Goal: Task Accomplishment & Management: Manage account settings

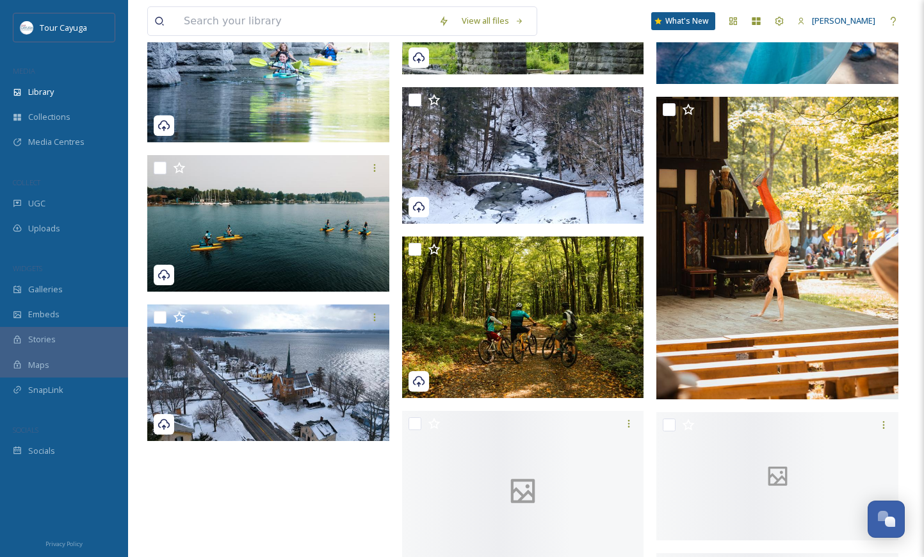
scroll to position [9616, 0]
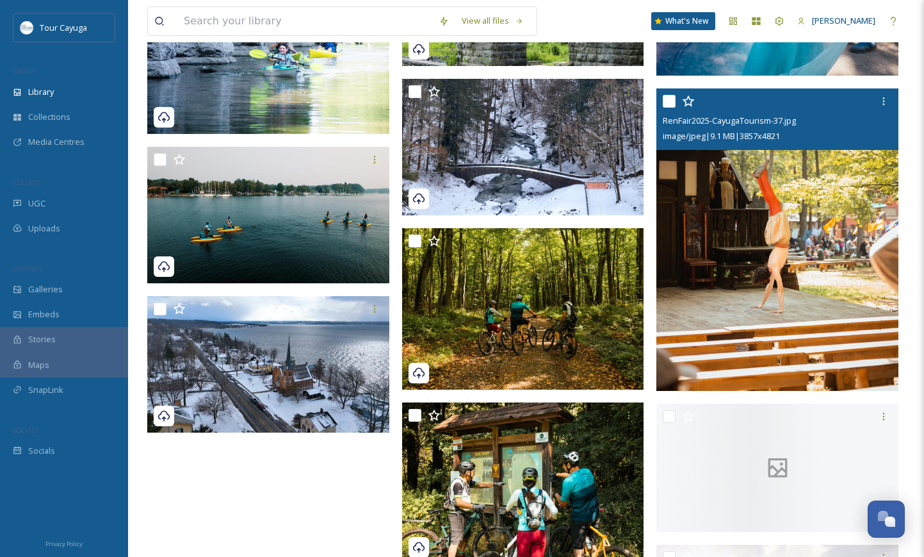
click at [669, 104] on input "checkbox" at bounding box center [669, 101] width 13 height 13
checkbox input "true"
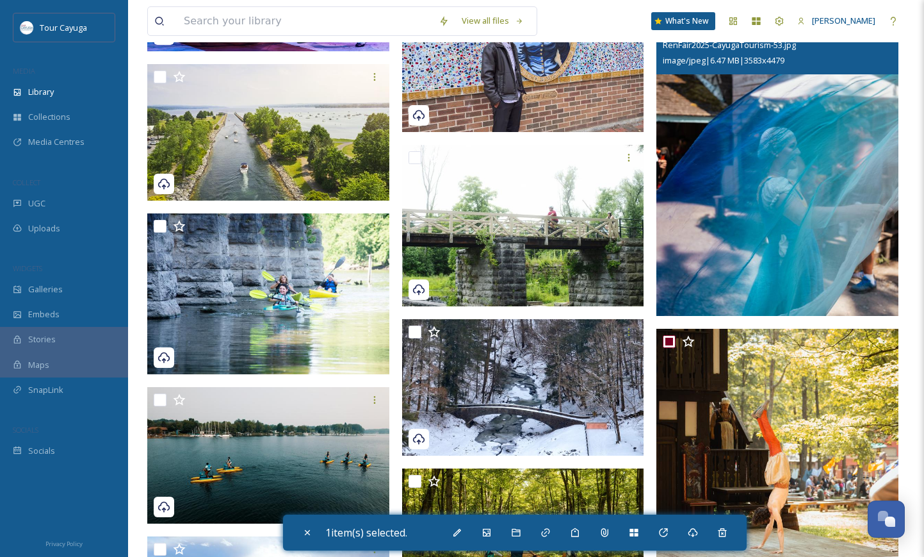
scroll to position [9351, 0]
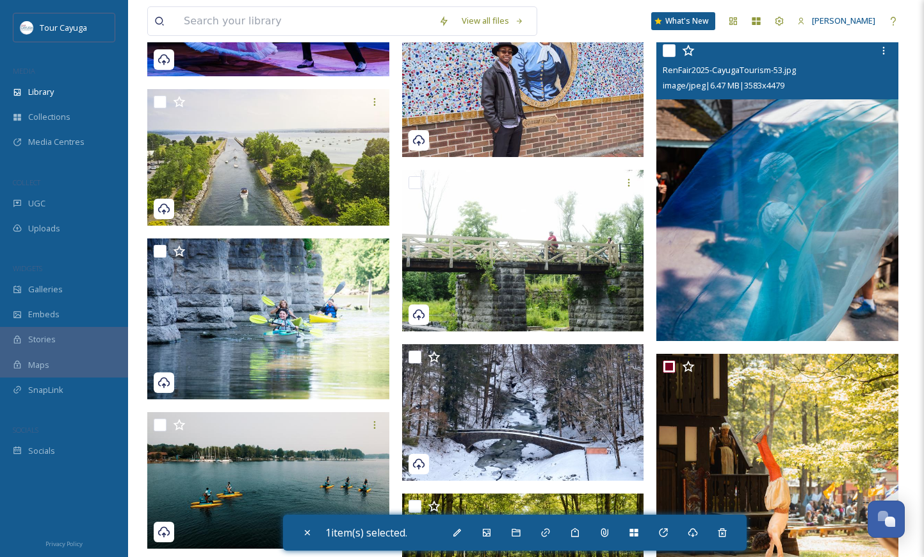
click at [670, 47] on input "checkbox" at bounding box center [669, 50] width 13 height 13
checkbox input "true"
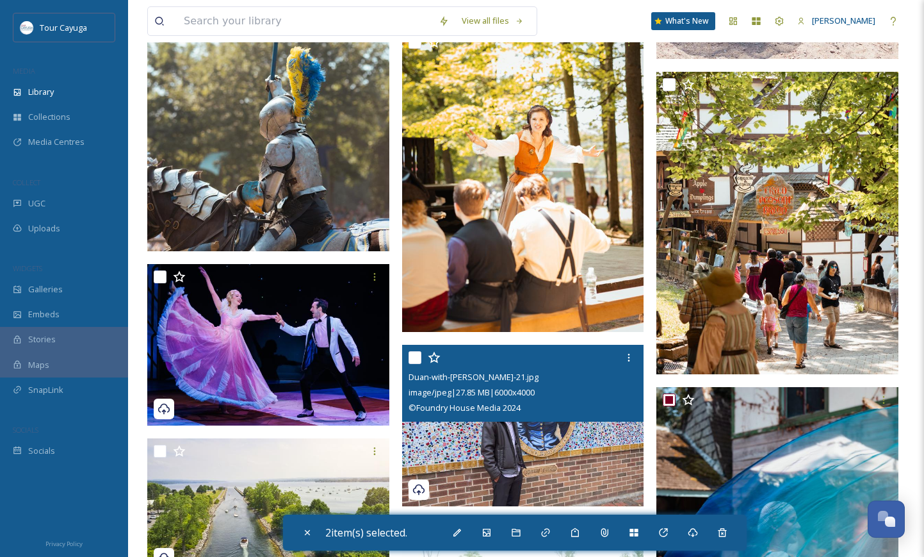
scroll to position [8989, 0]
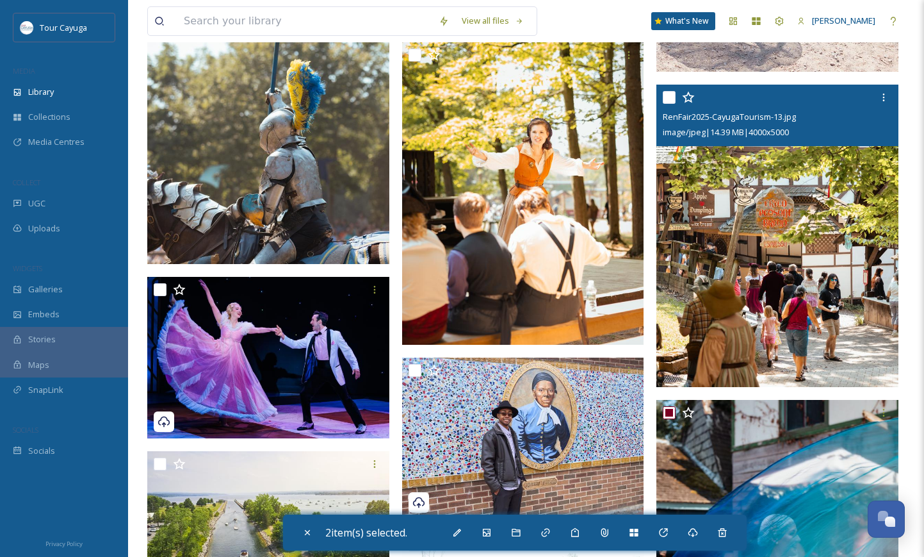
click at [672, 94] on input "checkbox" at bounding box center [669, 97] width 13 height 13
checkbox input "true"
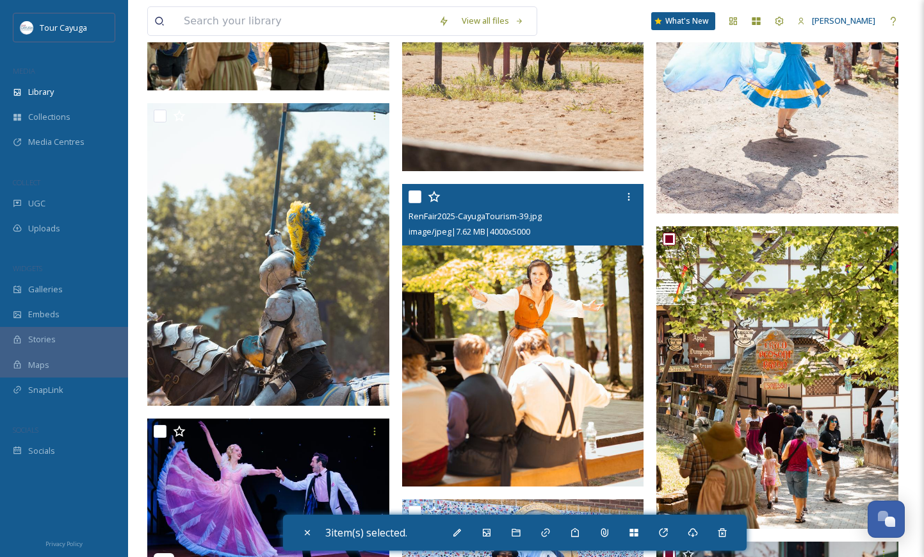
scroll to position [8828, 0]
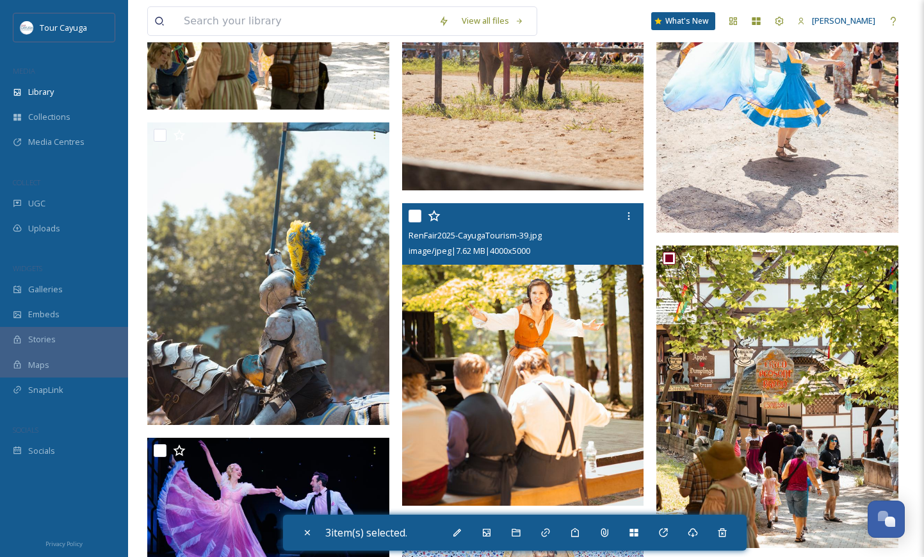
click at [411, 217] on input "checkbox" at bounding box center [415, 215] width 13 height 13
checkbox input "true"
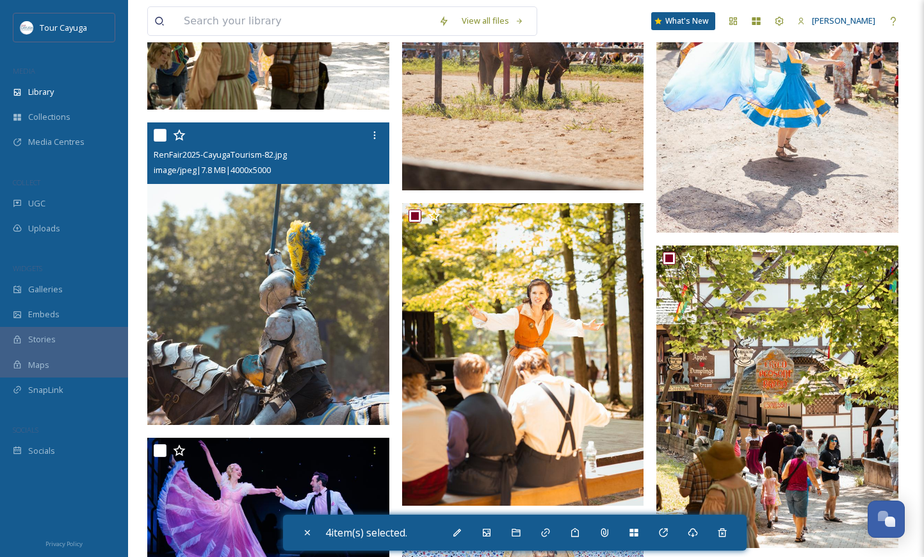
click at [158, 136] on input "checkbox" at bounding box center [160, 135] width 13 height 13
checkbox input "true"
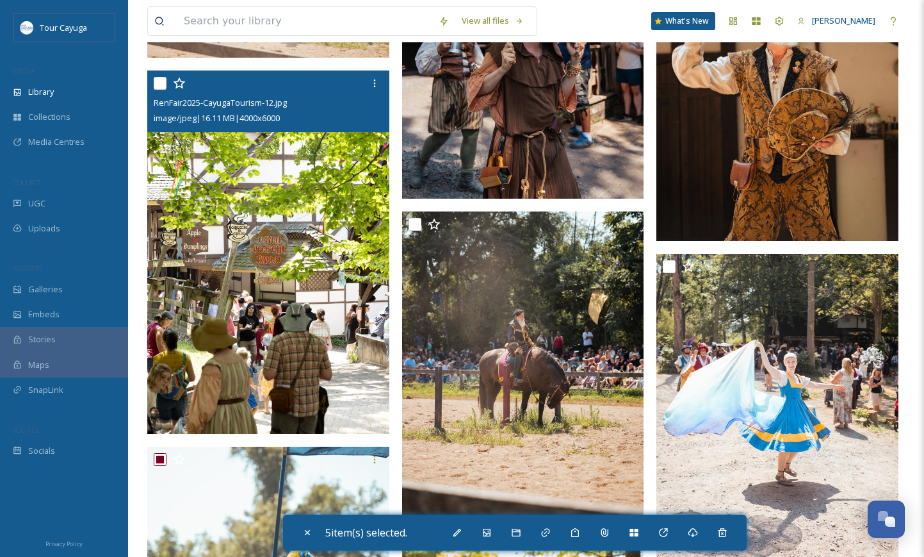
scroll to position [8500, 0]
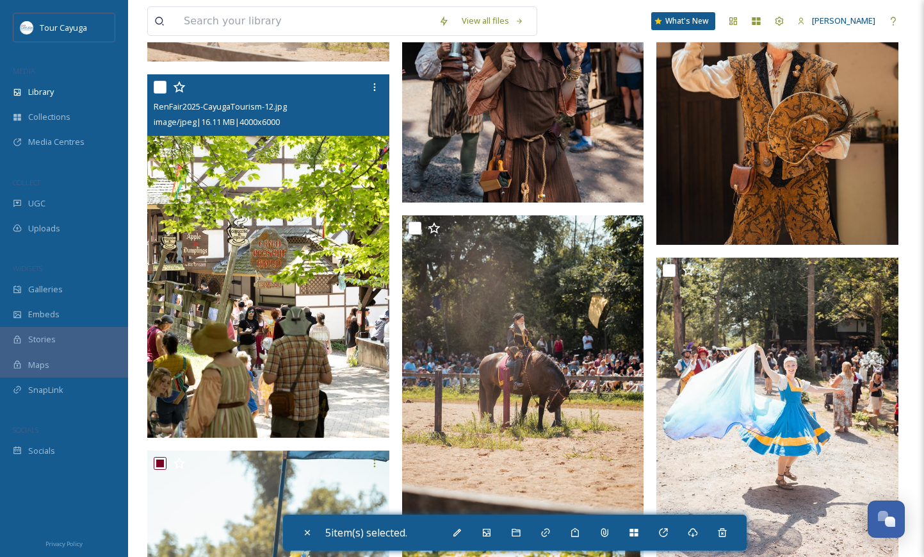
click at [159, 86] on input "checkbox" at bounding box center [160, 87] width 13 height 13
checkbox input "true"
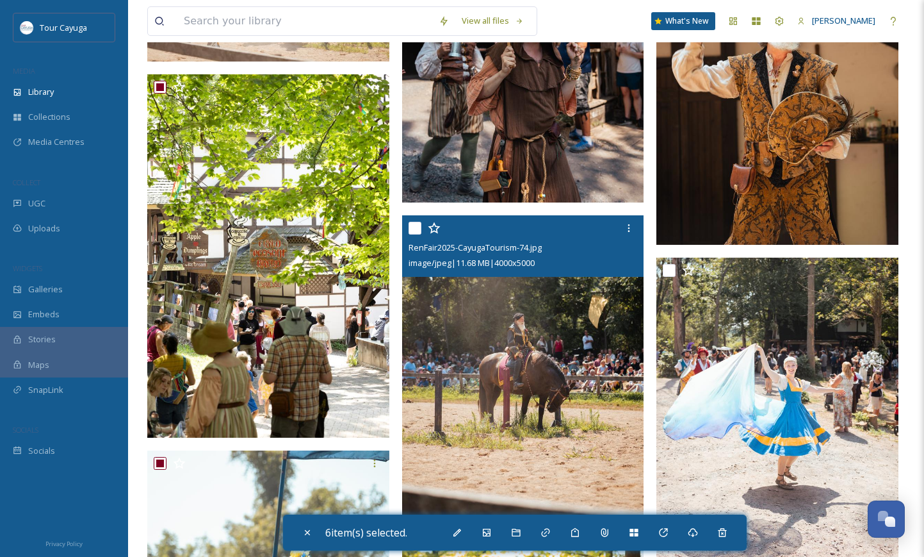
click at [416, 228] on input "checkbox" at bounding box center [415, 228] width 13 height 13
checkbox input "true"
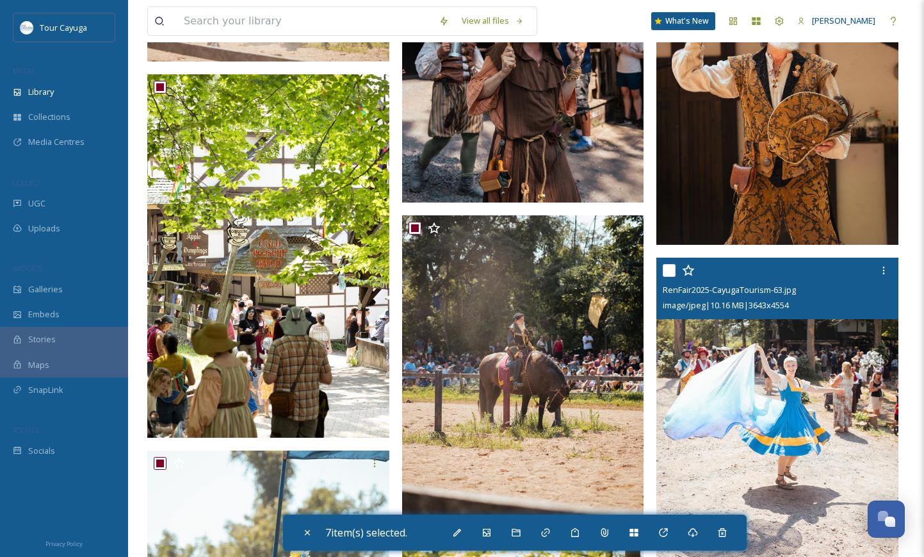
click at [669, 268] on input "checkbox" at bounding box center [669, 270] width 13 height 13
checkbox input "true"
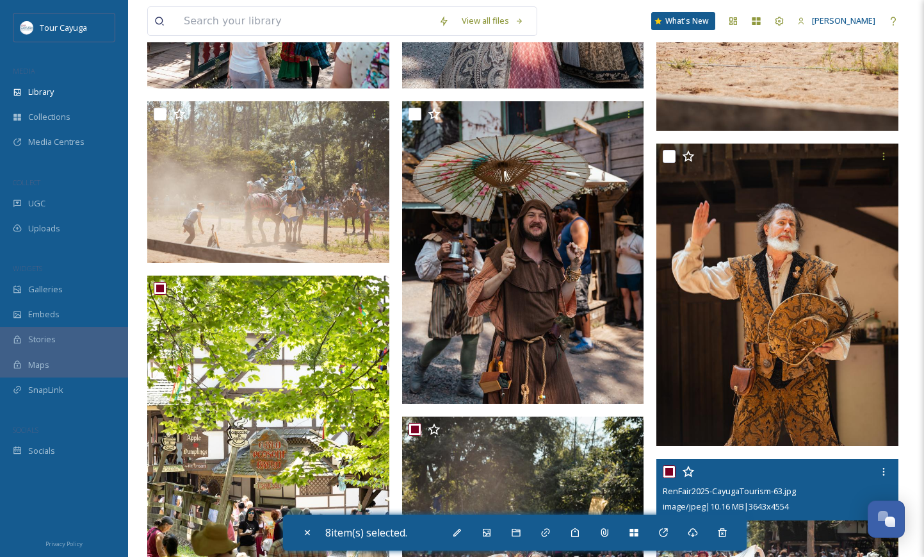
scroll to position [8272, 0]
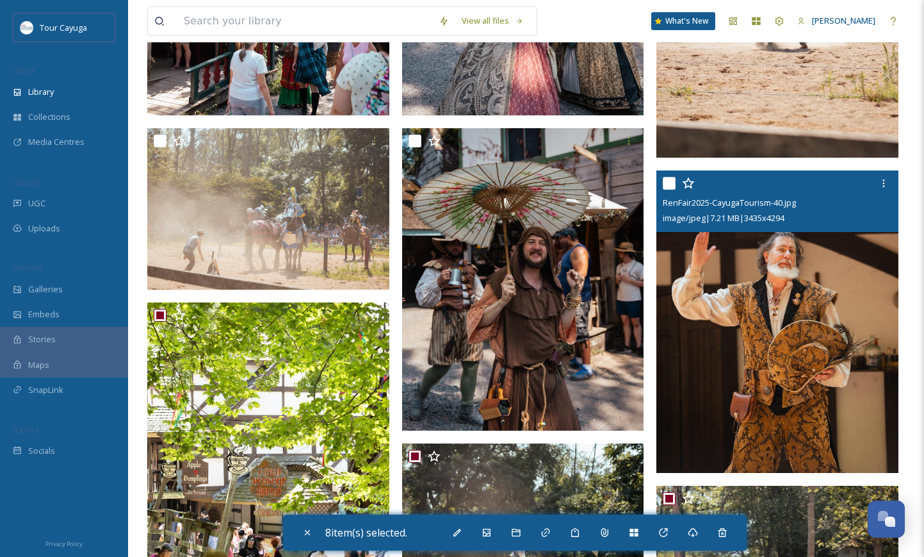
click at [669, 177] on input "checkbox" at bounding box center [669, 183] width 13 height 13
checkbox input "true"
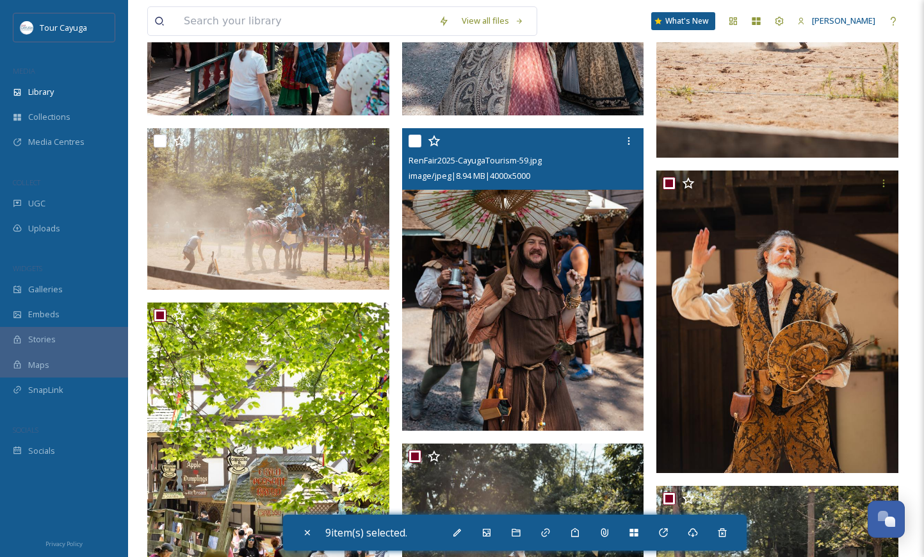
click at [411, 141] on input "checkbox" at bounding box center [415, 141] width 13 height 13
checkbox input "true"
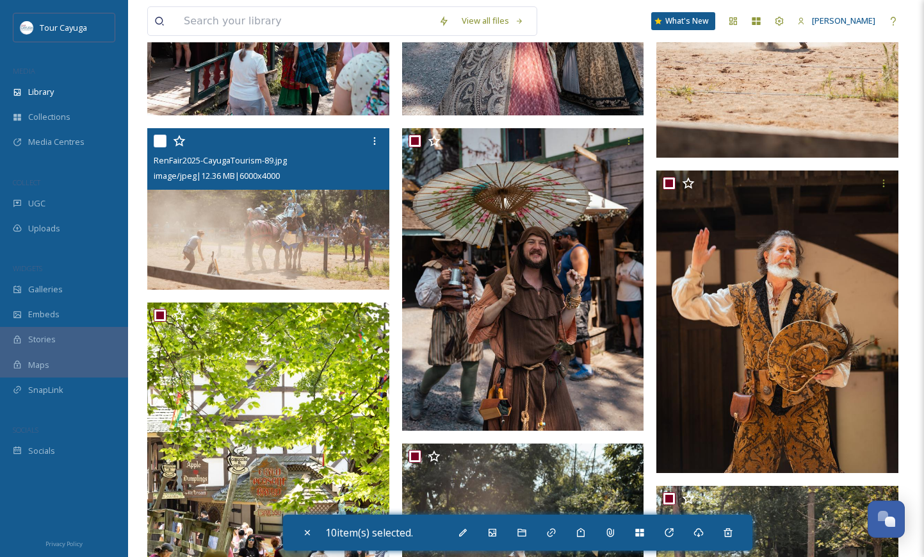
click at [156, 142] on input "checkbox" at bounding box center [160, 141] width 13 height 13
checkbox input "true"
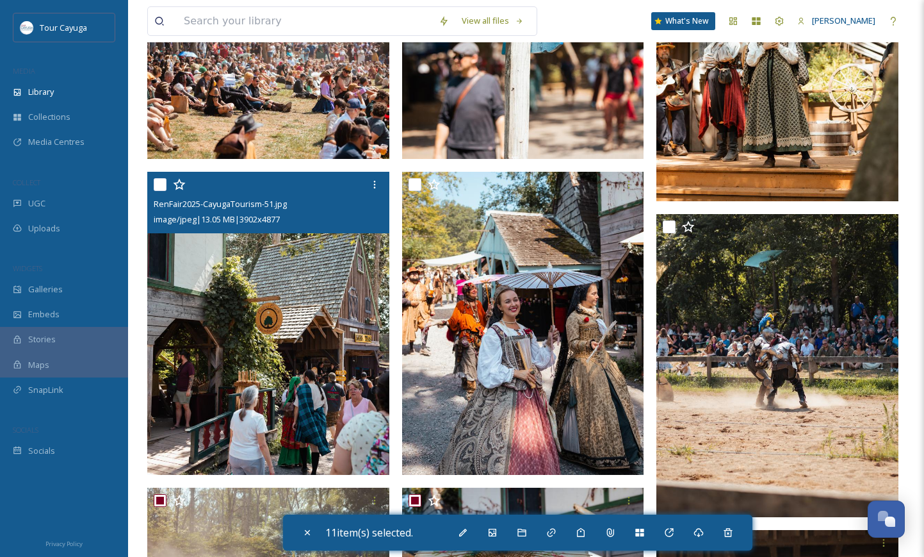
scroll to position [7910, 0]
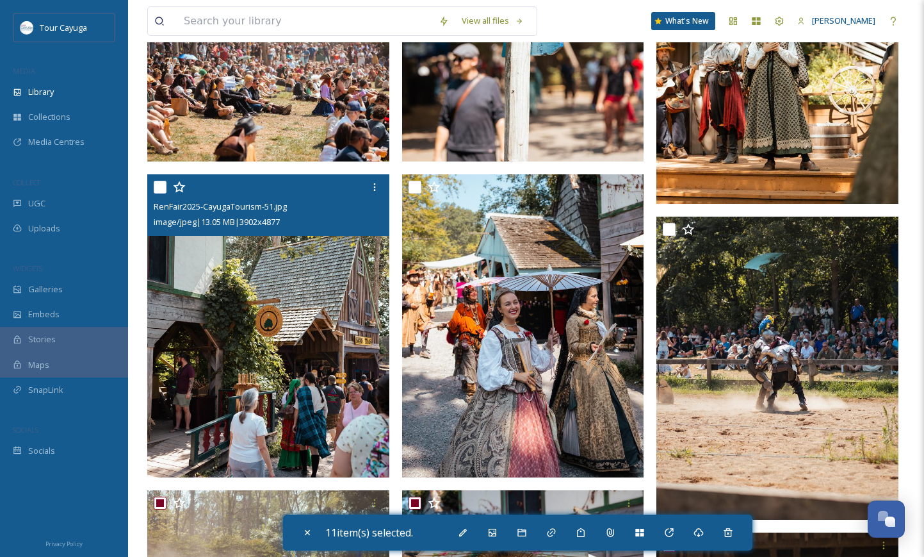
click at [161, 184] on input "checkbox" at bounding box center [160, 187] width 13 height 13
checkbox input "true"
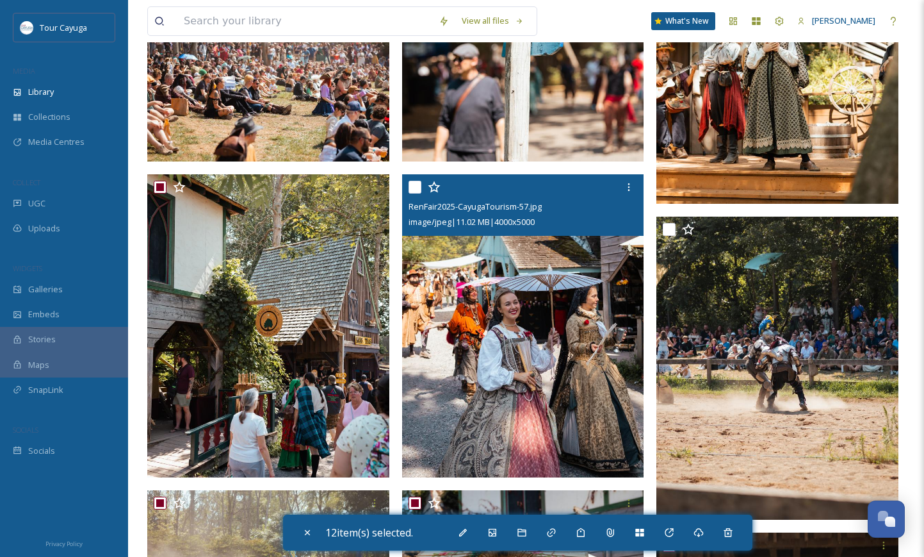
click at [418, 186] on input "checkbox" at bounding box center [415, 187] width 13 height 13
checkbox input "true"
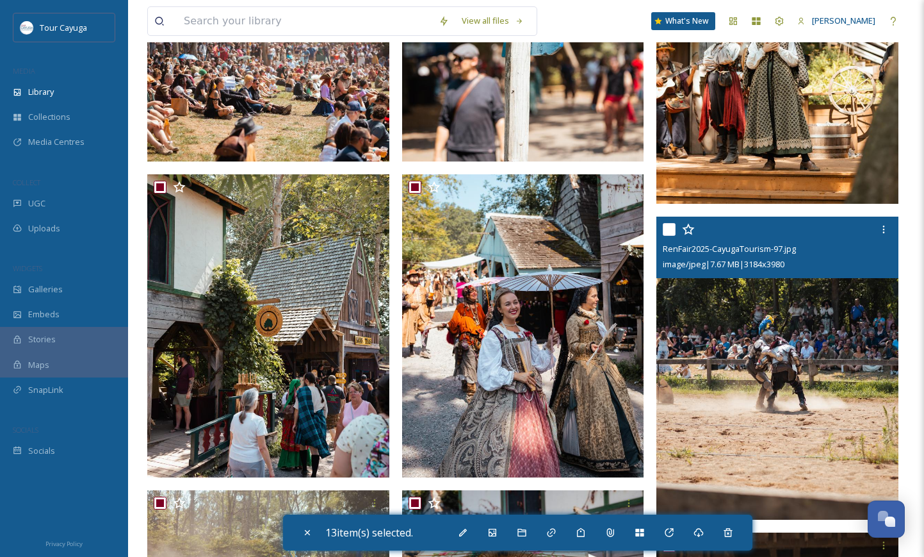
click at [672, 234] on input "checkbox" at bounding box center [669, 229] width 13 height 13
checkbox input "true"
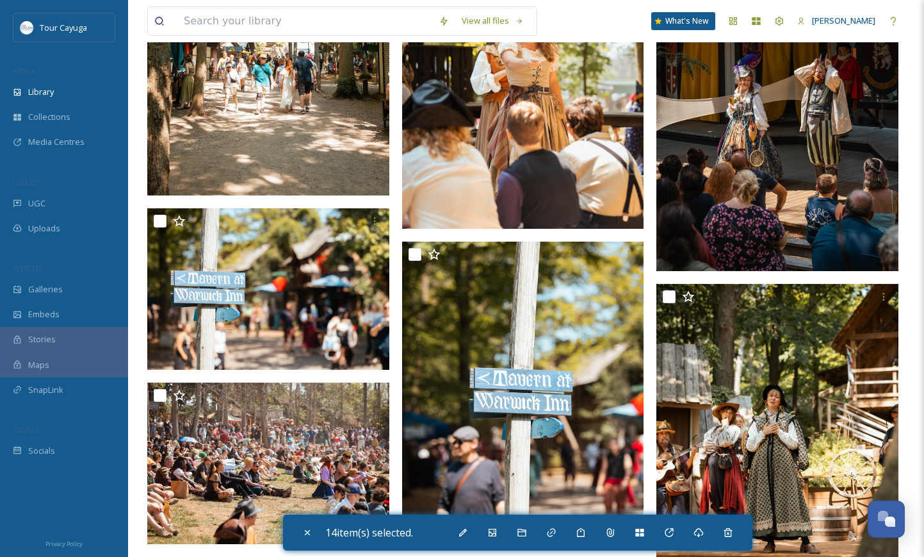
scroll to position [7530, 0]
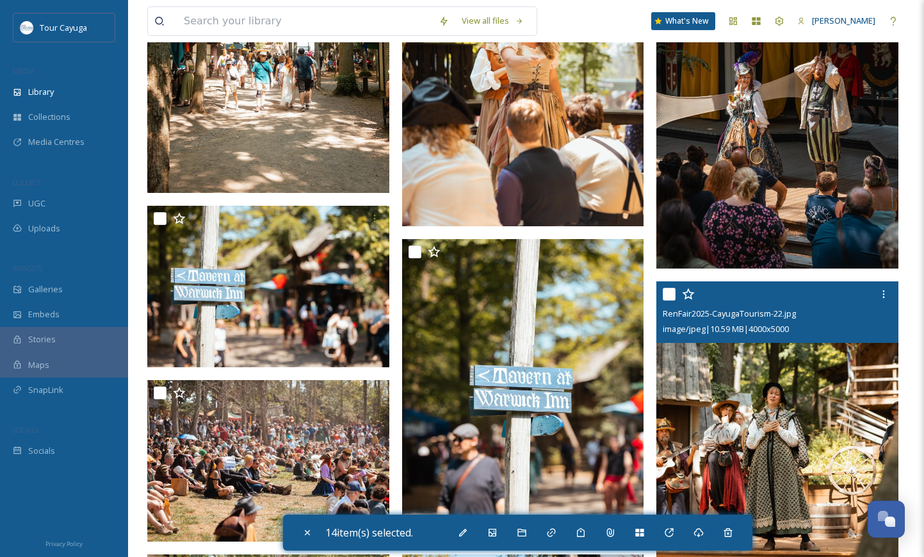
click at [671, 295] on input "checkbox" at bounding box center [669, 294] width 13 height 13
checkbox input "true"
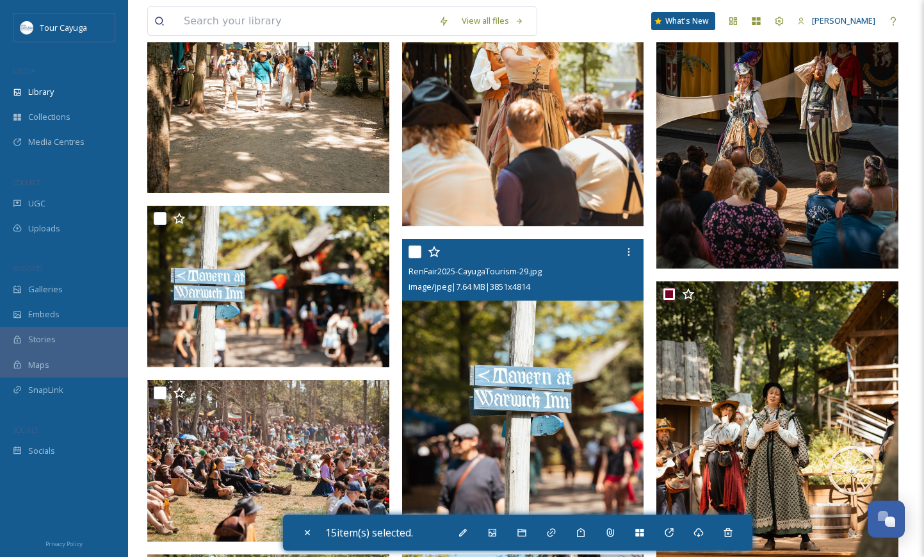
click at [412, 250] on input "checkbox" at bounding box center [415, 251] width 13 height 13
checkbox input "true"
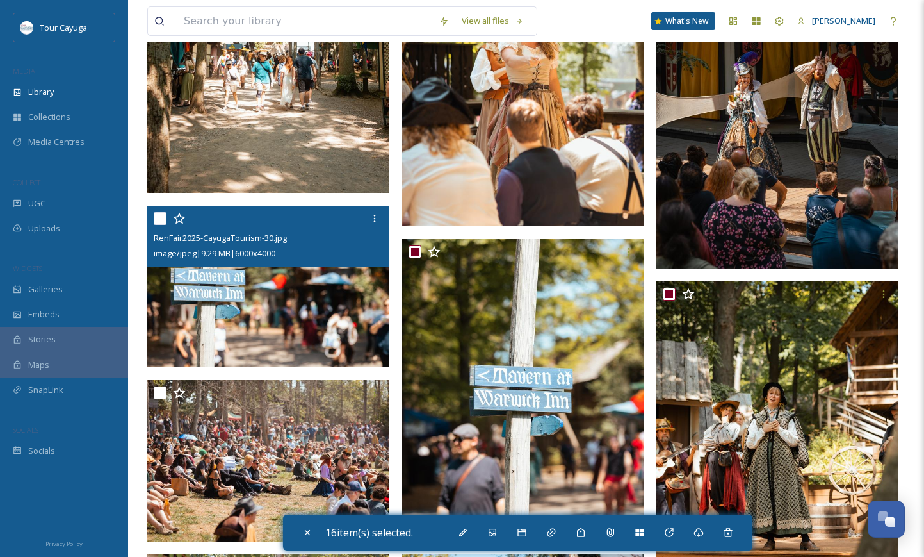
click at [159, 214] on input "checkbox" at bounding box center [160, 218] width 13 height 13
checkbox input "true"
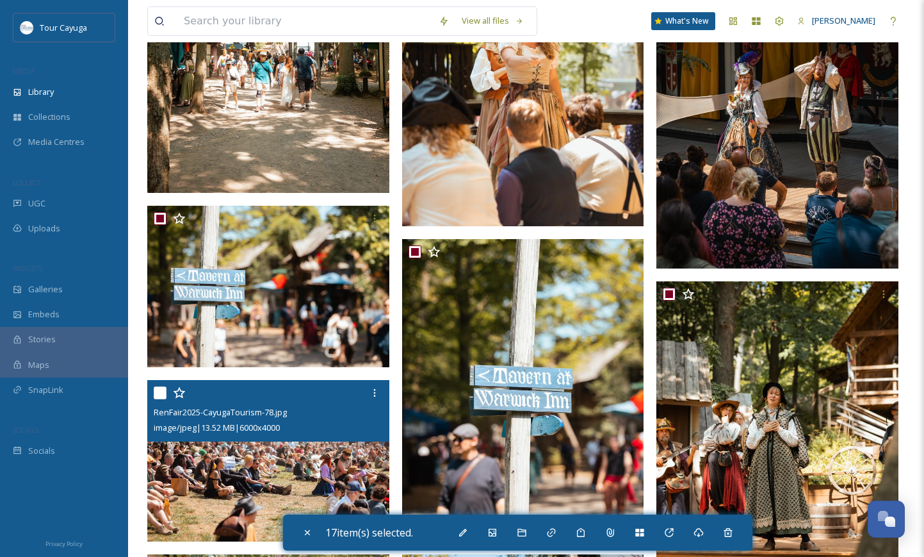
click at [158, 388] on input "checkbox" at bounding box center [160, 392] width 13 height 13
checkbox input "true"
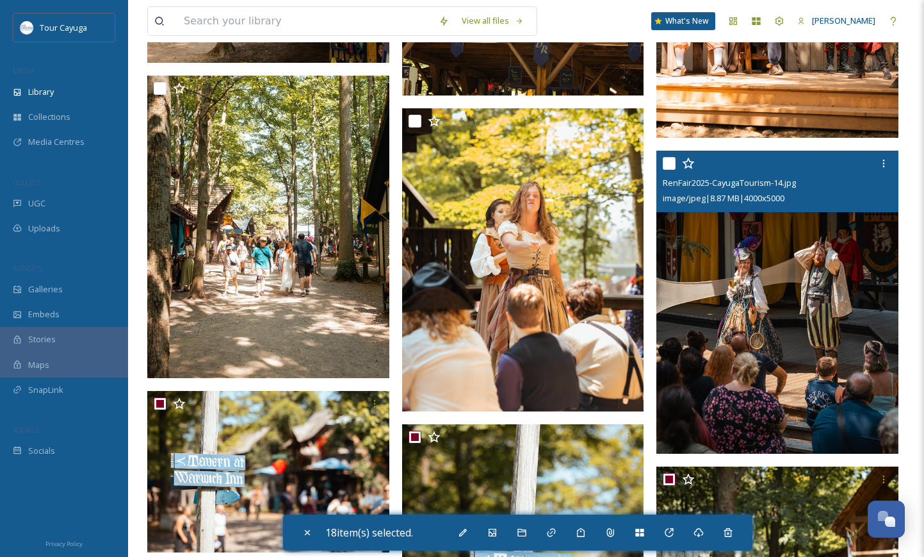
scroll to position [7343, 0]
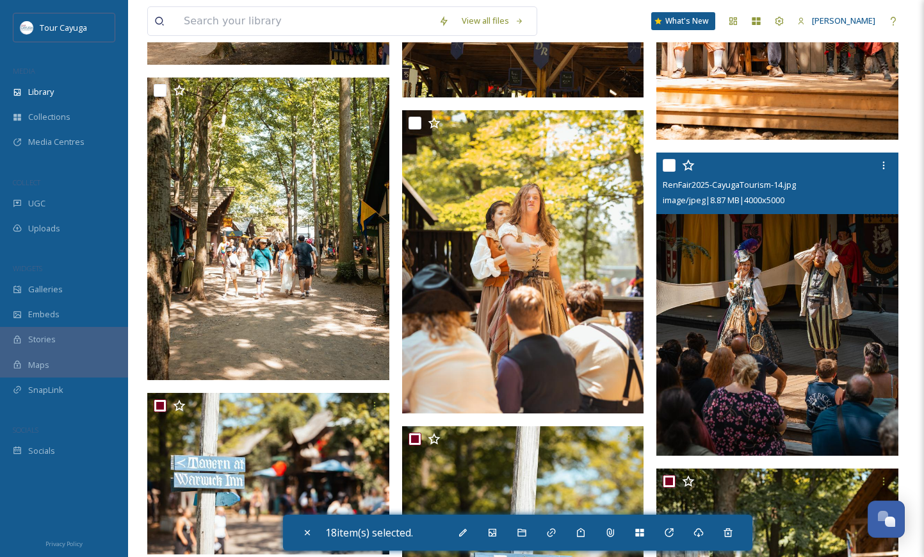
click at [669, 165] on input "checkbox" at bounding box center [669, 165] width 13 height 13
checkbox input "true"
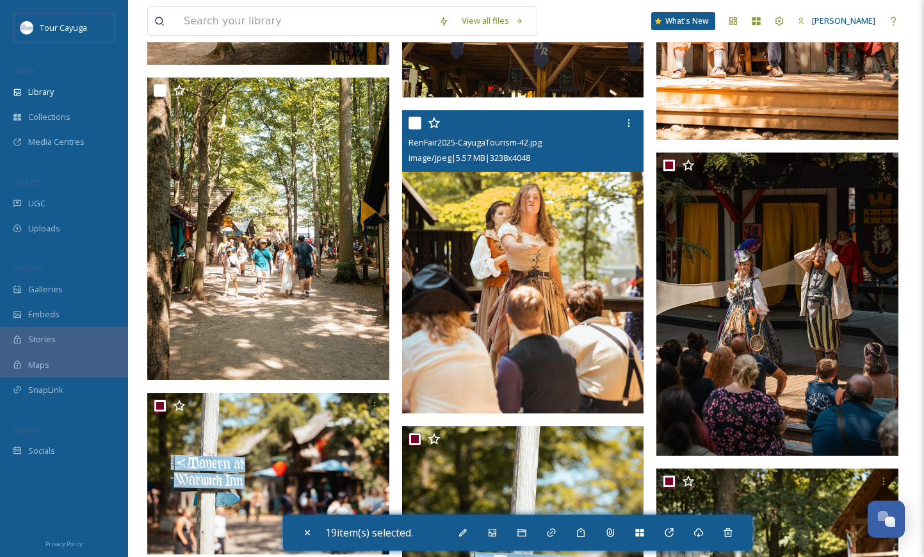
click at [412, 124] on input "checkbox" at bounding box center [415, 123] width 13 height 13
checkbox input "true"
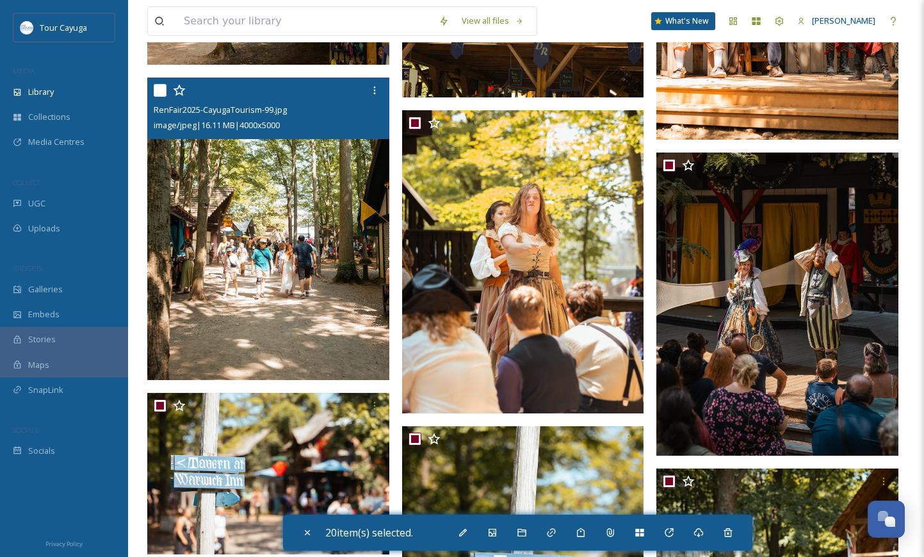
click at [158, 95] on input "checkbox" at bounding box center [160, 90] width 13 height 13
checkbox input "true"
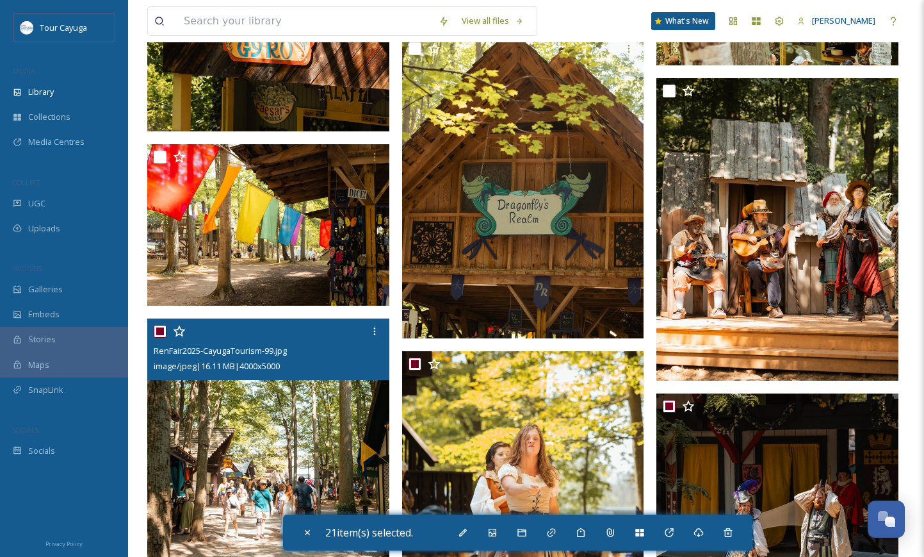
scroll to position [7097, 0]
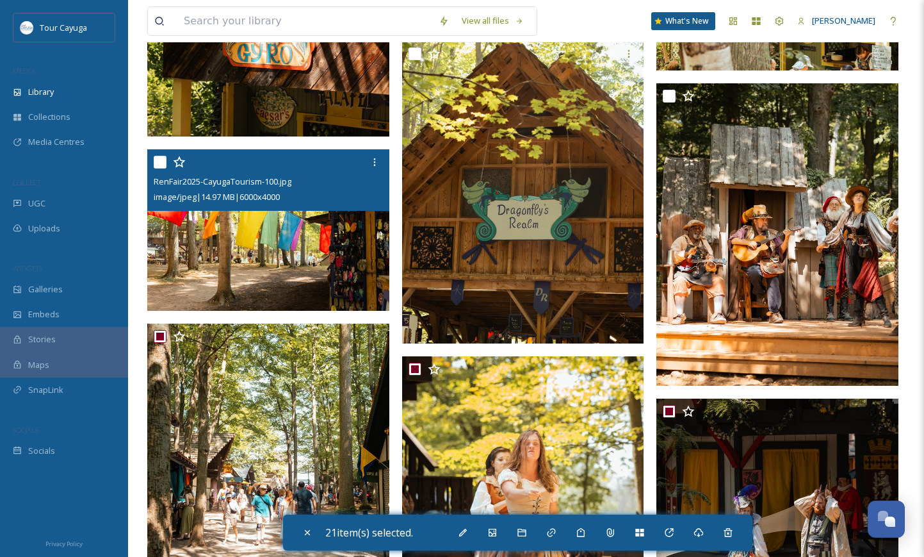
click at [165, 159] on input "checkbox" at bounding box center [160, 162] width 13 height 13
checkbox input "true"
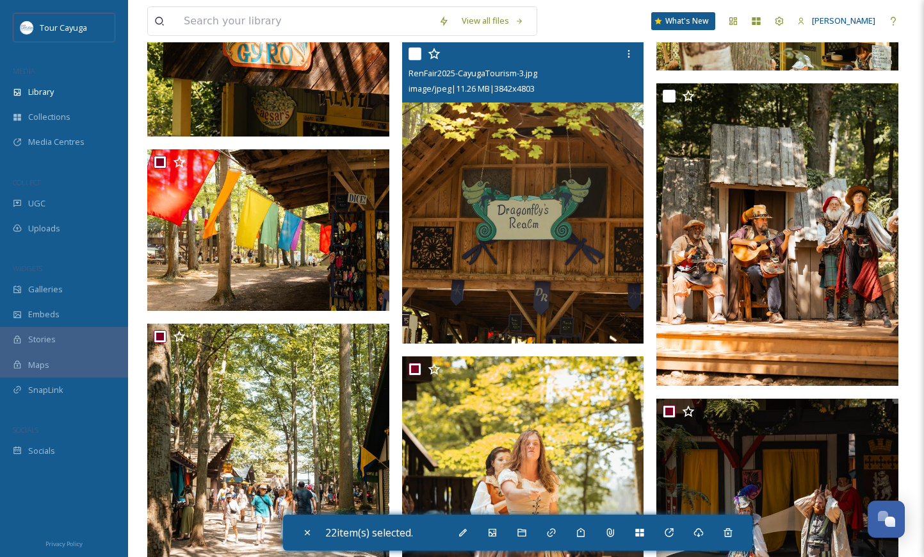
click at [420, 52] on input "checkbox" at bounding box center [415, 53] width 13 height 13
checkbox input "true"
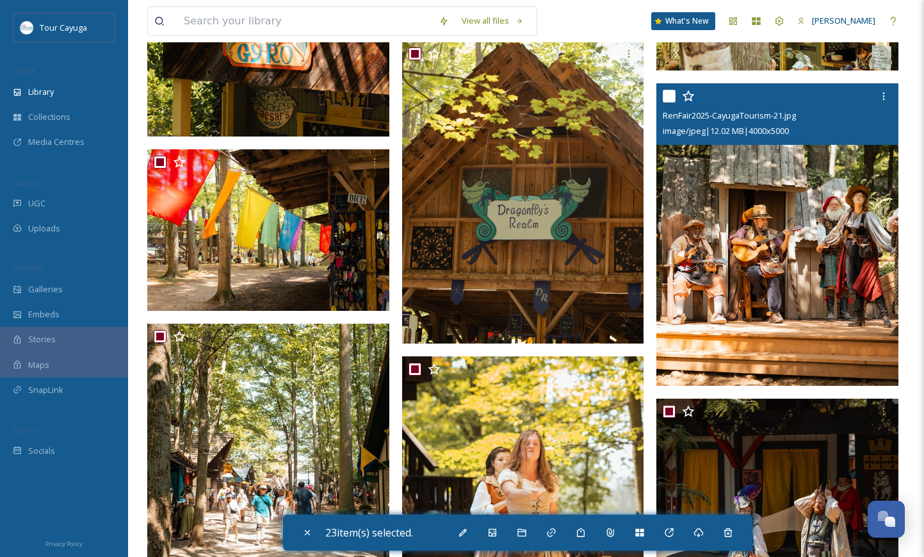
click at [669, 100] on input "checkbox" at bounding box center [669, 96] width 13 height 13
checkbox input "true"
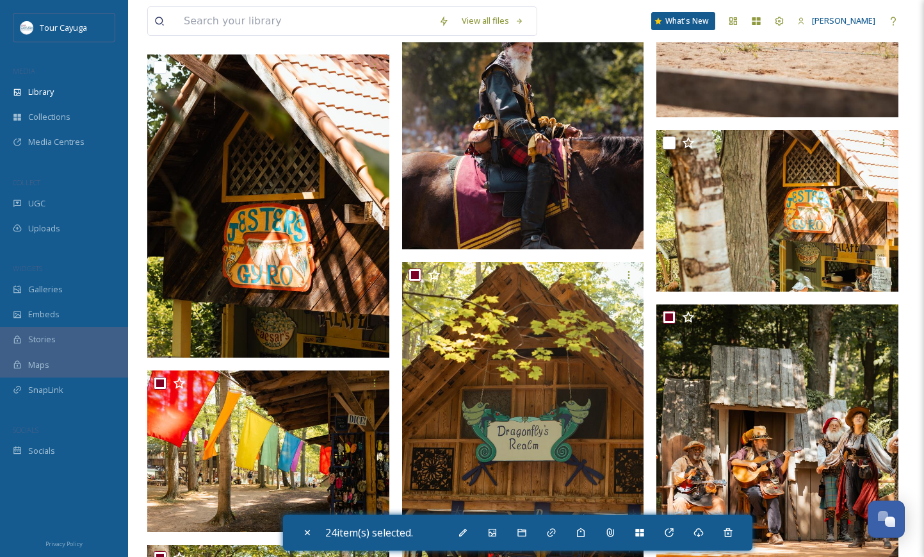
scroll to position [6852, 0]
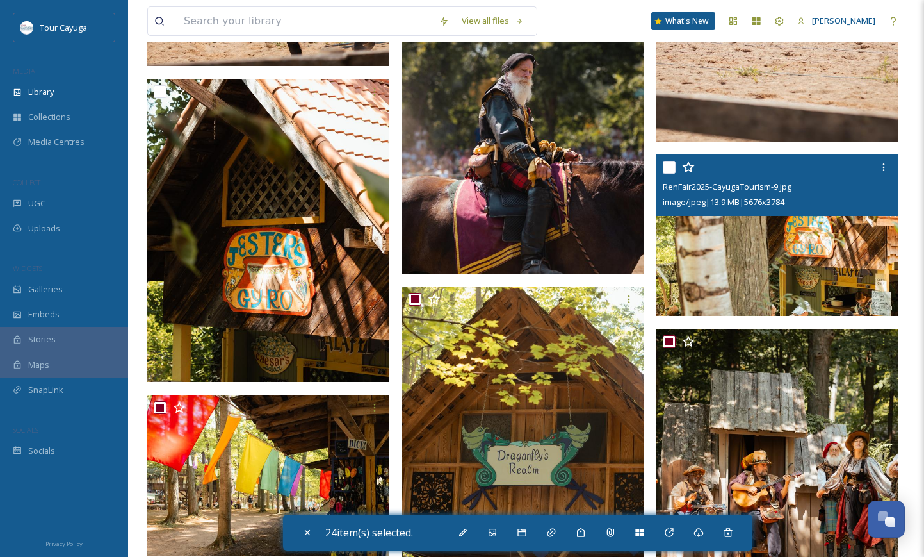
click at [673, 168] on input "checkbox" at bounding box center [669, 167] width 13 height 13
checkbox input "true"
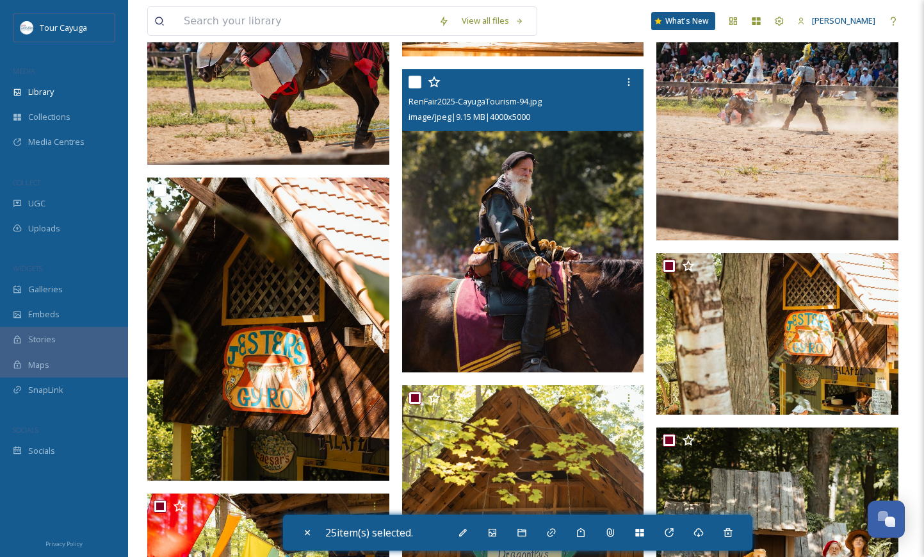
scroll to position [6752, 0]
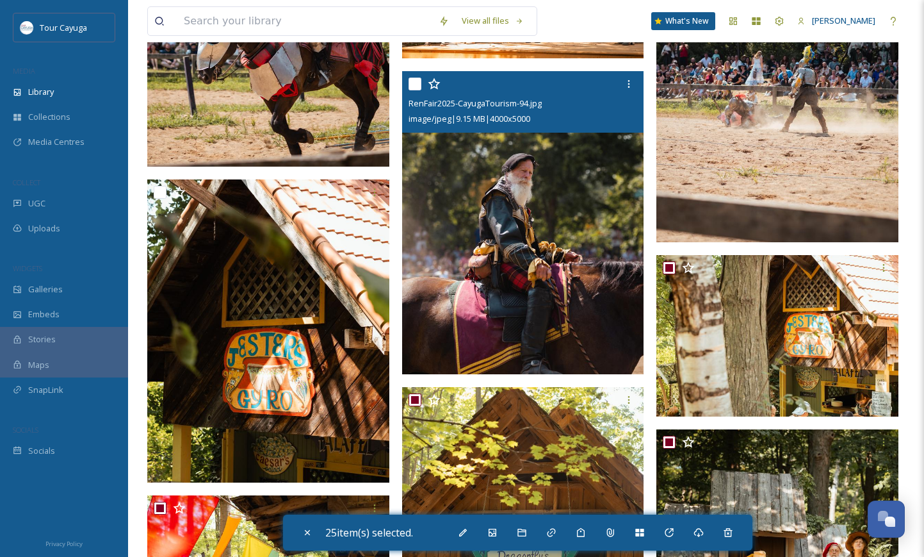
click at [416, 81] on input "checkbox" at bounding box center [415, 84] width 13 height 13
checkbox input "true"
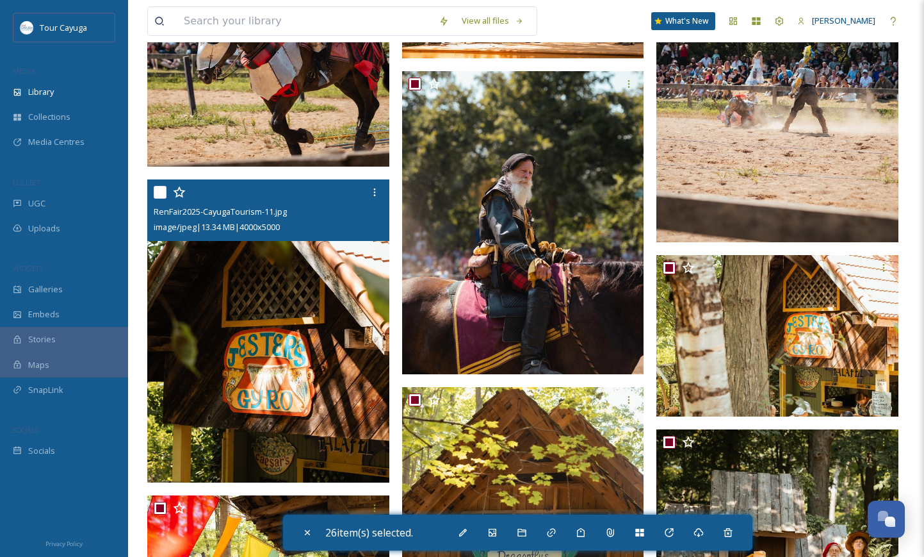
click at [154, 188] on input "checkbox" at bounding box center [160, 192] width 13 height 13
checkbox input "true"
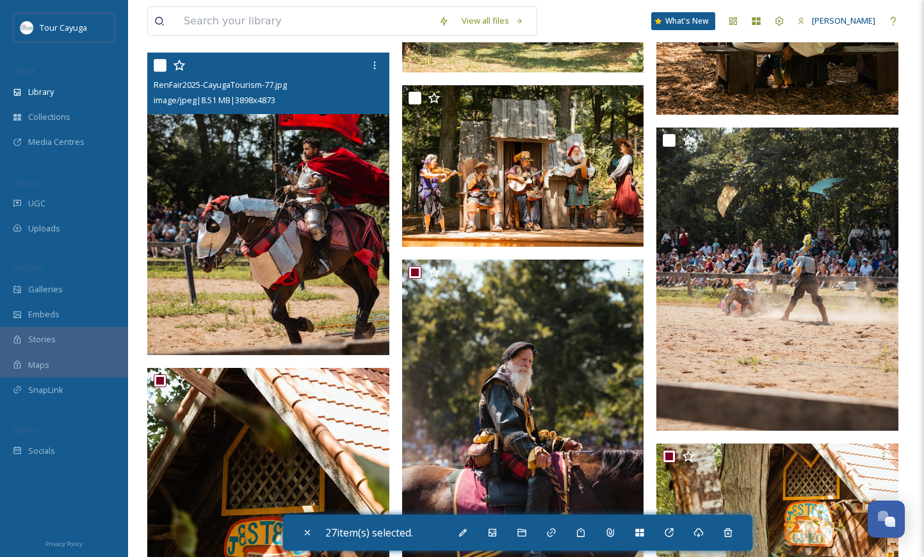
scroll to position [6461, 0]
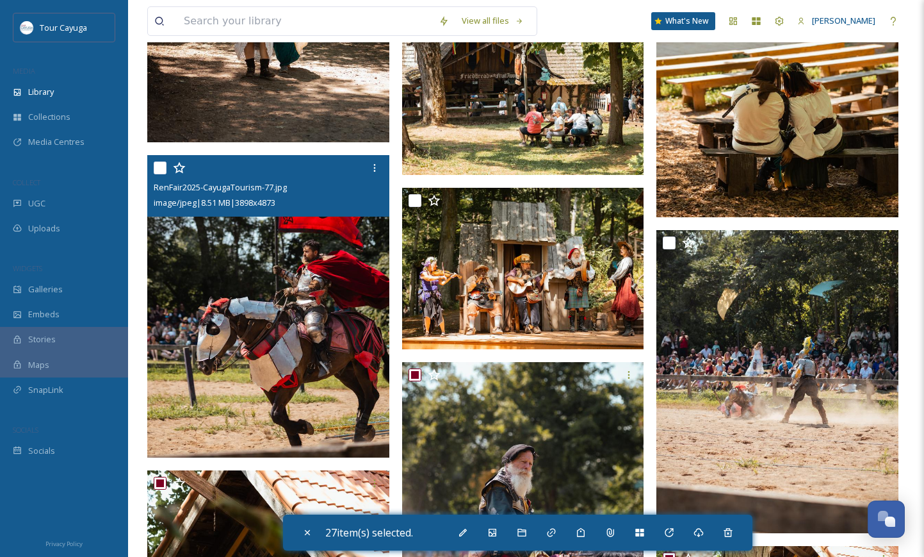
click at [161, 163] on input "checkbox" at bounding box center [160, 167] width 13 height 13
checkbox input "true"
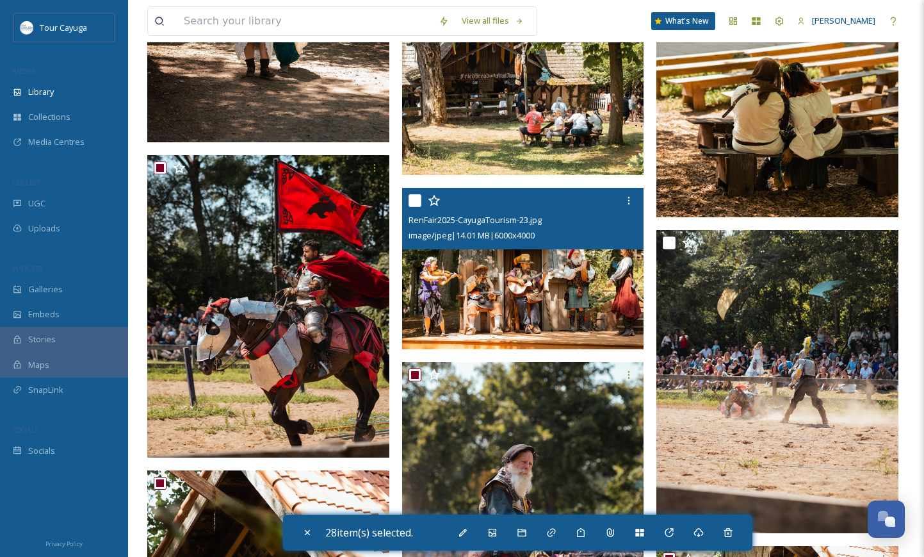
click at [412, 197] on input "checkbox" at bounding box center [415, 200] width 13 height 13
checkbox input "true"
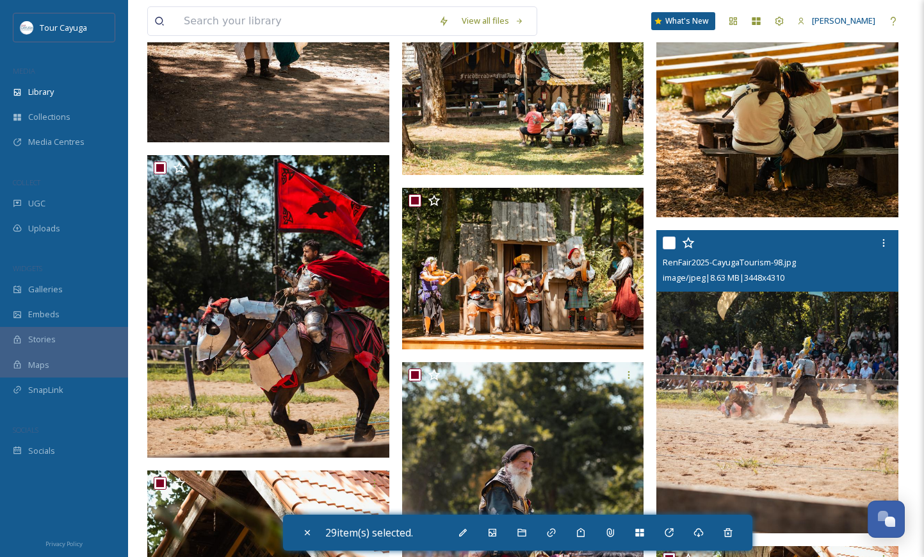
click at [673, 238] on input "checkbox" at bounding box center [669, 242] width 13 height 13
checkbox input "true"
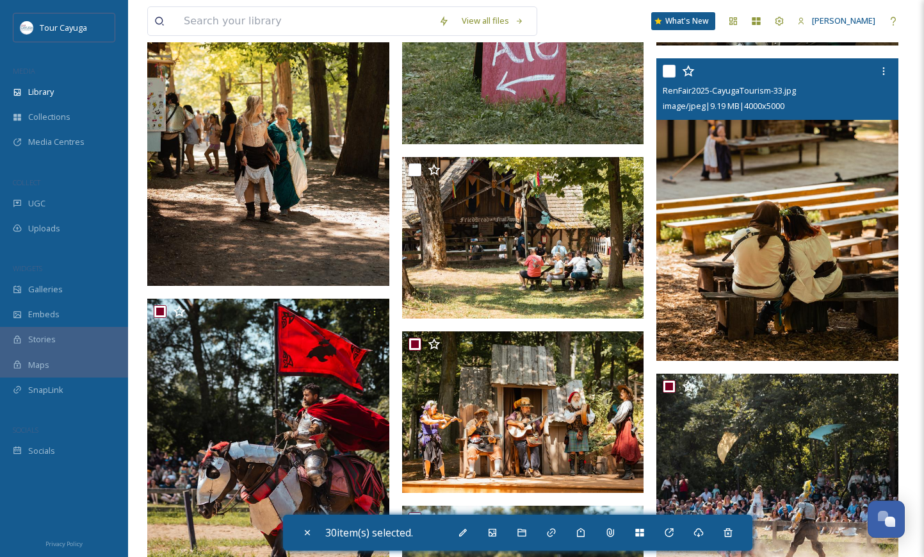
scroll to position [6311, 0]
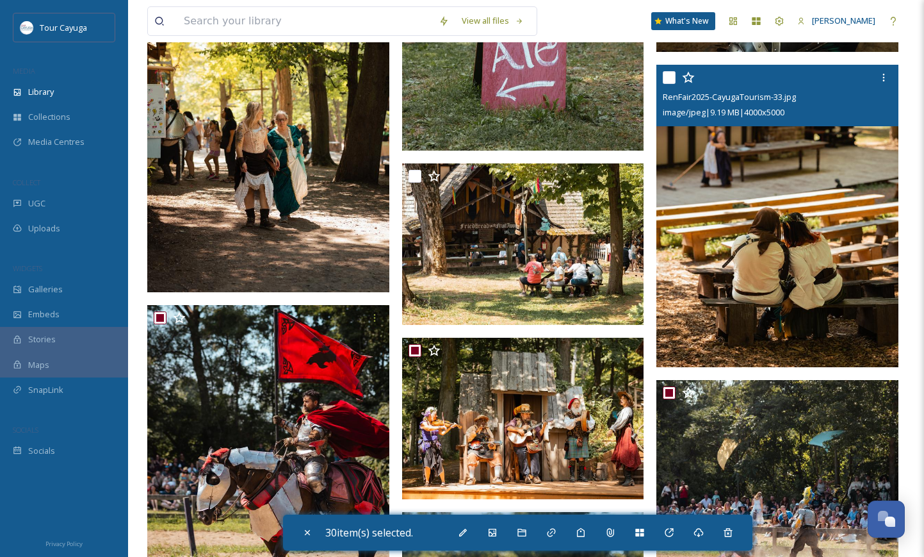
click at [671, 76] on input "checkbox" at bounding box center [669, 77] width 13 height 13
checkbox input "true"
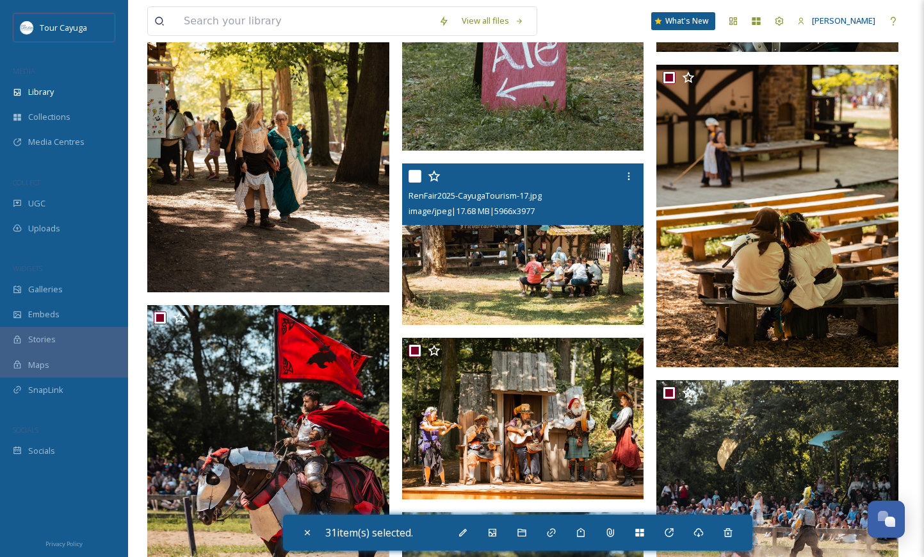
click at [420, 170] on input "checkbox" at bounding box center [415, 176] width 13 height 13
checkbox input "true"
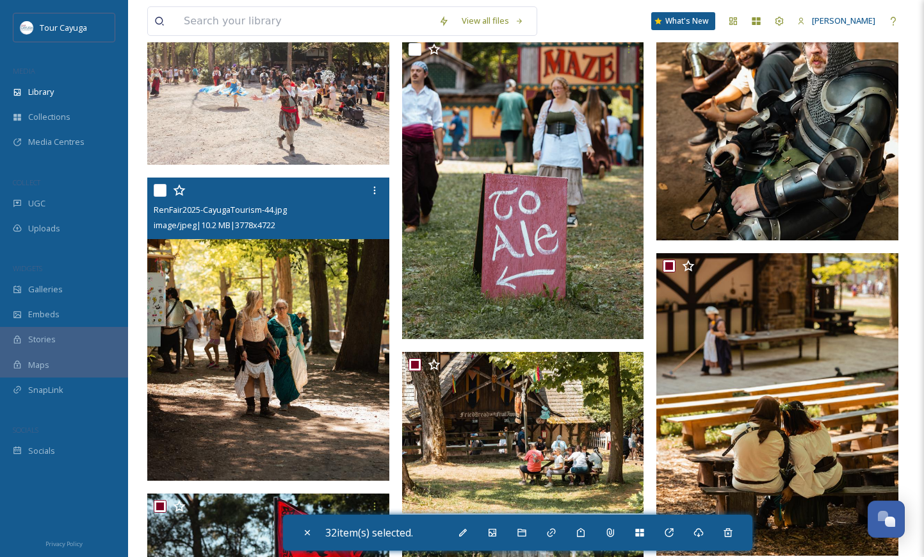
scroll to position [6112, 0]
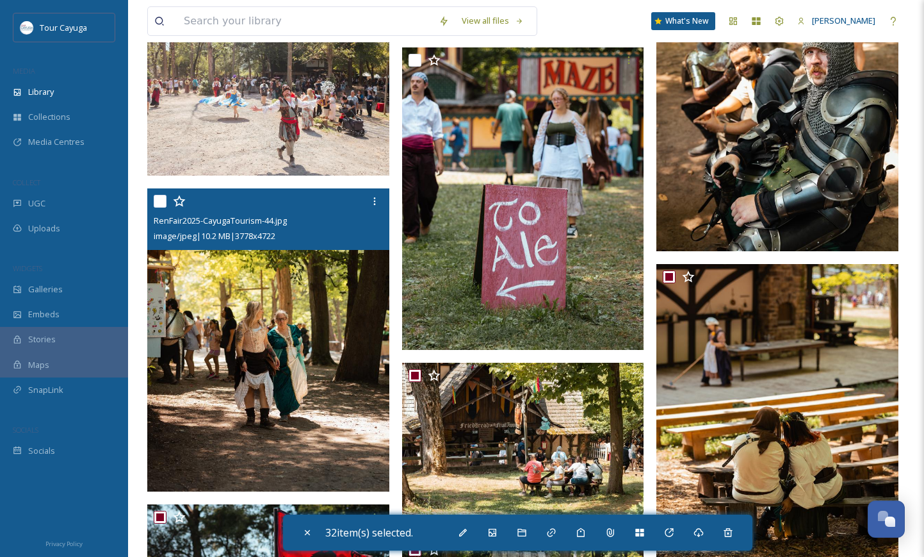
click at [158, 200] on input "checkbox" at bounding box center [160, 201] width 13 height 13
checkbox input "true"
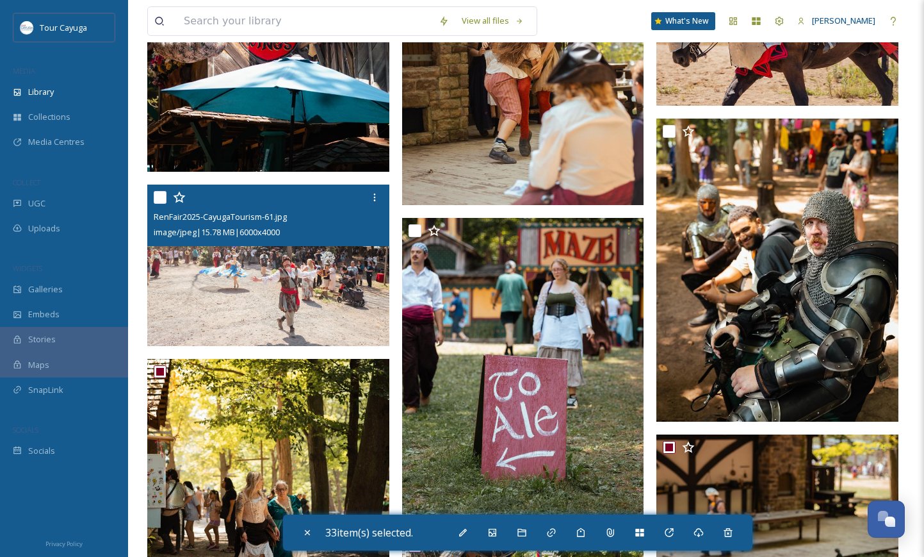
scroll to position [5936, 0]
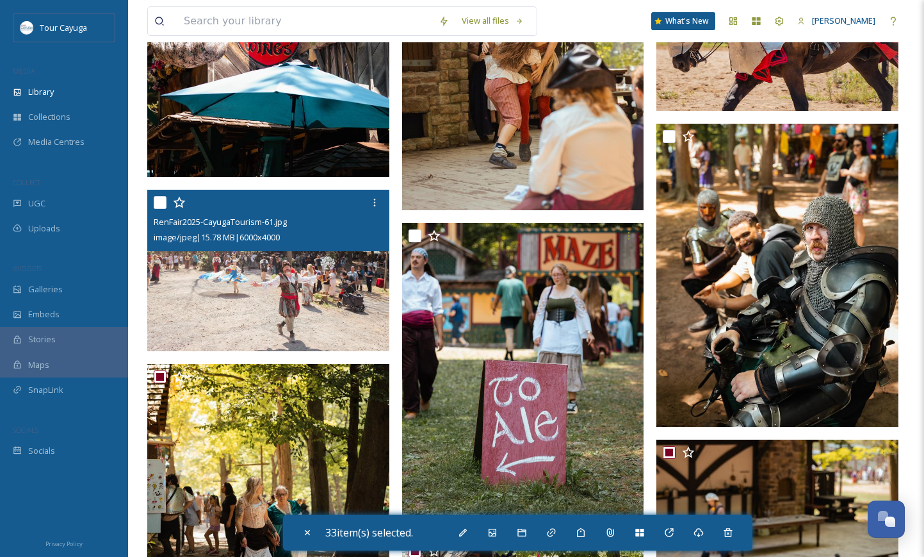
click at [163, 200] on input "checkbox" at bounding box center [160, 202] width 13 height 13
checkbox input "true"
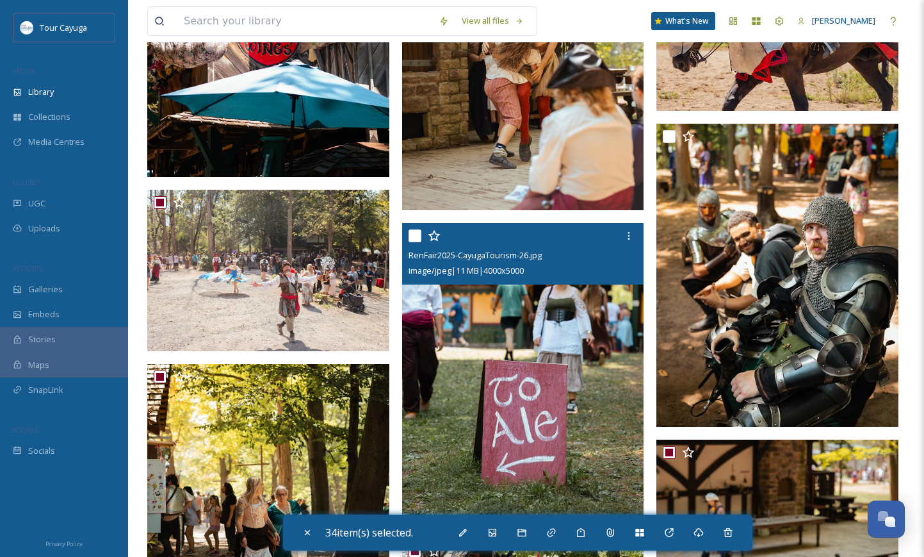
click at [419, 233] on input "checkbox" at bounding box center [415, 235] width 13 height 13
checkbox input "true"
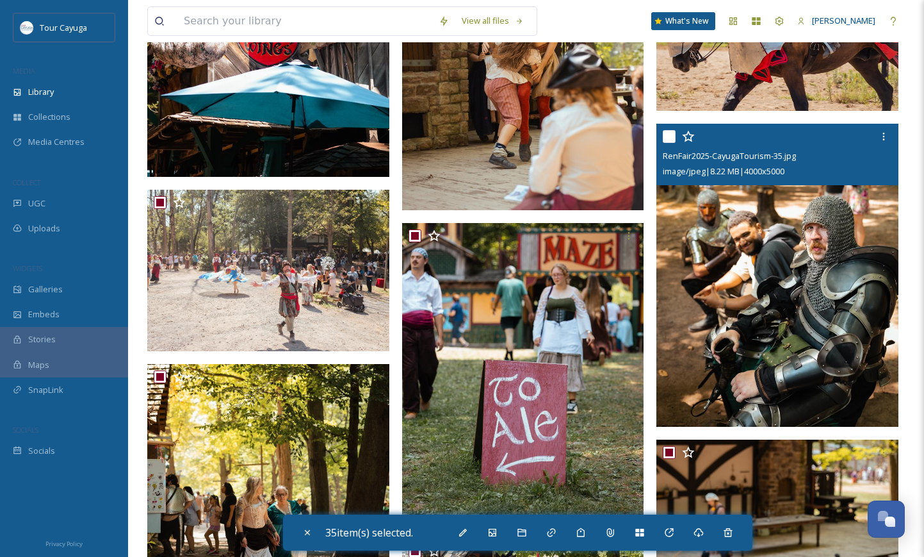
click at [674, 135] on input "checkbox" at bounding box center [669, 136] width 13 height 13
checkbox input "true"
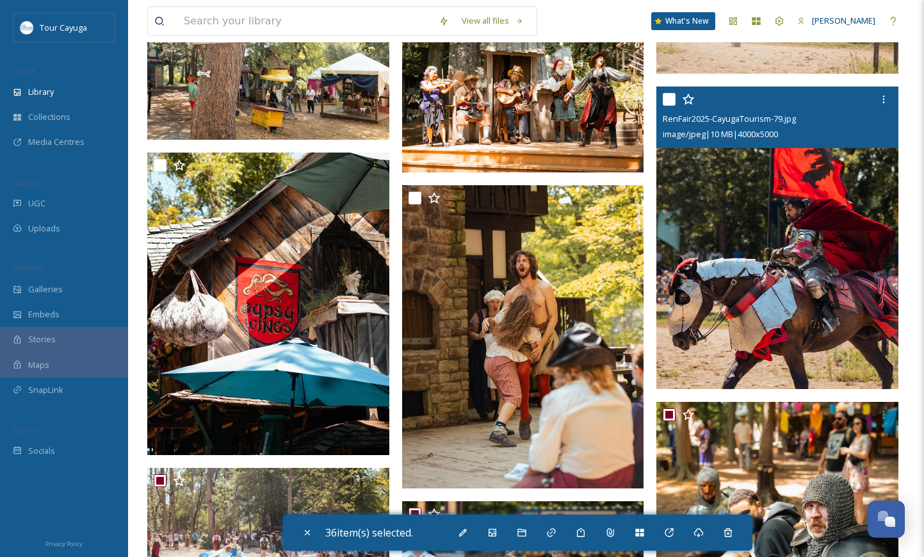
scroll to position [5657, 0]
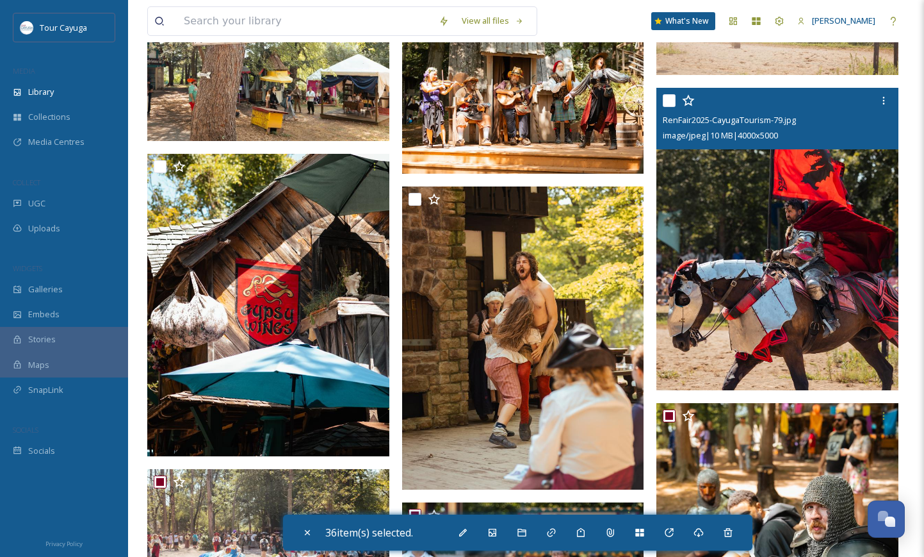
click at [670, 100] on input "checkbox" at bounding box center [669, 100] width 13 height 13
checkbox input "true"
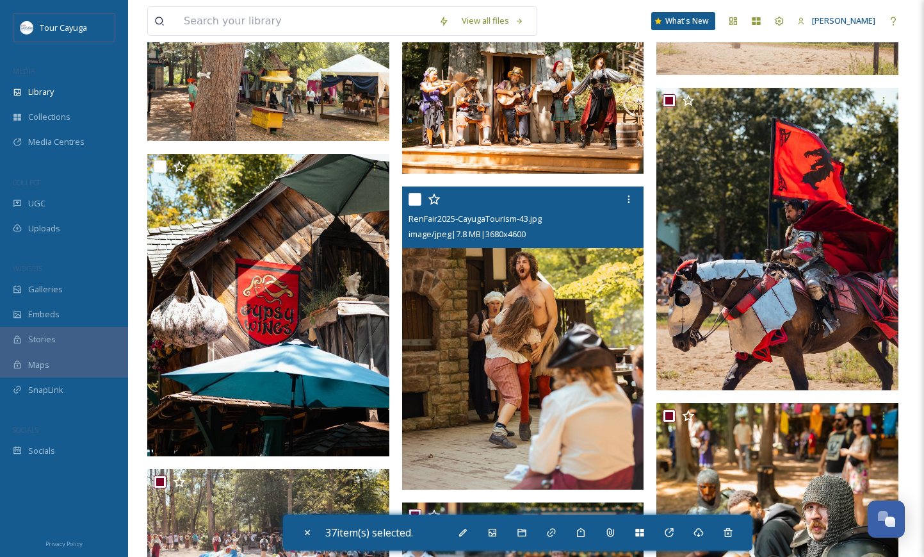
click at [416, 197] on input "checkbox" at bounding box center [415, 199] width 13 height 13
checkbox input "true"
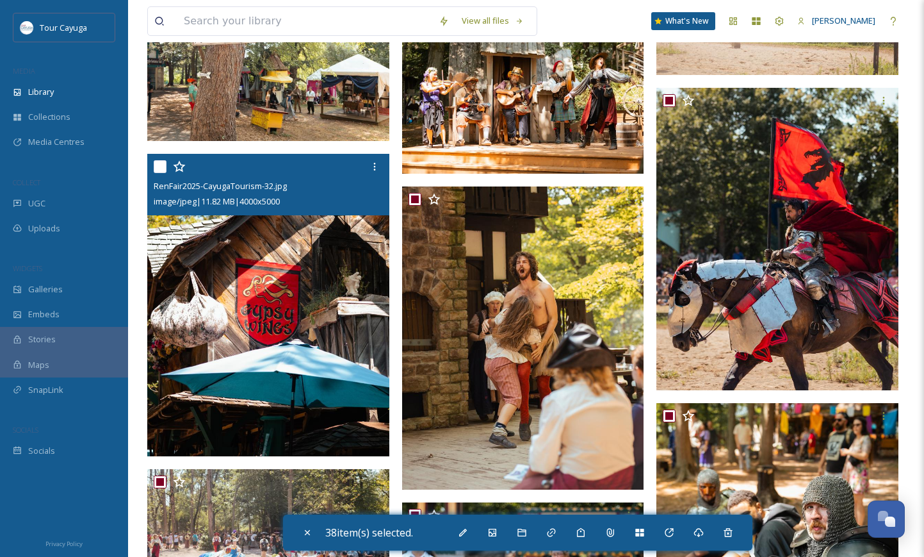
click at [162, 166] on input "checkbox" at bounding box center [160, 166] width 13 height 13
checkbox input "true"
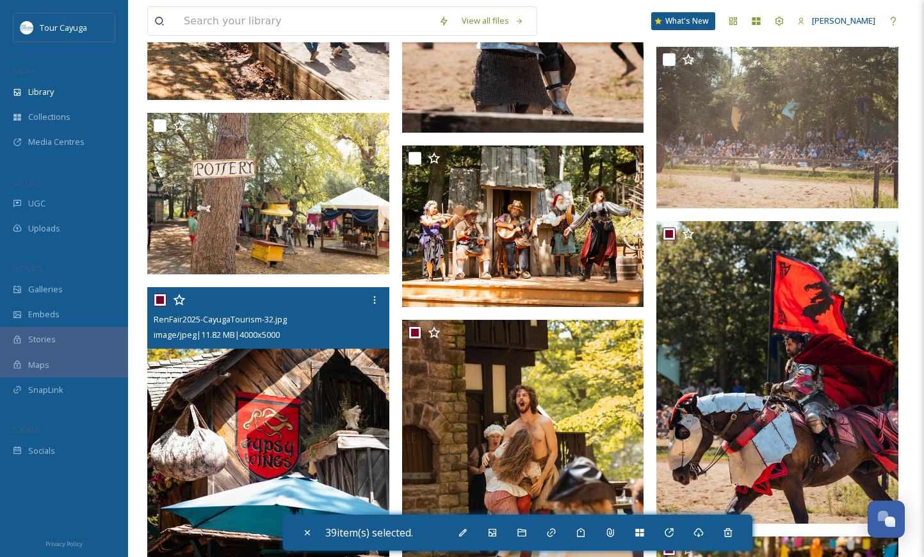
scroll to position [5513, 0]
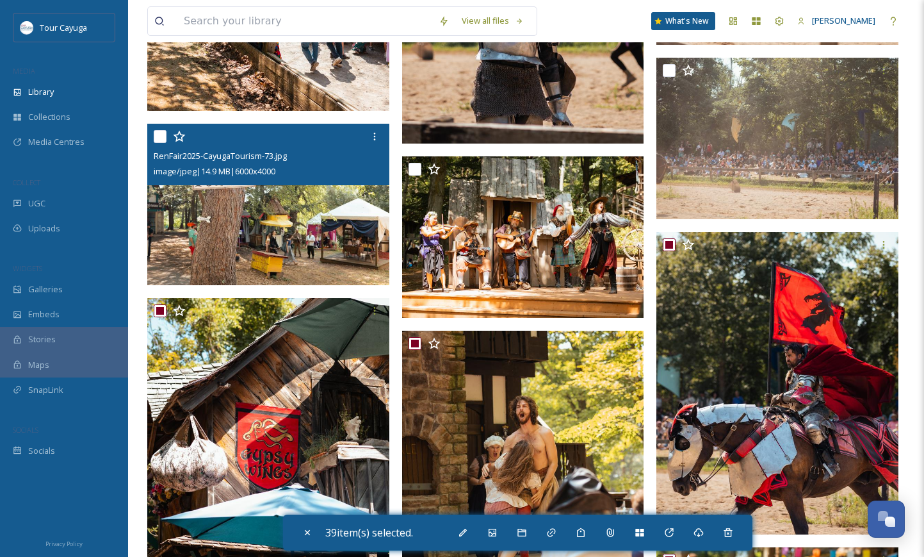
click at [156, 135] on input "checkbox" at bounding box center [160, 136] width 13 height 13
checkbox input "true"
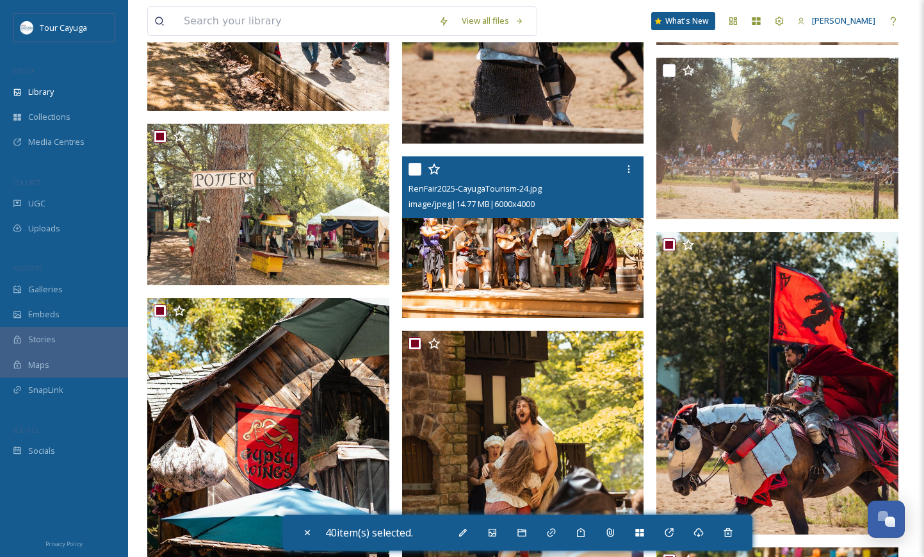
click at [415, 167] on input "checkbox" at bounding box center [415, 169] width 13 height 13
checkbox input "true"
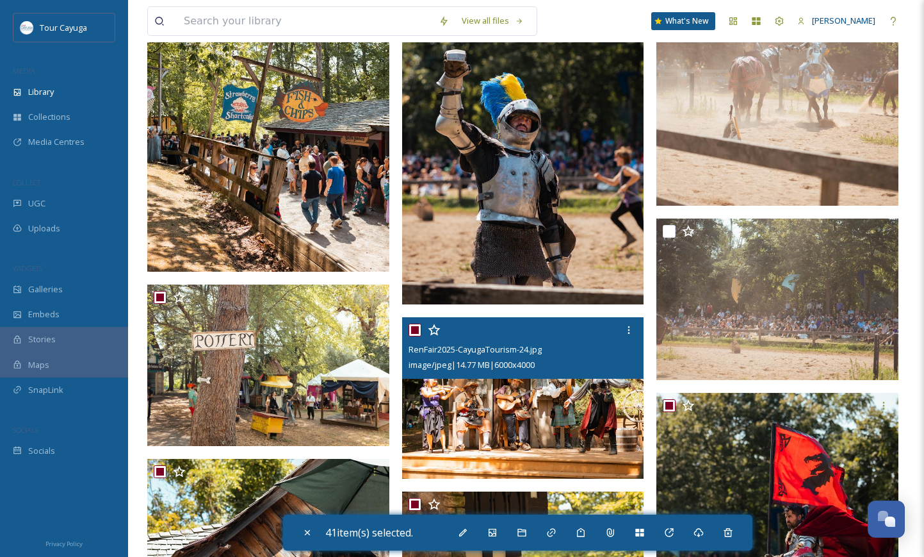
scroll to position [5340, 0]
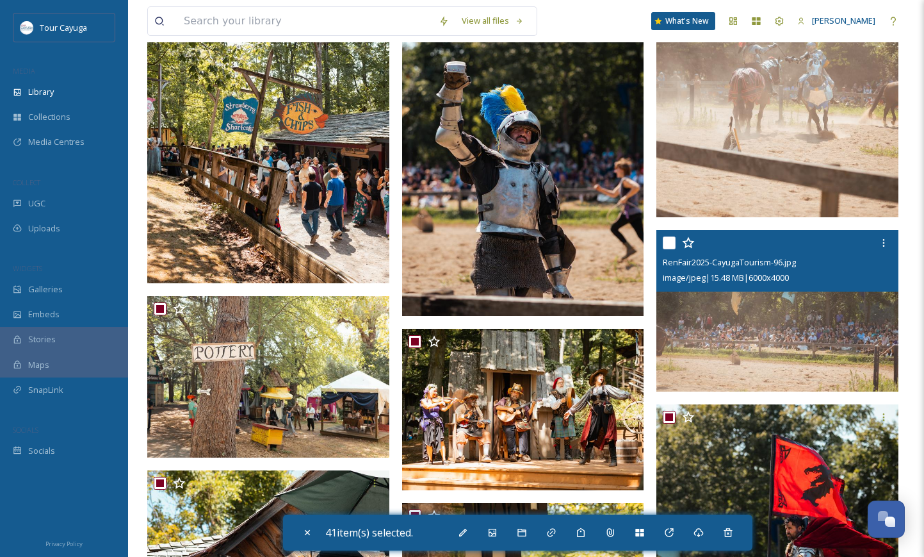
click at [670, 241] on input "checkbox" at bounding box center [669, 242] width 13 height 13
checkbox input "true"
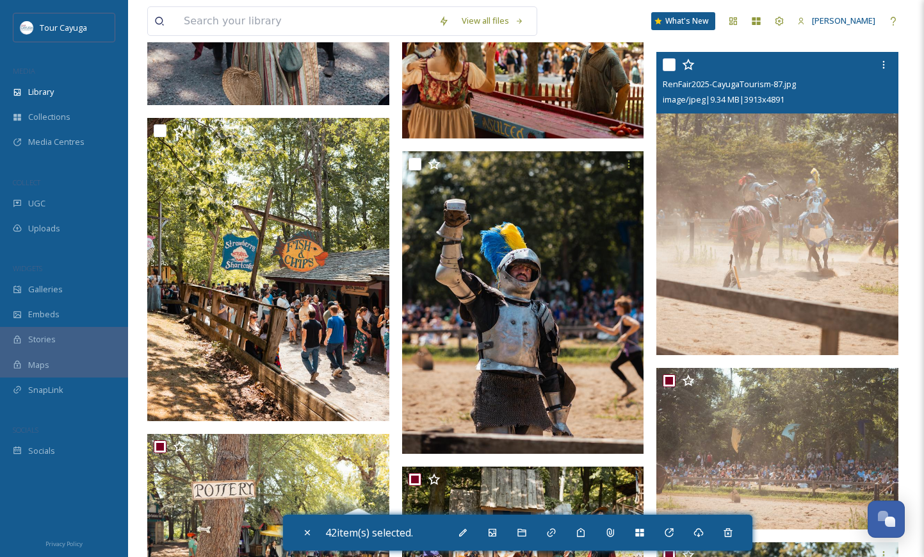
scroll to position [5200, 0]
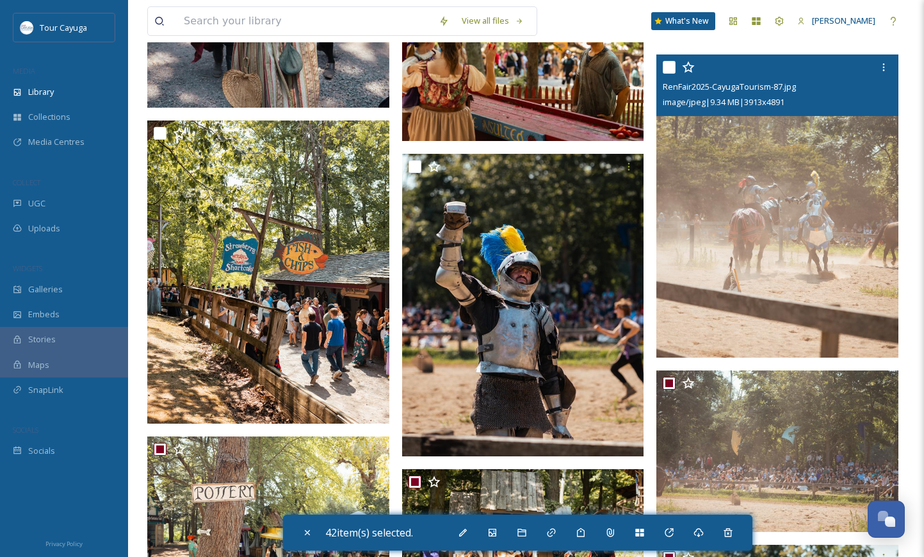
click at [669, 65] on input "checkbox" at bounding box center [669, 67] width 13 height 13
checkbox input "true"
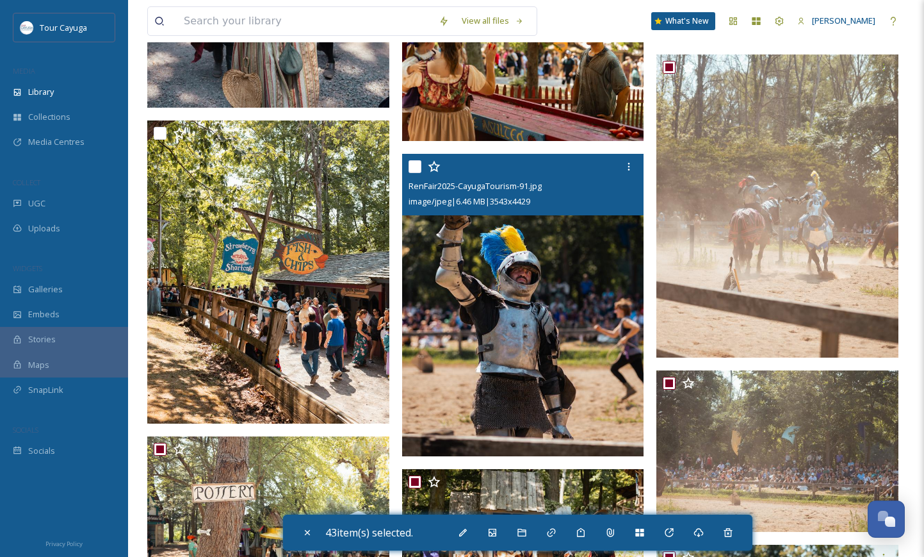
click at [418, 162] on input "checkbox" at bounding box center [415, 166] width 13 height 13
checkbox input "true"
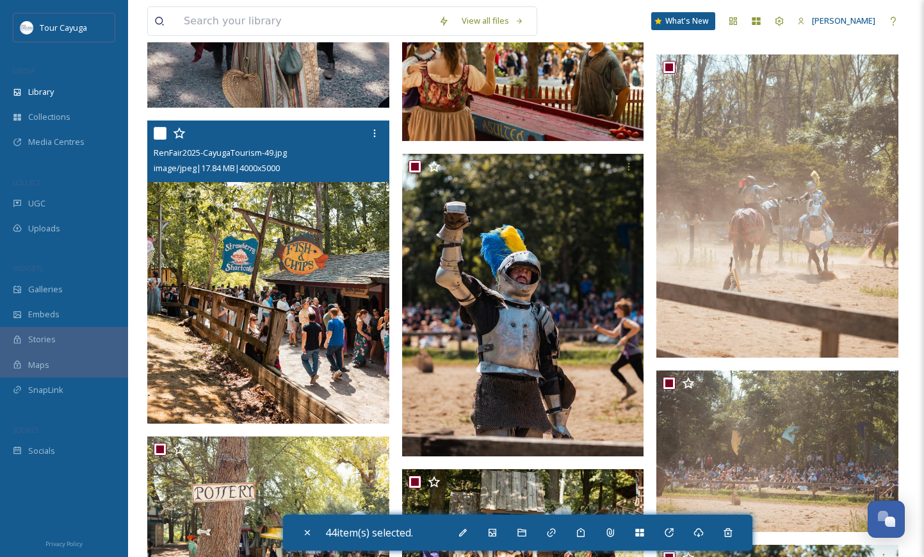
click at [160, 136] on input "checkbox" at bounding box center [160, 133] width 13 height 13
checkbox input "true"
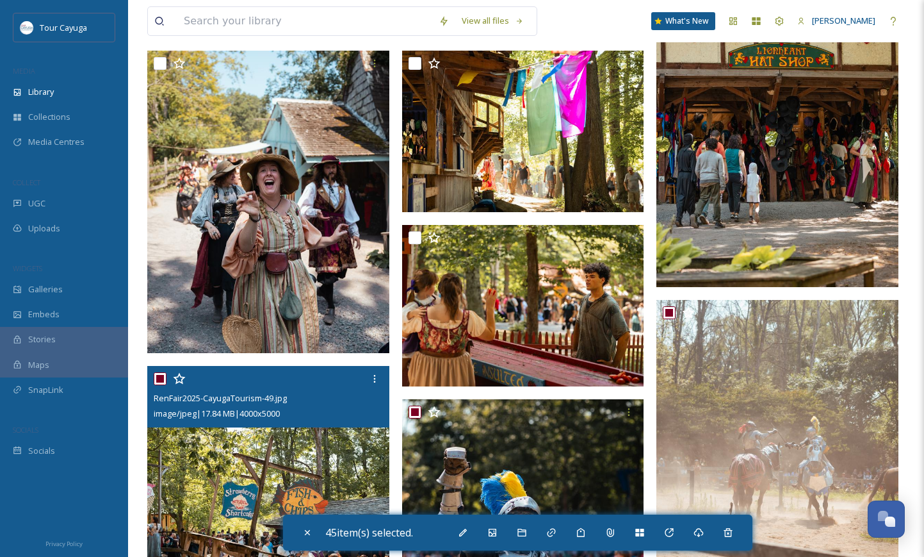
scroll to position [4954, 0]
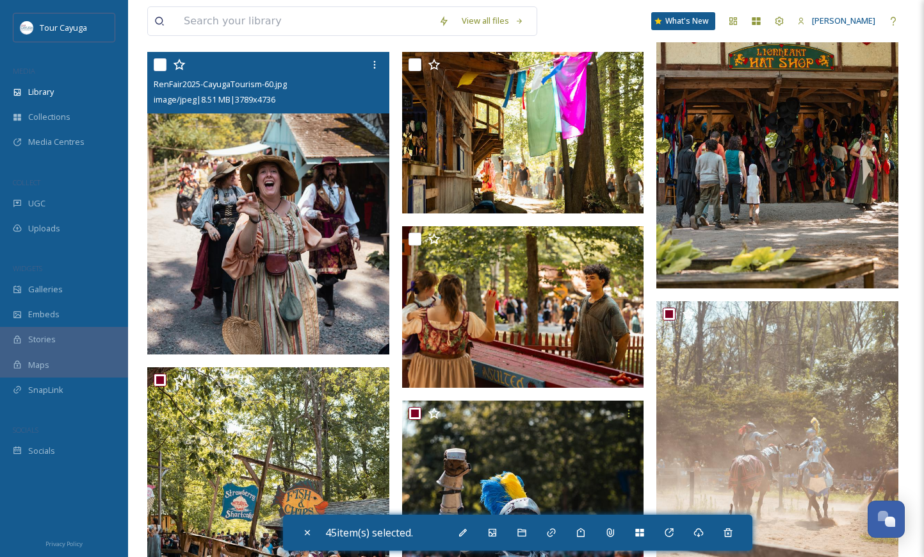
click at [158, 67] on input "checkbox" at bounding box center [160, 64] width 13 height 13
checkbox input "true"
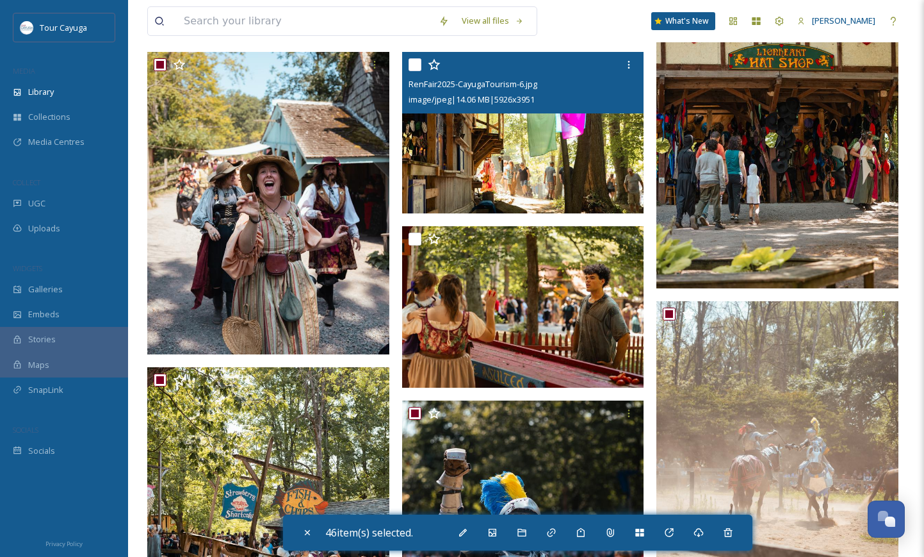
click at [414, 61] on input "checkbox" at bounding box center [415, 64] width 13 height 13
checkbox input "true"
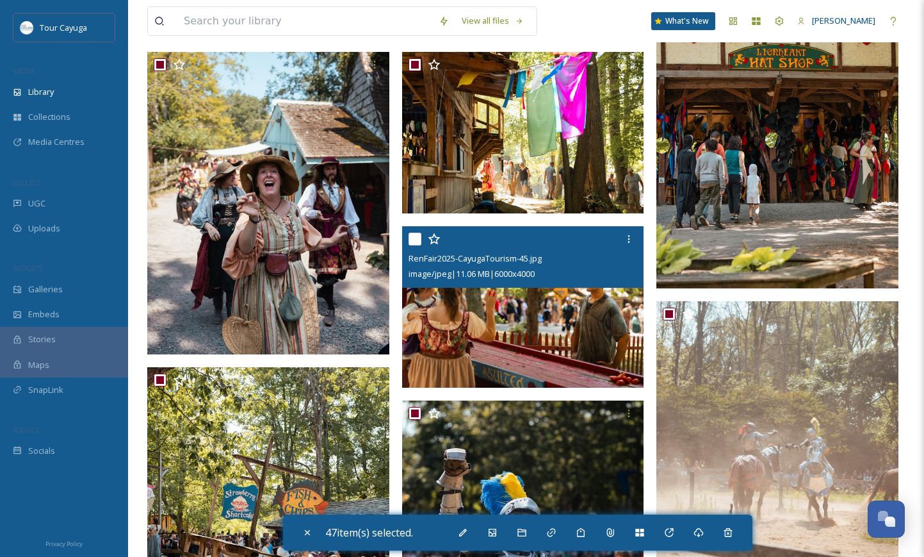
click at [417, 236] on input "checkbox" at bounding box center [415, 239] width 13 height 13
checkbox input "true"
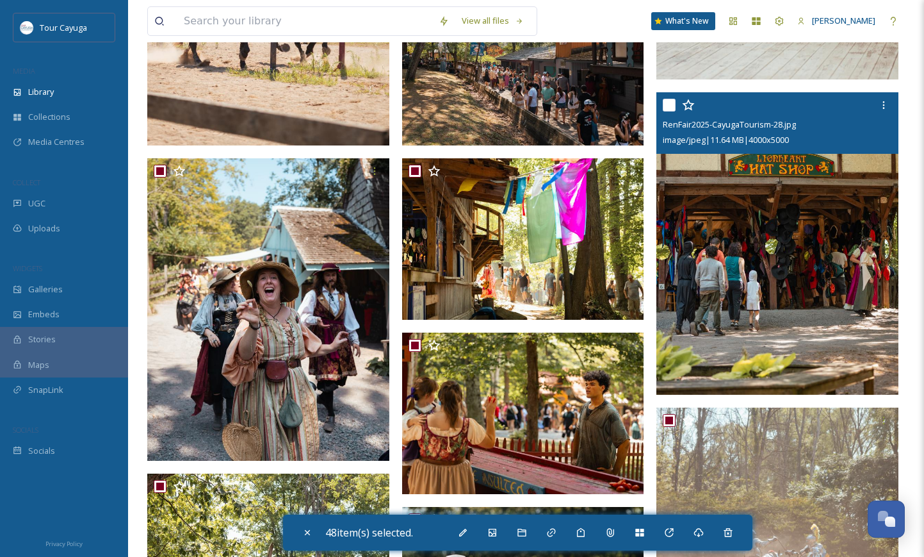
scroll to position [4836, 0]
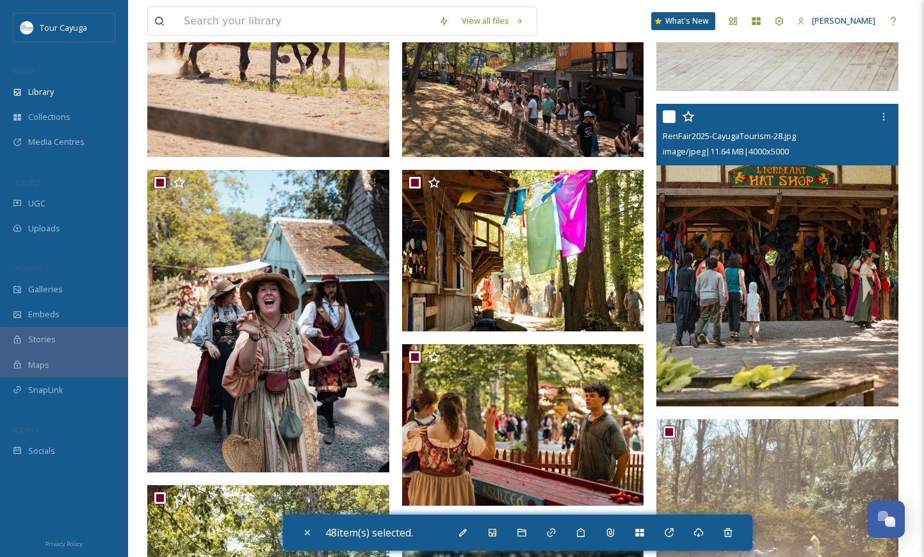
click at [674, 115] on input "checkbox" at bounding box center [669, 116] width 13 height 13
checkbox input "true"
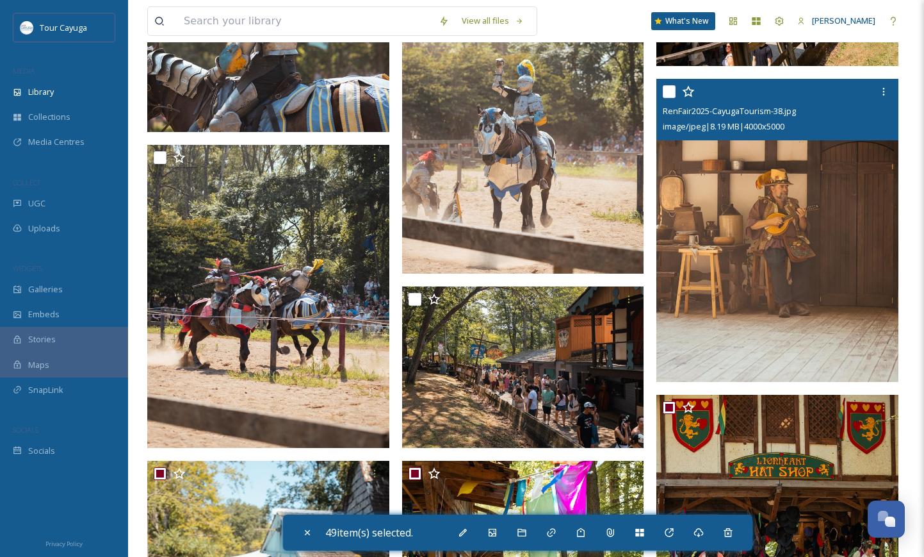
scroll to position [4545, 0]
click at [667, 91] on input "checkbox" at bounding box center [669, 91] width 13 height 13
checkbox input "true"
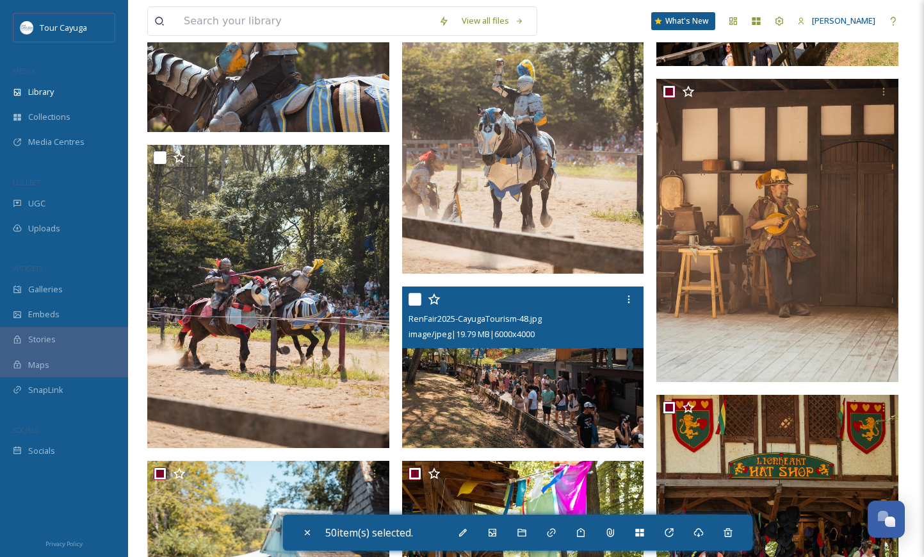
click at [414, 297] on input "checkbox" at bounding box center [415, 299] width 13 height 13
checkbox input "true"
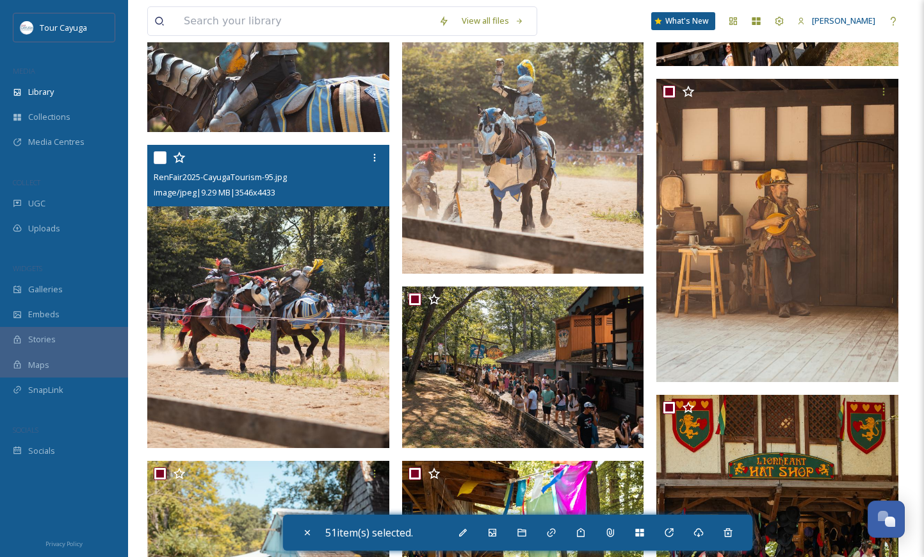
click at [161, 159] on input "checkbox" at bounding box center [160, 157] width 13 height 13
checkbox input "true"
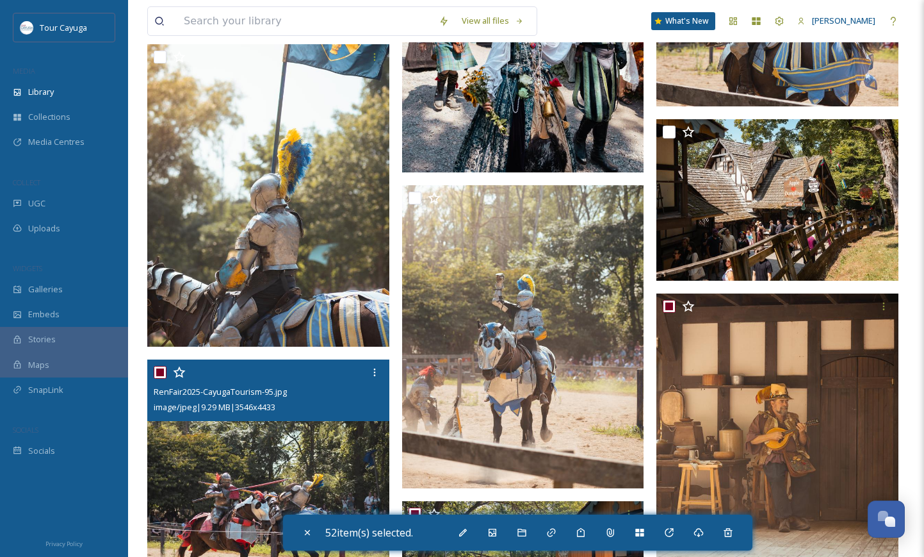
scroll to position [4329, 0]
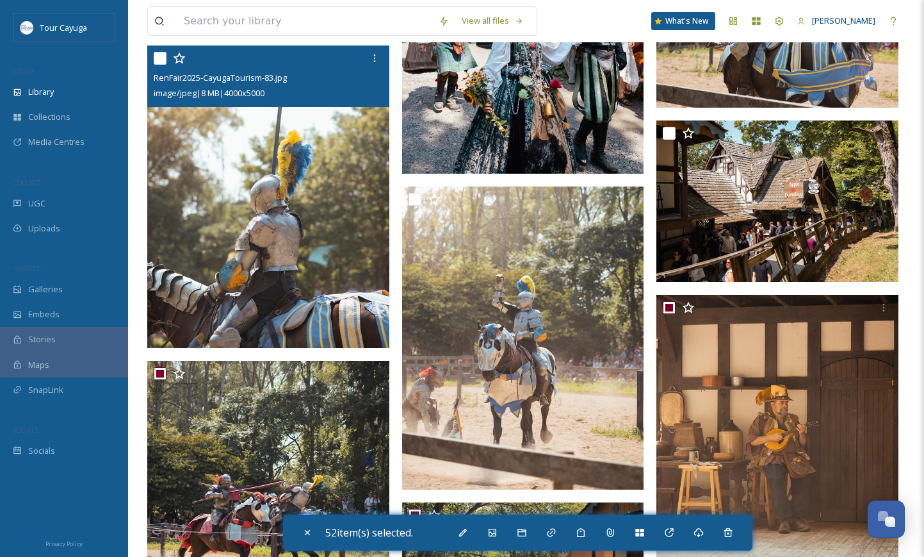
click at [165, 53] on input "checkbox" at bounding box center [160, 58] width 13 height 13
checkbox input "true"
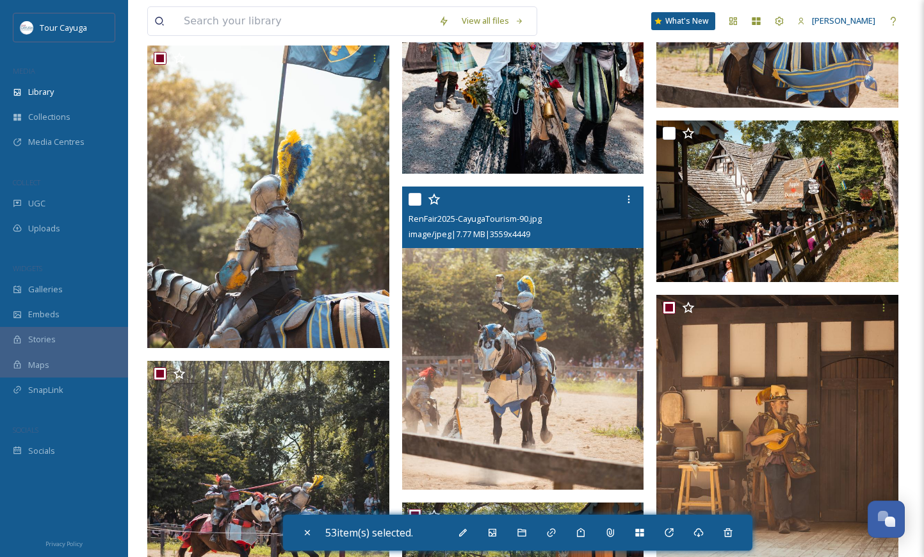
click at [415, 197] on input "checkbox" at bounding box center [415, 199] width 13 height 13
checkbox input "true"
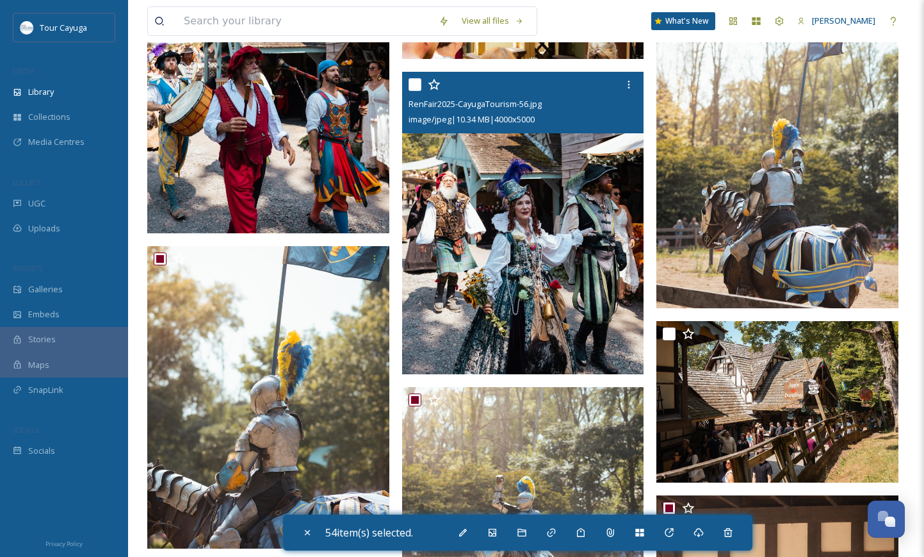
scroll to position [4124, 0]
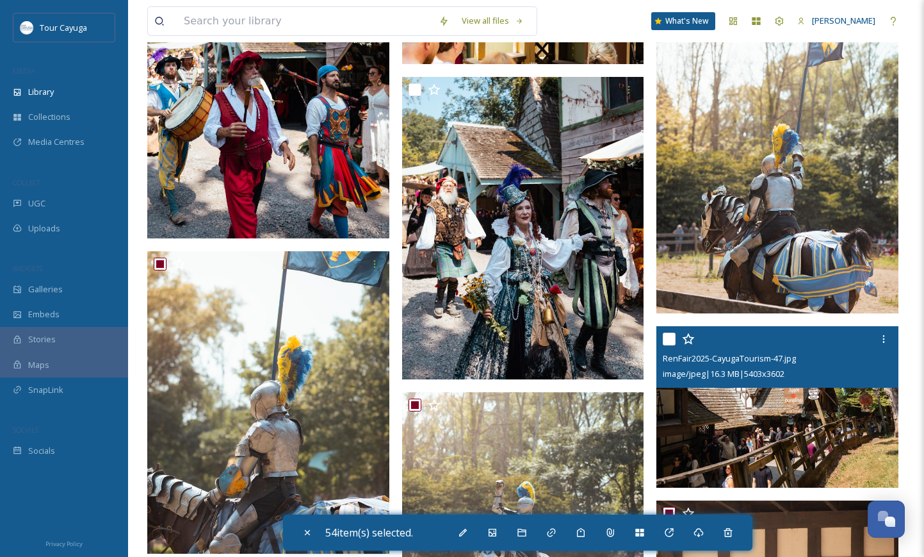
click at [671, 343] on input "checkbox" at bounding box center [669, 338] width 13 height 13
checkbox input "true"
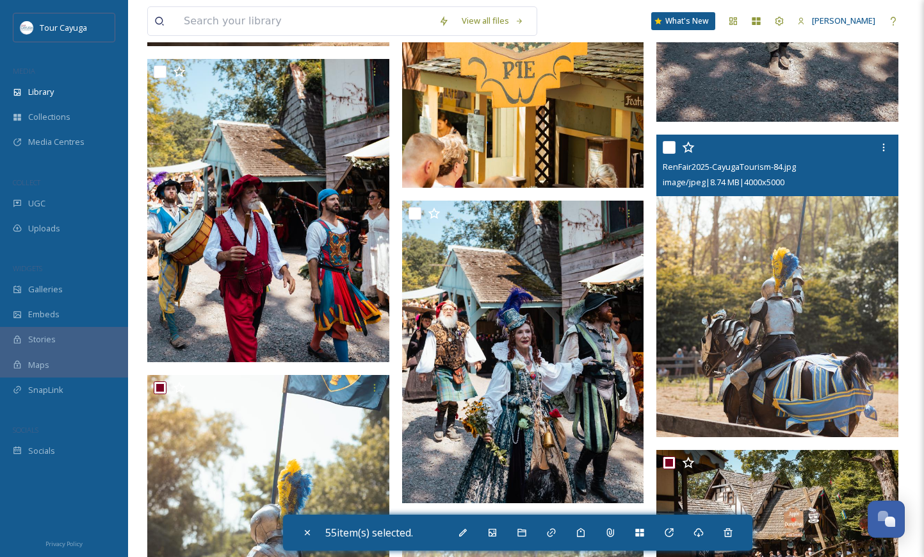
scroll to position [3988, 0]
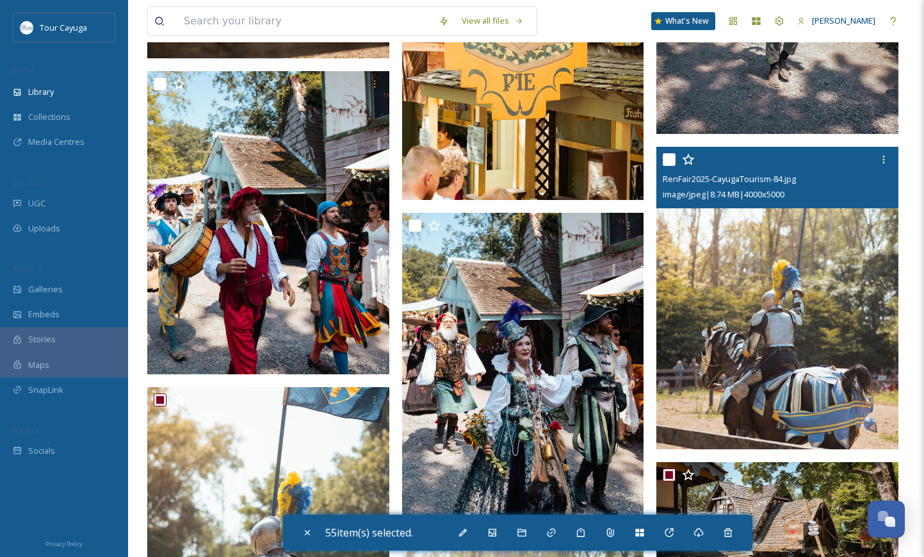
click at [667, 158] on input "checkbox" at bounding box center [669, 159] width 13 height 13
checkbox input "true"
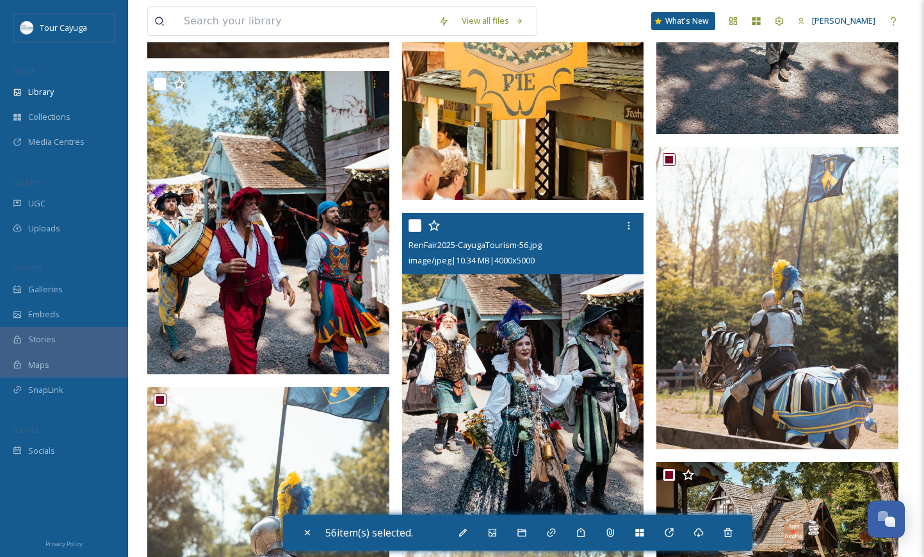
click at [412, 225] on input "checkbox" at bounding box center [415, 225] width 13 height 13
checkbox input "true"
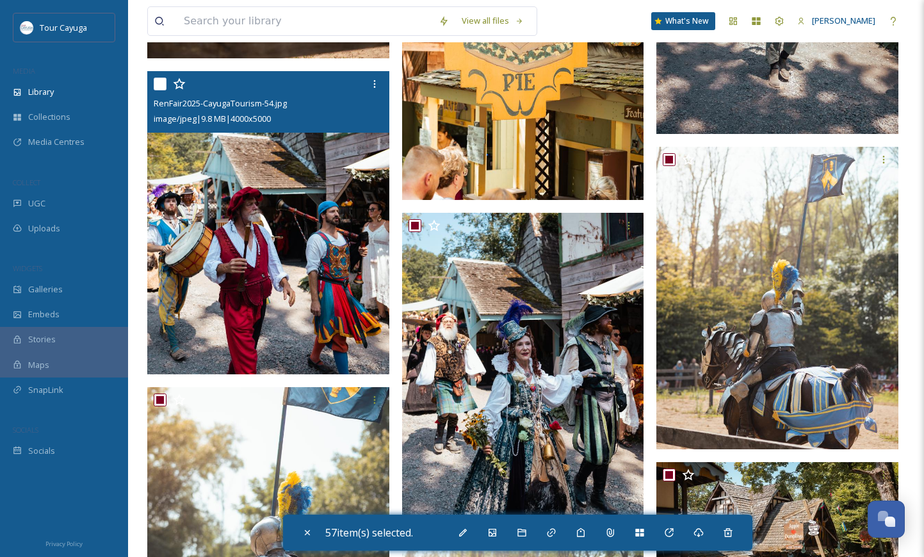
click at [162, 86] on input "checkbox" at bounding box center [160, 84] width 13 height 13
checkbox input "true"
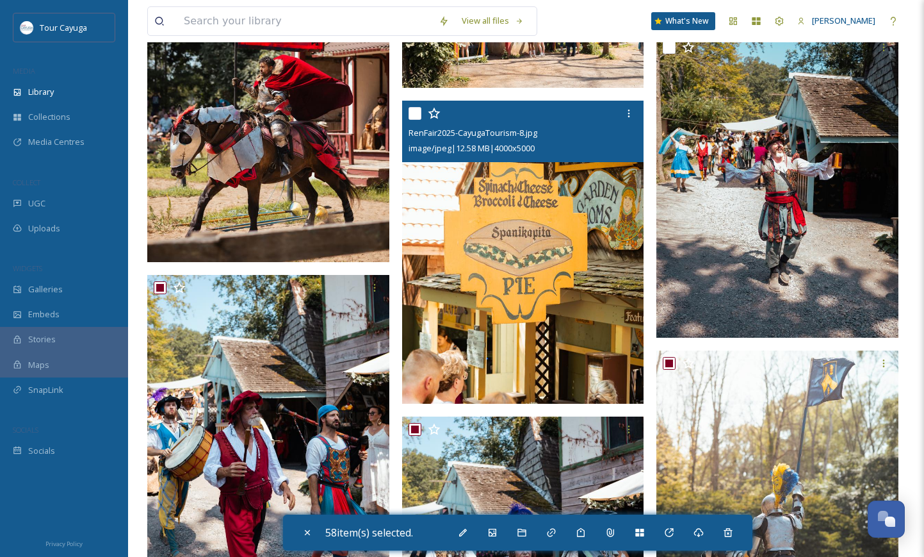
scroll to position [3780, 0]
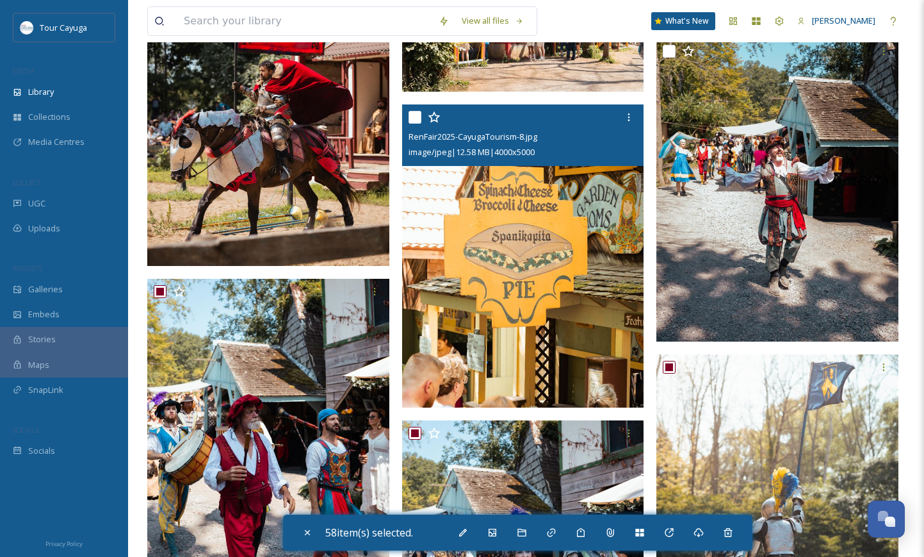
click at [414, 115] on input "checkbox" at bounding box center [415, 117] width 13 height 13
checkbox input "true"
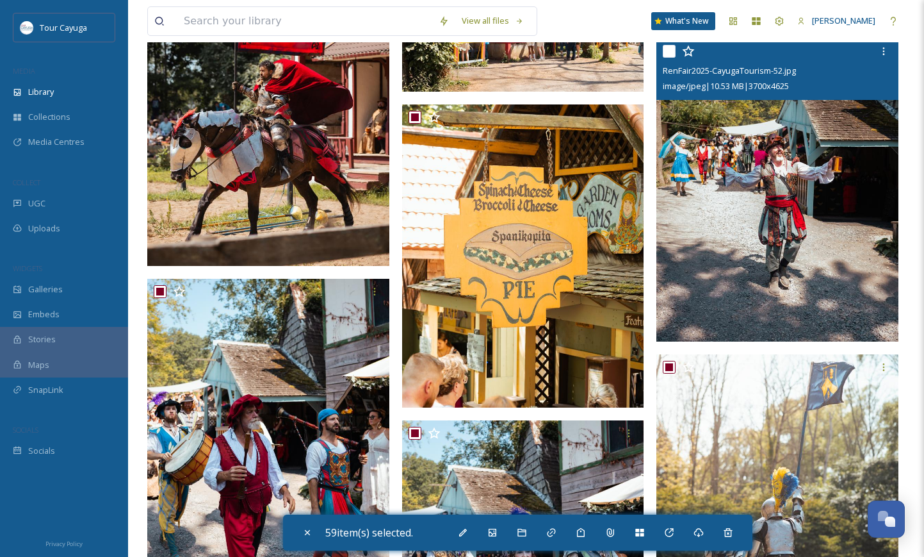
click at [670, 47] on input "checkbox" at bounding box center [669, 51] width 13 height 13
checkbox input "true"
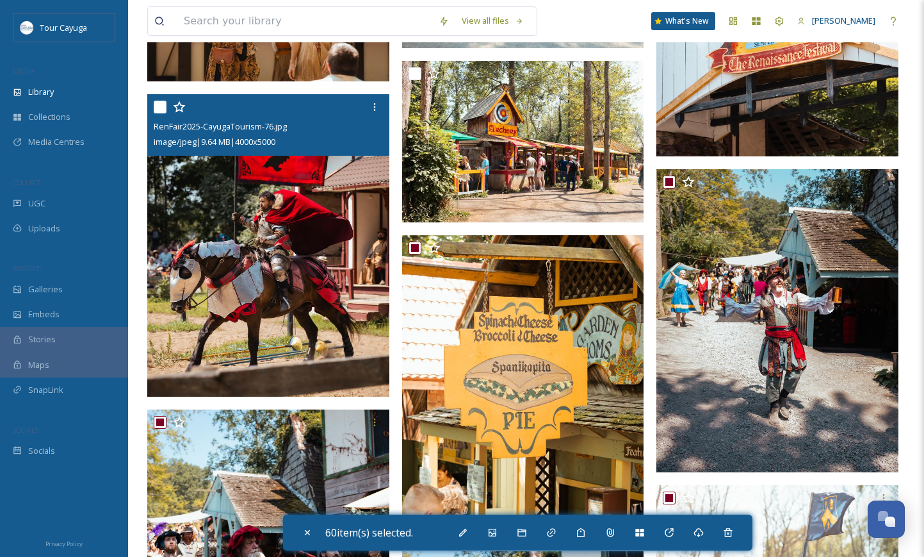
scroll to position [3650, 0]
click at [161, 108] on input "checkbox" at bounding box center [160, 107] width 13 height 13
checkbox input "true"
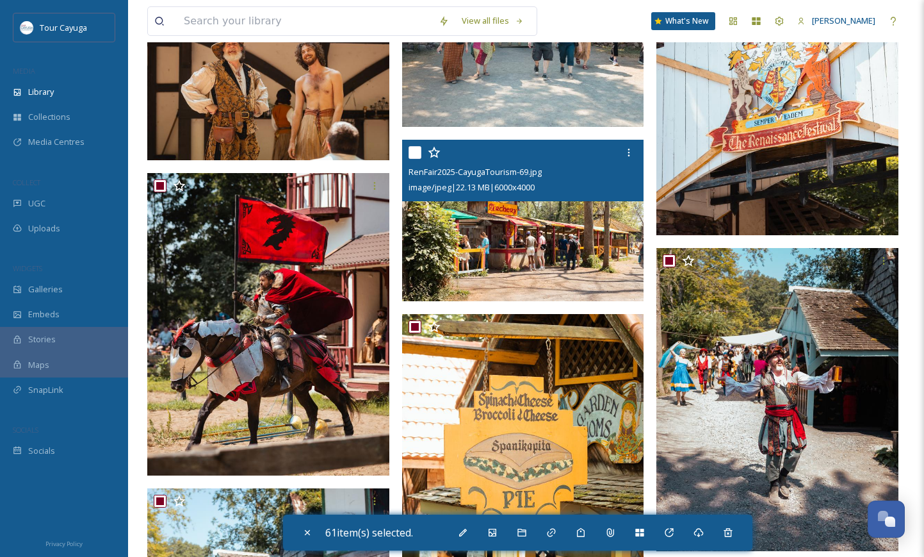
scroll to position [3528, 0]
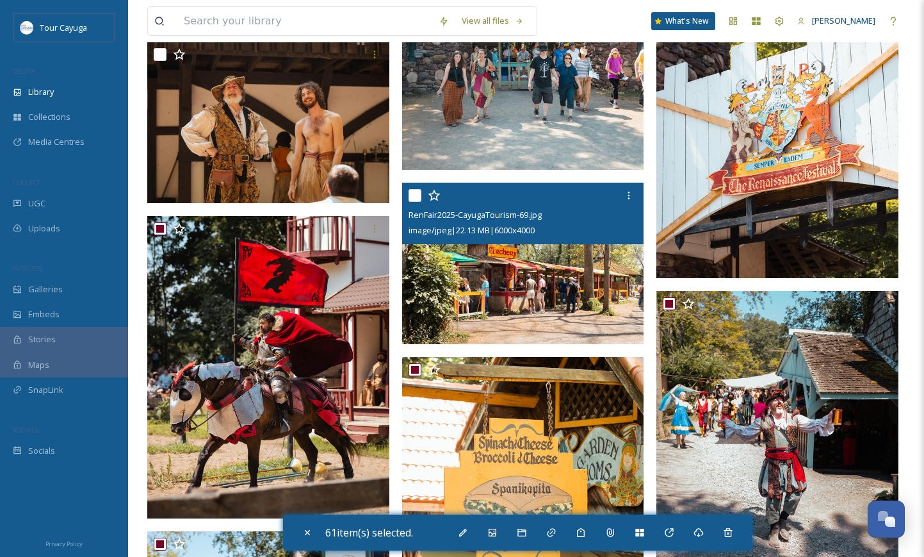
click at [416, 197] on input "checkbox" at bounding box center [415, 195] width 13 height 13
checkbox input "true"
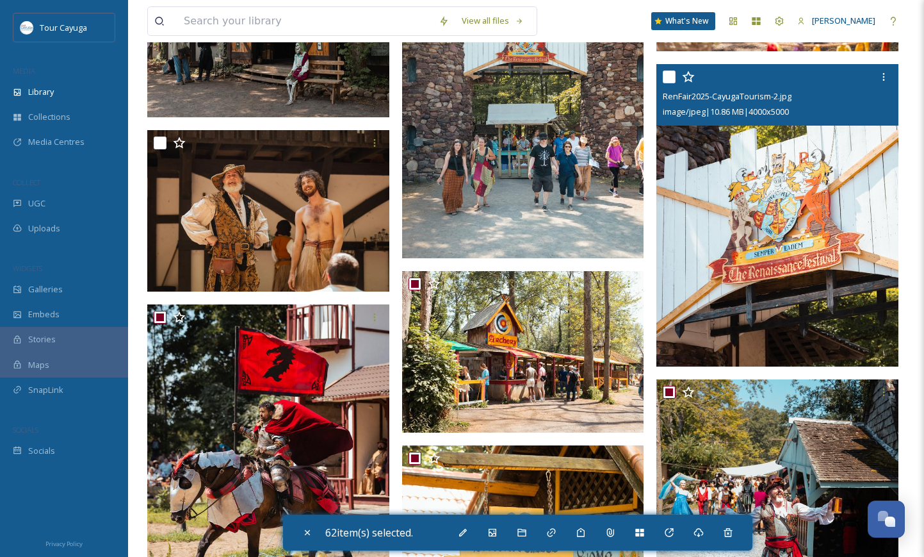
scroll to position [3424, 0]
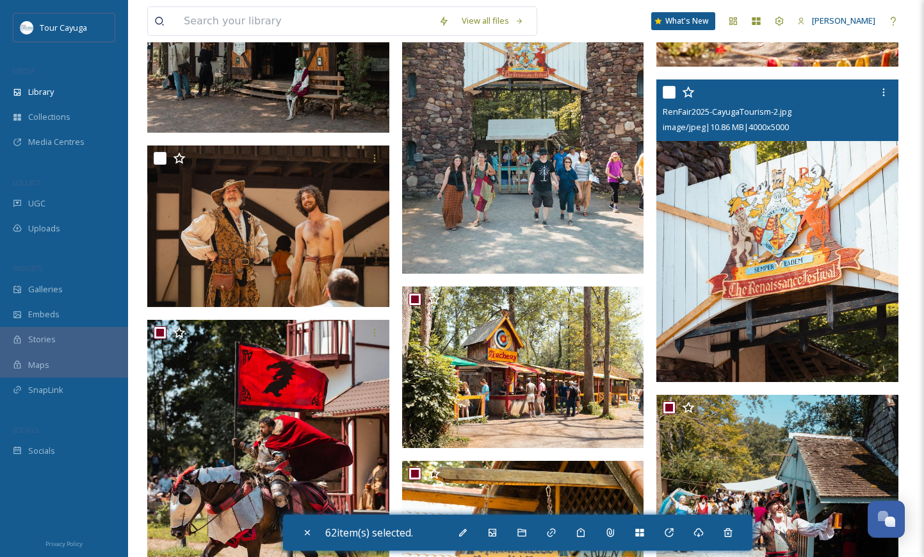
click at [665, 99] on div at bounding box center [779, 92] width 233 height 23
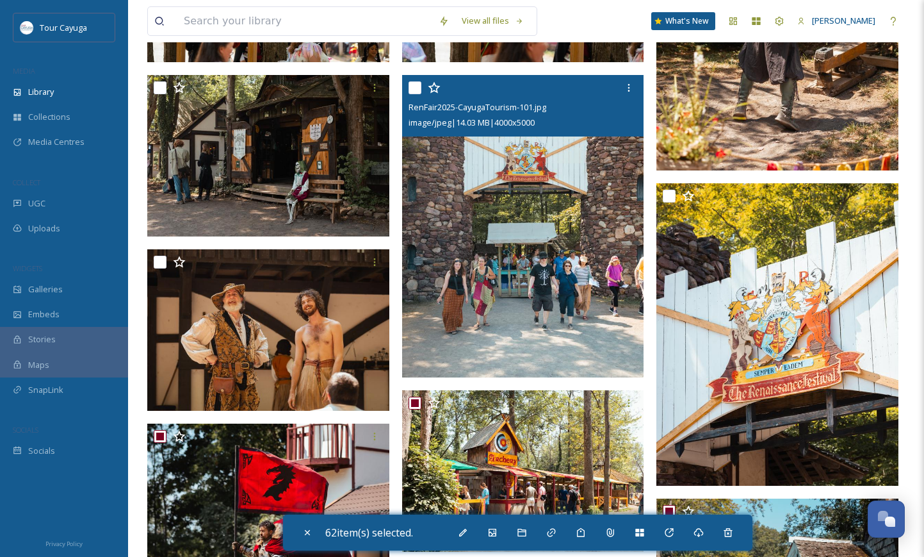
scroll to position [3313, 0]
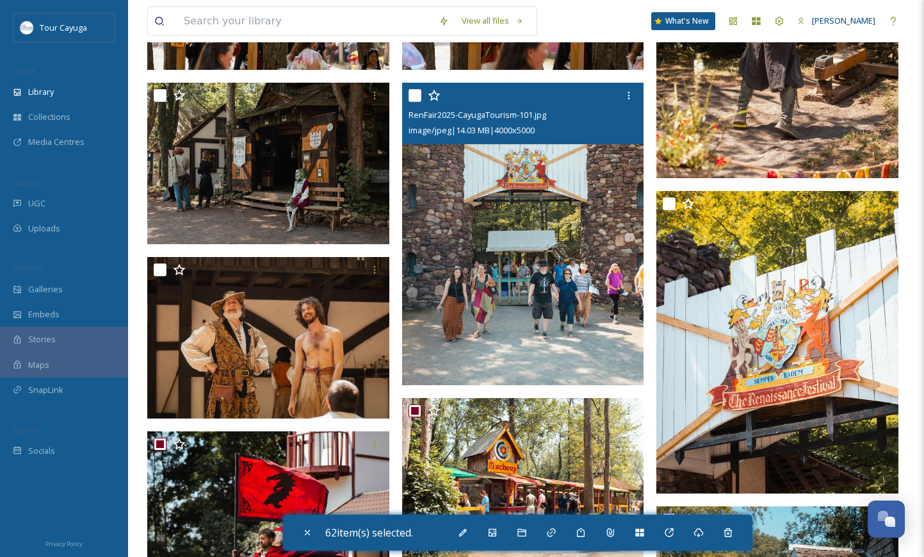
click at [416, 95] on input "checkbox" at bounding box center [415, 95] width 13 height 13
checkbox input "true"
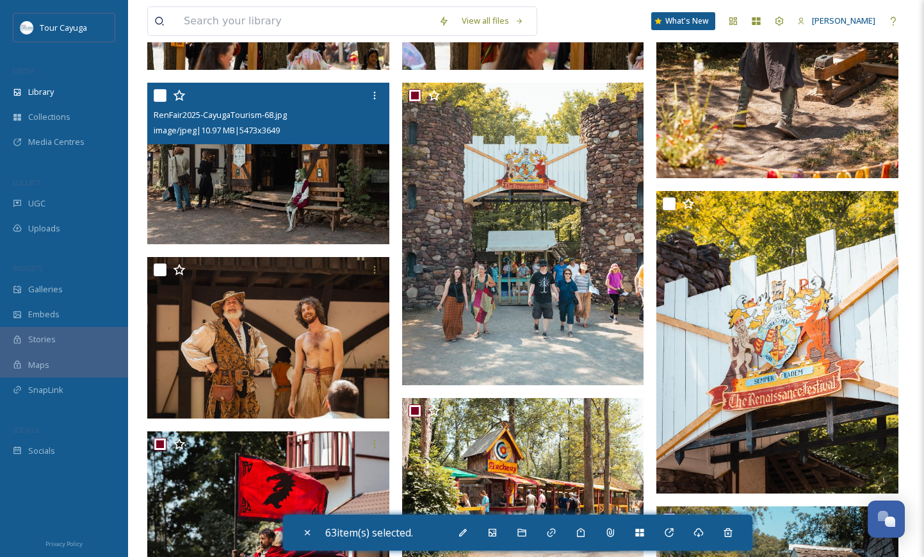
click at [165, 94] on input "checkbox" at bounding box center [160, 95] width 13 height 13
checkbox input "true"
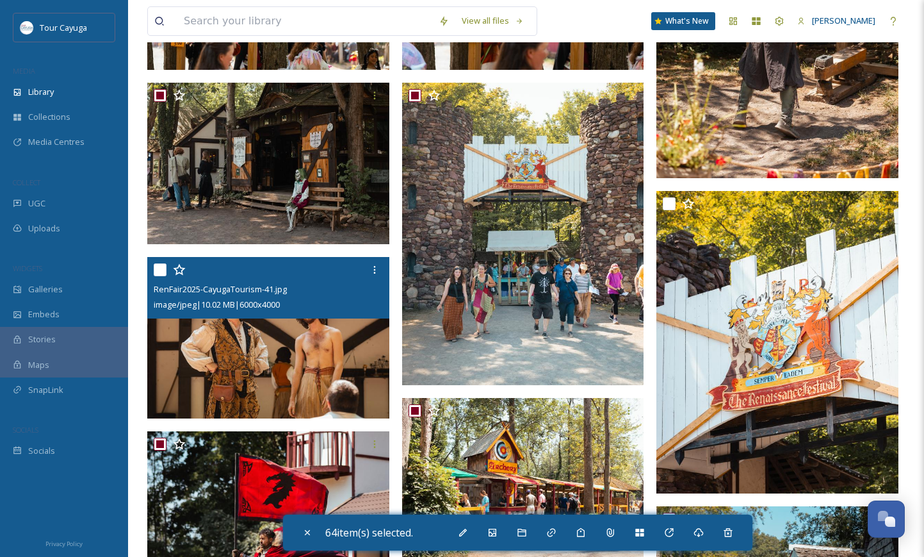
click at [160, 270] on input "checkbox" at bounding box center [160, 269] width 13 height 13
checkbox input "true"
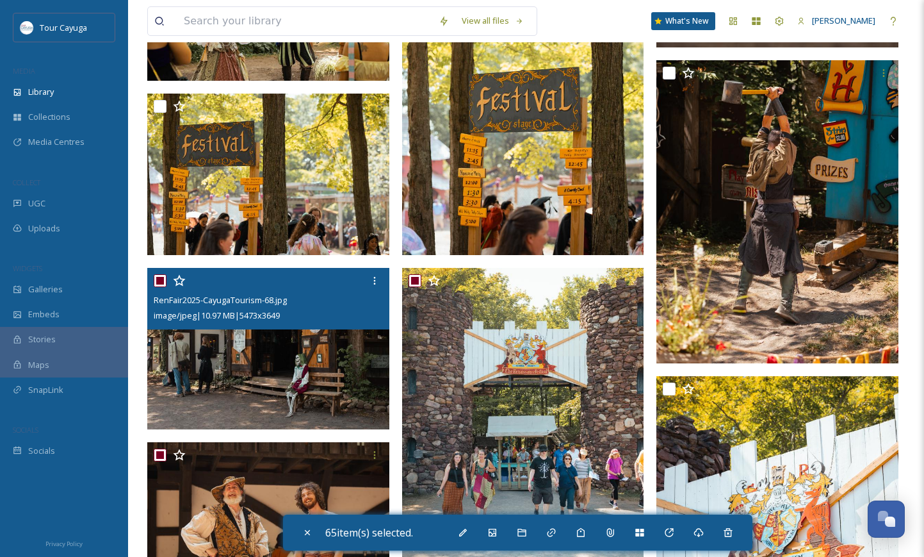
scroll to position [3113, 0]
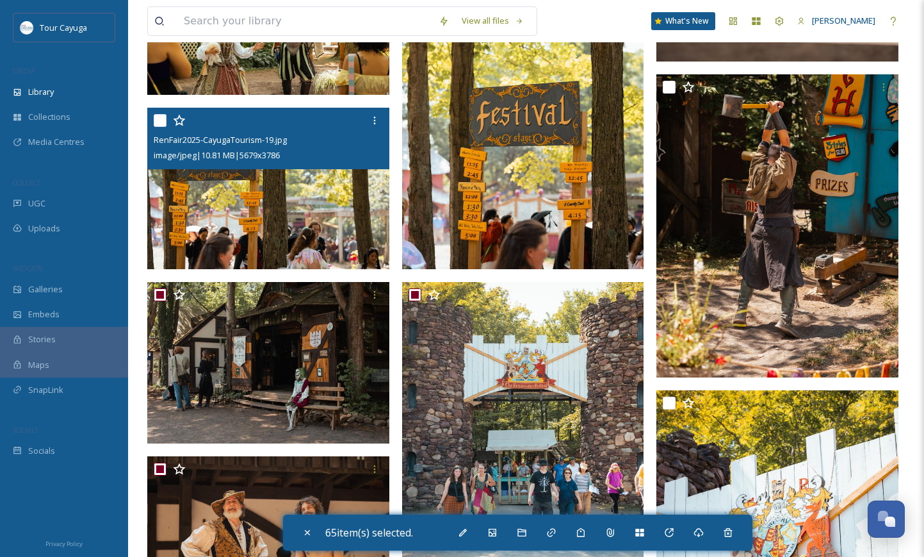
click at [163, 117] on input "checkbox" at bounding box center [160, 120] width 13 height 13
checkbox input "true"
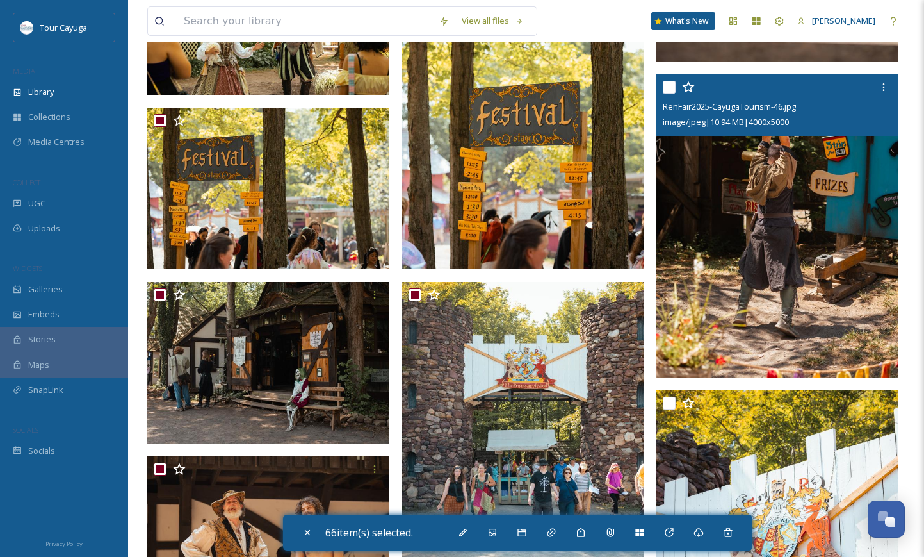
click at [669, 91] on input "checkbox" at bounding box center [669, 87] width 13 height 13
checkbox input "true"
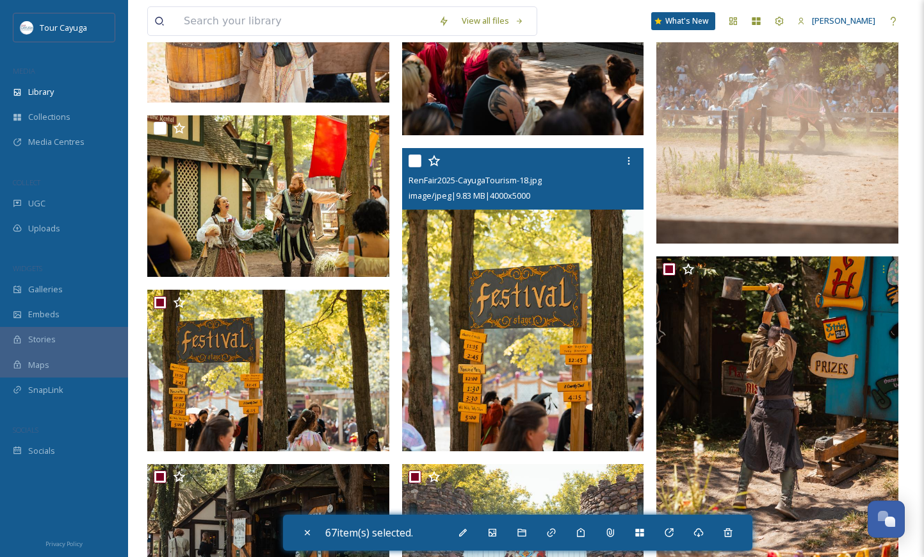
scroll to position [2927, 0]
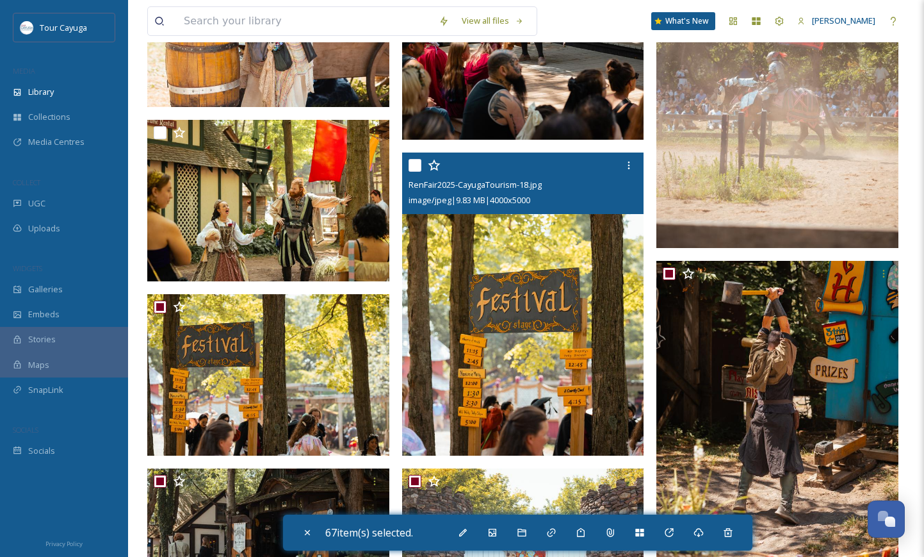
click at [417, 165] on input "checkbox" at bounding box center [415, 165] width 13 height 13
checkbox input "true"
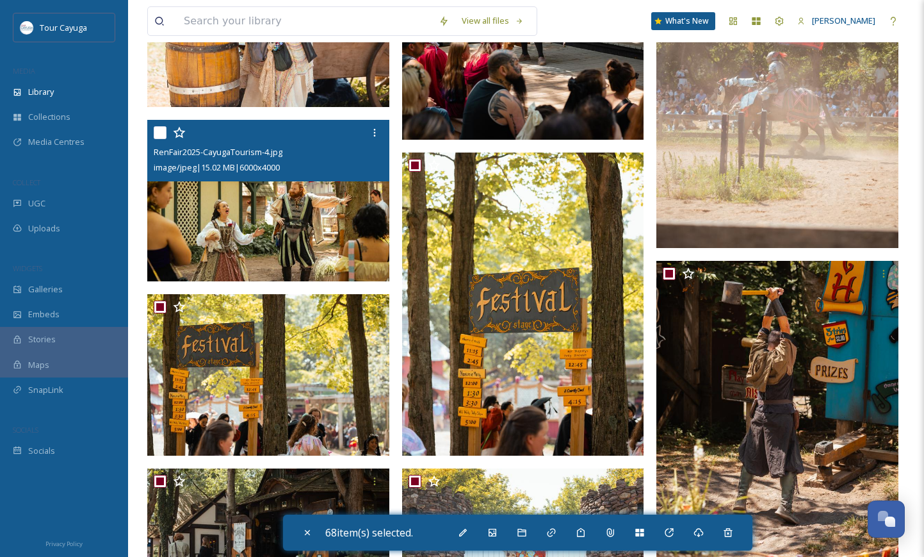
click at [160, 138] on input "checkbox" at bounding box center [160, 132] width 13 height 13
checkbox input "true"
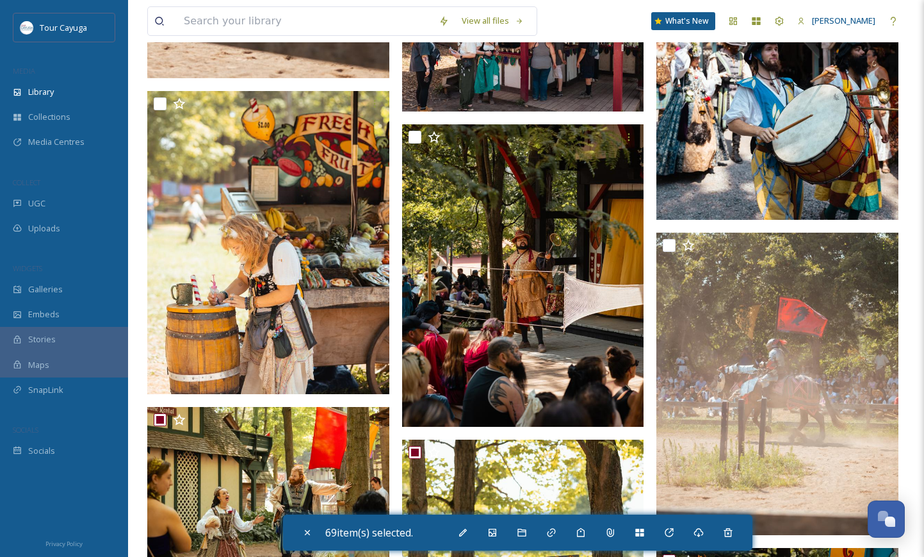
scroll to position [2640, 0]
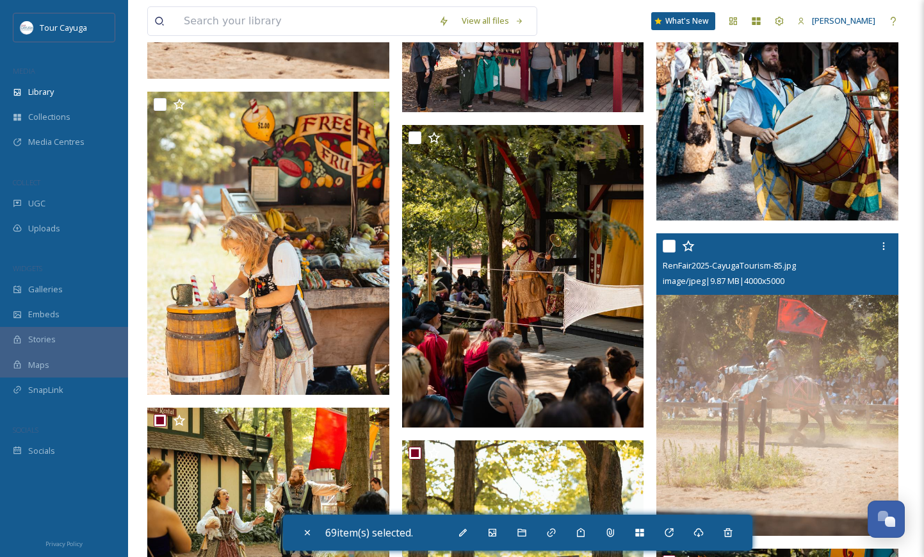
click at [672, 252] on input "checkbox" at bounding box center [669, 246] width 13 height 13
checkbox input "true"
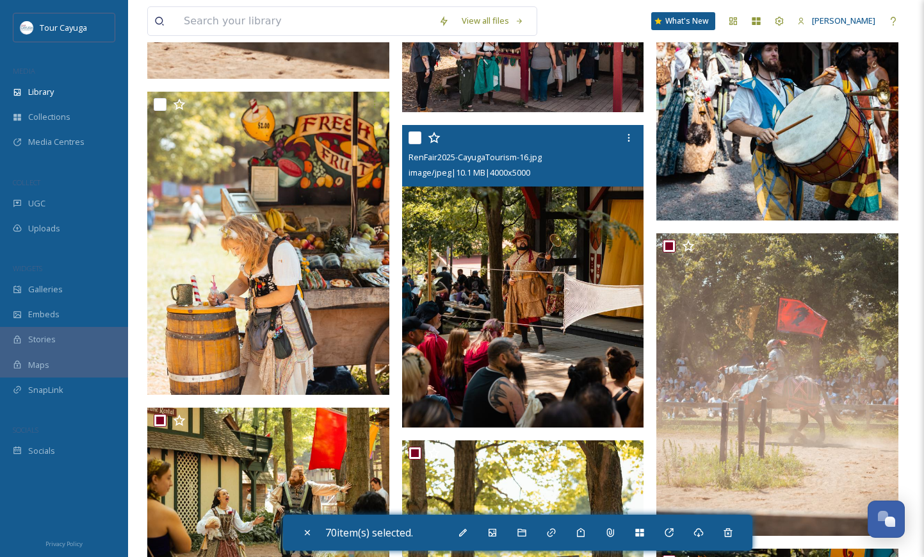
click at [414, 137] on input "checkbox" at bounding box center [415, 137] width 13 height 13
checkbox input "true"
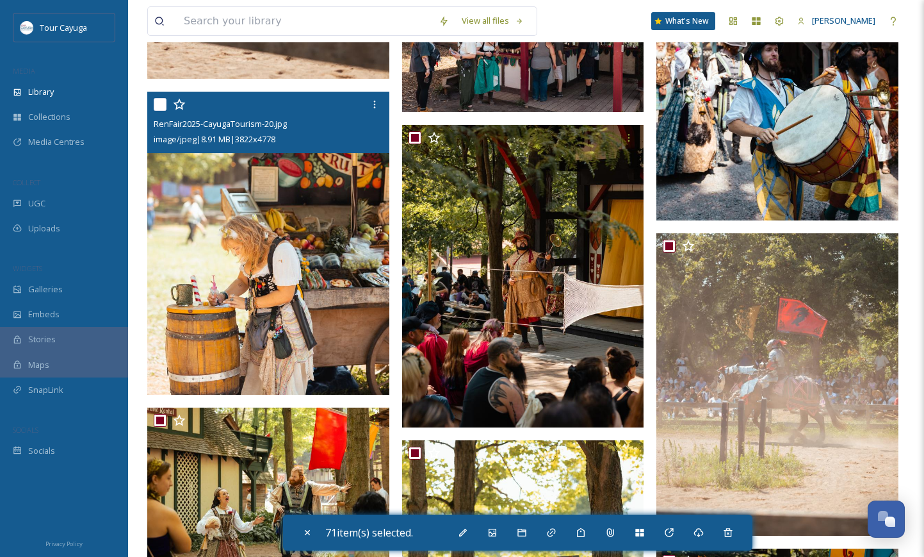
click at [159, 107] on input "checkbox" at bounding box center [160, 104] width 13 height 13
checkbox input "true"
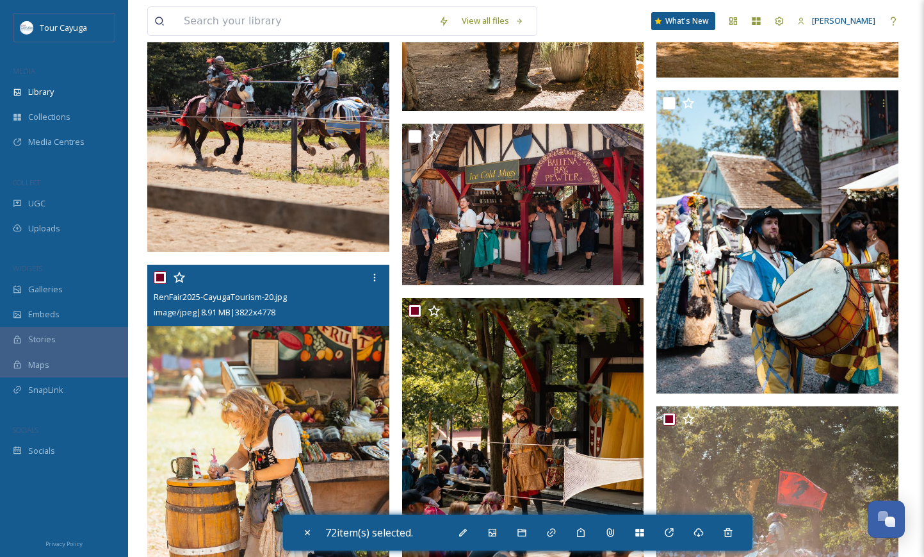
scroll to position [2442, 0]
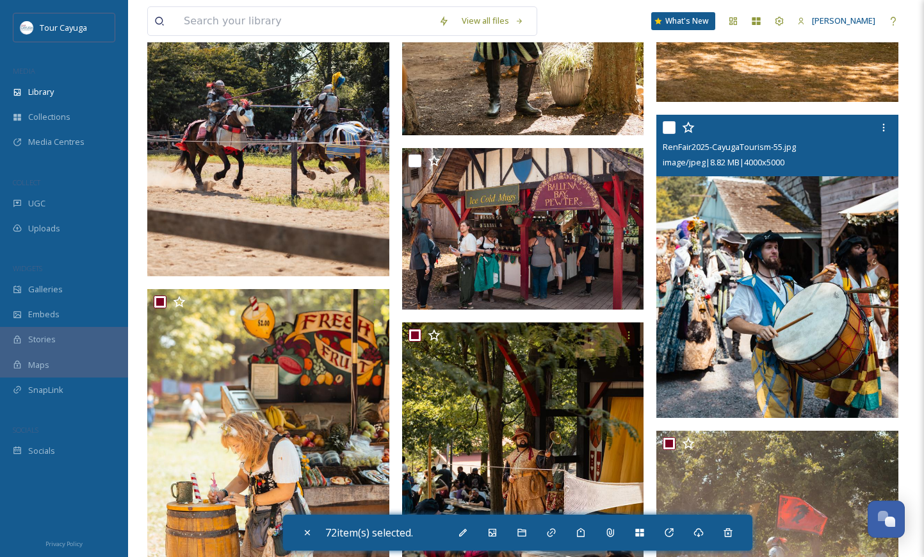
click at [663, 131] on input "checkbox" at bounding box center [669, 127] width 13 height 13
checkbox input "true"
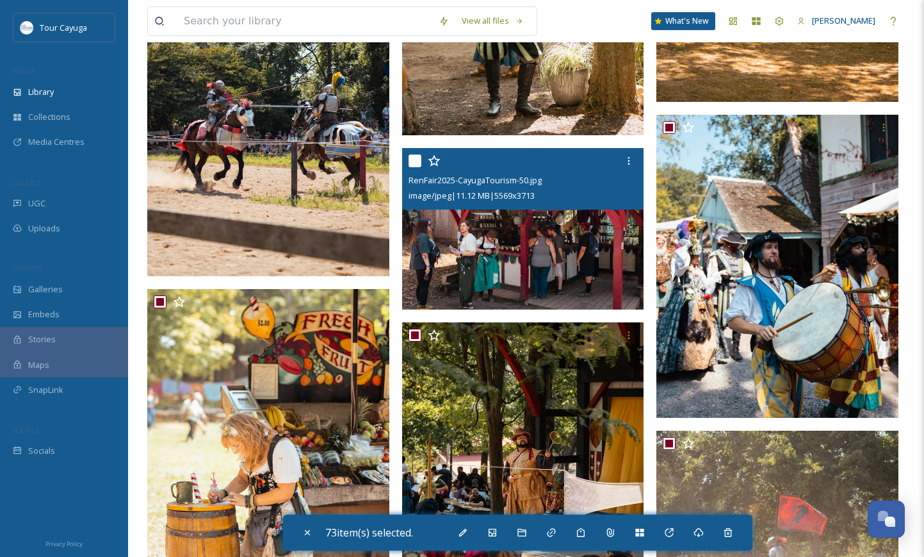
click at [415, 157] on input "checkbox" at bounding box center [415, 160] width 13 height 13
checkbox input "true"
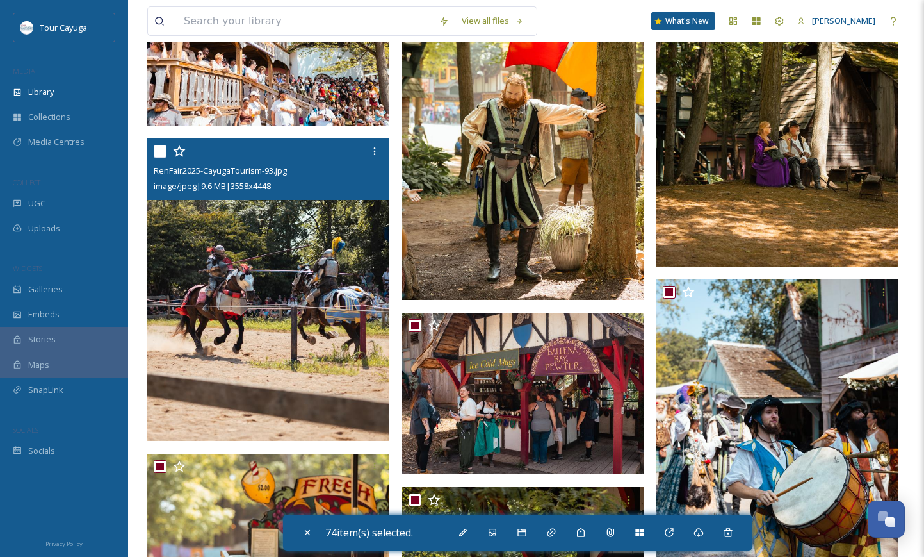
scroll to position [2267, 0]
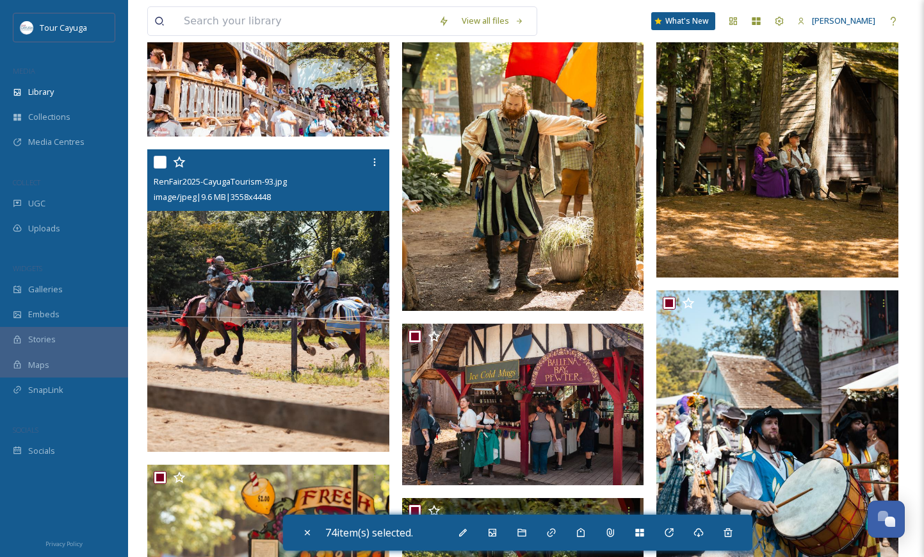
click at [161, 161] on input "checkbox" at bounding box center [160, 162] width 13 height 13
checkbox input "true"
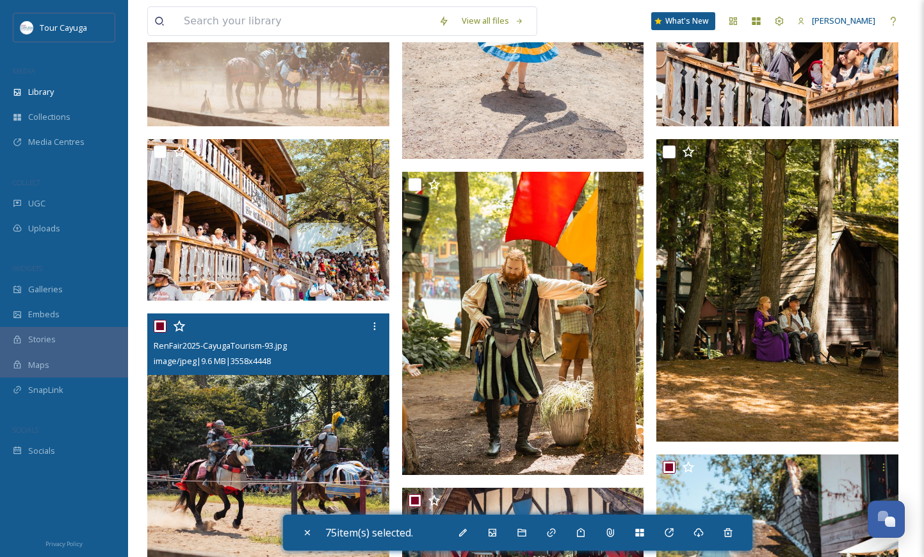
scroll to position [2103, 0]
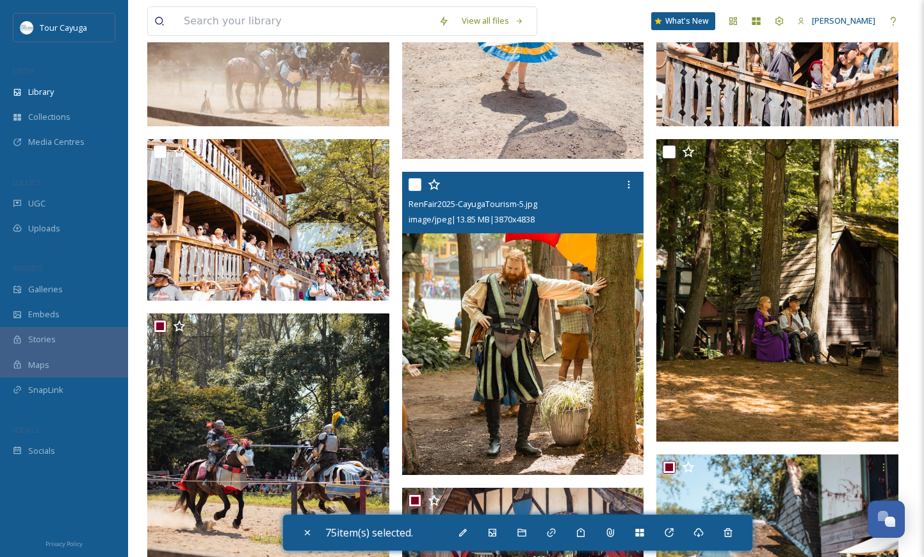
click at [411, 187] on input "checkbox" at bounding box center [415, 184] width 13 height 13
checkbox input "true"
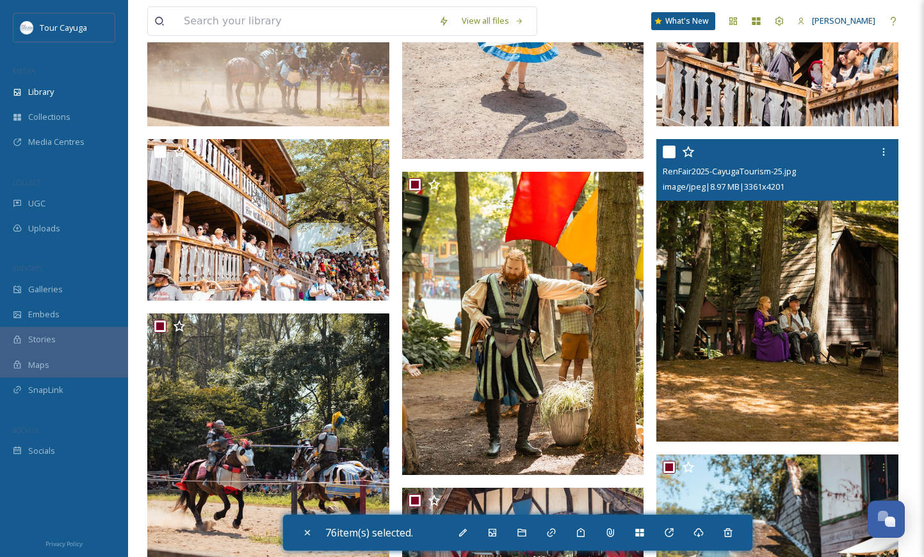
click at [671, 147] on input "checkbox" at bounding box center [669, 151] width 13 height 13
checkbox input "true"
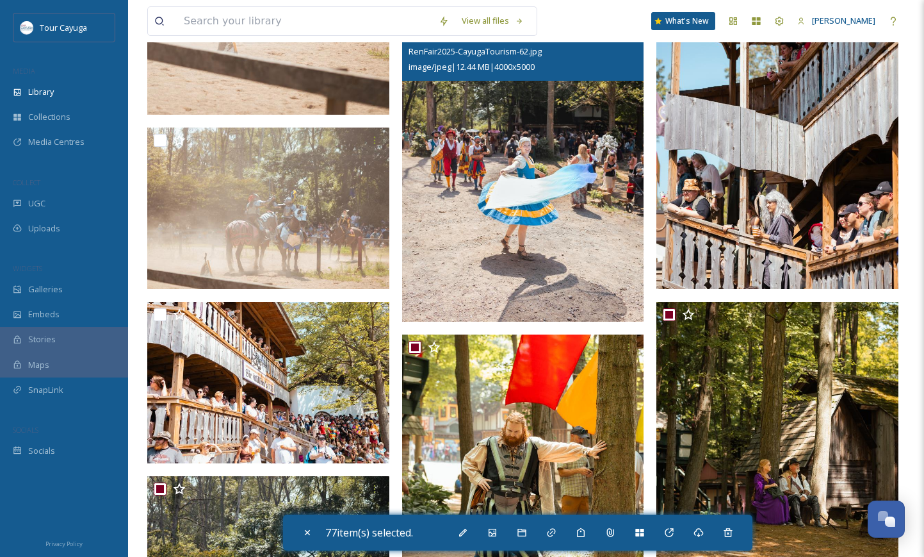
scroll to position [1939, 0]
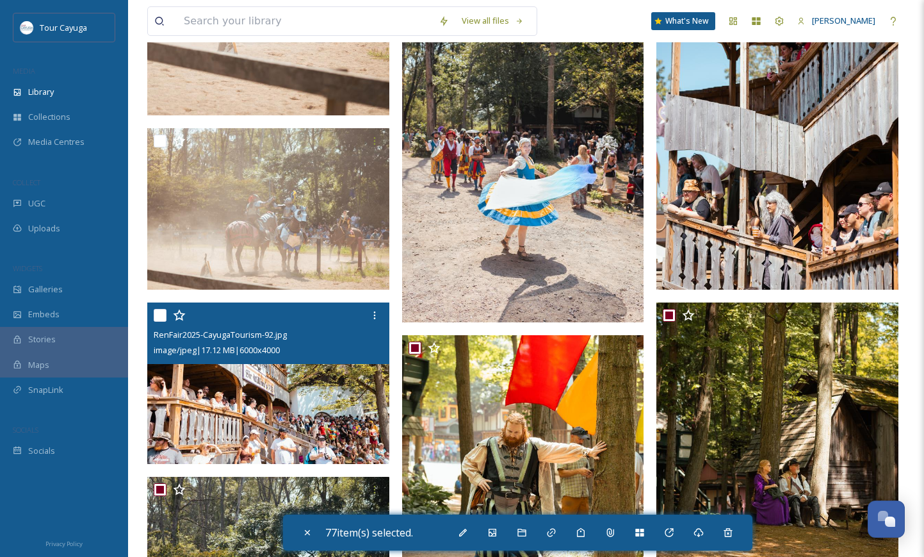
click at [158, 320] on input "checkbox" at bounding box center [160, 315] width 13 height 13
checkbox input "true"
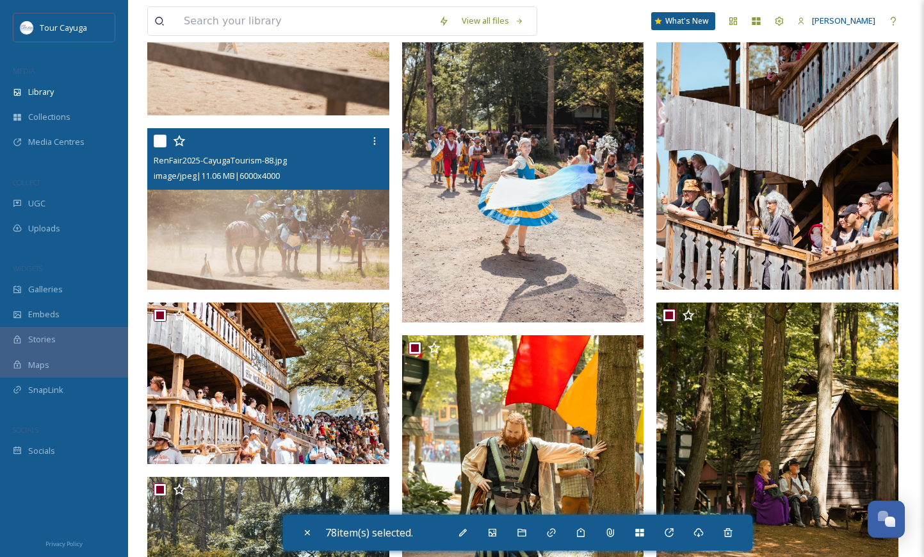
click at [159, 136] on input "checkbox" at bounding box center [160, 141] width 13 height 13
checkbox input "true"
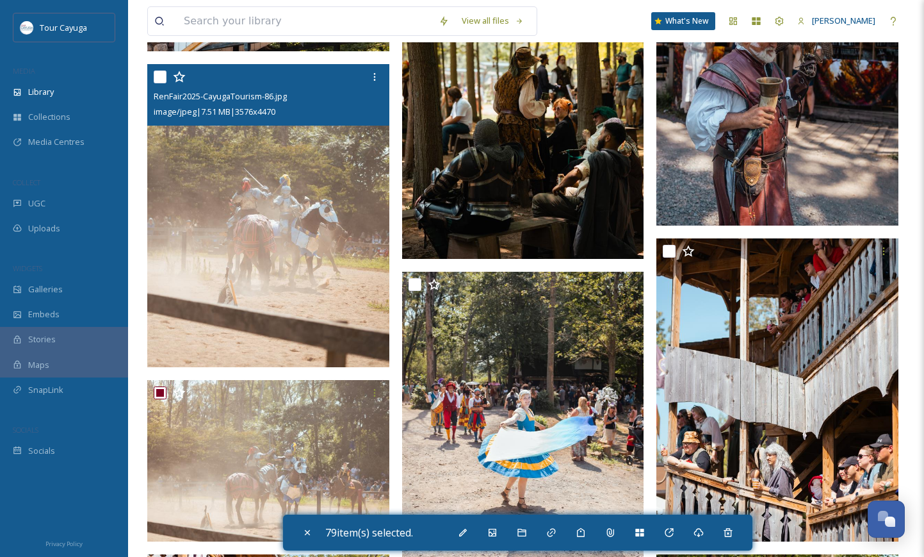
scroll to position [1660, 0]
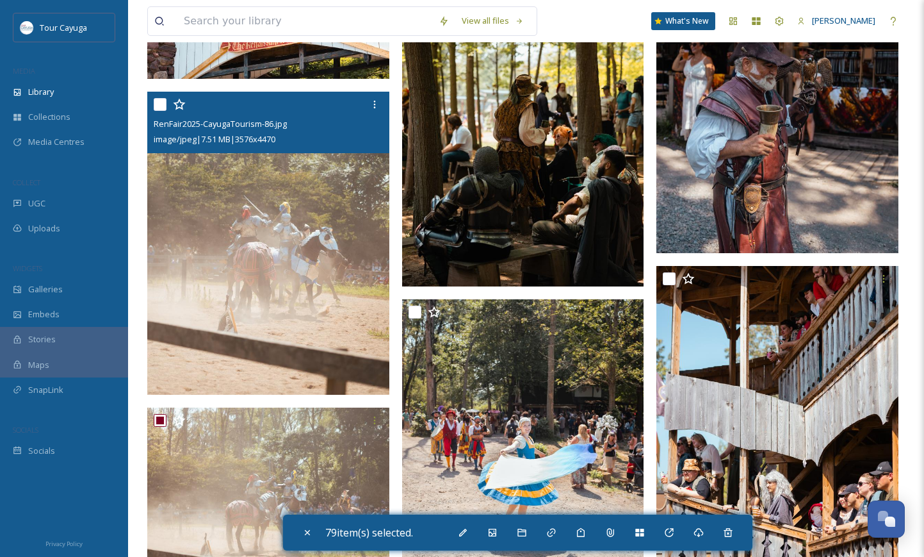
click at [162, 102] on input "checkbox" at bounding box center [160, 104] width 13 height 13
checkbox input "true"
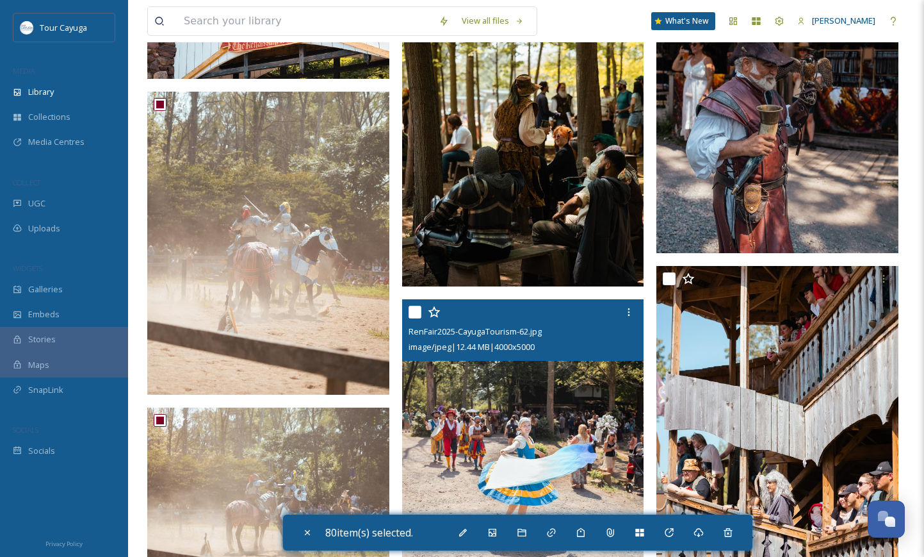
click at [413, 307] on input "checkbox" at bounding box center [415, 312] width 13 height 13
checkbox input "true"
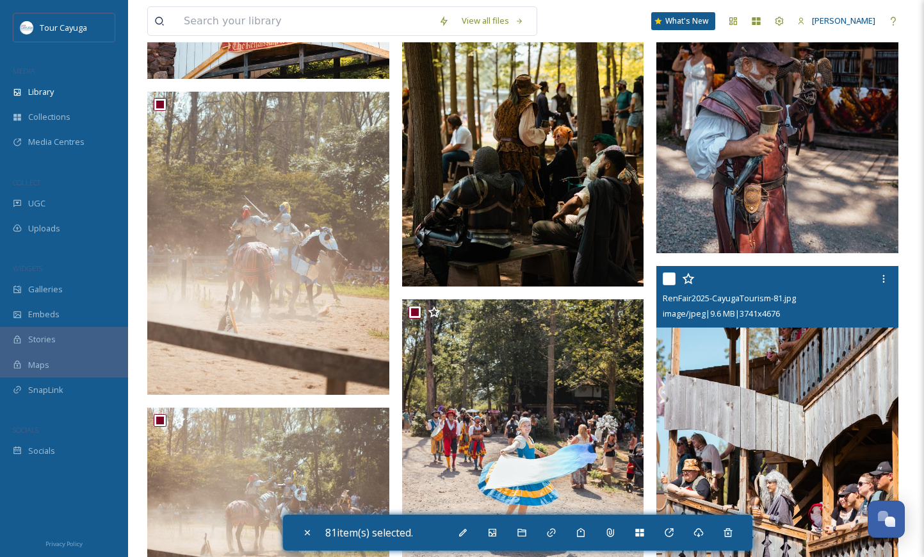
click at [671, 279] on input "checkbox" at bounding box center [669, 278] width 13 height 13
checkbox input "true"
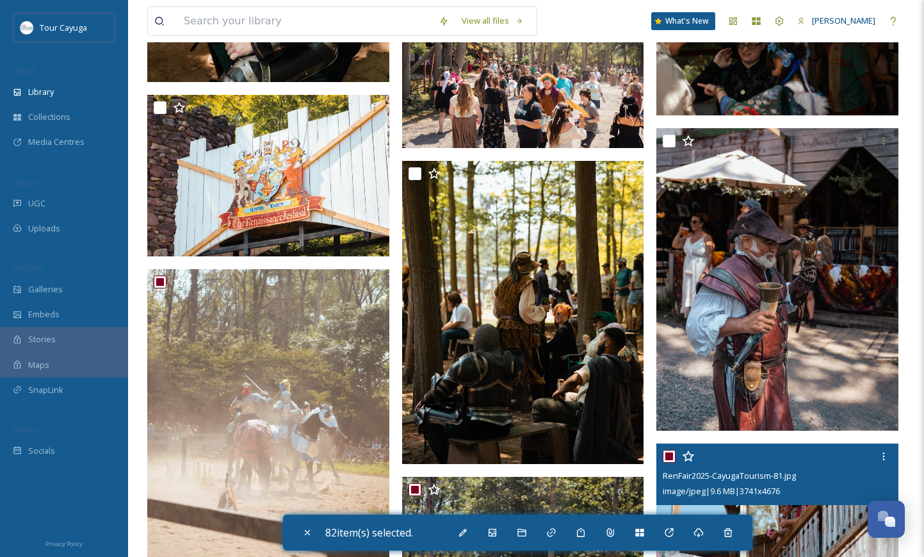
scroll to position [1476, 0]
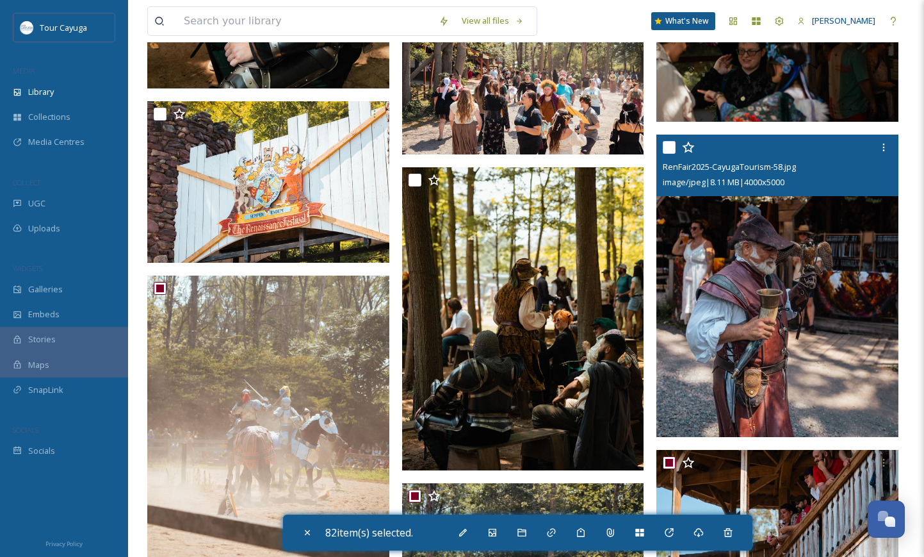
click at [671, 148] on input "checkbox" at bounding box center [669, 147] width 13 height 13
checkbox input "true"
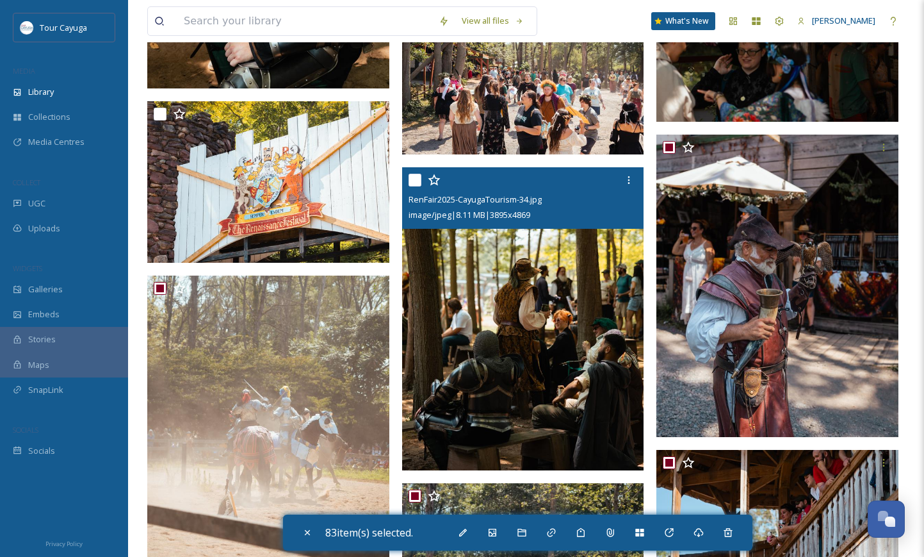
click at [413, 184] on input "checkbox" at bounding box center [415, 180] width 13 height 13
checkbox input "true"
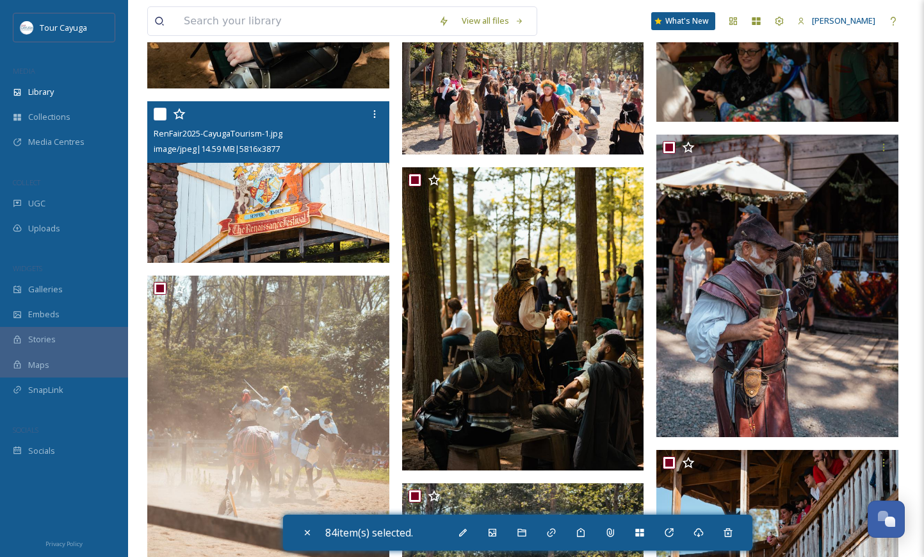
click at [159, 115] on input "checkbox" at bounding box center [160, 114] width 13 height 13
checkbox input "true"
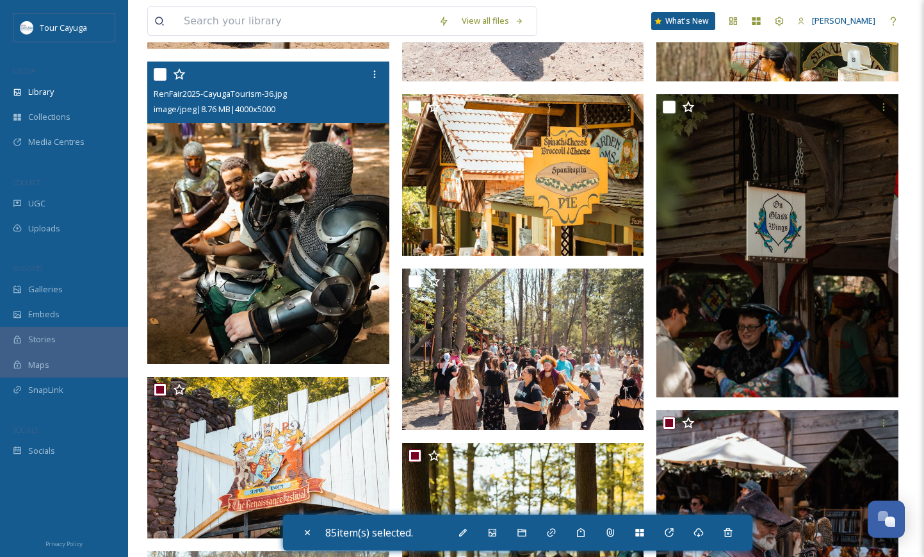
scroll to position [1195, 0]
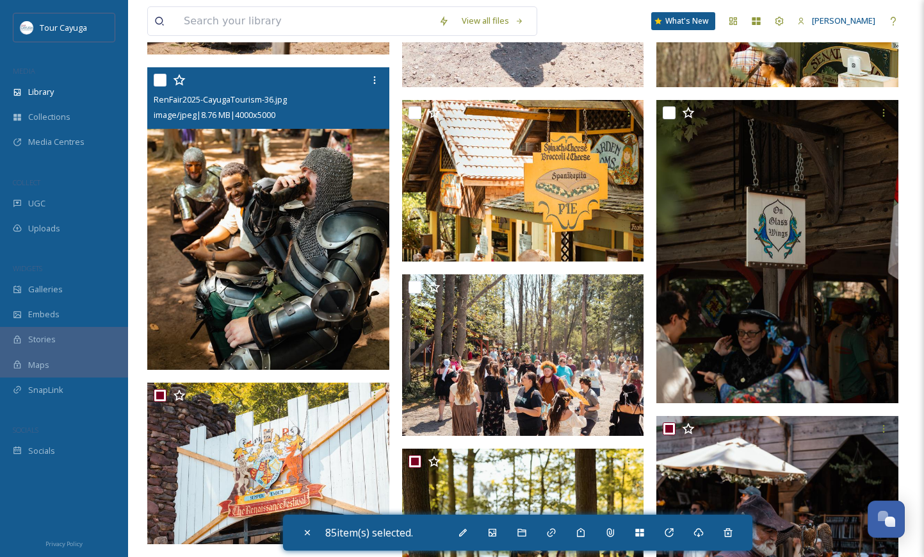
click at [161, 78] on input "checkbox" at bounding box center [160, 80] width 13 height 13
checkbox input "true"
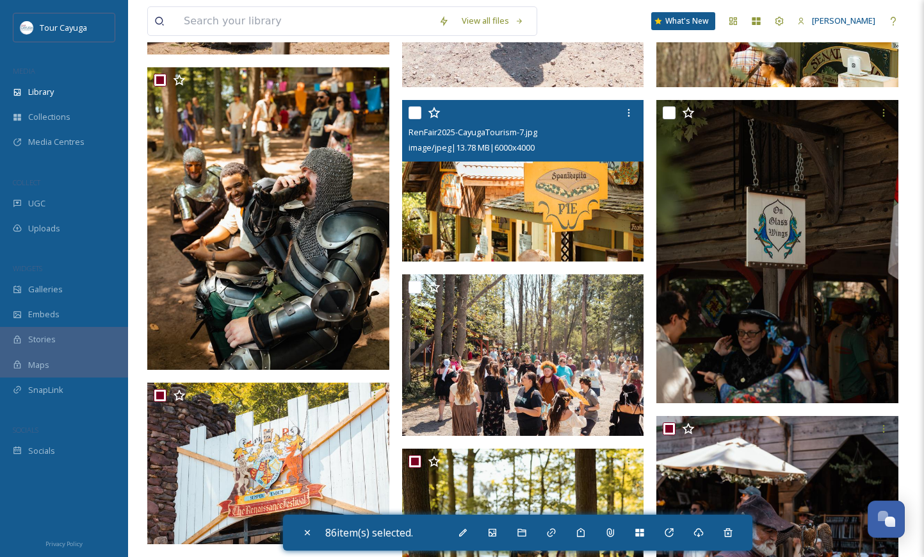
click at [416, 111] on input "checkbox" at bounding box center [415, 112] width 13 height 13
checkbox input "true"
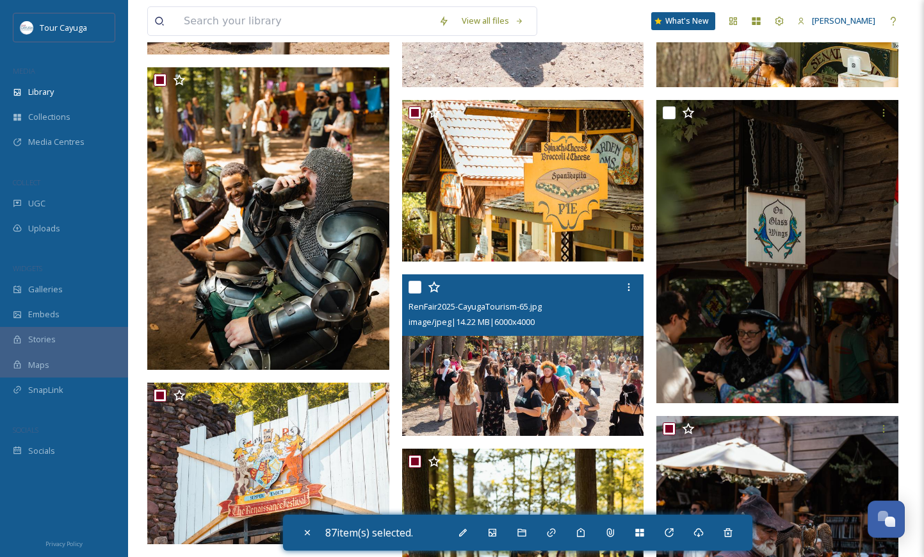
click at [417, 284] on input "checkbox" at bounding box center [415, 287] width 13 height 13
checkbox input "true"
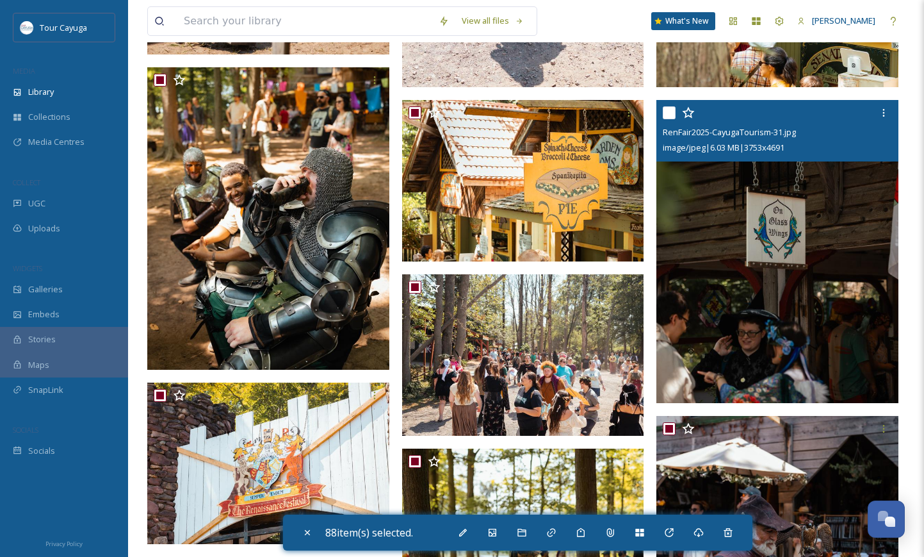
click at [669, 114] on input "checkbox" at bounding box center [669, 112] width 13 height 13
checkbox input "true"
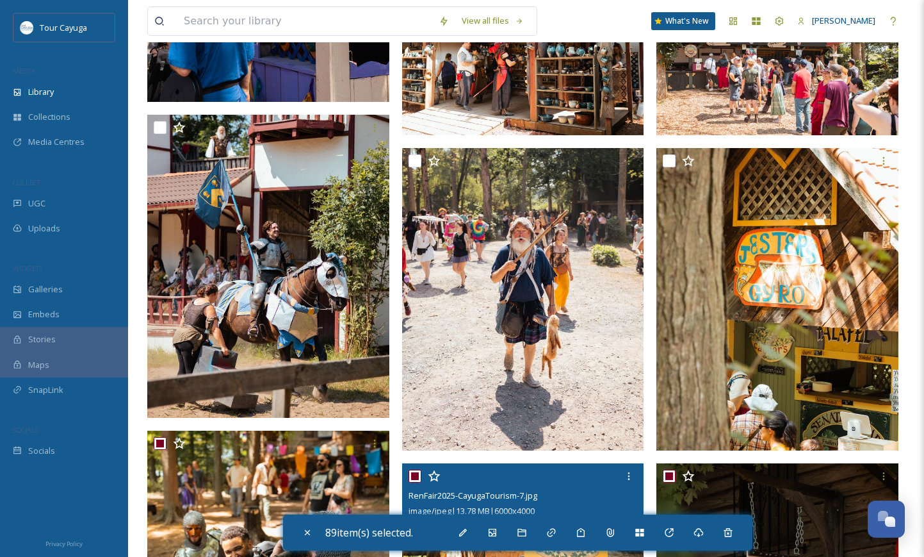
scroll to position [831, 0]
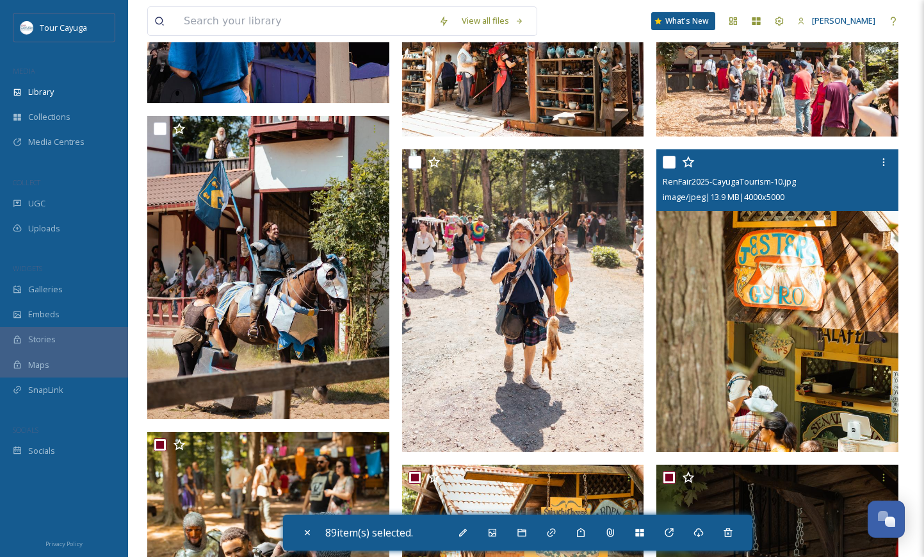
click at [669, 163] on input "checkbox" at bounding box center [669, 162] width 13 height 13
checkbox input "true"
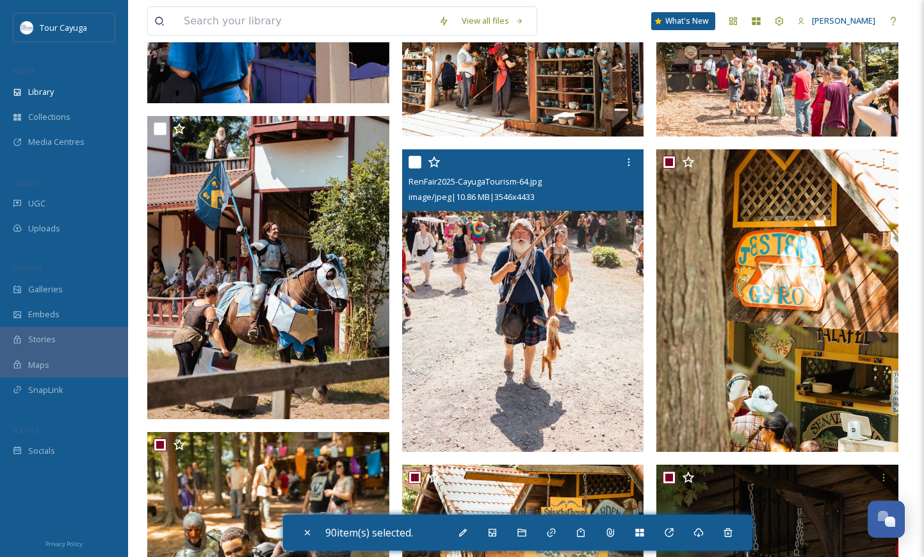
click at [416, 160] on input "checkbox" at bounding box center [415, 162] width 13 height 13
checkbox input "true"
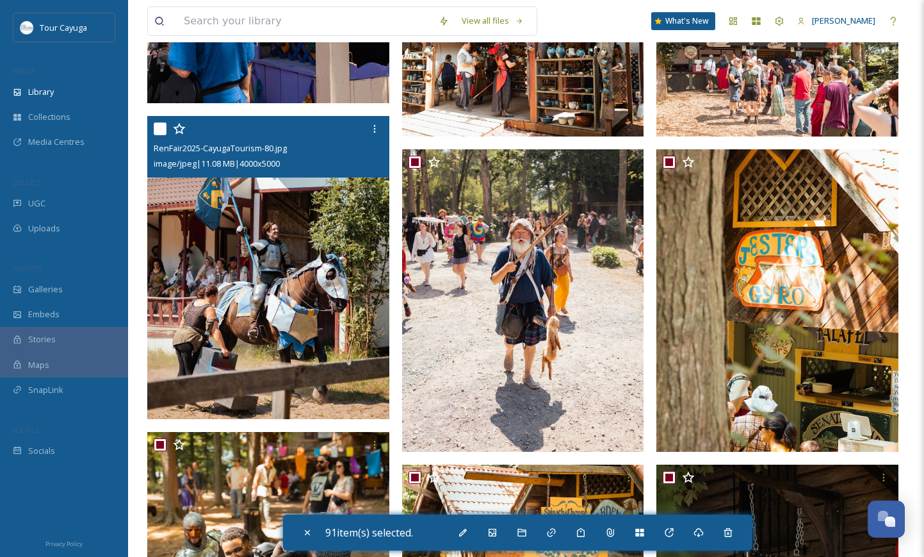
click at [161, 133] on input "checkbox" at bounding box center [160, 128] width 13 height 13
checkbox input "true"
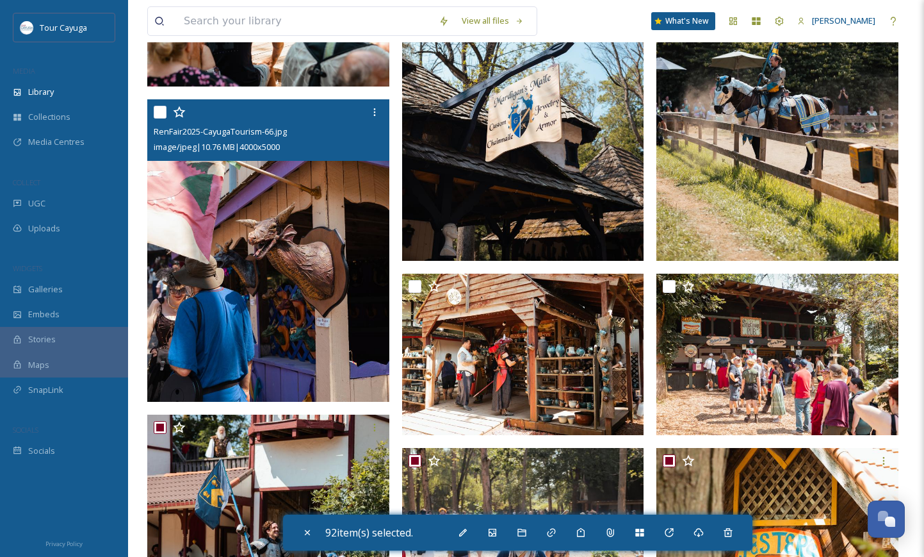
scroll to position [505, 0]
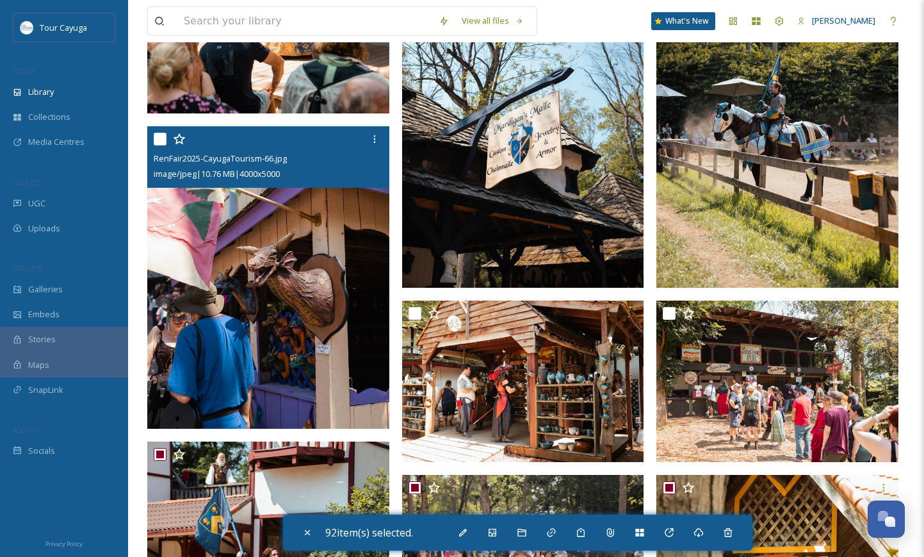
click at [154, 140] on input "checkbox" at bounding box center [160, 139] width 13 height 13
checkbox input "true"
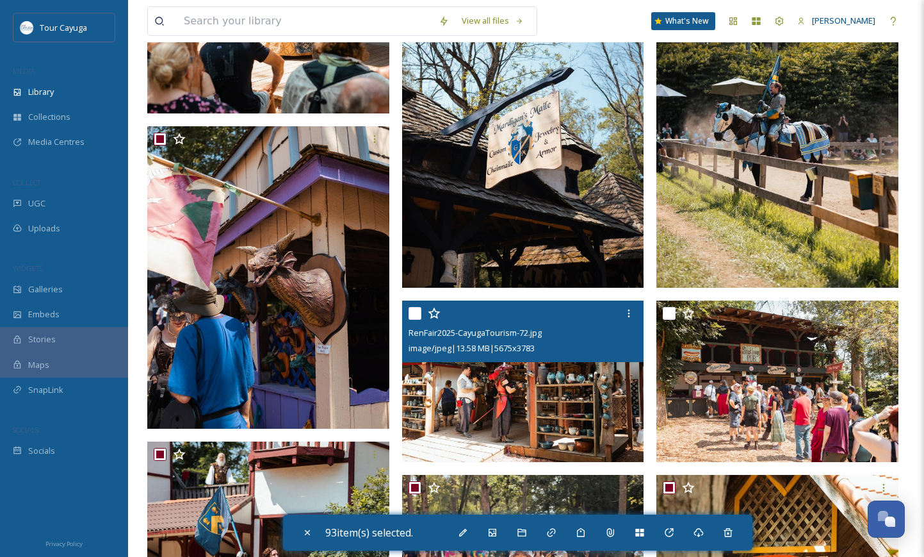
click at [409, 311] on input "checkbox" at bounding box center [415, 313] width 13 height 13
checkbox input "true"
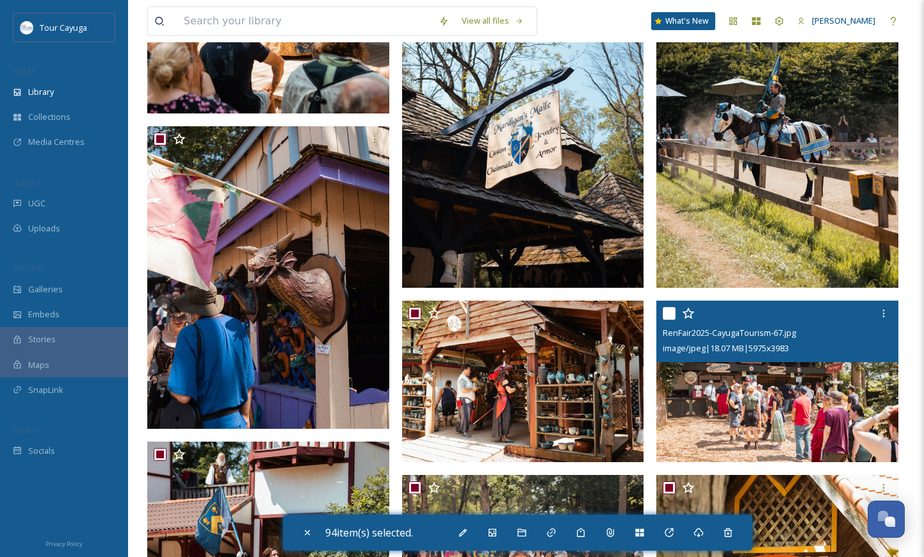
click at [671, 307] on input "checkbox" at bounding box center [669, 313] width 13 height 13
checkbox input "true"
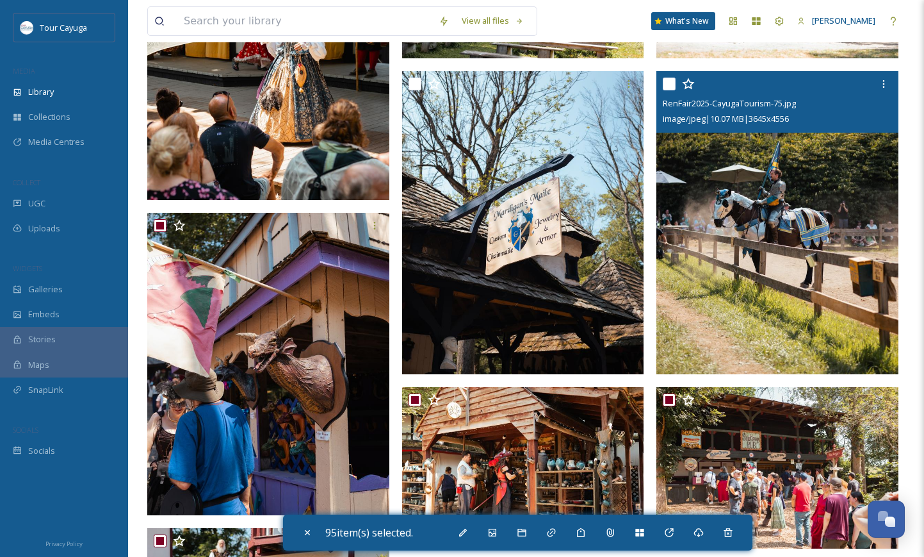
scroll to position [417, 0]
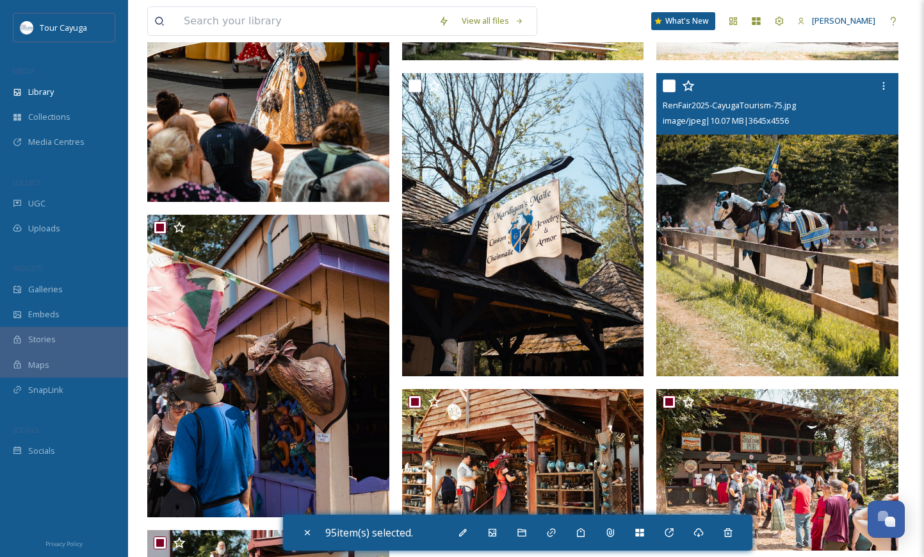
click at [673, 83] on input "checkbox" at bounding box center [669, 85] width 13 height 13
checkbox input "true"
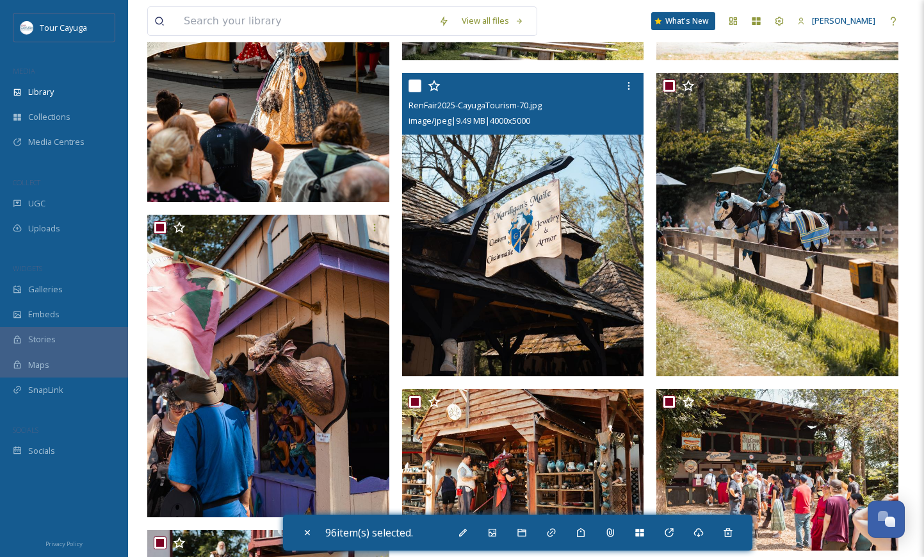
click at [422, 81] on div at bounding box center [525, 85] width 233 height 23
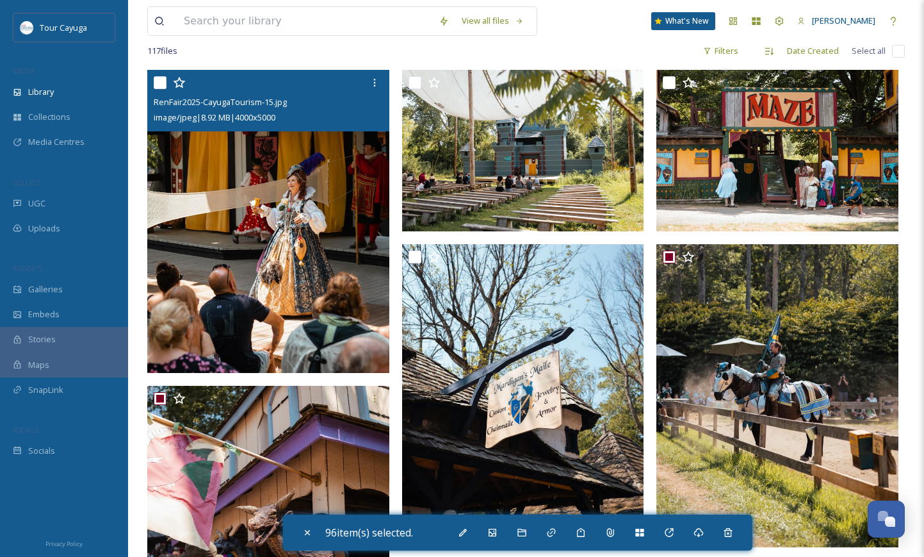
scroll to position [247, 0]
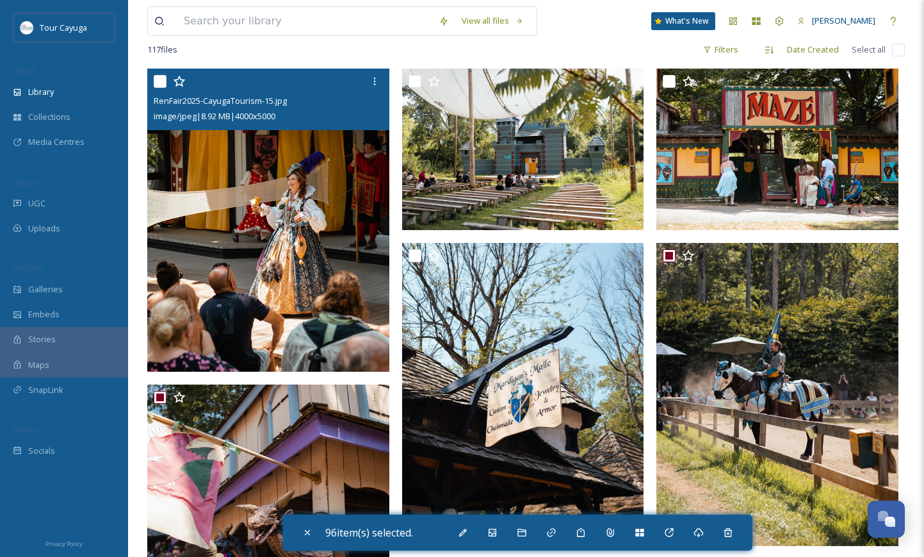
click at [158, 78] on input "checkbox" at bounding box center [160, 81] width 13 height 13
checkbox input "true"
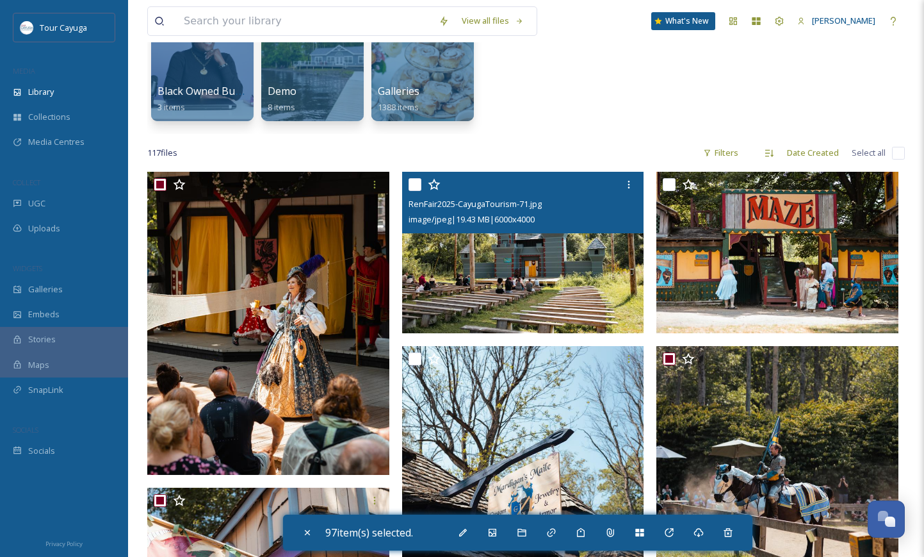
scroll to position [142, 0]
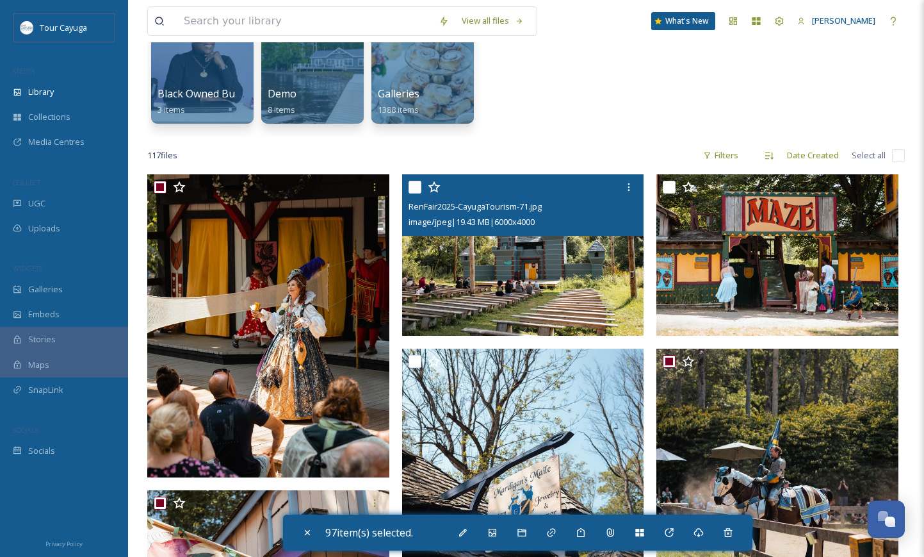
click at [416, 187] on input "checkbox" at bounding box center [415, 187] width 13 height 13
checkbox input "true"
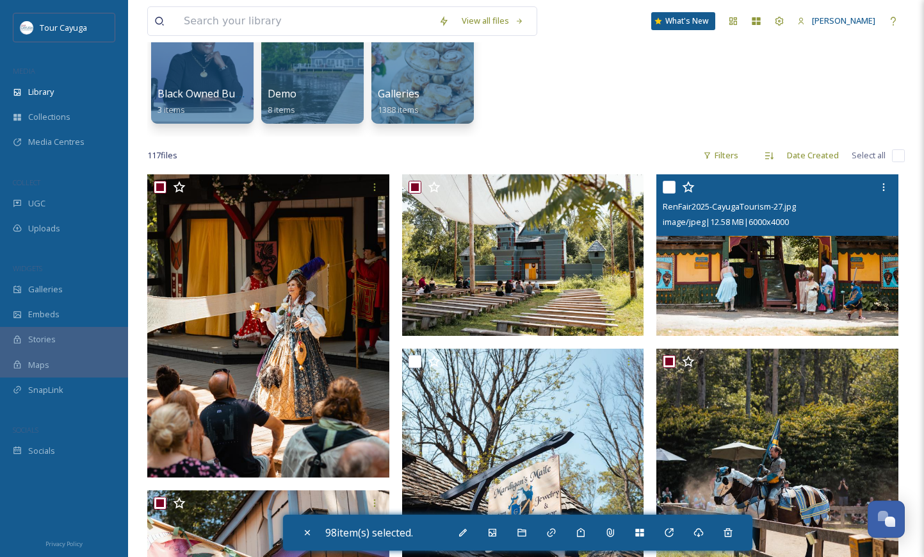
click at [671, 186] on input "checkbox" at bounding box center [669, 187] width 13 height 13
checkbox input "true"
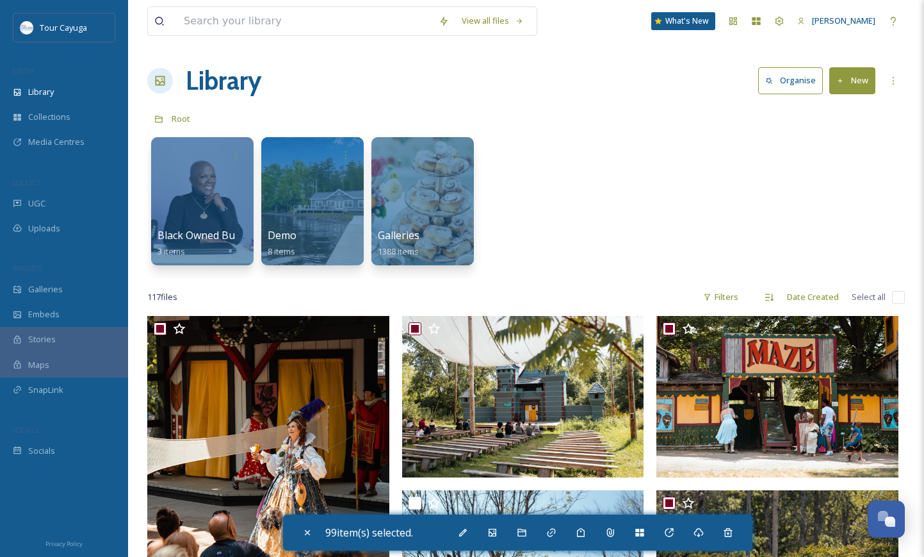
scroll to position [0, 0]
click at [423, 212] on div at bounding box center [422, 201] width 104 height 131
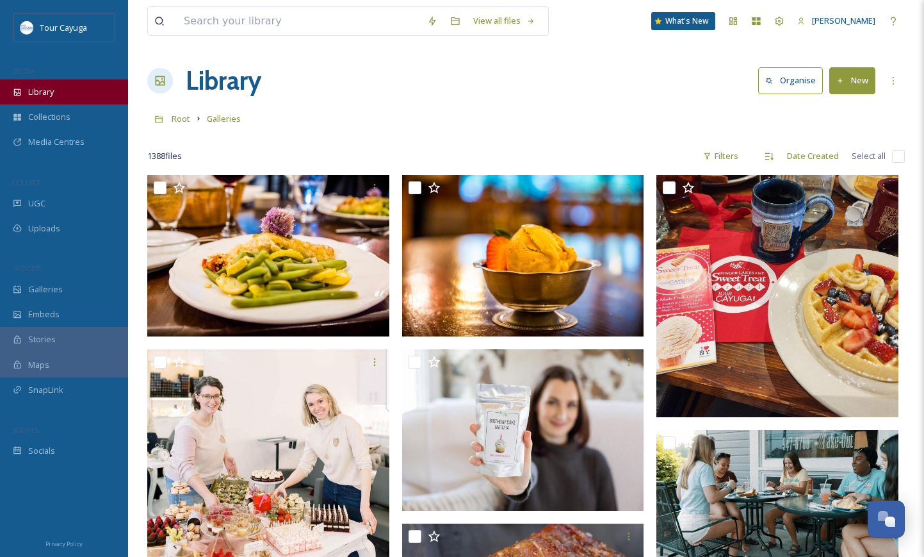
click at [41, 90] on span "Library" at bounding box center [41, 92] width 26 height 12
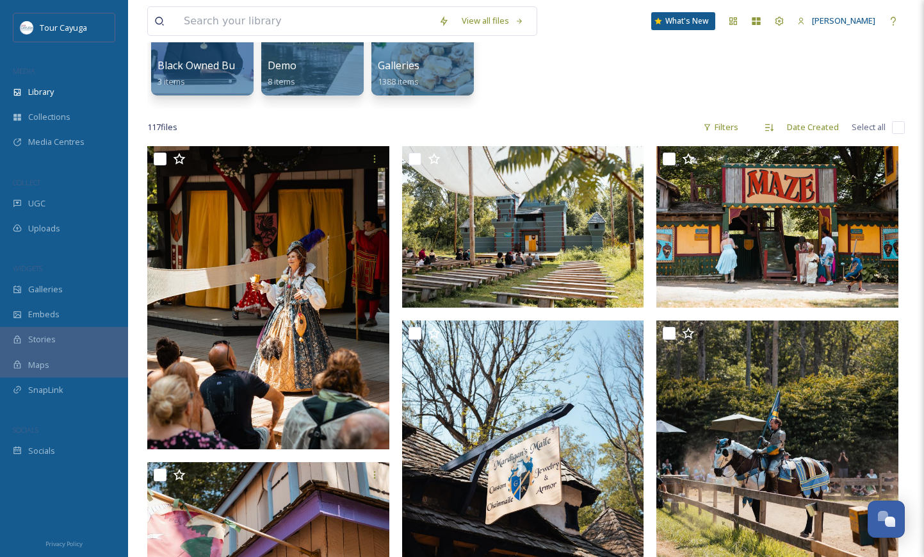
scroll to position [187, 0]
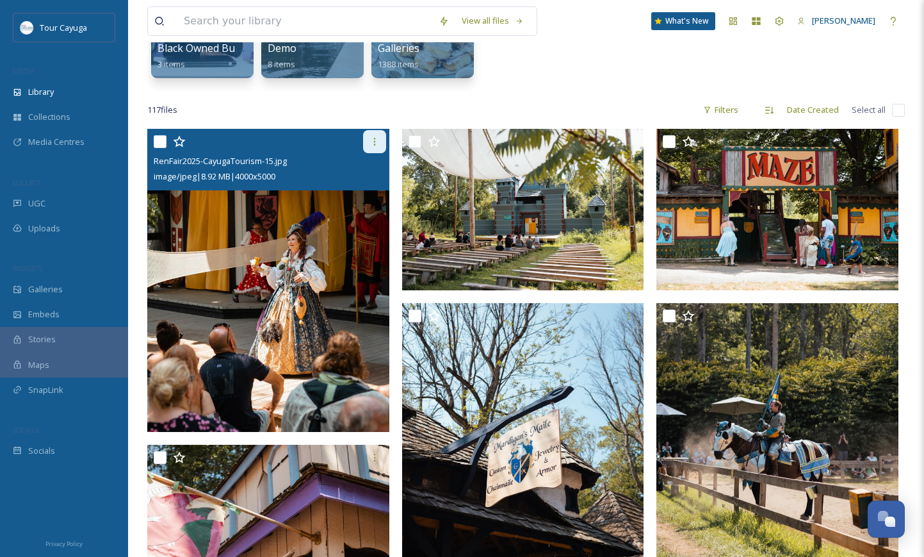
click at [370, 139] on icon at bounding box center [375, 141] width 10 height 10
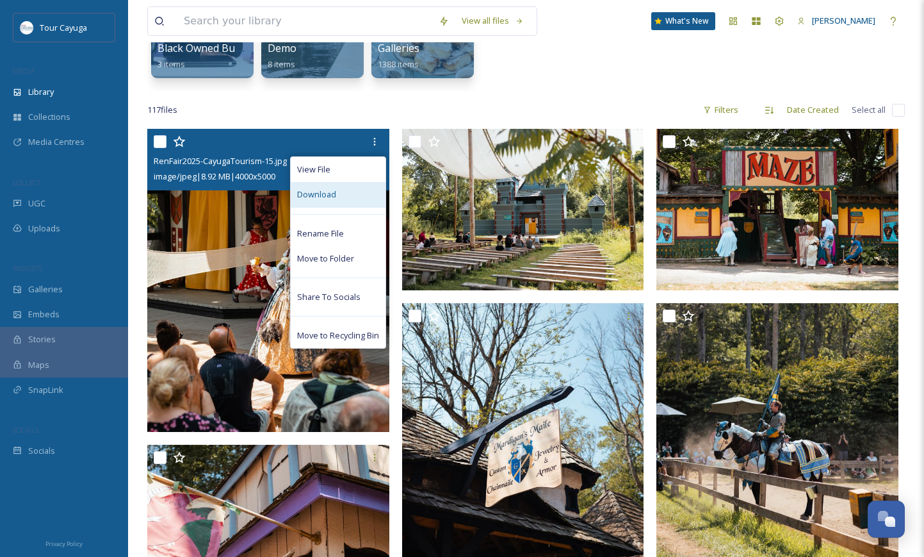
click at [327, 194] on span "Download" at bounding box center [316, 194] width 39 height 12
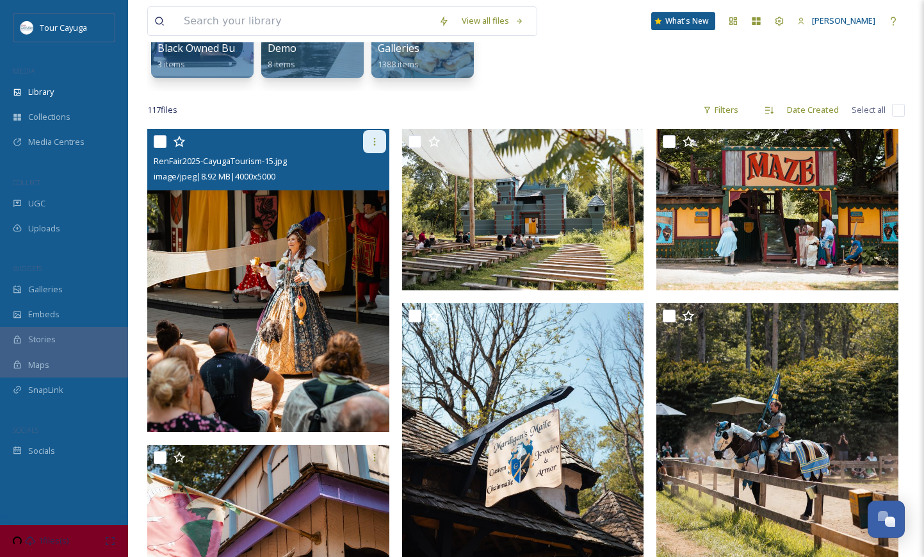
click at [377, 140] on icon at bounding box center [375, 141] width 10 height 10
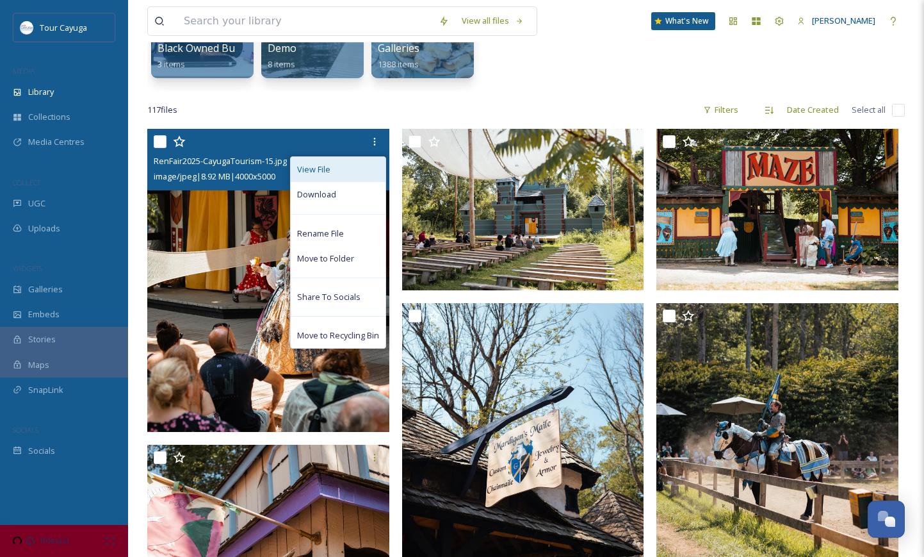
click at [328, 167] on span "View File" at bounding box center [313, 169] width 33 height 12
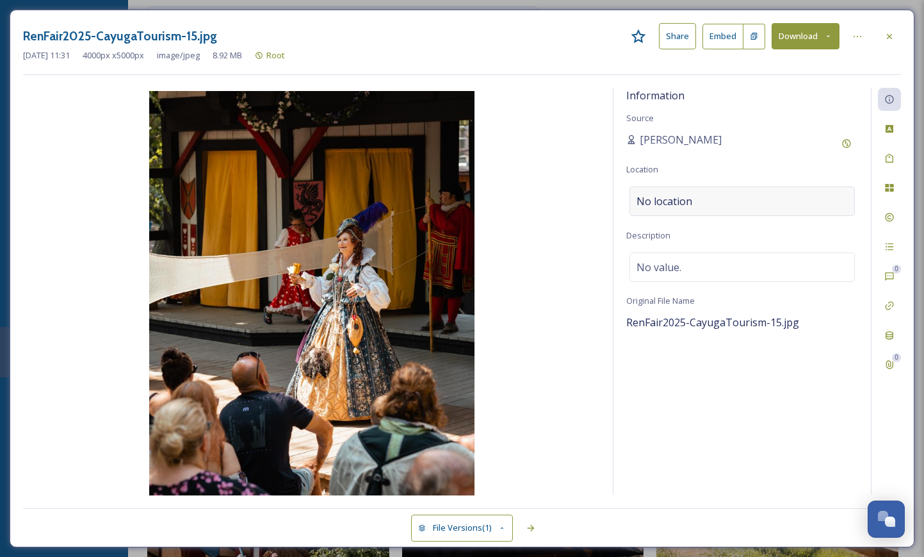
click at [678, 199] on span "No location" at bounding box center [665, 200] width 56 height 15
click at [738, 200] on input at bounding box center [742, 201] width 224 height 28
click at [888, 40] on icon at bounding box center [890, 36] width 10 height 10
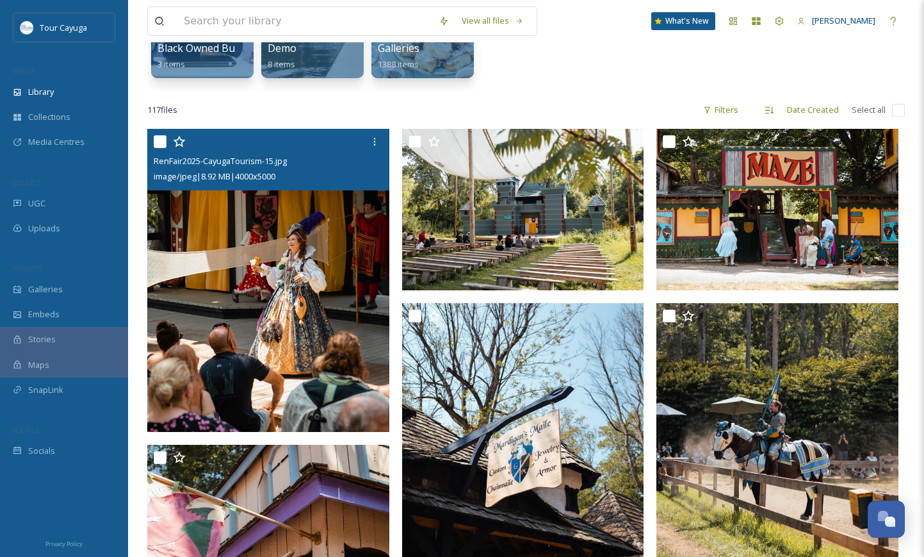
click at [152, 142] on div "RenFair2025-CayugaTourism-15.jpg image/jpeg | 8.92 MB | 4000 x 5000" at bounding box center [268, 159] width 242 height 61
click at [158, 142] on input "checkbox" at bounding box center [160, 141] width 13 height 13
checkbox input "true"
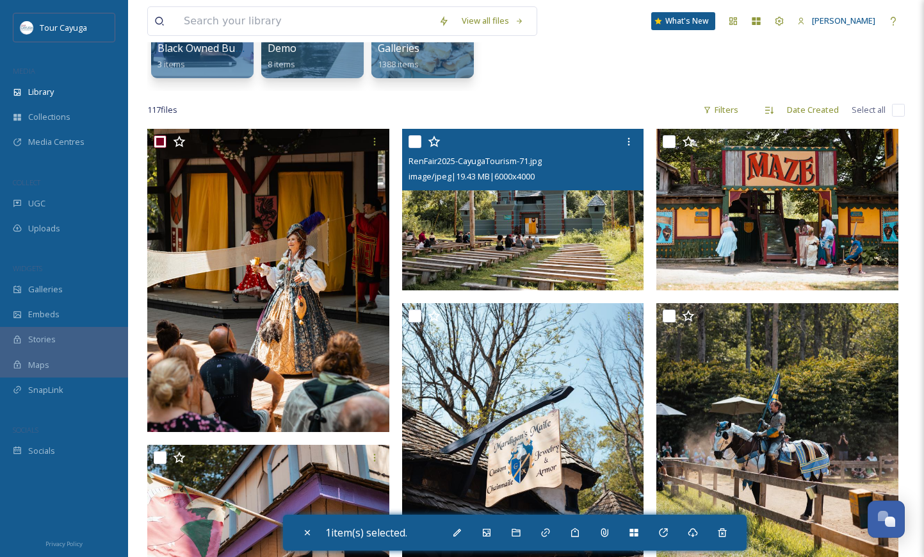
click at [417, 143] on input "checkbox" at bounding box center [415, 141] width 13 height 13
checkbox input "true"
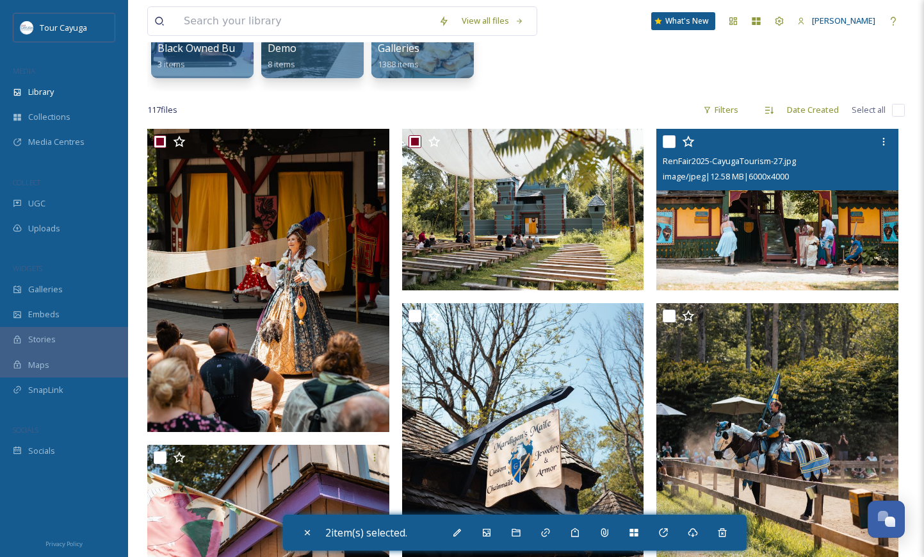
click at [665, 142] on input "checkbox" at bounding box center [669, 141] width 13 height 13
checkbox input "true"
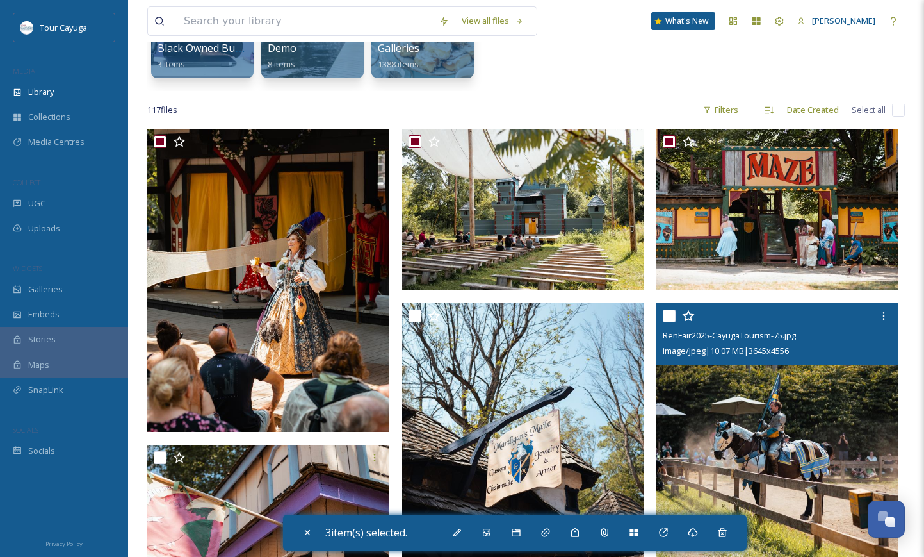
click at [669, 318] on input "checkbox" at bounding box center [669, 315] width 13 height 13
checkbox input "true"
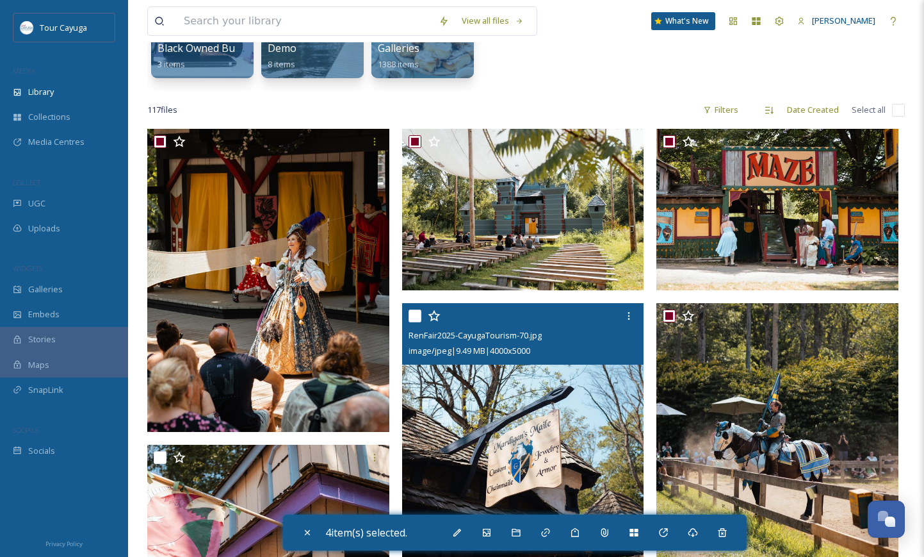
click at [413, 316] on input "checkbox" at bounding box center [415, 315] width 13 height 13
checkbox input "true"
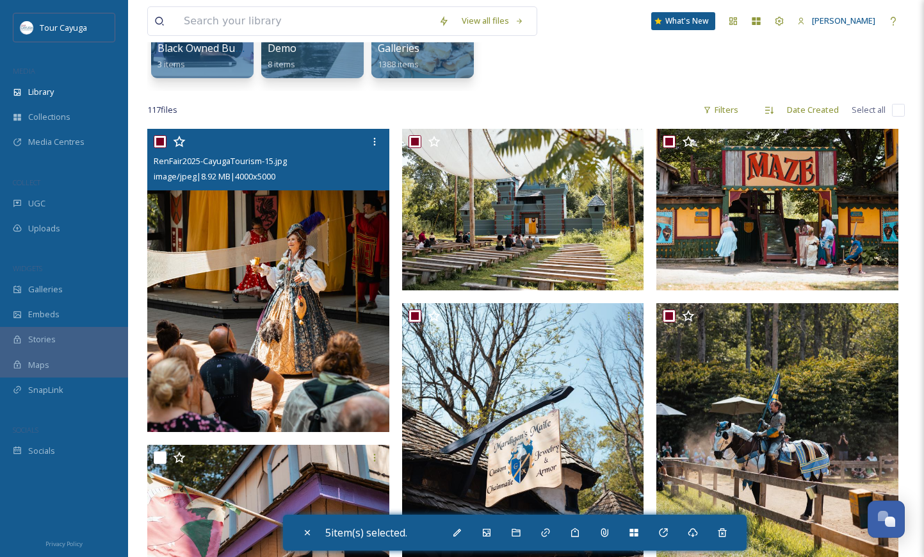
scroll to position [353, 0]
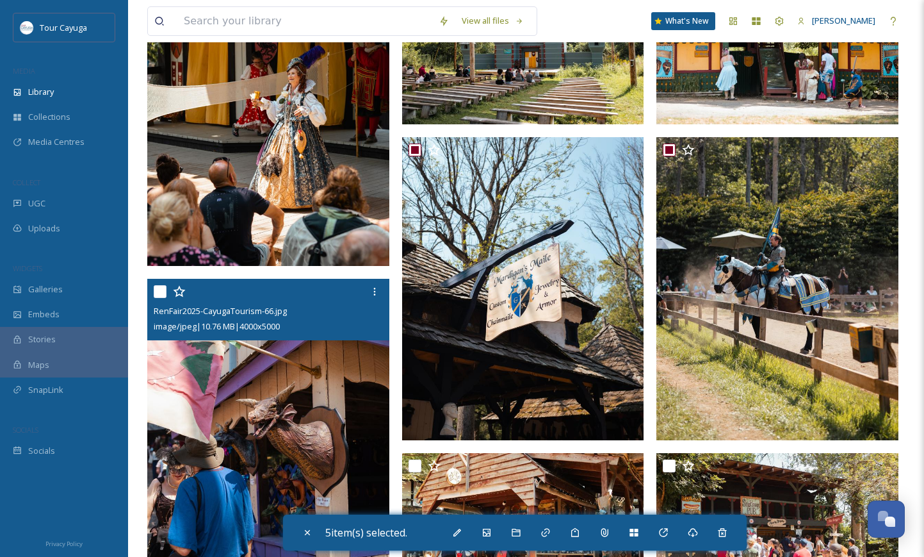
click at [161, 286] on input "checkbox" at bounding box center [160, 291] width 13 height 13
checkbox input "true"
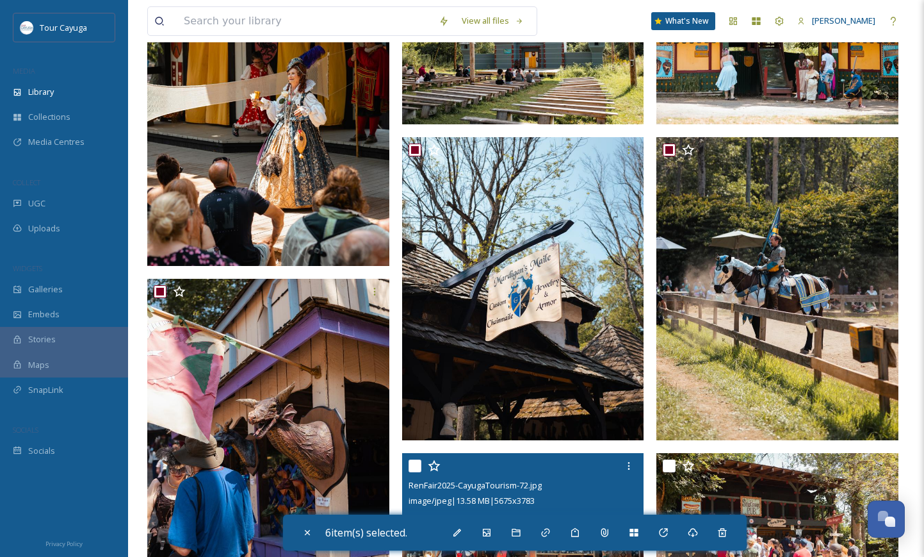
click at [414, 460] on input "checkbox" at bounding box center [415, 465] width 13 height 13
checkbox input "true"
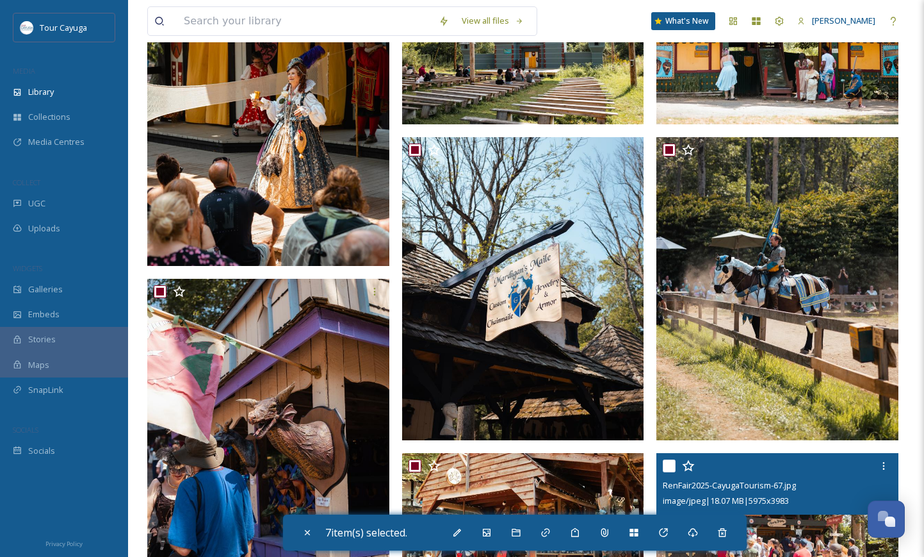
click at [670, 467] on input "checkbox" at bounding box center [669, 465] width 13 height 13
checkbox input "true"
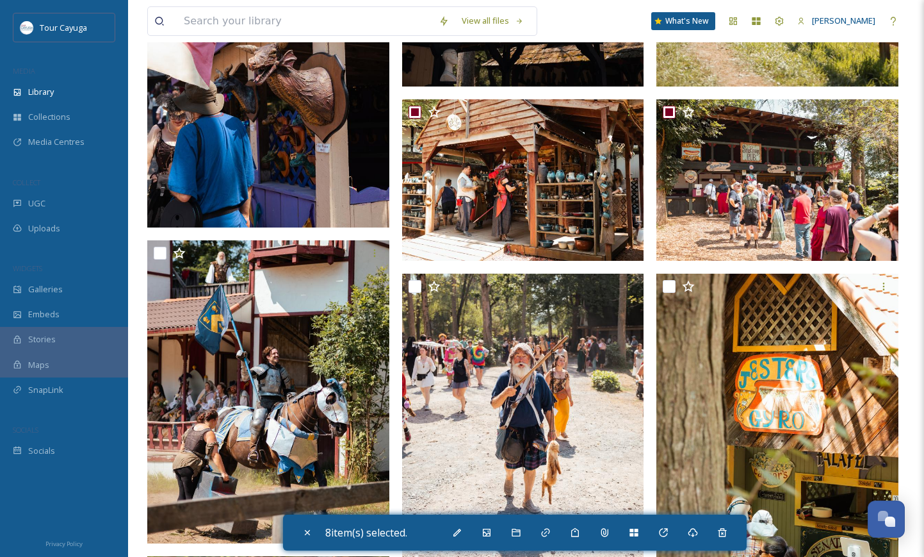
scroll to position [718, 0]
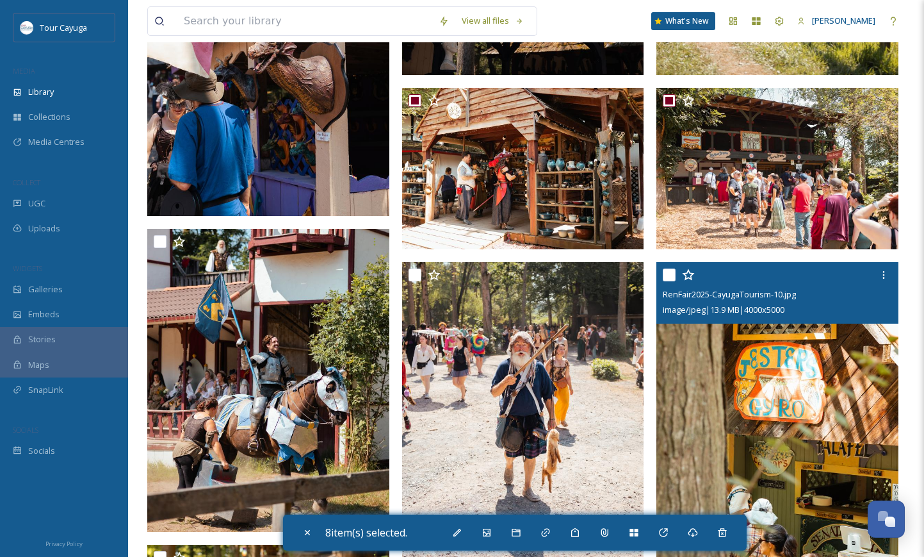
click at [673, 273] on input "checkbox" at bounding box center [669, 274] width 13 height 13
checkbox input "true"
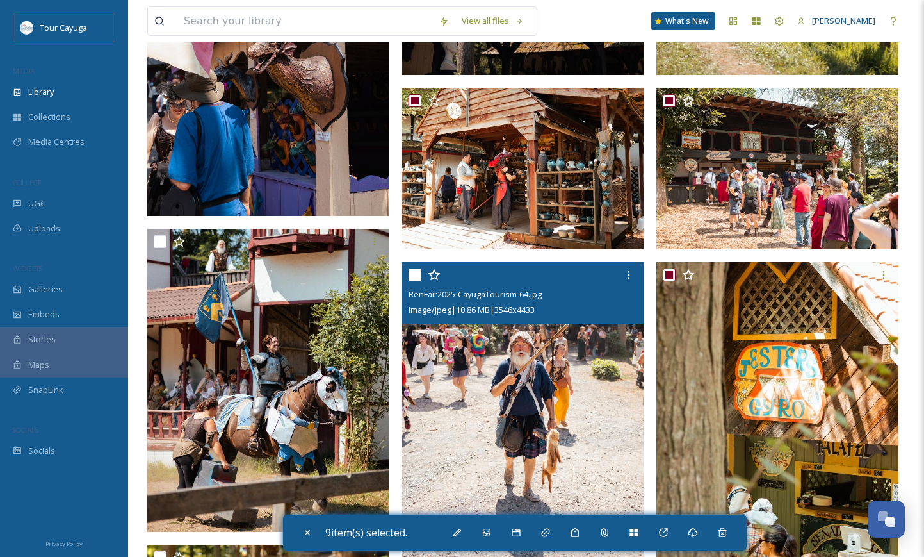
click at [411, 275] on input "checkbox" at bounding box center [415, 274] width 13 height 13
checkbox input "true"
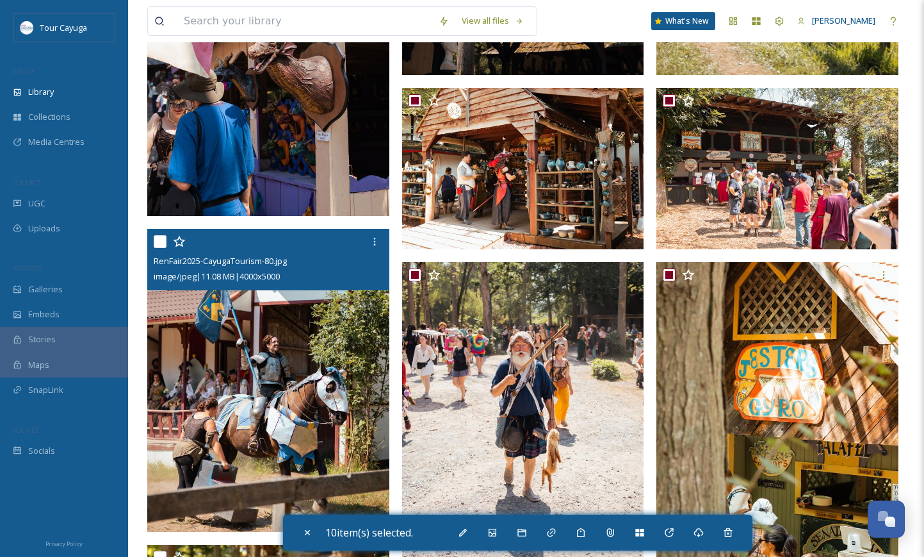
click at [161, 243] on input "checkbox" at bounding box center [160, 241] width 13 height 13
checkbox input "true"
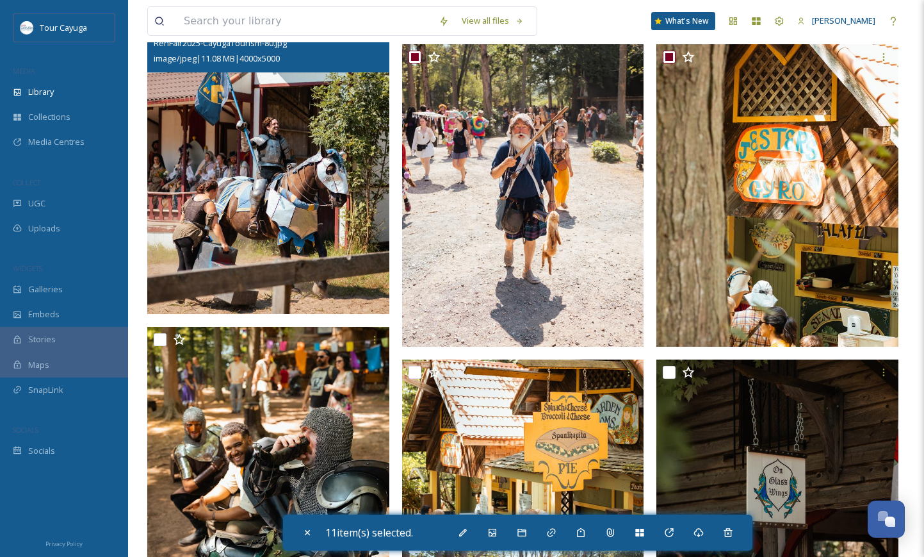
scroll to position [942, 0]
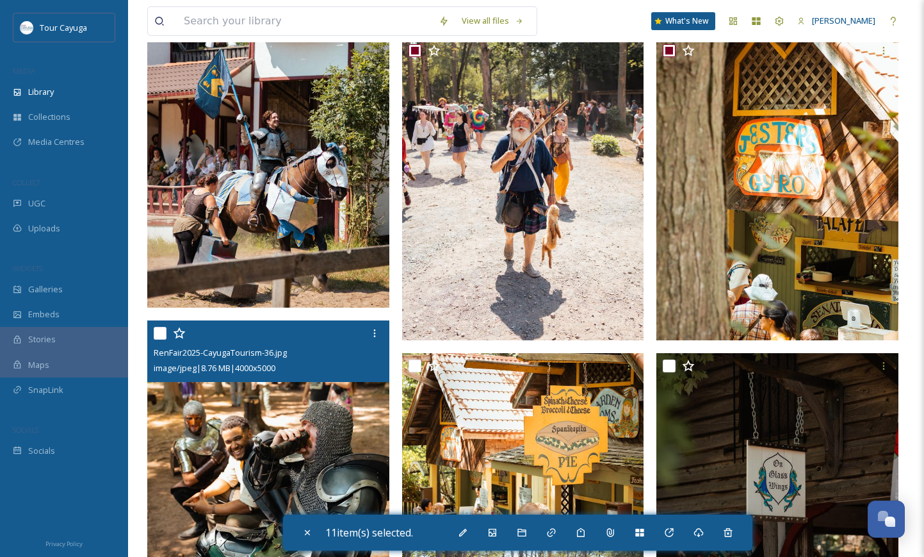
click at [162, 332] on input "checkbox" at bounding box center [160, 333] width 13 height 13
checkbox input "true"
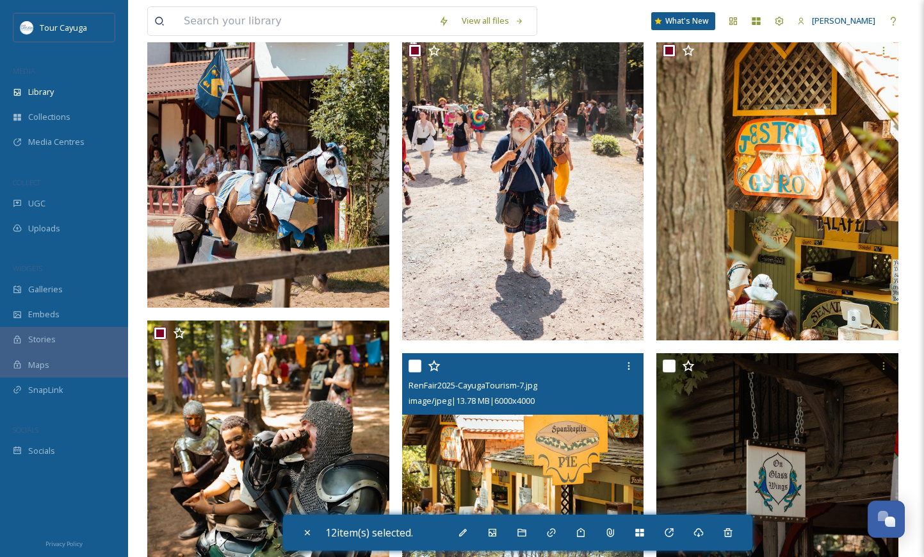
click at [418, 365] on input "checkbox" at bounding box center [415, 365] width 13 height 13
checkbox input "true"
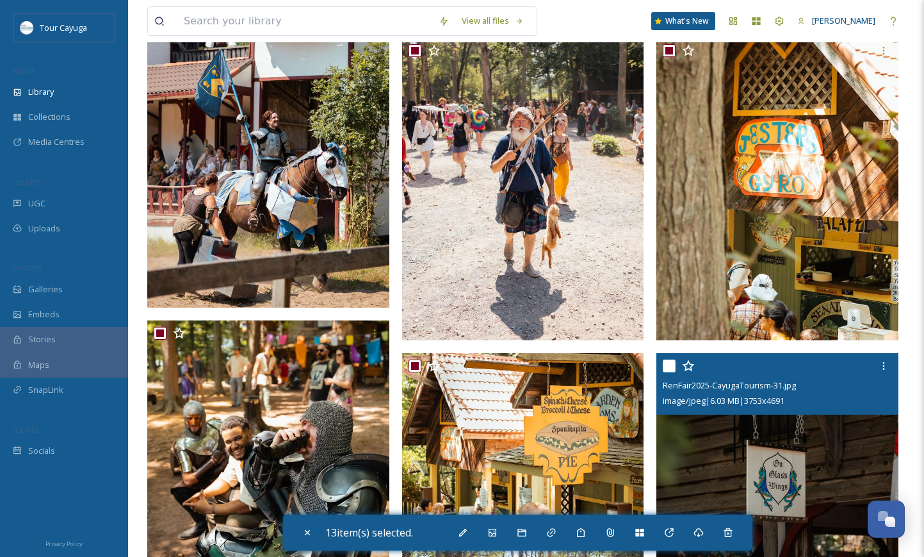
click at [678, 366] on div at bounding box center [779, 365] width 233 height 23
click at [672, 366] on input "checkbox" at bounding box center [669, 365] width 13 height 13
checkbox input "true"
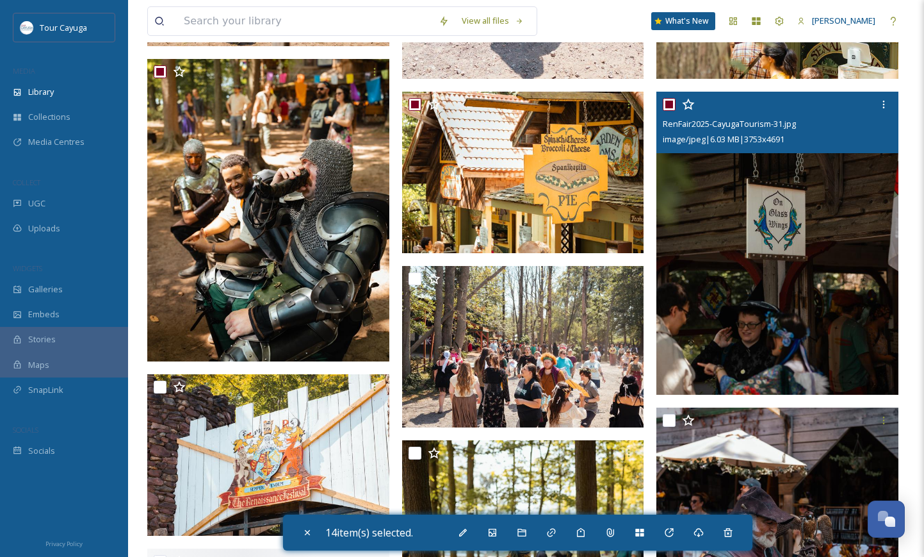
scroll to position [1230, 0]
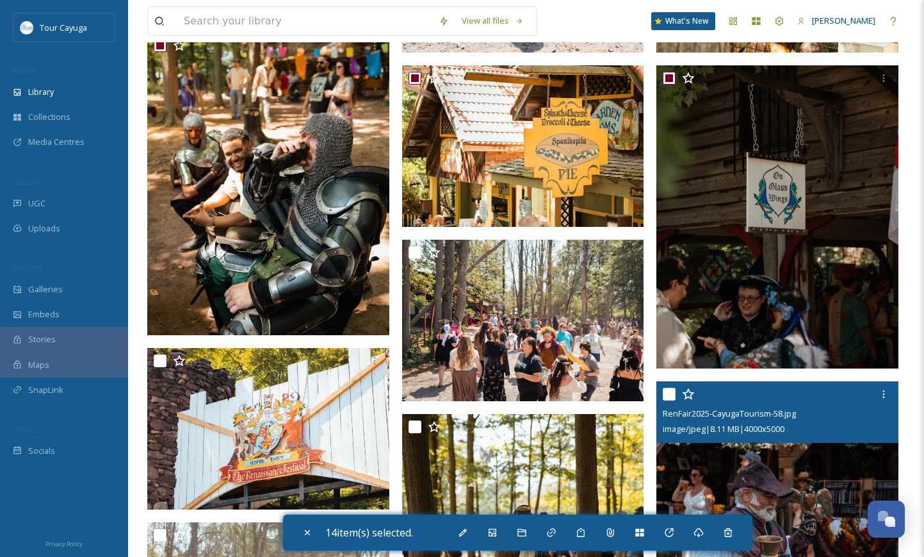
click at [667, 391] on input "checkbox" at bounding box center [669, 394] width 13 height 13
checkbox input "true"
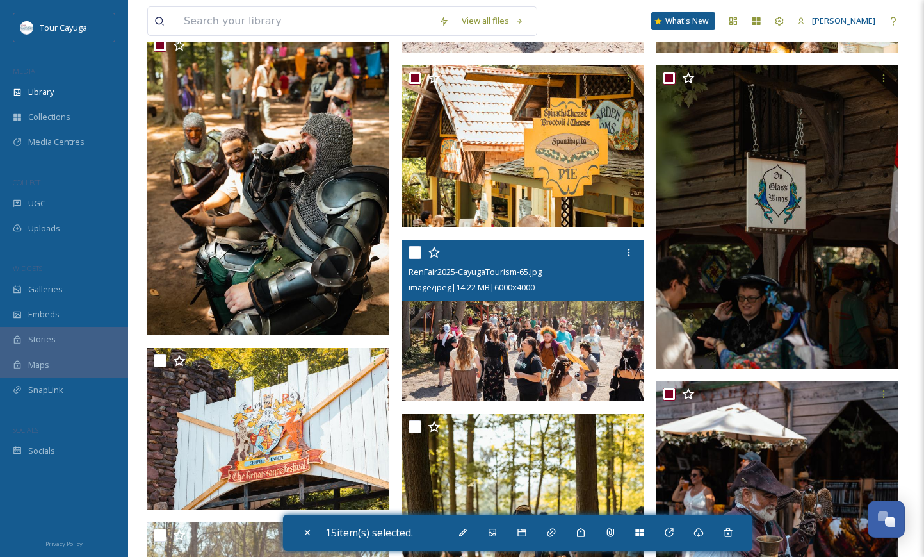
click at [425, 254] on div at bounding box center [525, 252] width 233 height 23
click at [412, 249] on input "checkbox" at bounding box center [415, 252] width 13 height 13
checkbox input "true"
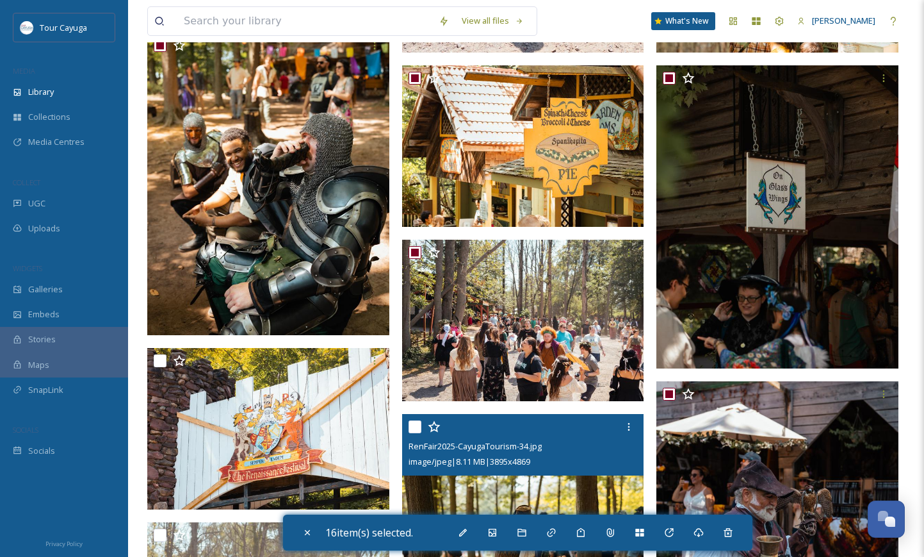
click at [415, 428] on input "checkbox" at bounding box center [415, 426] width 13 height 13
checkbox input "true"
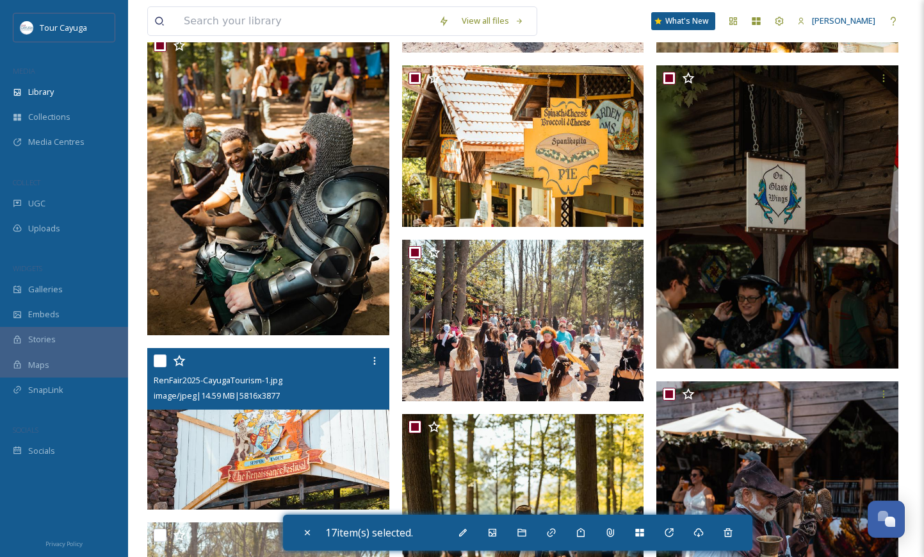
click at [158, 356] on input "checkbox" at bounding box center [160, 360] width 13 height 13
checkbox input "true"
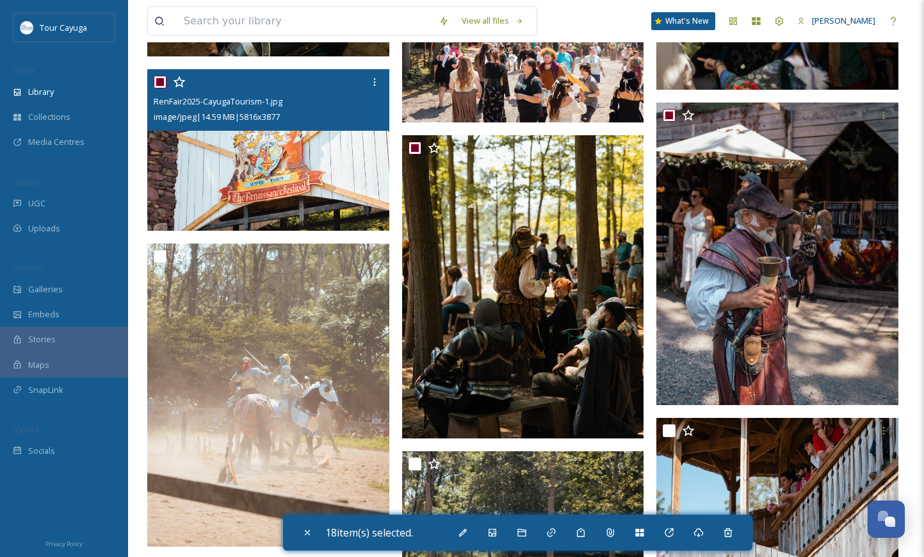
scroll to position [1521, 0]
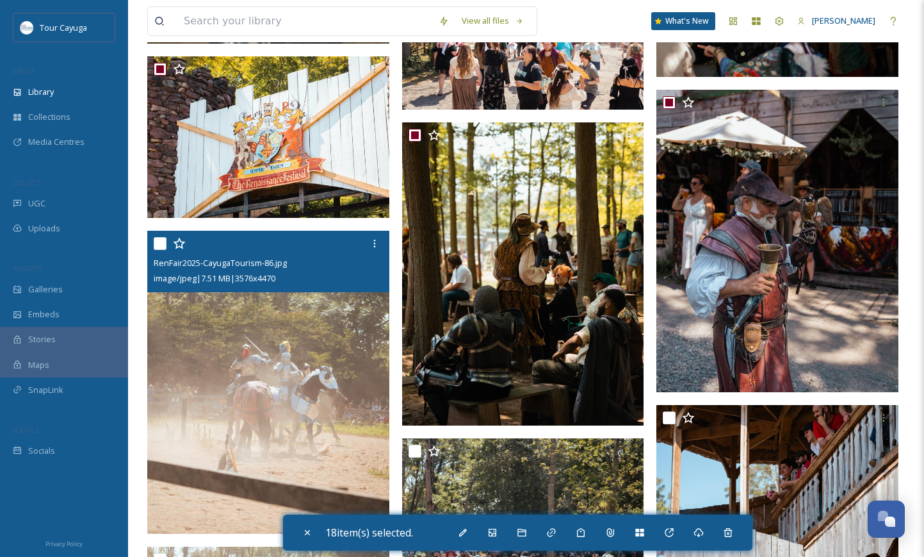
click at [159, 241] on input "checkbox" at bounding box center [160, 243] width 13 height 13
checkbox input "true"
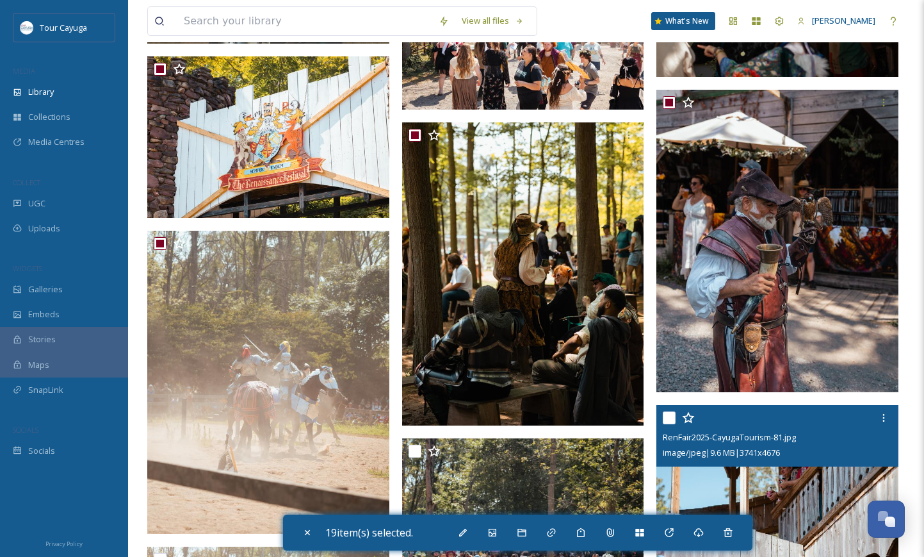
click at [667, 417] on input "checkbox" at bounding box center [669, 417] width 13 height 13
checkbox input "true"
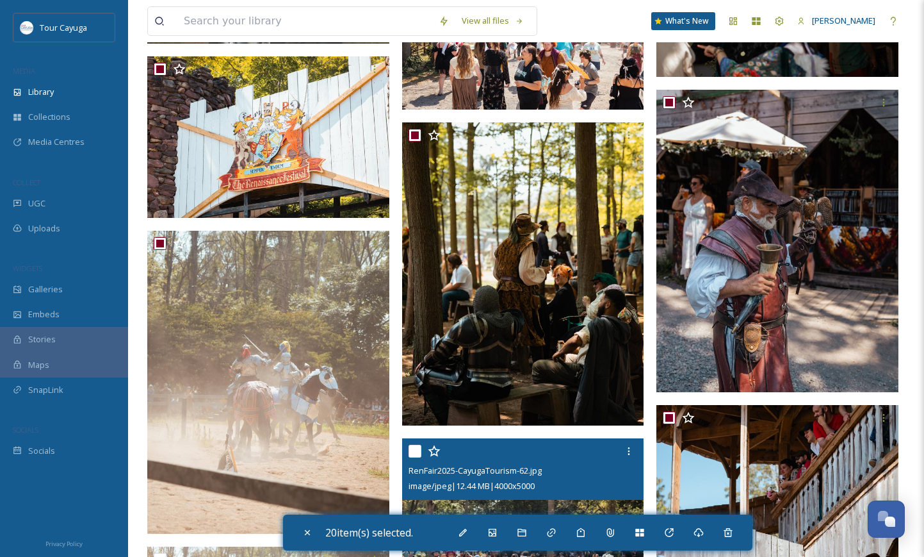
click at [418, 450] on input "checkbox" at bounding box center [415, 451] width 13 height 13
checkbox input "true"
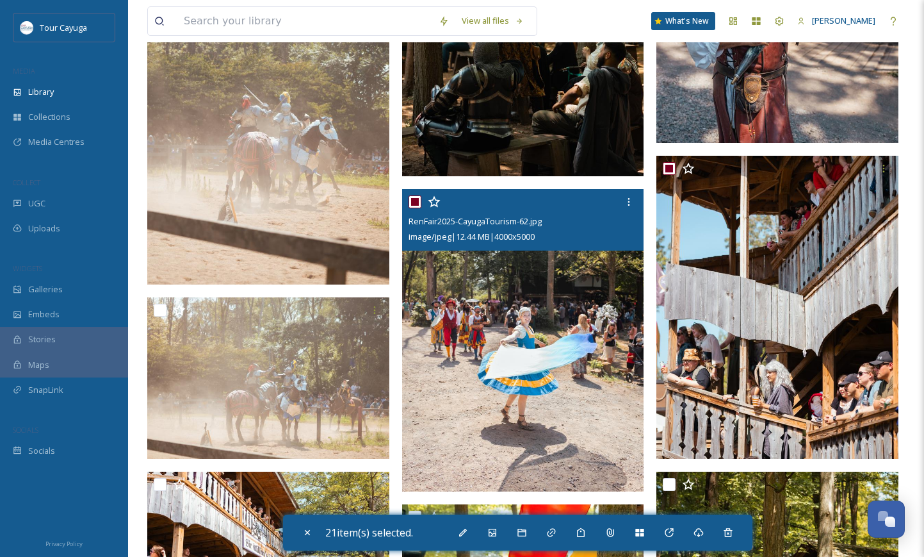
scroll to position [1773, 0]
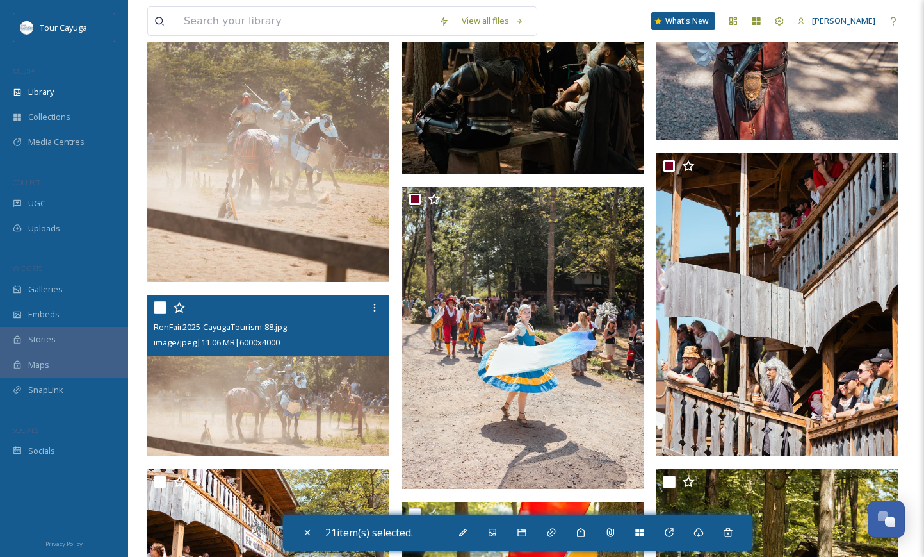
click at [158, 308] on input "checkbox" at bounding box center [160, 307] width 13 height 13
checkbox input "true"
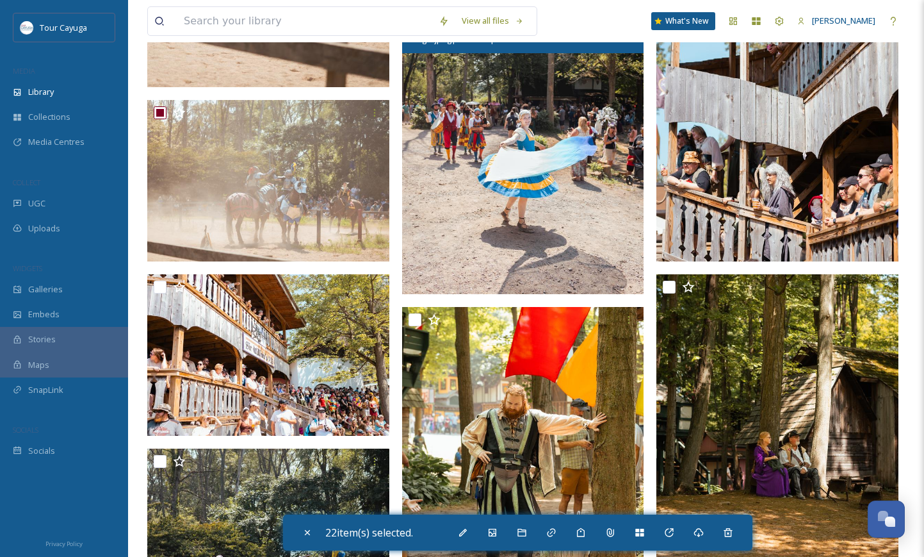
scroll to position [1976, 0]
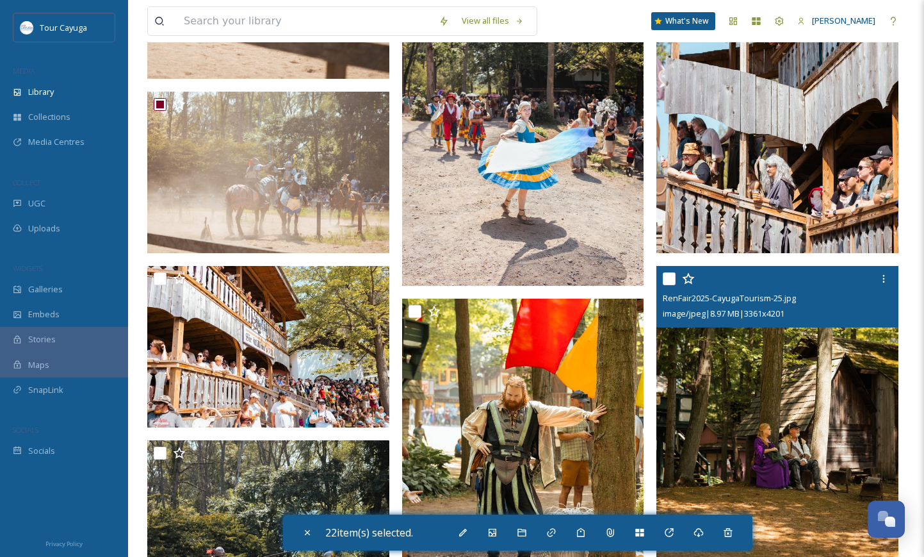
click at [673, 277] on input "checkbox" at bounding box center [669, 278] width 13 height 13
checkbox input "true"
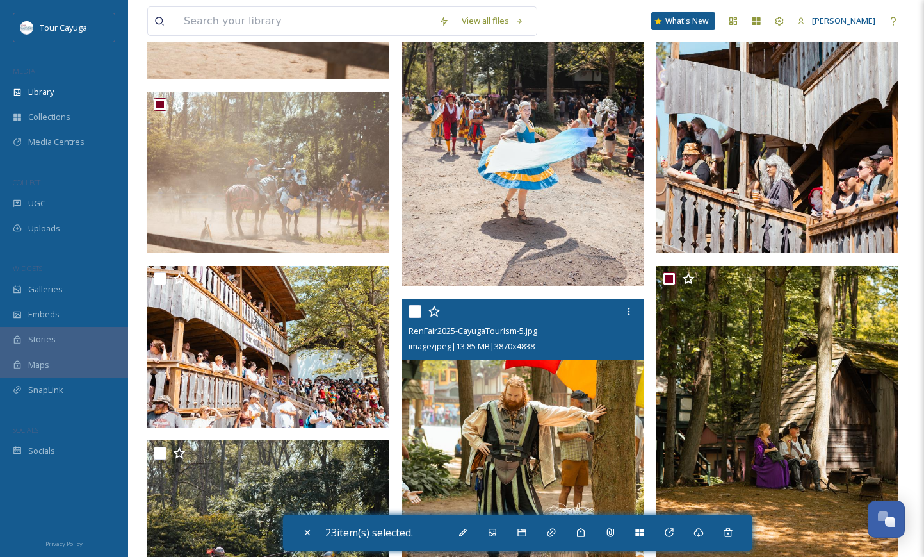
click at [420, 309] on input "checkbox" at bounding box center [415, 311] width 13 height 13
checkbox input "true"
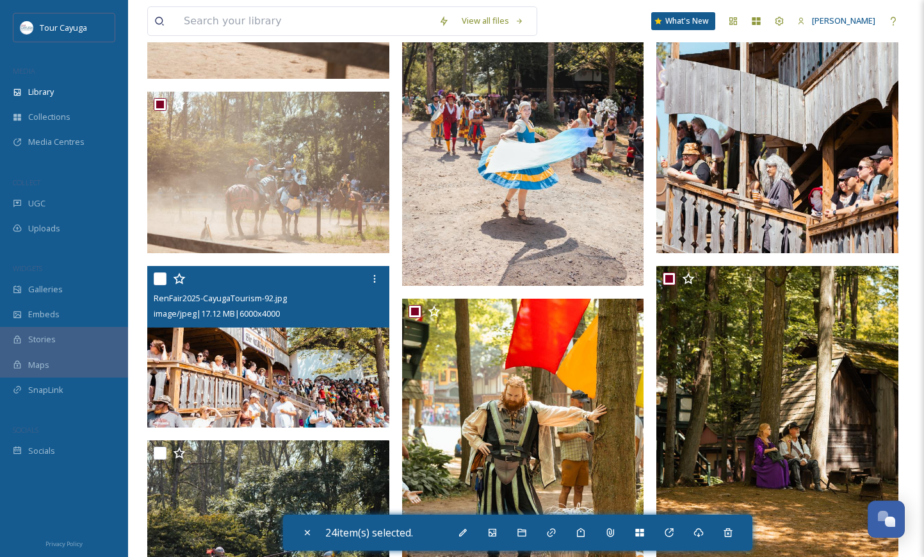
click at [163, 280] on input "checkbox" at bounding box center [160, 278] width 13 height 13
checkbox input "true"
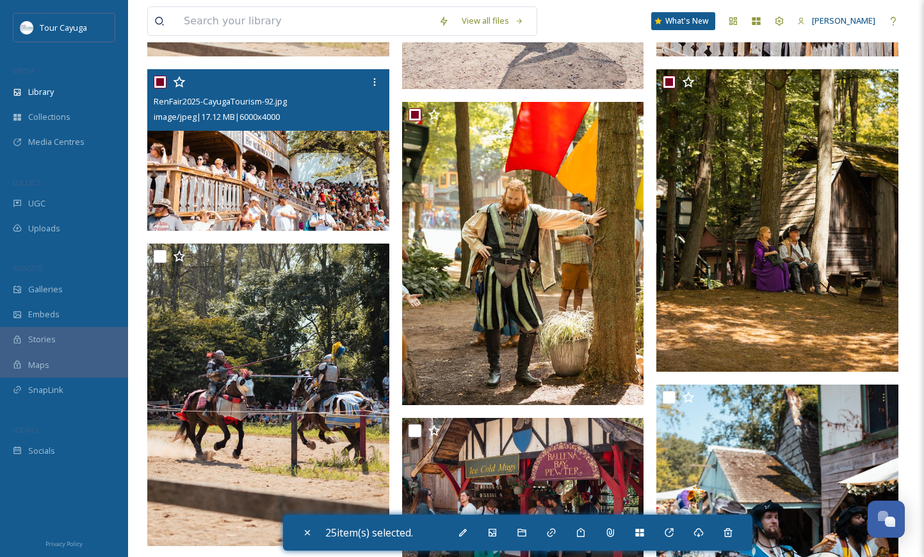
scroll to position [2182, 0]
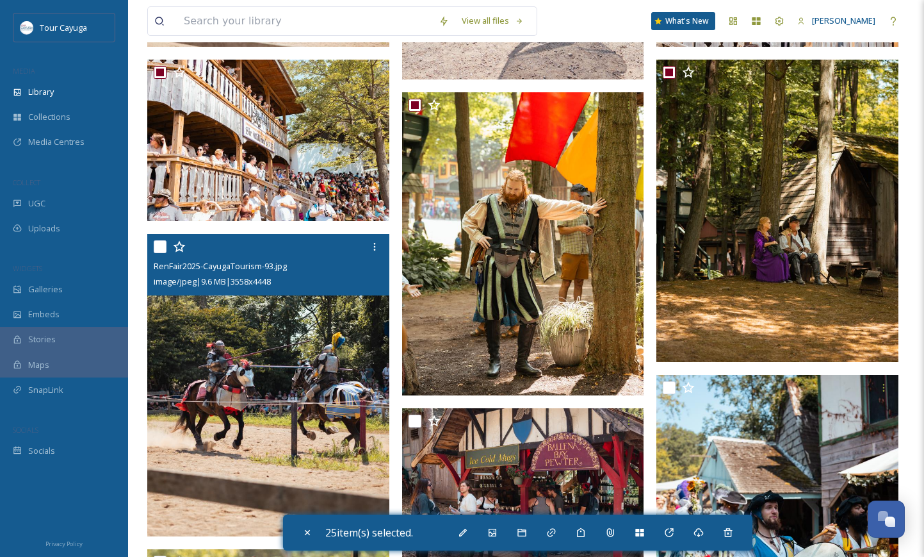
click at [156, 243] on input "checkbox" at bounding box center [160, 246] width 13 height 13
checkbox input "true"
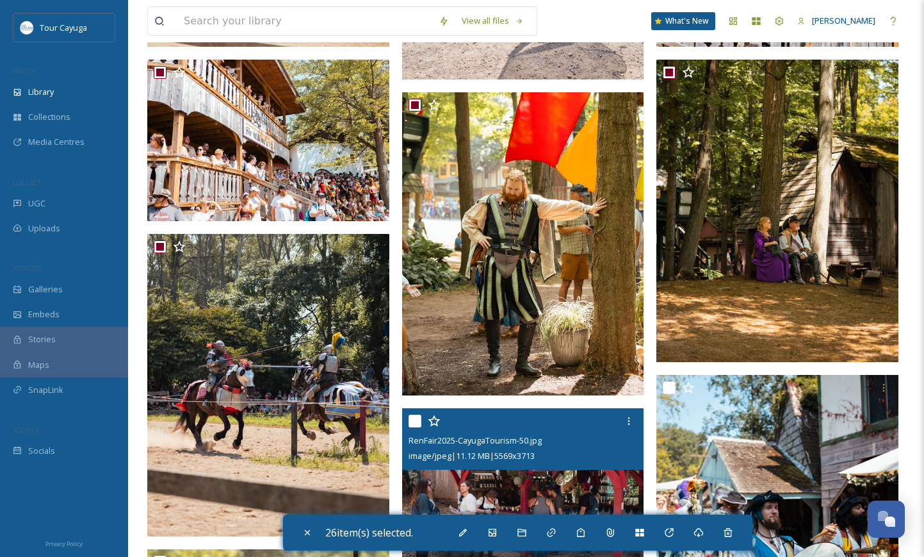
click at [418, 418] on input "checkbox" at bounding box center [415, 420] width 13 height 13
checkbox input "true"
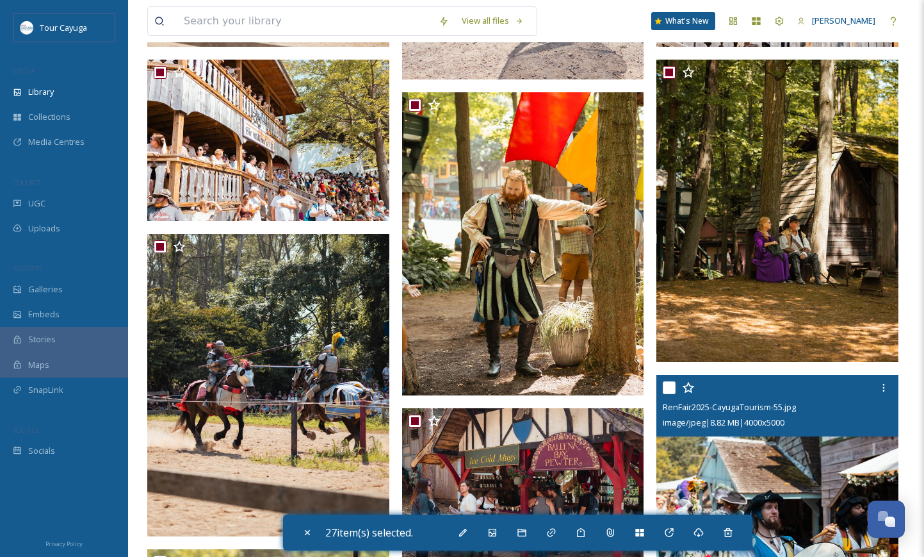
click at [669, 387] on input "checkbox" at bounding box center [669, 387] width 13 height 13
checkbox input "true"
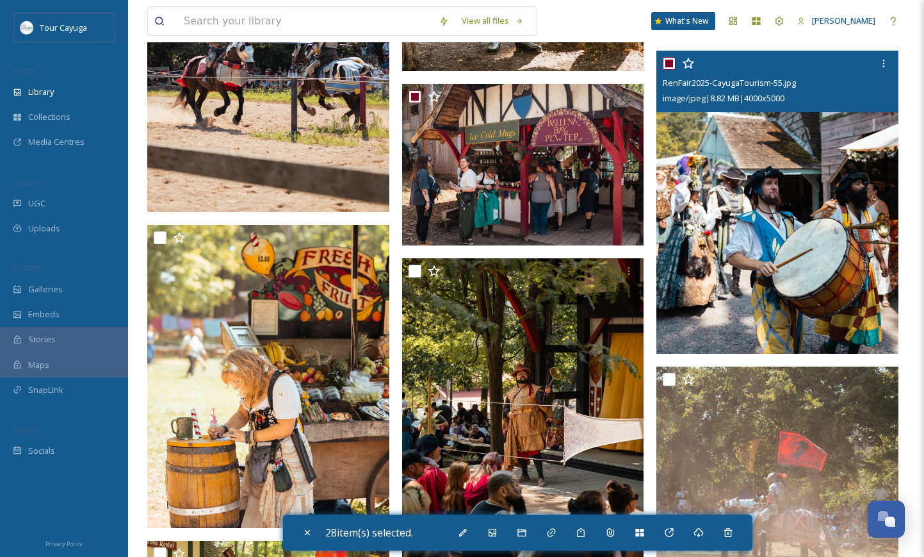
scroll to position [2534, 0]
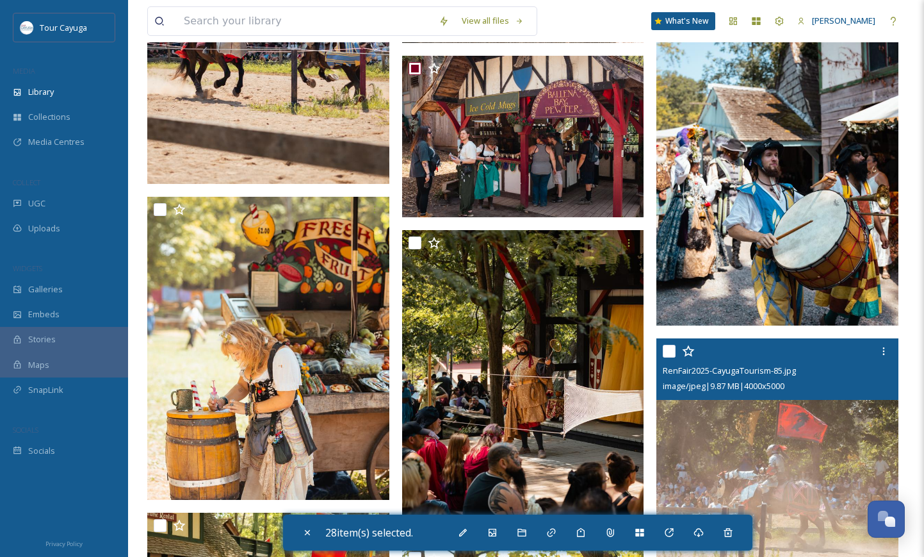
click at [667, 350] on input "checkbox" at bounding box center [669, 351] width 13 height 13
checkbox input "true"
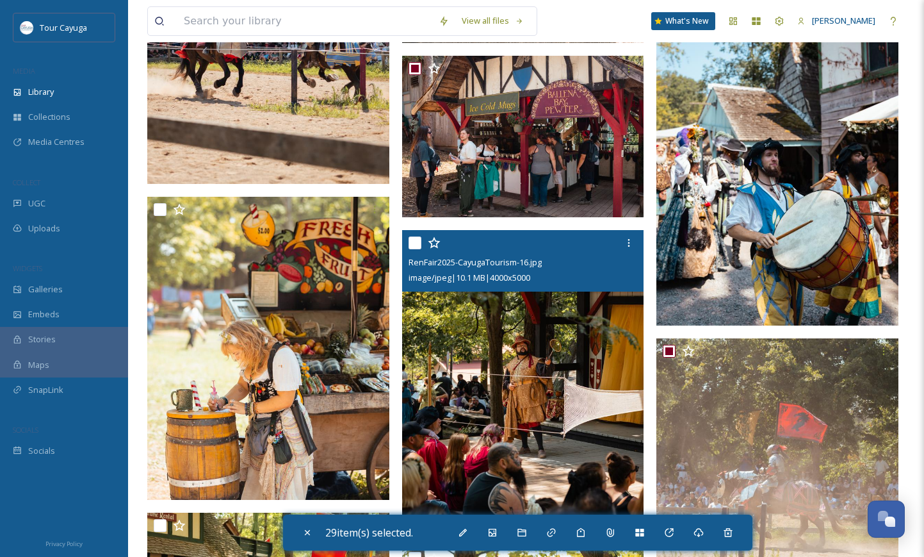
click at [422, 241] on div at bounding box center [525, 242] width 233 height 23
click at [412, 243] on input "checkbox" at bounding box center [415, 242] width 13 height 13
checkbox input "true"
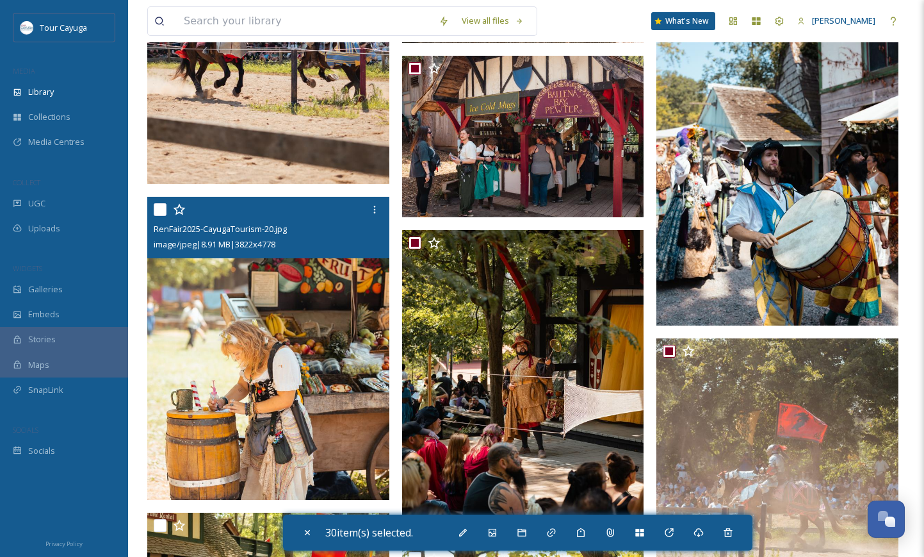
click at [162, 208] on input "checkbox" at bounding box center [160, 209] width 13 height 13
checkbox input "true"
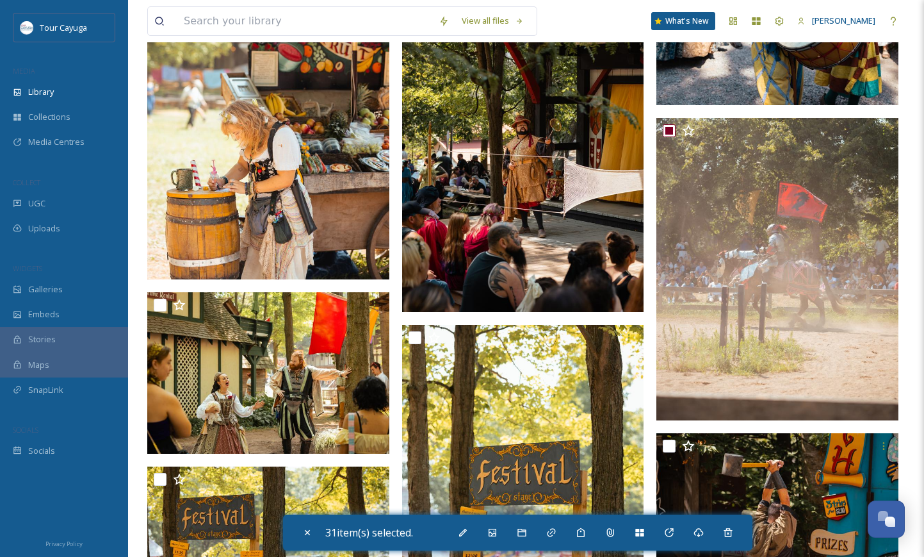
scroll to position [2777, 0]
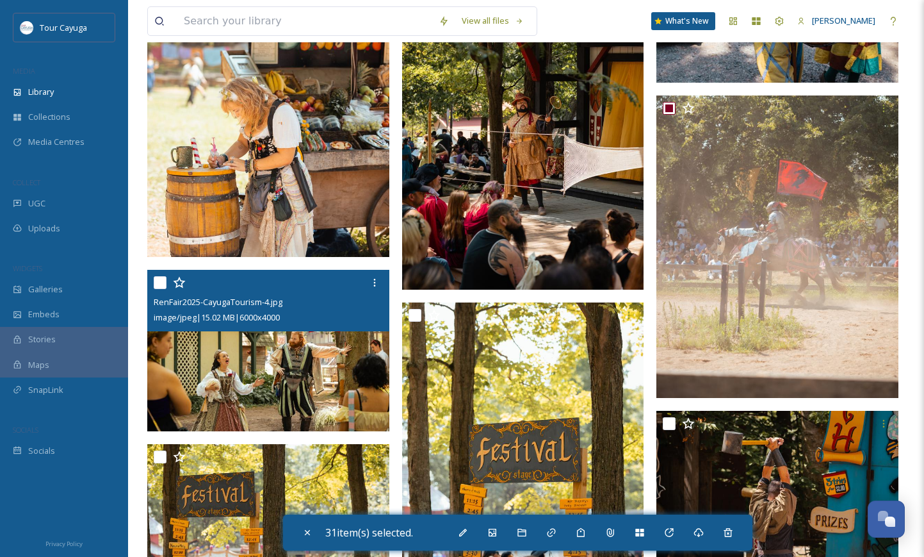
click at [160, 284] on input "checkbox" at bounding box center [160, 282] width 13 height 13
checkbox input "true"
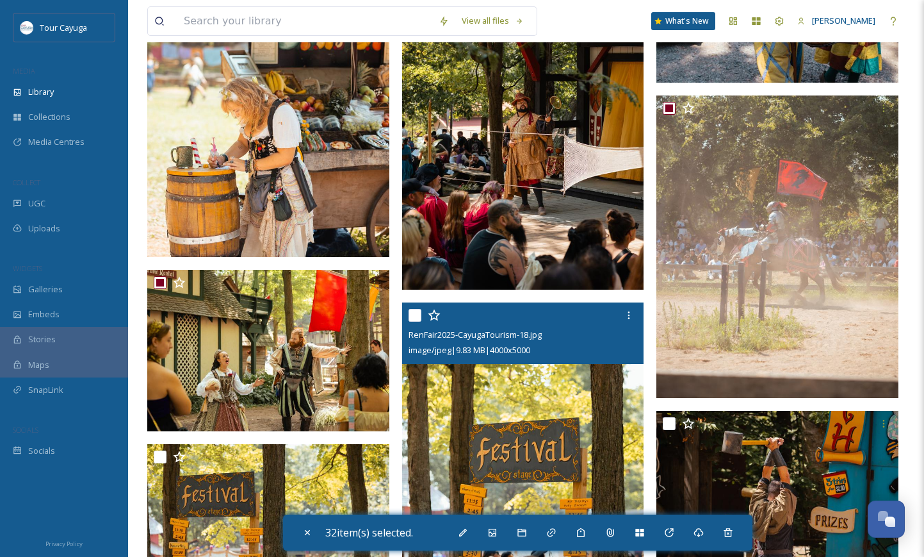
click at [413, 316] on input "checkbox" at bounding box center [415, 315] width 13 height 13
checkbox input "true"
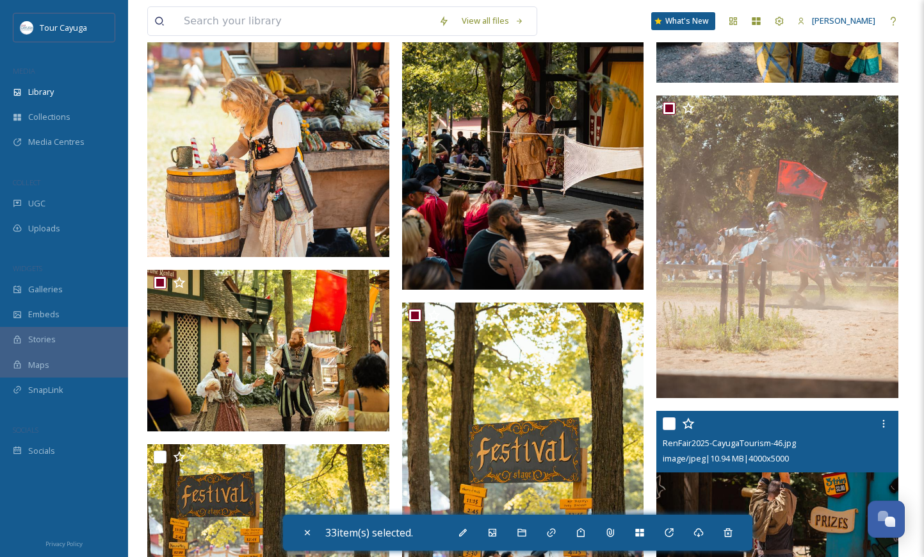
click at [673, 425] on input "checkbox" at bounding box center [669, 423] width 13 height 13
checkbox input "true"
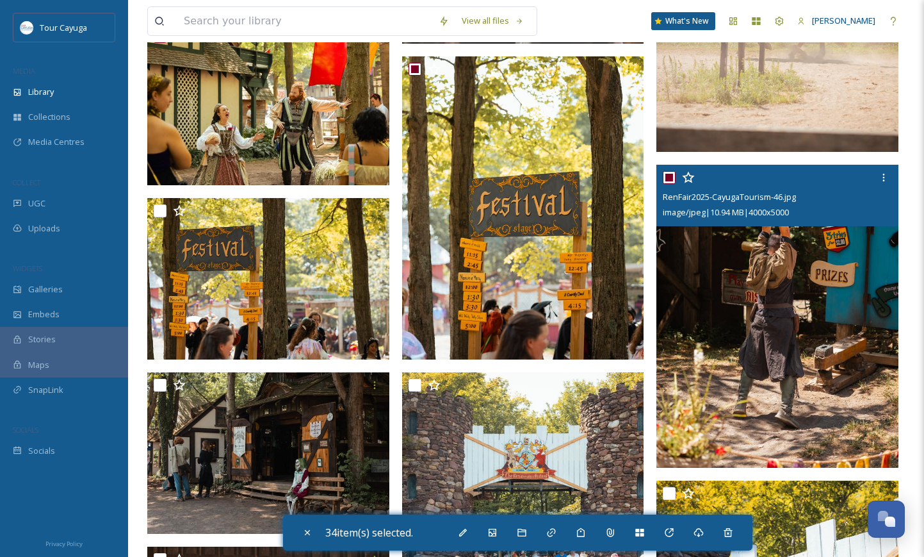
scroll to position [3024, 0]
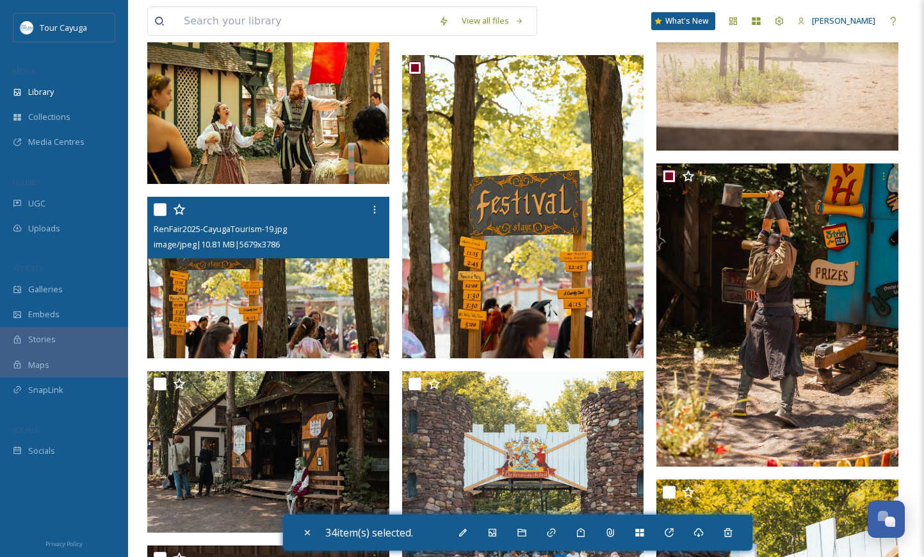
click at [156, 209] on input "checkbox" at bounding box center [160, 209] width 13 height 13
checkbox input "true"
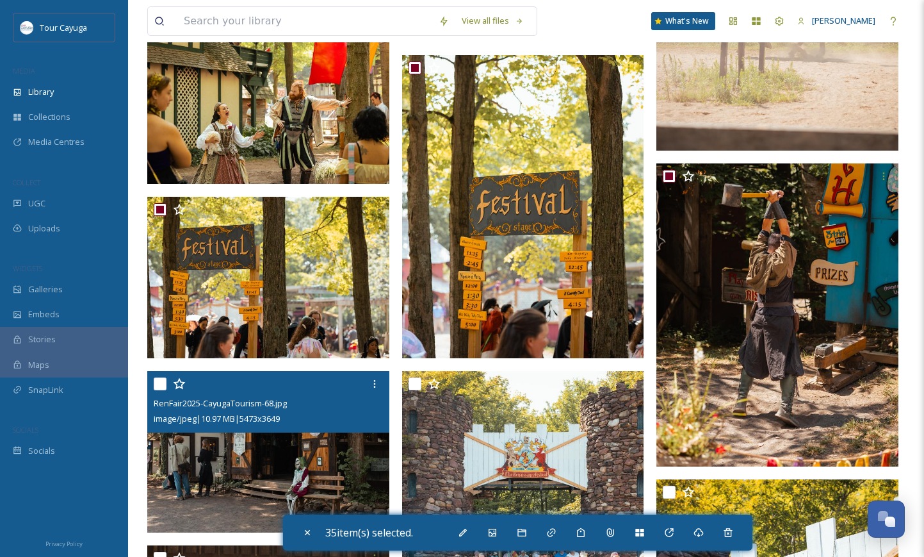
click at [162, 384] on input "checkbox" at bounding box center [160, 383] width 13 height 13
checkbox input "true"
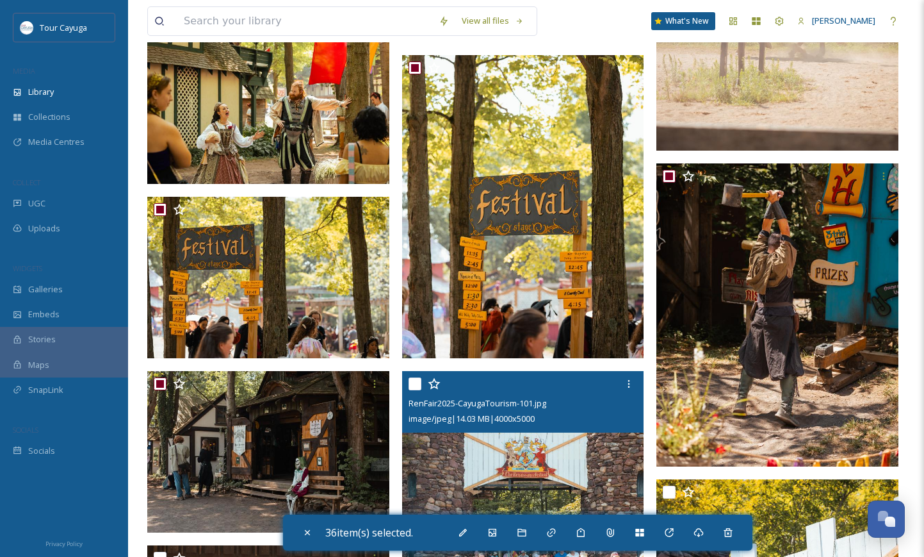
click at [414, 384] on input "checkbox" at bounding box center [415, 383] width 13 height 13
checkbox input "true"
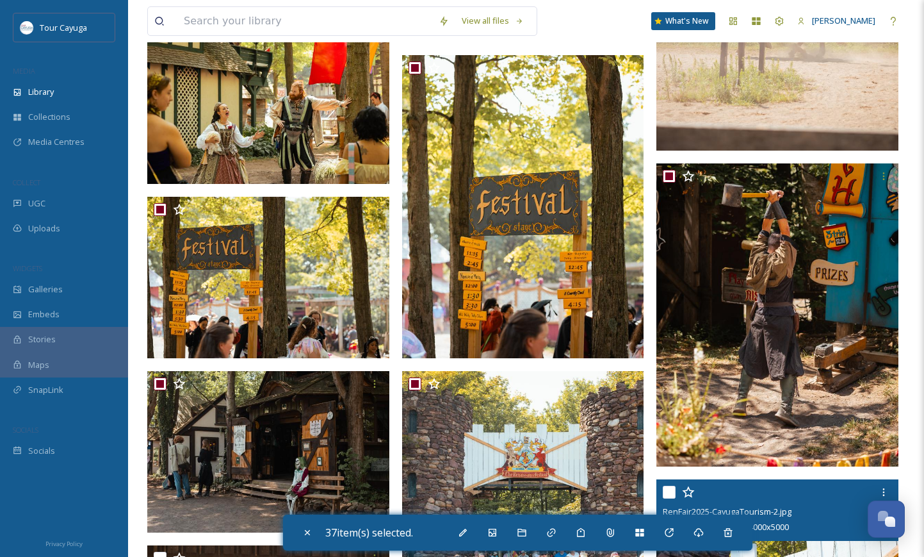
click at [672, 487] on input "checkbox" at bounding box center [669, 491] width 13 height 13
checkbox input "true"
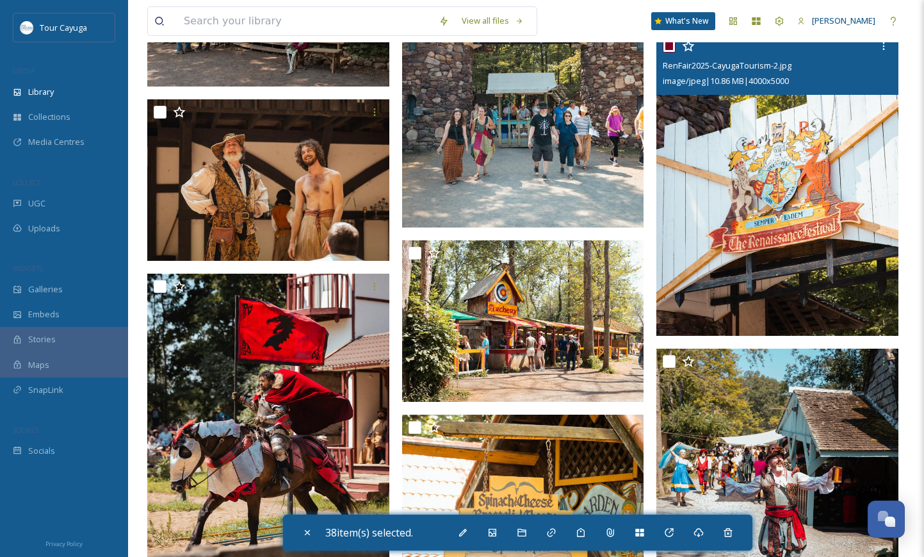
scroll to position [3482, 0]
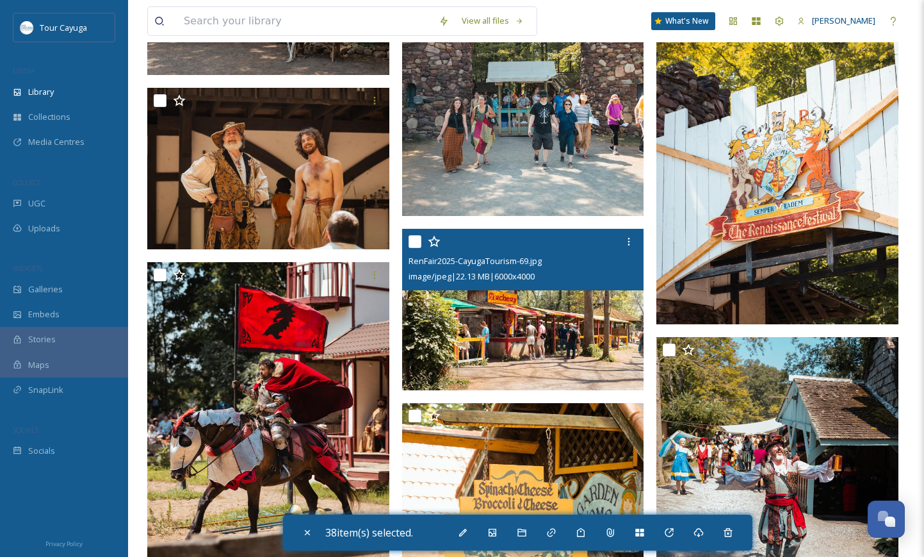
click at [412, 241] on input "checkbox" at bounding box center [415, 241] width 13 height 13
checkbox input "true"
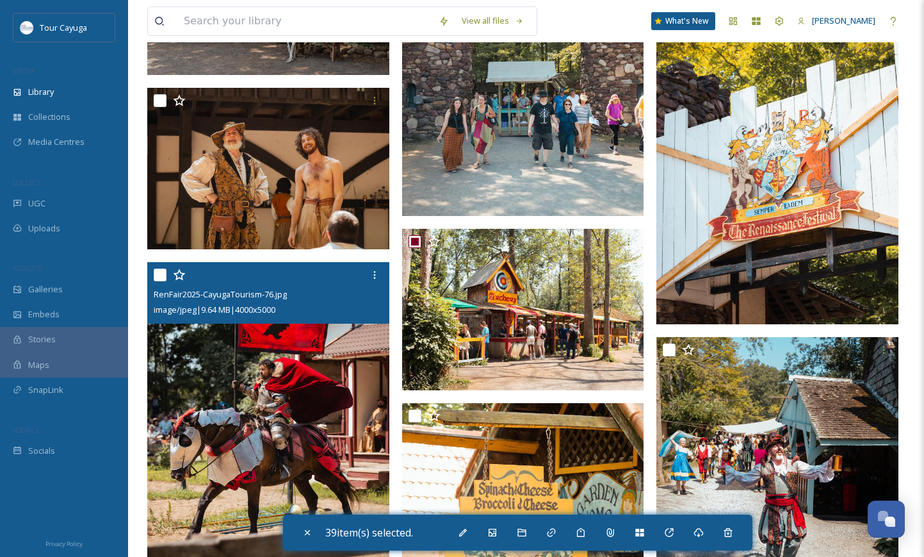
click at [159, 272] on input "checkbox" at bounding box center [160, 274] width 13 height 13
checkbox input "true"
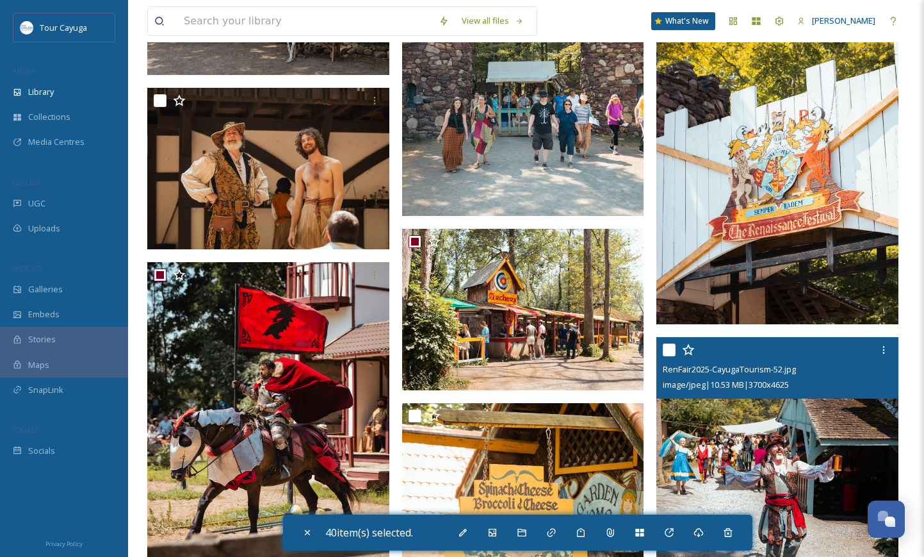
click at [667, 349] on input "checkbox" at bounding box center [669, 349] width 13 height 13
checkbox input "true"
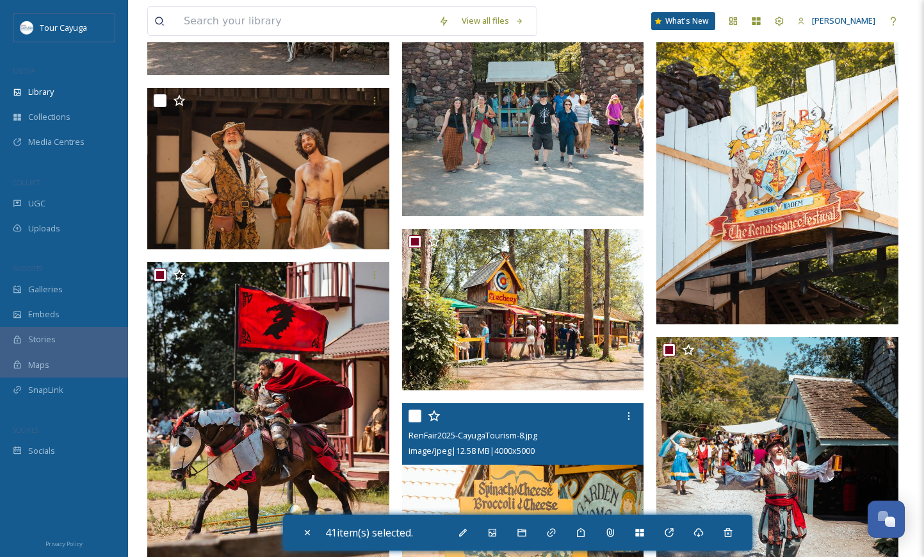
click at [417, 415] on input "checkbox" at bounding box center [415, 415] width 13 height 13
checkbox input "true"
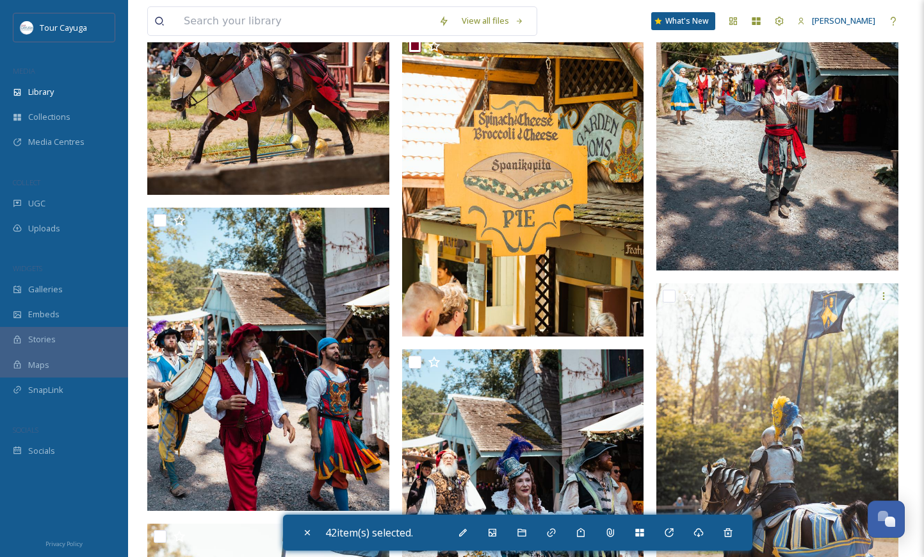
scroll to position [3862, 0]
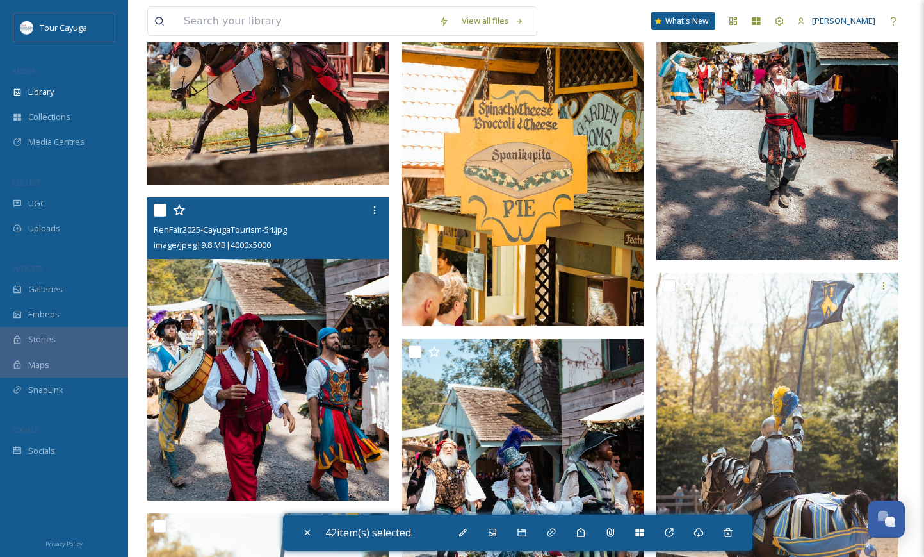
click at [163, 212] on input "checkbox" at bounding box center [160, 210] width 13 height 13
checkbox input "true"
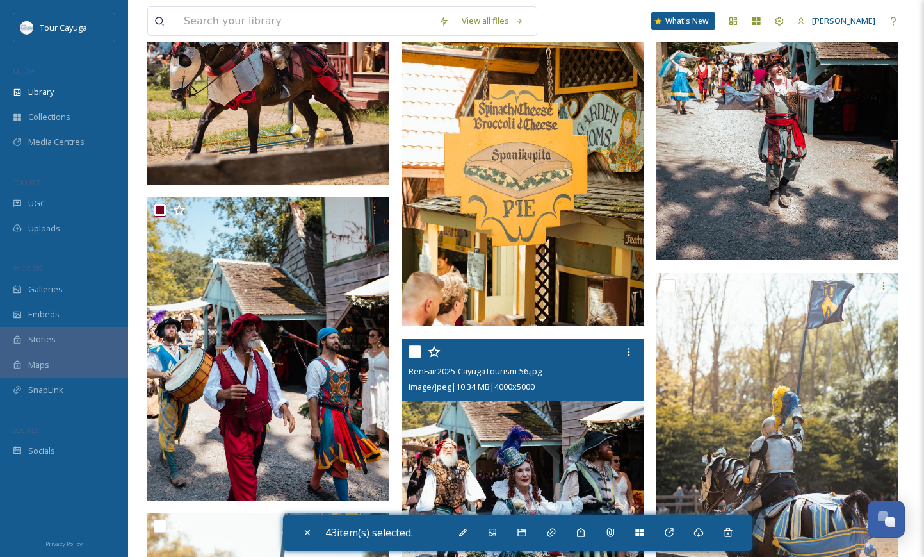
click at [414, 355] on input "checkbox" at bounding box center [415, 351] width 13 height 13
checkbox input "true"
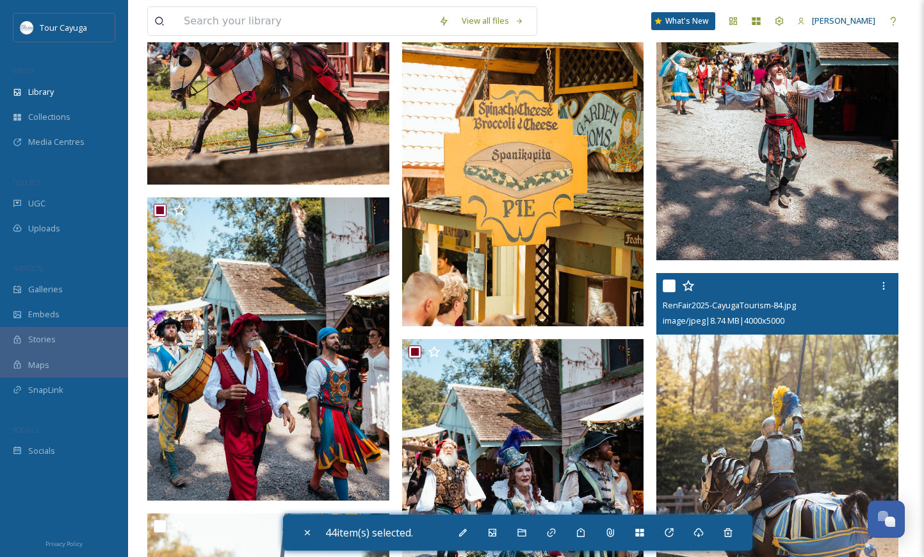
click at [669, 283] on input "checkbox" at bounding box center [669, 285] width 13 height 13
checkbox input "true"
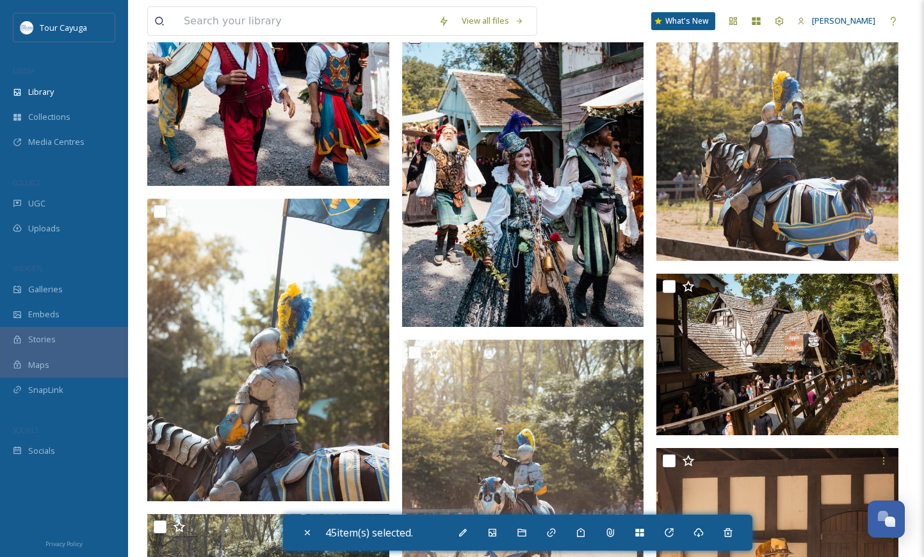
scroll to position [4177, 0]
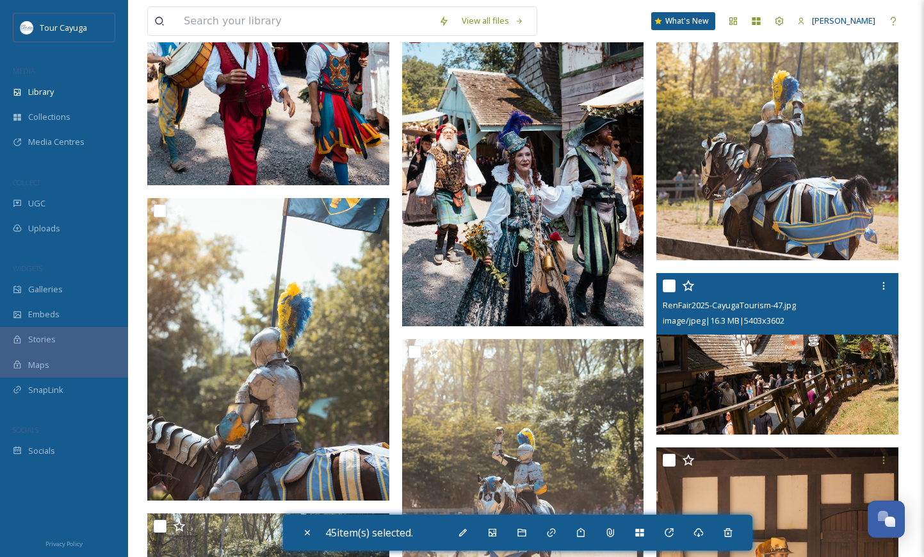
click at [669, 288] on input "checkbox" at bounding box center [669, 285] width 13 height 13
checkbox input "true"
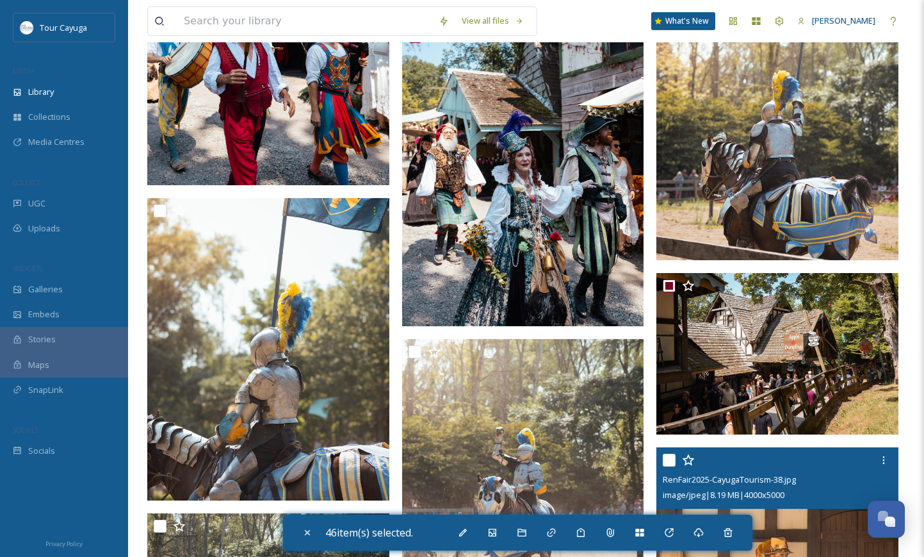
click at [669, 462] on input "checkbox" at bounding box center [669, 459] width 13 height 13
checkbox input "true"
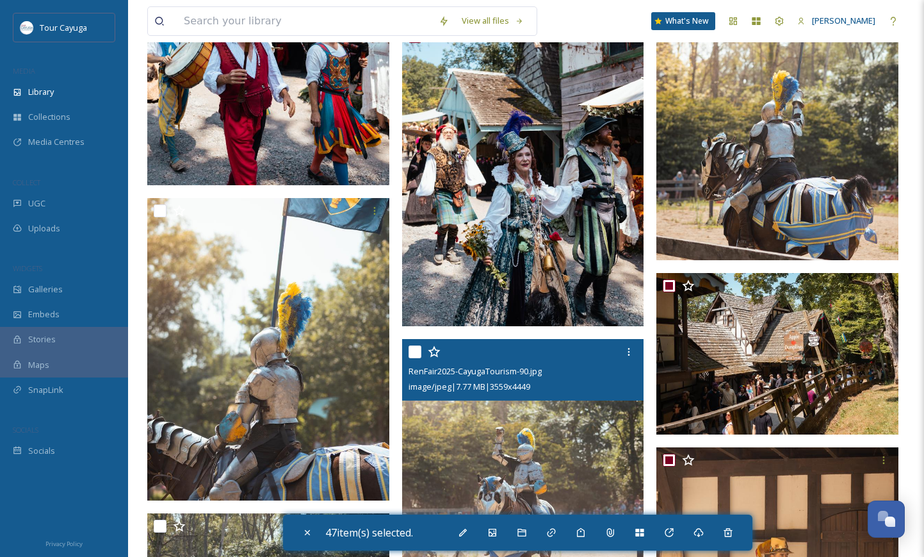
click at [418, 351] on input "checkbox" at bounding box center [415, 351] width 13 height 13
checkbox input "true"
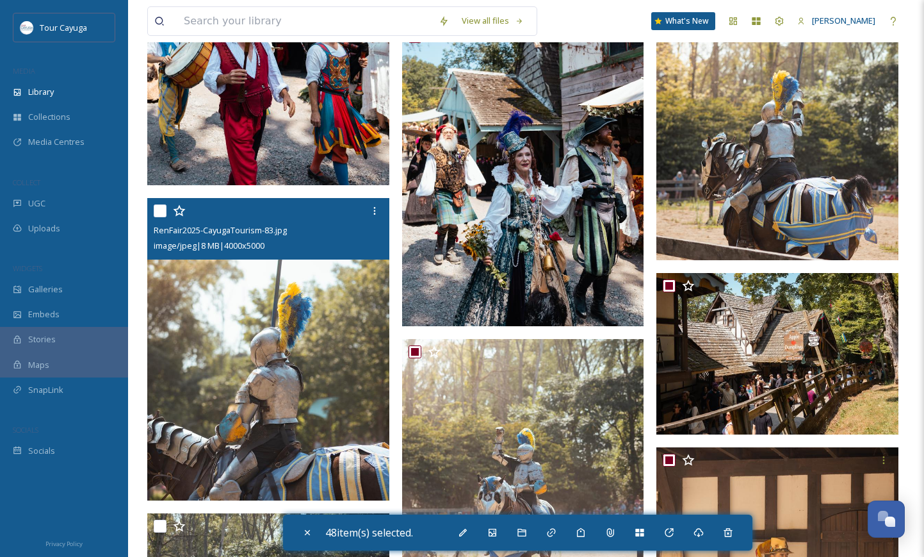
click at [161, 210] on input "checkbox" at bounding box center [160, 210] width 13 height 13
checkbox input "true"
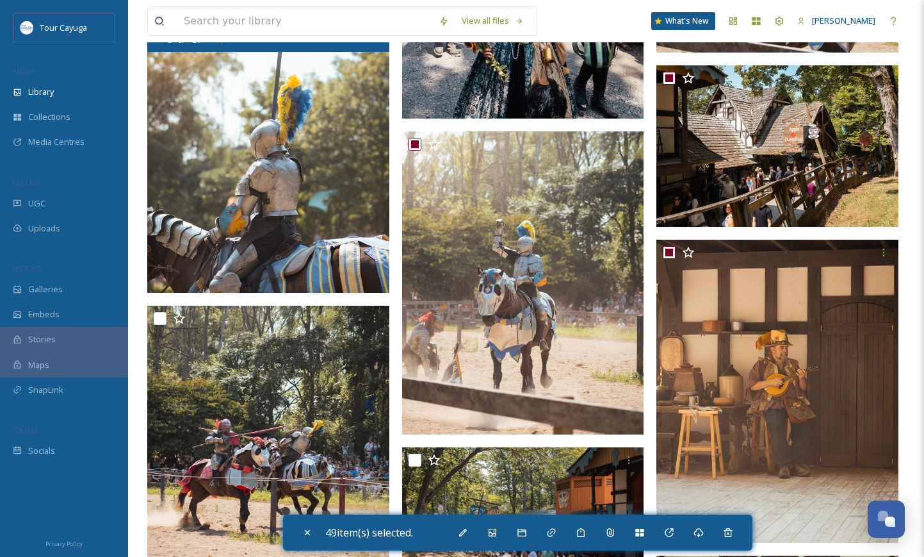
scroll to position [4389, 0]
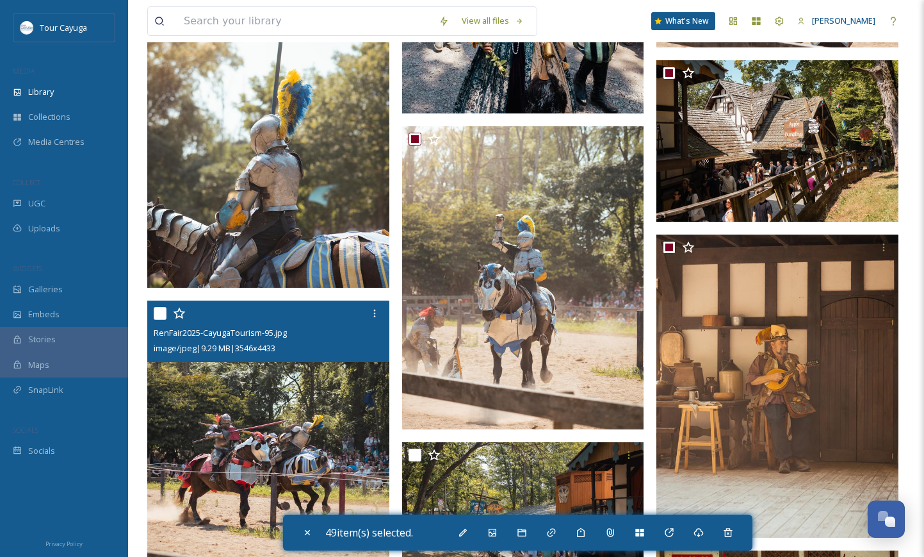
click at [165, 314] on input "checkbox" at bounding box center [160, 313] width 13 height 13
checkbox input "true"
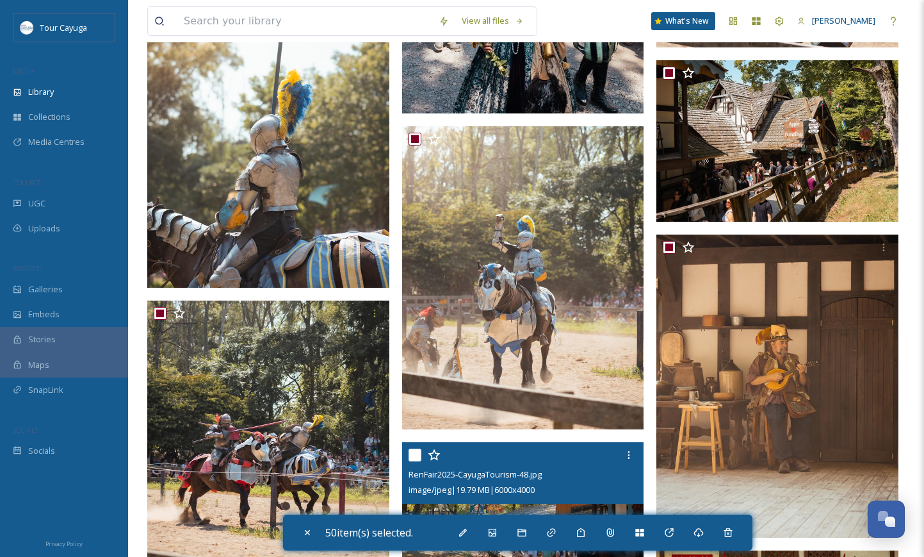
click at [416, 459] on input "checkbox" at bounding box center [415, 454] width 13 height 13
checkbox input "true"
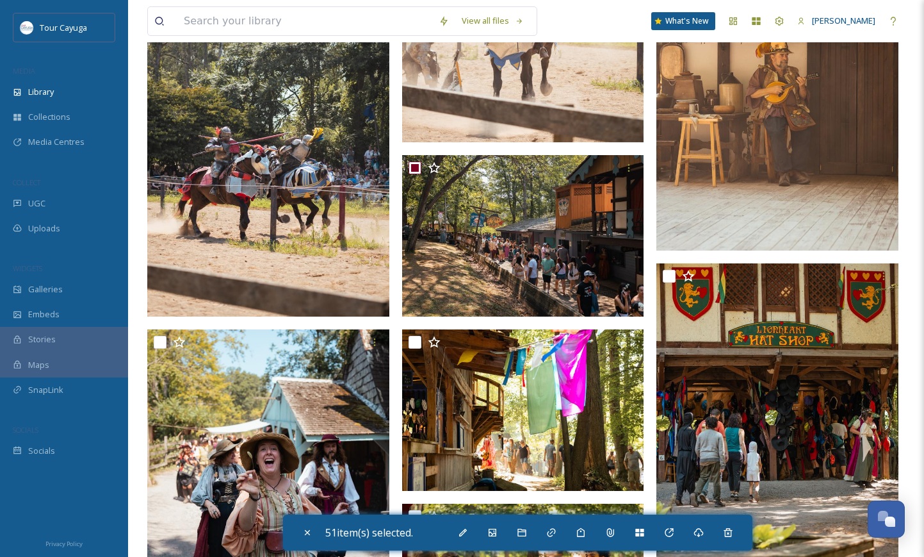
scroll to position [4678, 0]
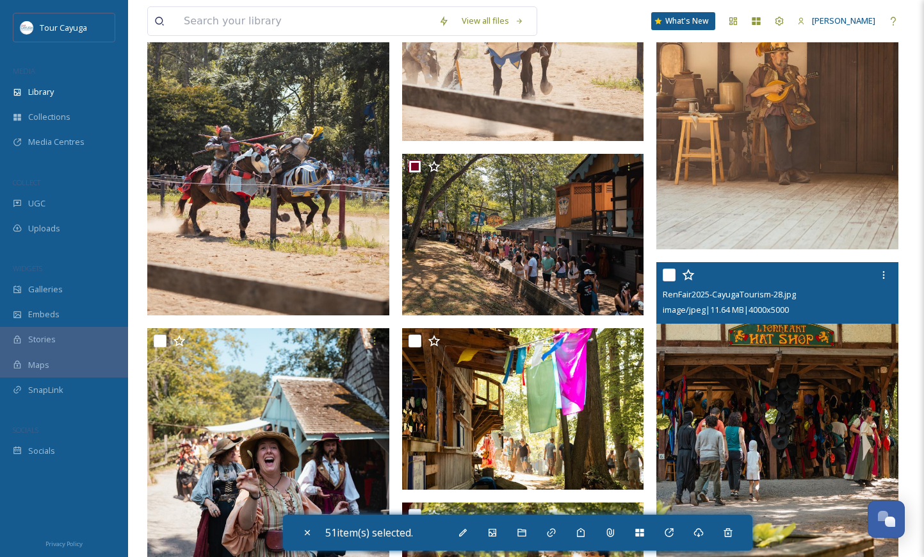
click at [669, 274] on input "checkbox" at bounding box center [669, 274] width 13 height 13
checkbox input "true"
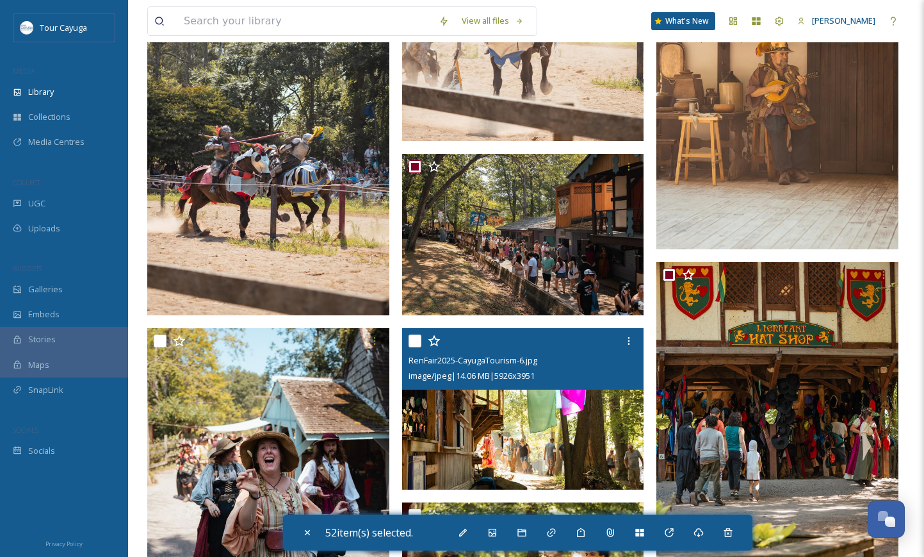
click at [414, 337] on input "checkbox" at bounding box center [415, 340] width 13 height 13
checkbox input "true"
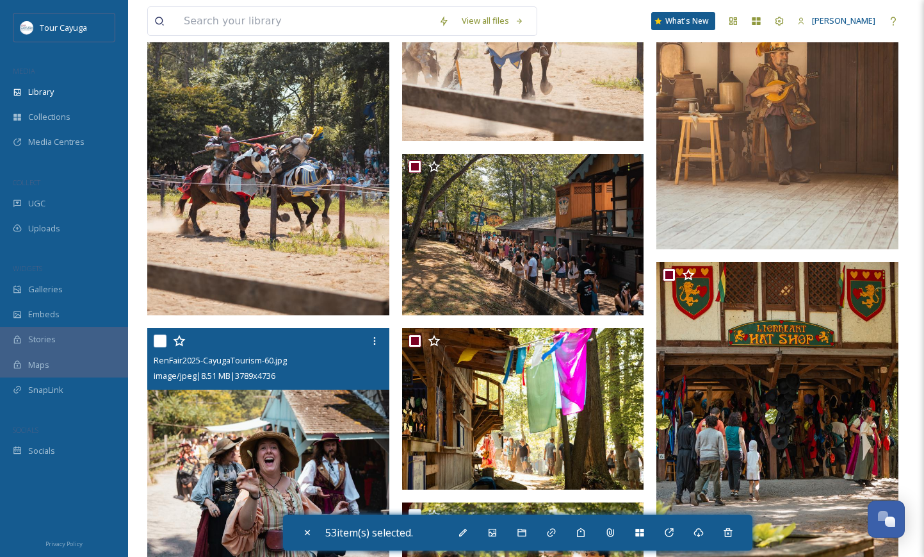
click at [156, 340] on input "checkbox" at bounding box center [160, 340] width 13 height 13
checkbox input "true"
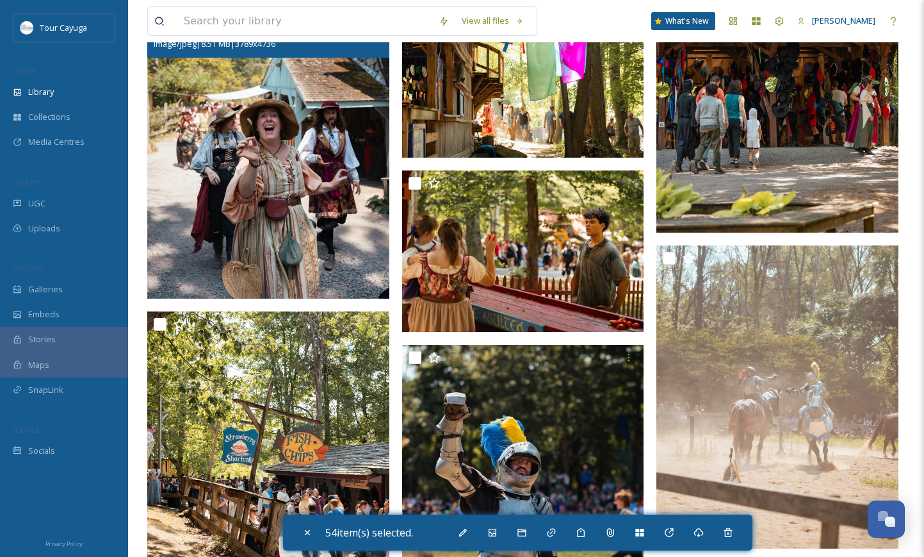
scroll to position [5019, 0]
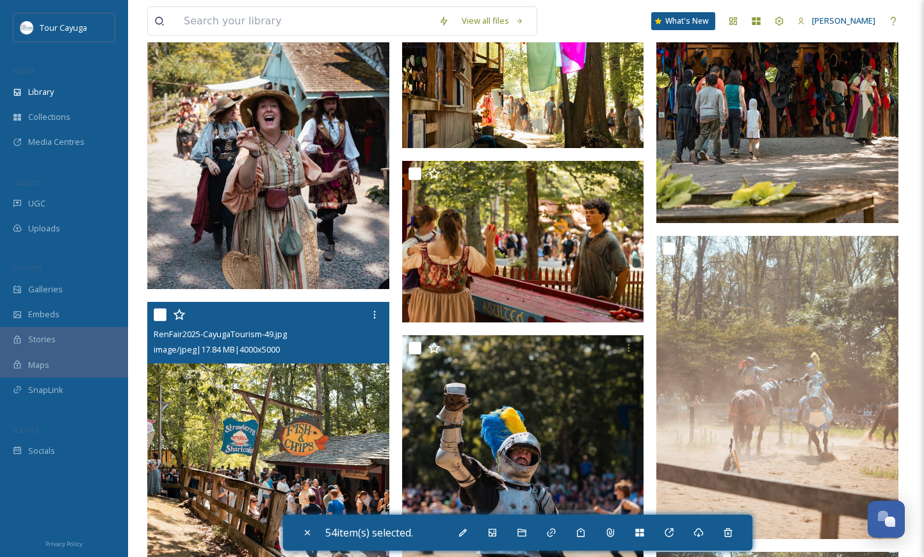
click at [156, 316] on input "checkbox" at bounding box center [160, 314] width 13 height 13
checkbox input "true"
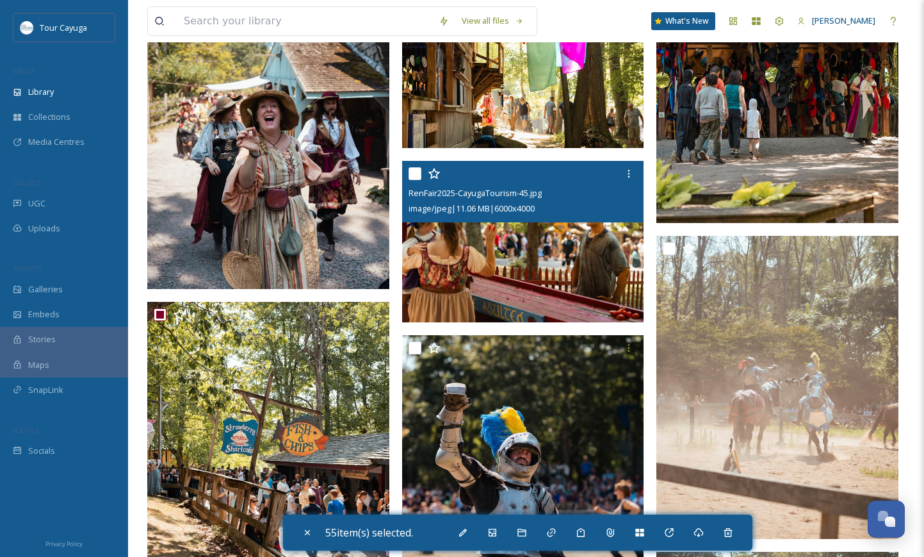
click at [415, 173] on input "checkbox" at bounding box center [415, 173] width 13 height 13
checkbox input "true"
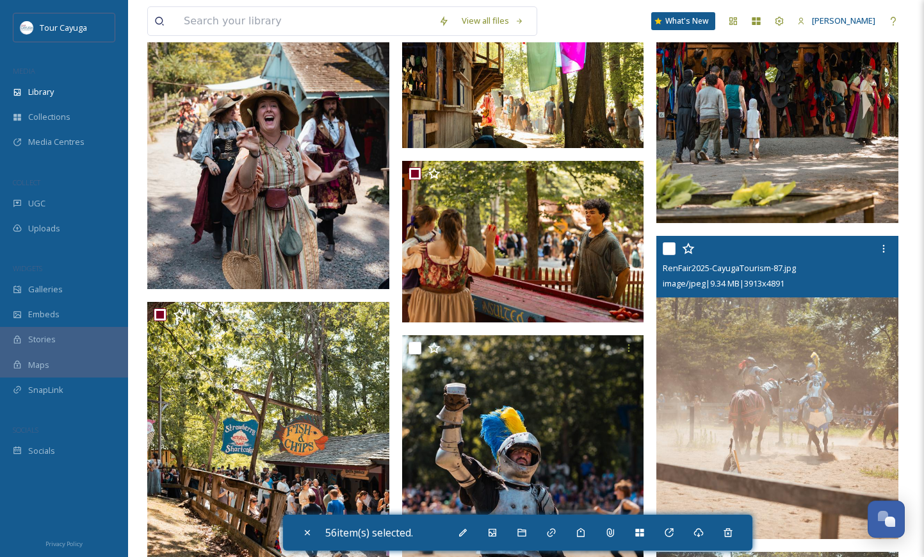
click at [671, 246] on input "checkbox" at bounding box center [669, 248] width 13 height 13
checkbox input "true"
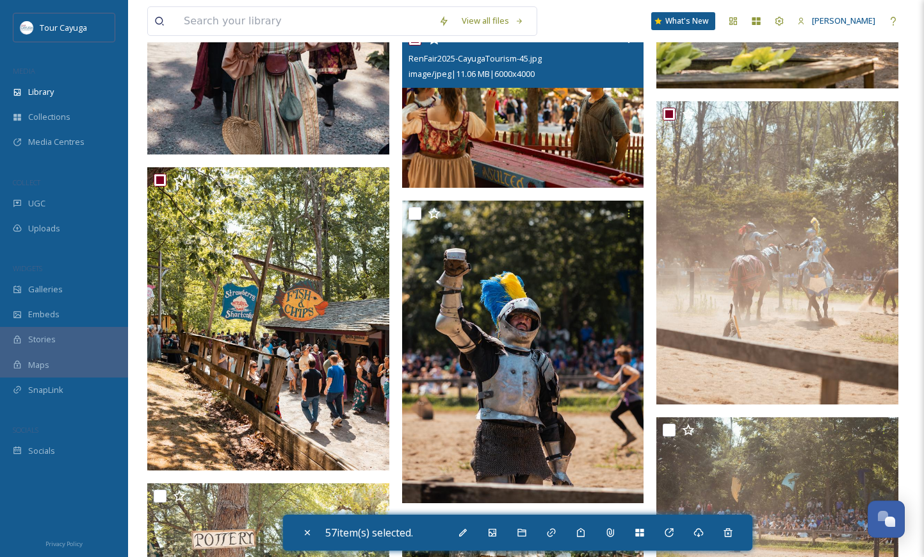
scroll to position [5177, 0]
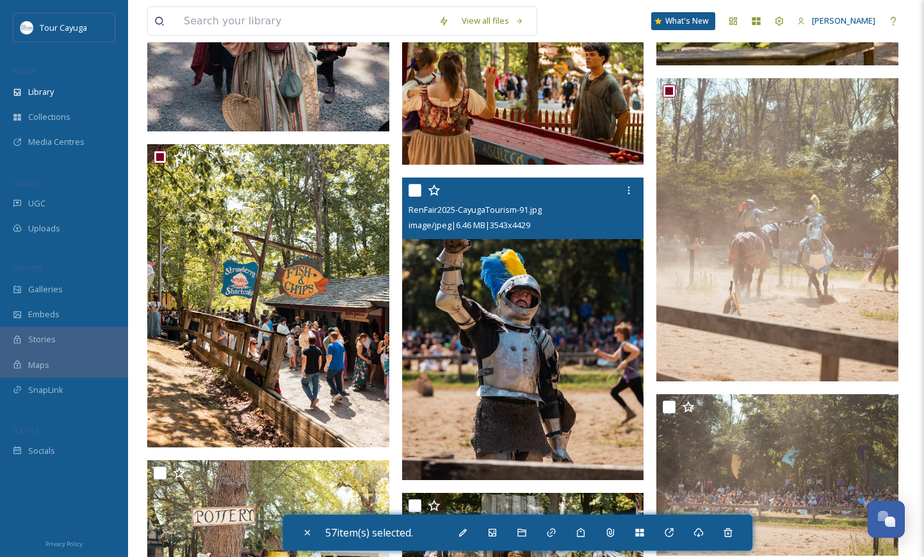
click at [420, 188] on input "checkbox" at bounding box center [415, 190] width 13 height 13
checkbox input "true"
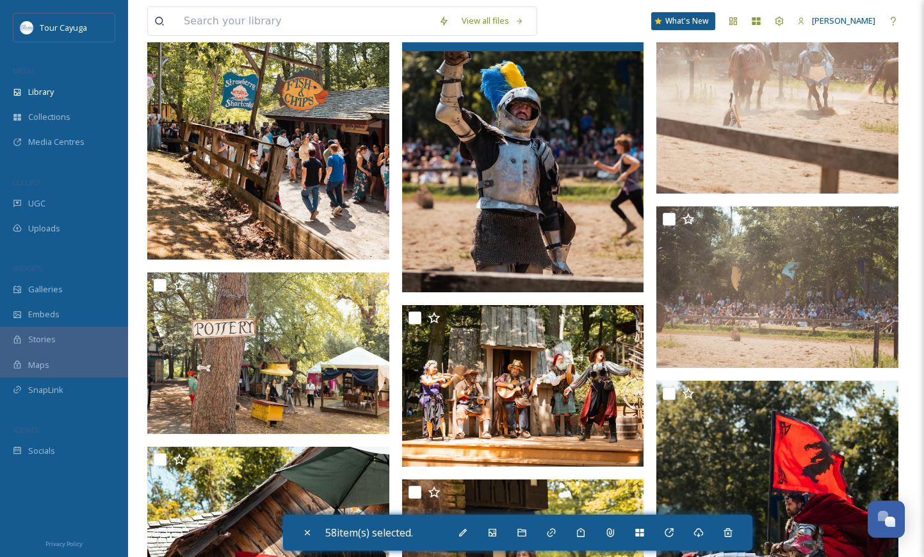
scroll to position [5368, 0]
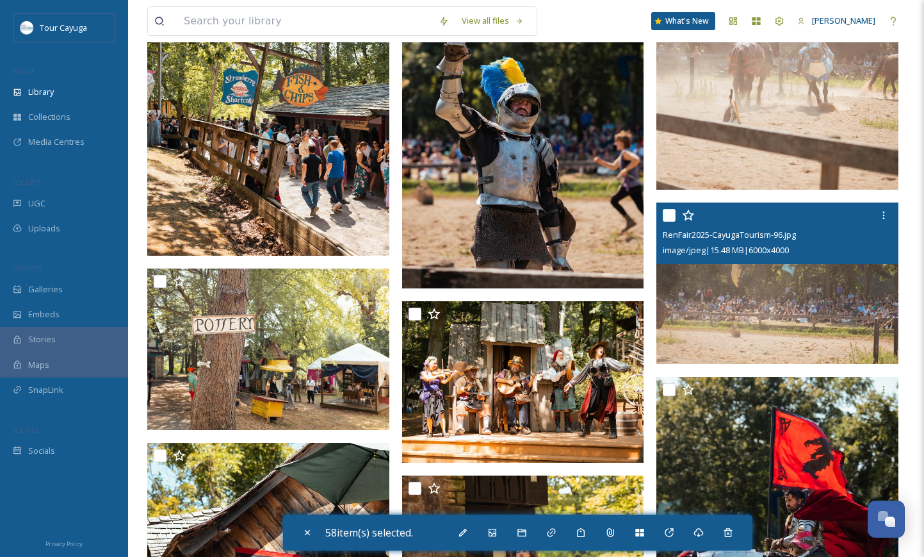
click at [674, 215] on input "checkbox" at bounding box center [669, 215] width 13 height 13
checkbox input "true"
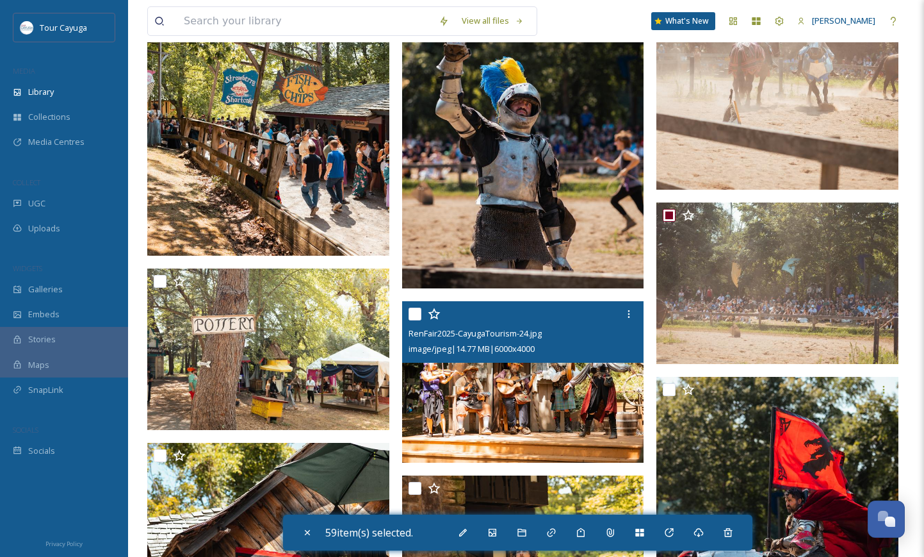
click at [416, 311] on input "checkbox" at bounding box center [415, 313] width 13 height 13
checkbox input "true"
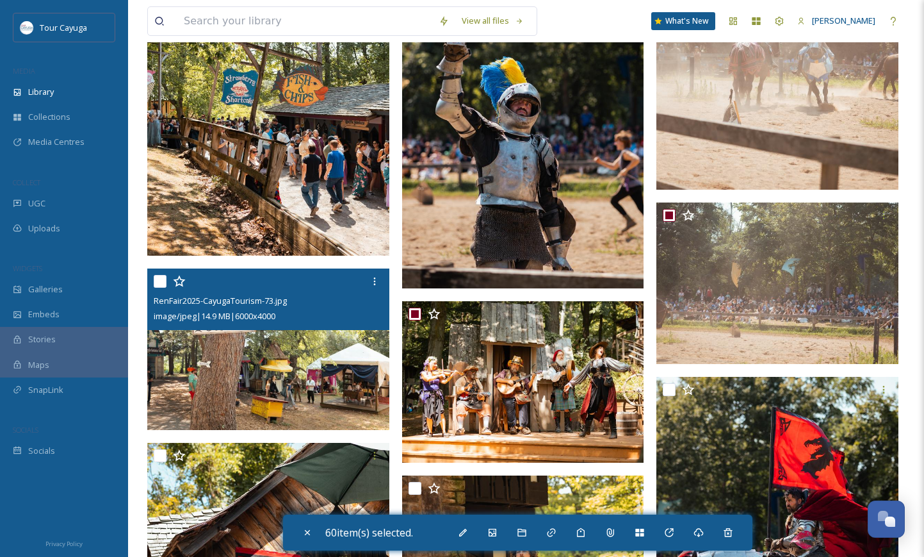
click at [163, 281] on input "checkbox" at bounding box center [160, 281] width 13 height 13
checkbox input "true"
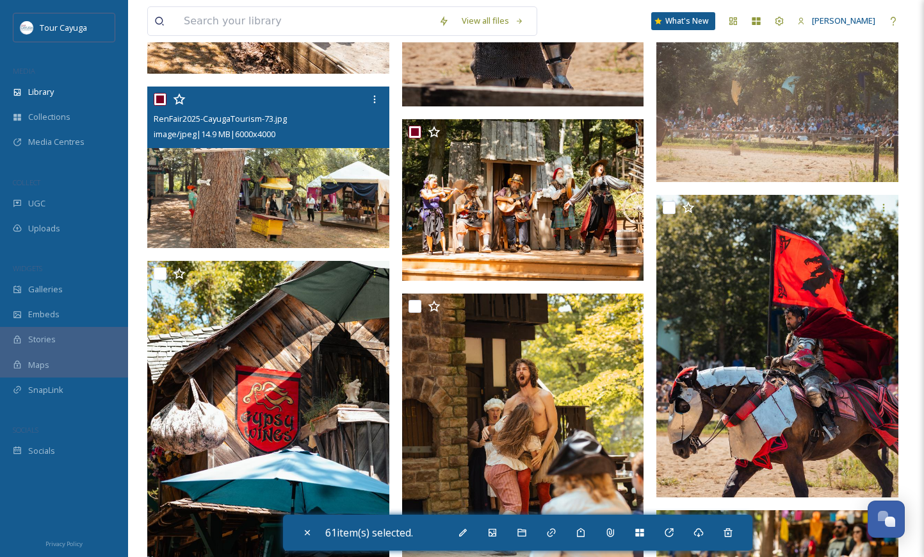
scroll to position [5552, 0]
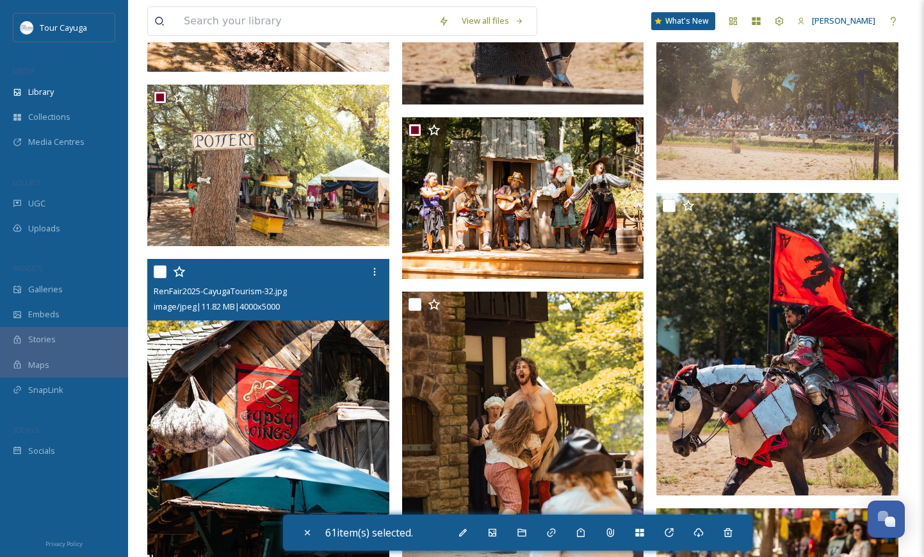
click at [165, 272] on input "checkbox" at bounding box center [160, 271] width 13 height 13
checkbox input "true"
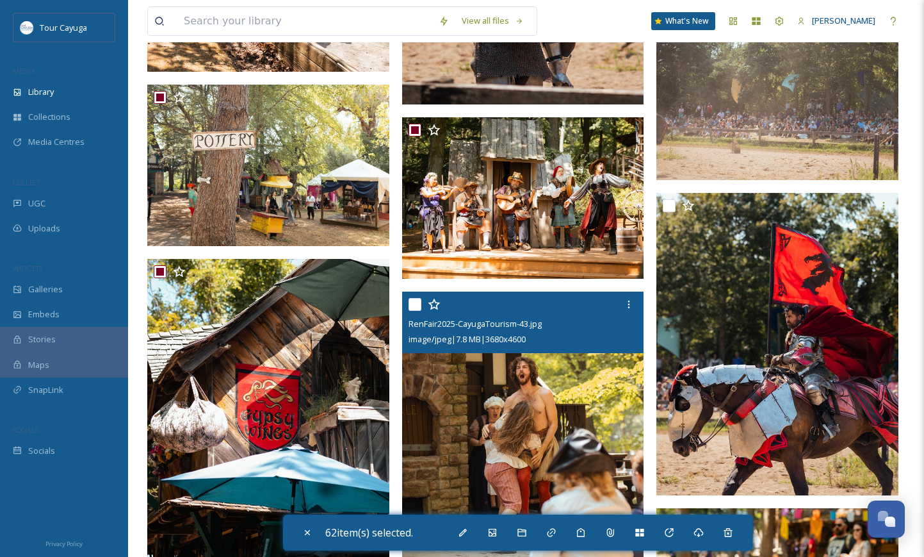
click at [414, 305] on input "checkbox" at bounding box center [415, 304] width 13 height 13
checkbox input "true"
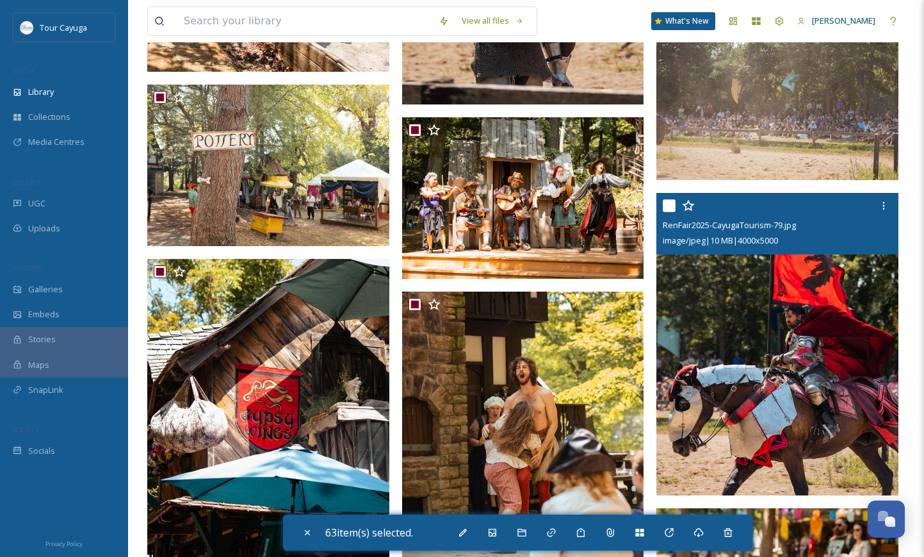
click at [664, 210] on input "checkbox" at bounding box center [669, 205] width 13 height 13
checkbox input "true"
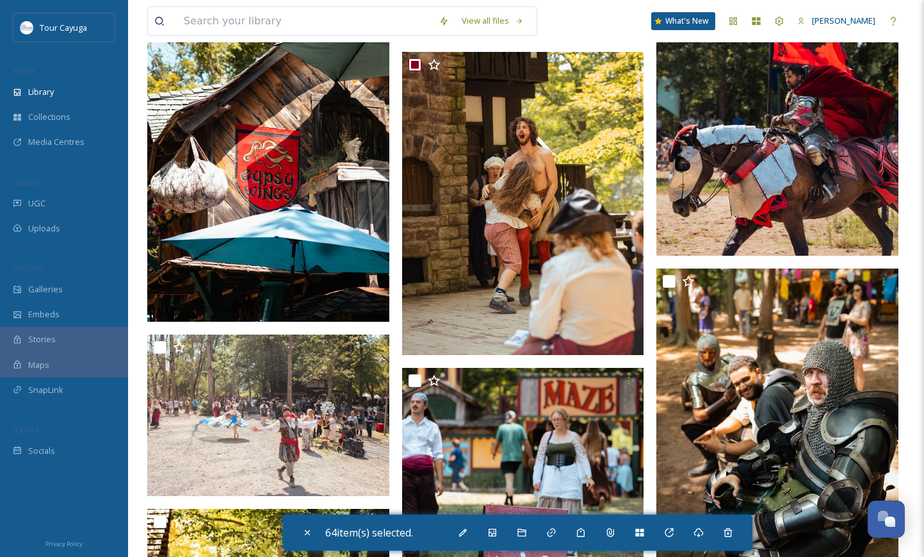
scroll to position [5795, 0]
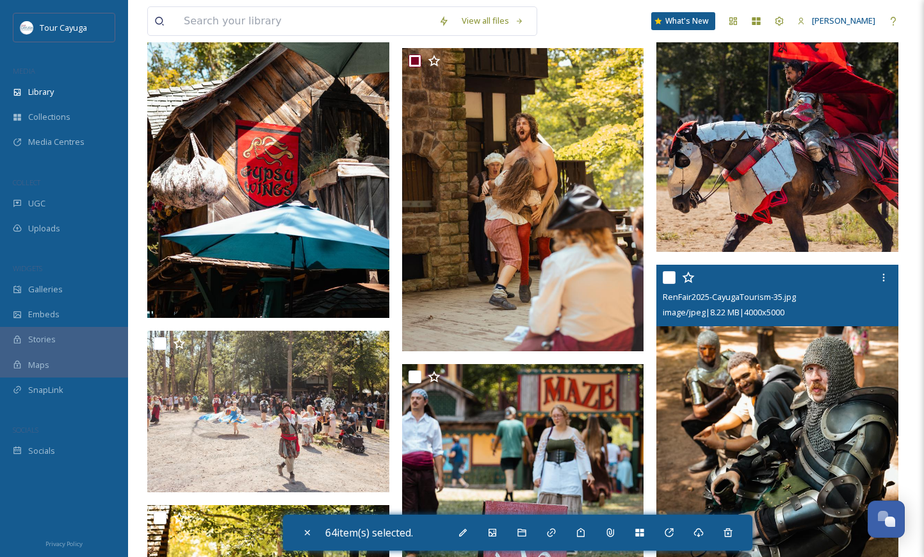
click at [670, 277] on input "checkbox" at bounding box center [669, 277] width 13 height 13
checkbox input "true"
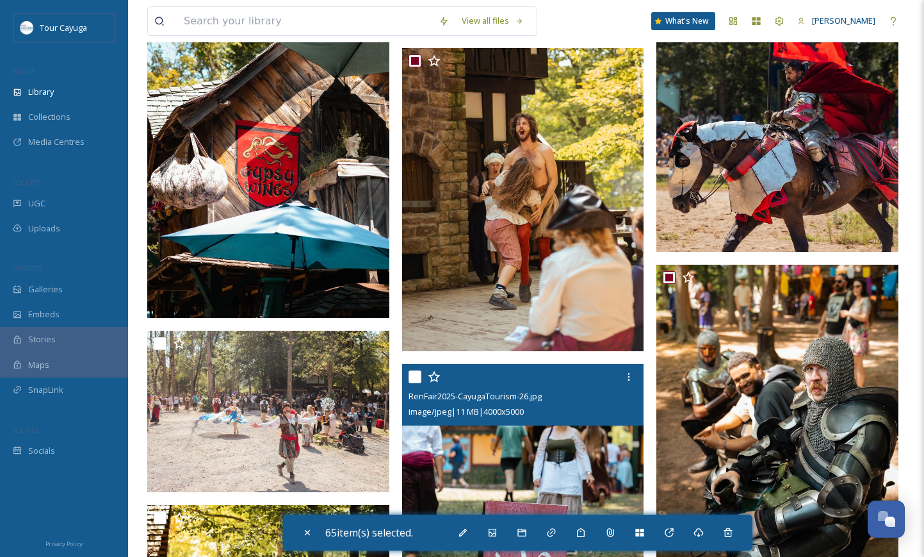
click at [420, 375] on input "checkbox" at bounding box center [415, 376] width 13 height 13
checkbox input "true"
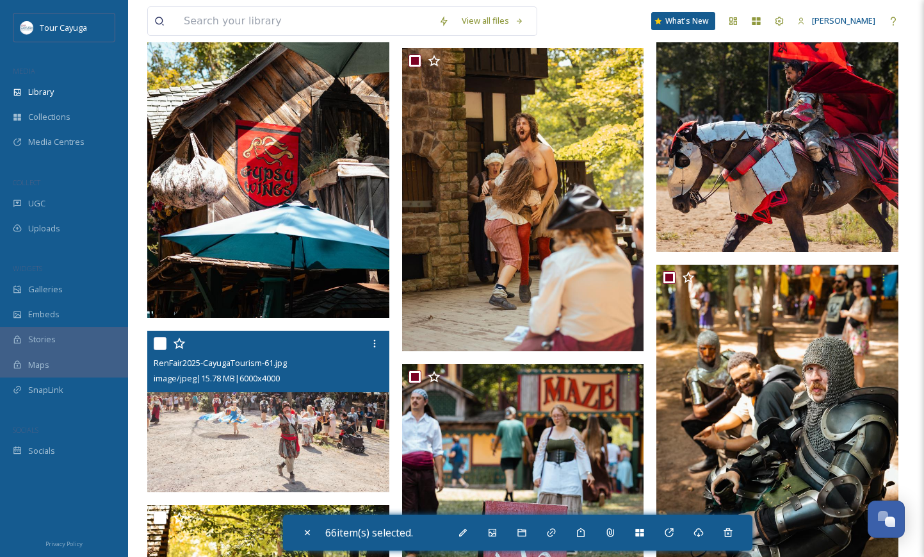
click at [164, 341] on input "checkbox" at bounding box center [160, 343] width 13 height 13
checkbox input "true"
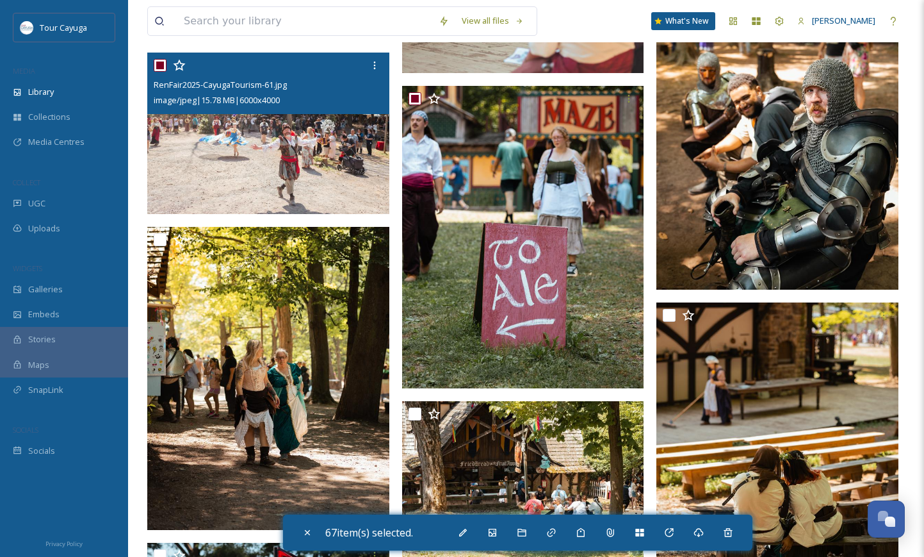
scroll to position [6084, 0]
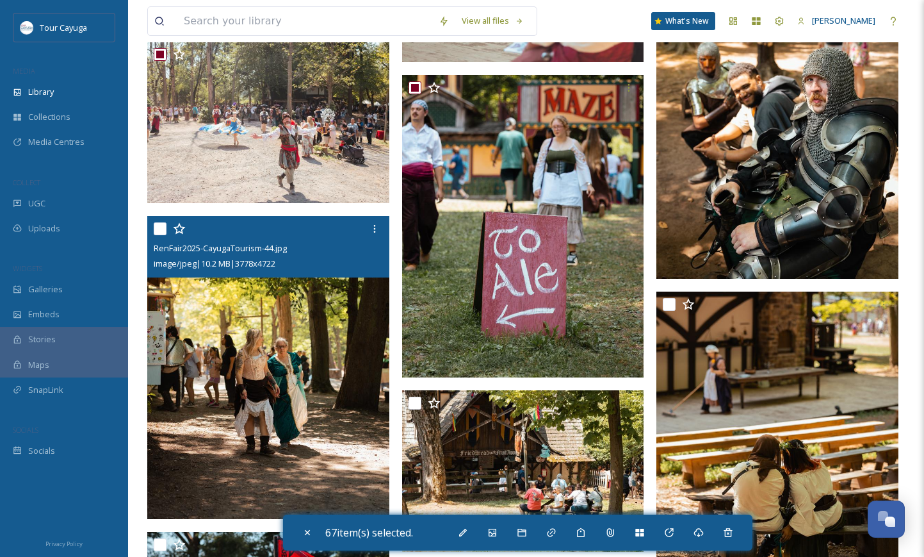
click at [161, 237] on div at bounding box center [270, 228] width 233 height 23
click at [160, 231] on input "checkbox" at bounding box center [160, 228] width 13 height 13
checkbox input "true"
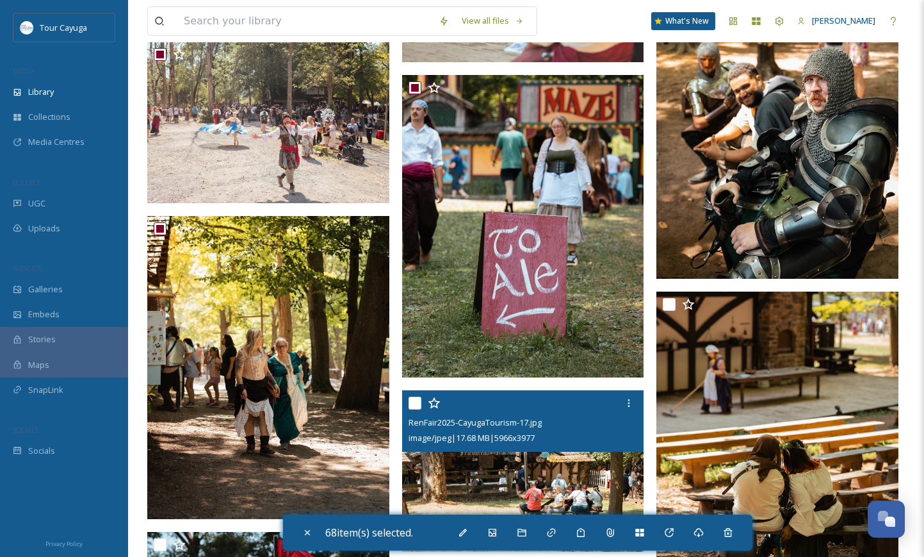
click at [418, 400] on input "checkbox" at bounding box center [415, 402] width 13 height 13
checkbox input "true"
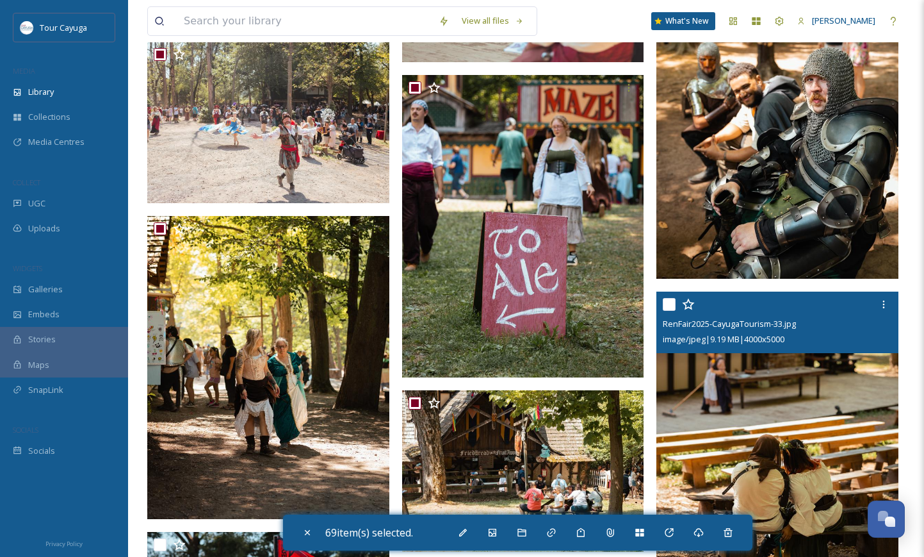
click at [667, 307] on input "checkbox" at bounding box center [669, 304] width 13 height 13
checkbox input "true"
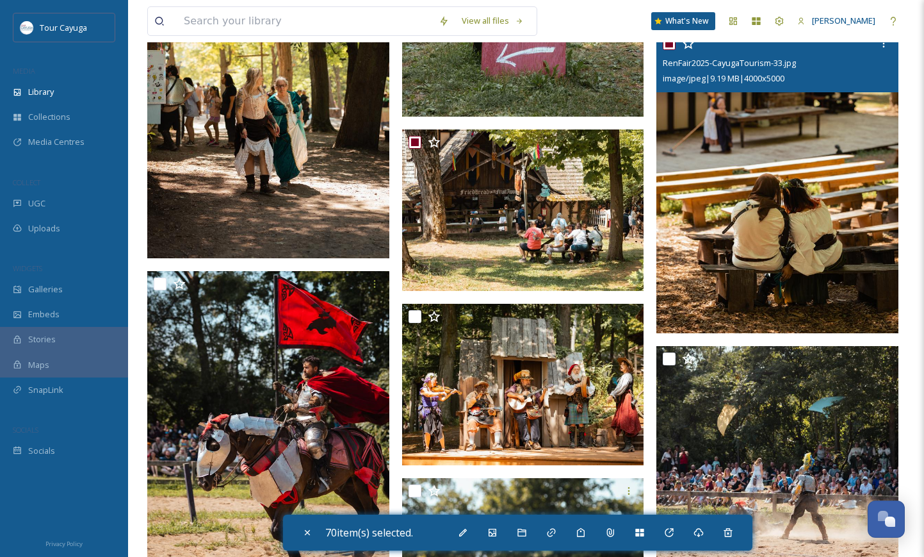
scroll to position [6356, 0]
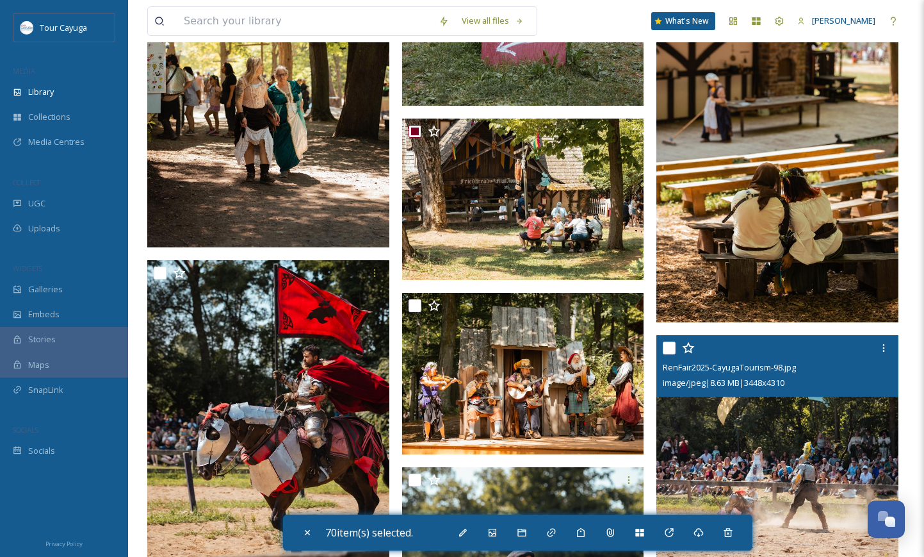
click at [673, 347] on input "checkbox" at bounding box center [669, 347] width 13 height 13
checkbox input "true"
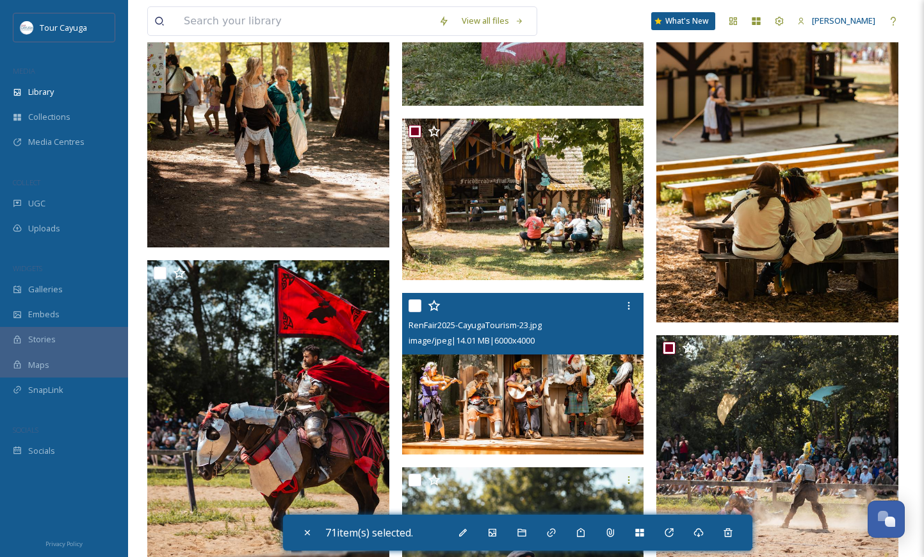
click at [409, 298] on div at bounding box center [525, 305] width 233 height 23
click at [413, 305] on input "checkbox" at bounding box center [415, 305] width 13 height 13
checkbox input "true"
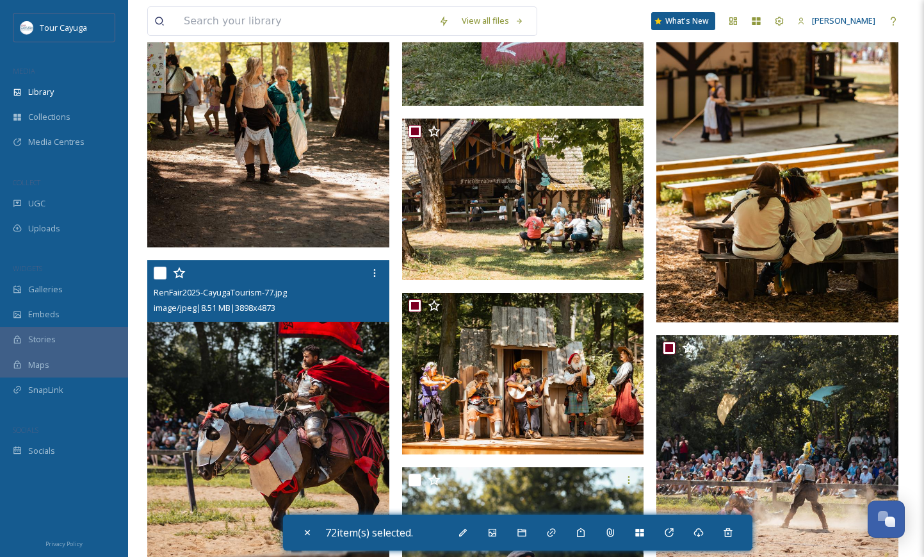
click at [161, 272] on input "checkbox" at bounding box center [160, 272] width 13 height 13
checkbox input "true"
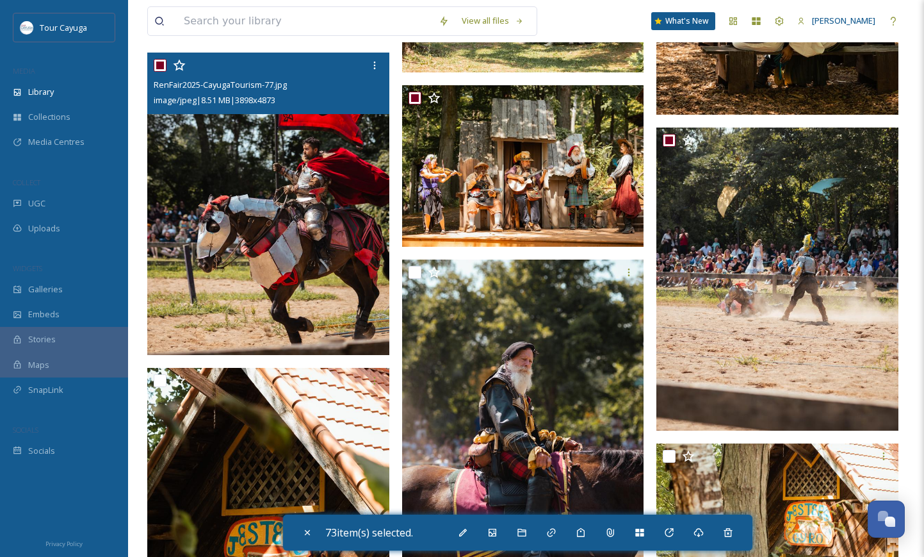
scroll to position [6580, 0]
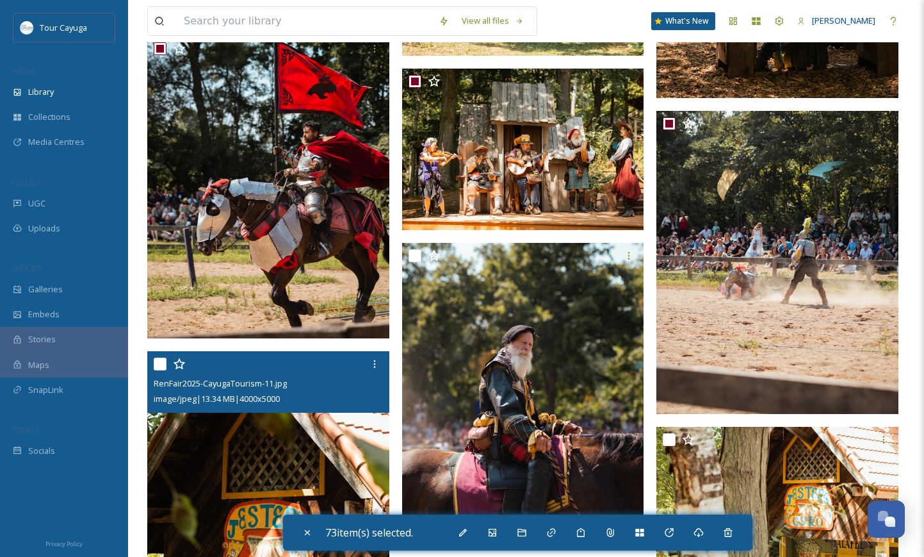
click at [163, 364] on input "checkbox" at bounding box center [160, 363] width 13 height 13
checkbox input "true"
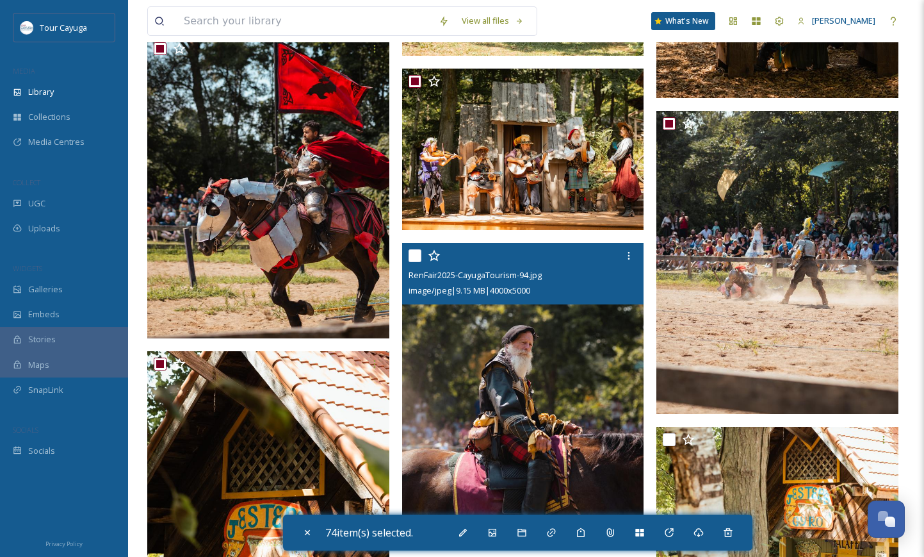
click at [414, 255] on input "checkbox" at bounding box center [415, 255] width 13 height 13
checkbox input "true"
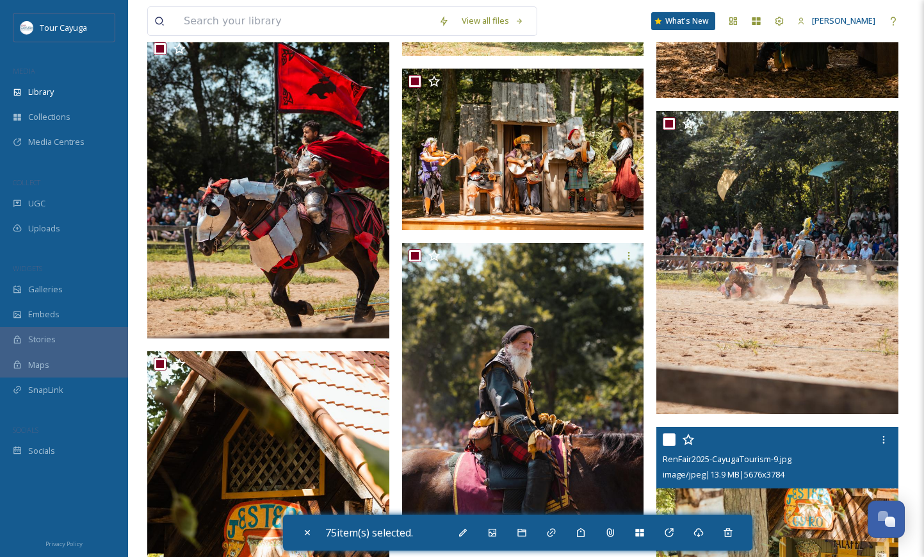
click at [673, 441] on input "checkbox" at bounding box center [669, 439] width 13 height 13
checkbox input "true"
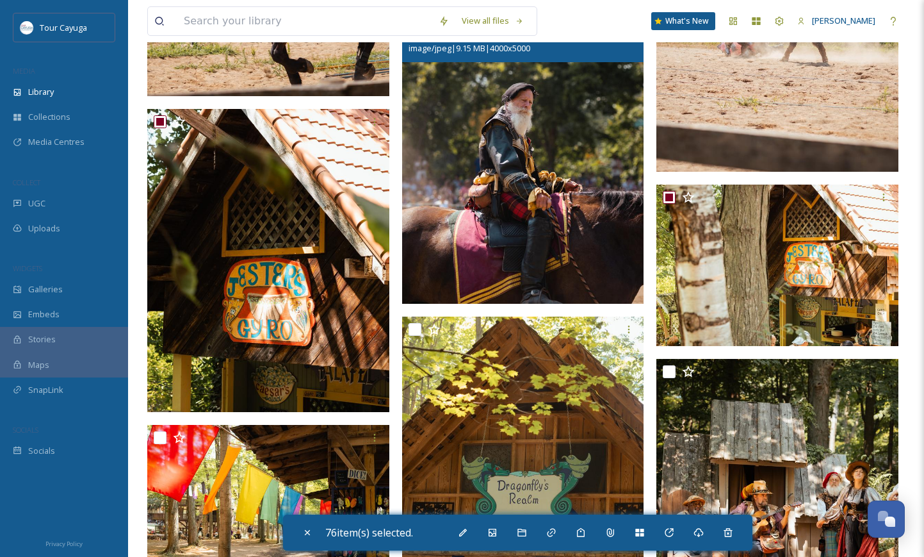
scroll to position [6825, 0]
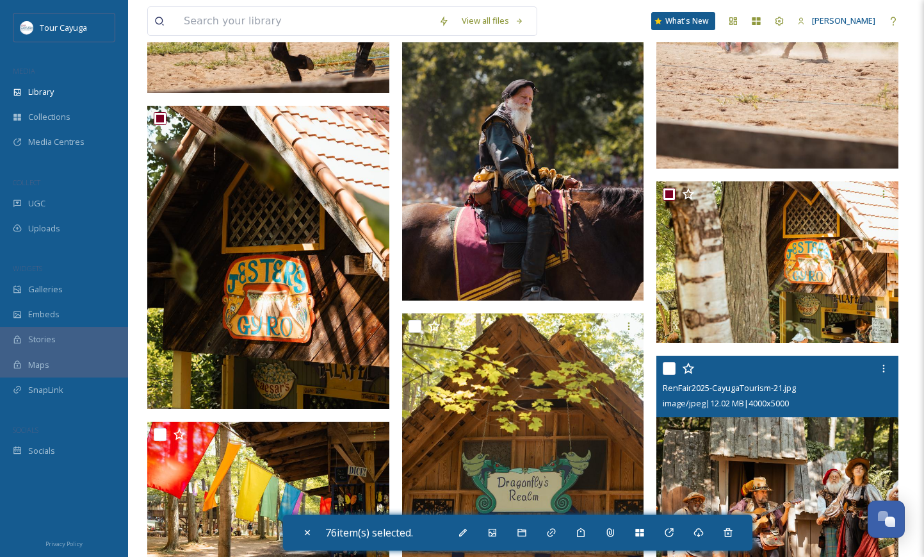
click at [673, 368] on input "checkbox" at bounding box center [669, 368] width 13 height 13
checkbox input "true"
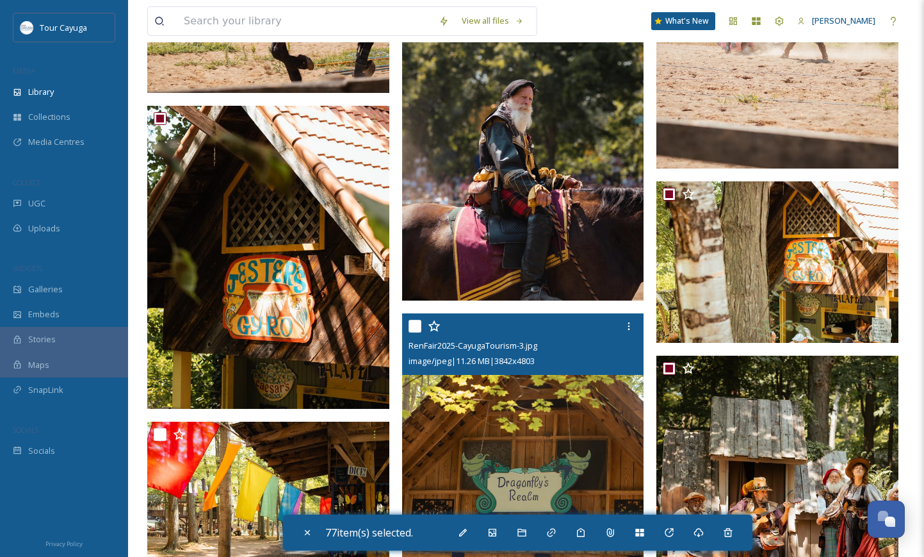
click at [415, 326] on input "checkbox" at bounding box center [415, 326] width 13 height 13
checkbox input "true"
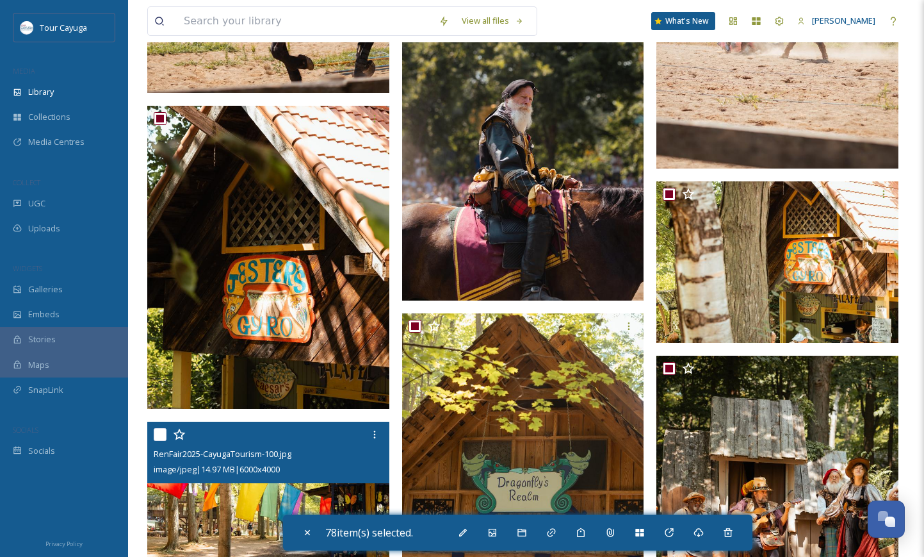
click at [161, 431] on input "checkbox" at bounding box center [160, 434] width 13 height 13
checkbox input "true"
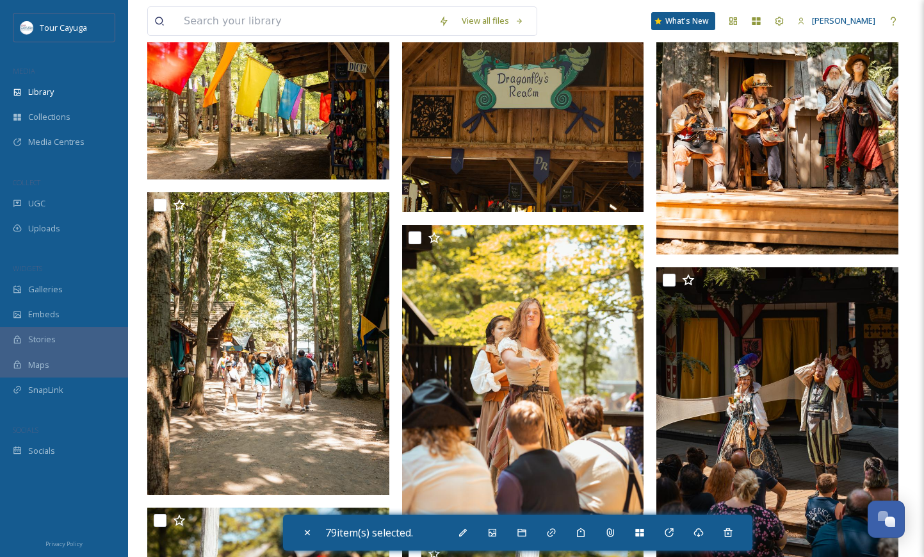
scroll to position [7230, 0]
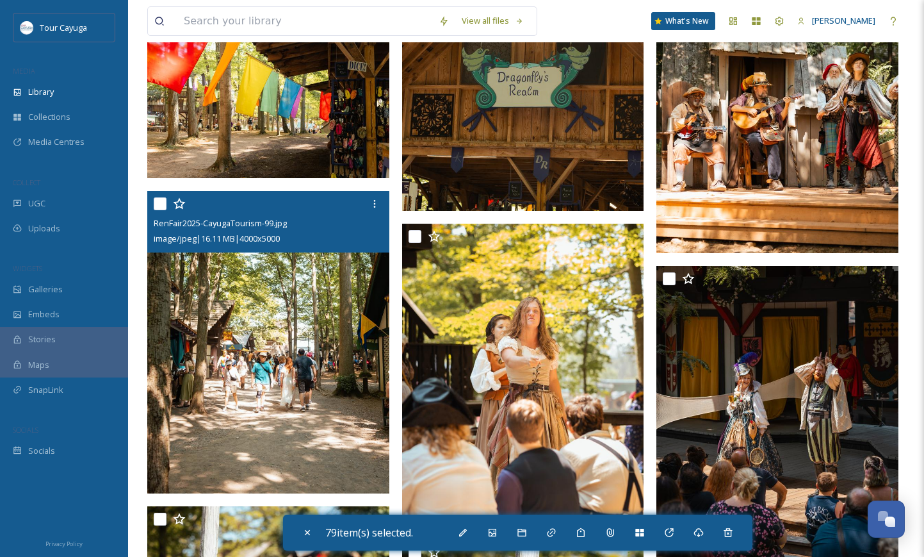
click at [158, 203] on input "checkbox" at bounding box center [160, 203] width 13 height 13
checkbox input "true"
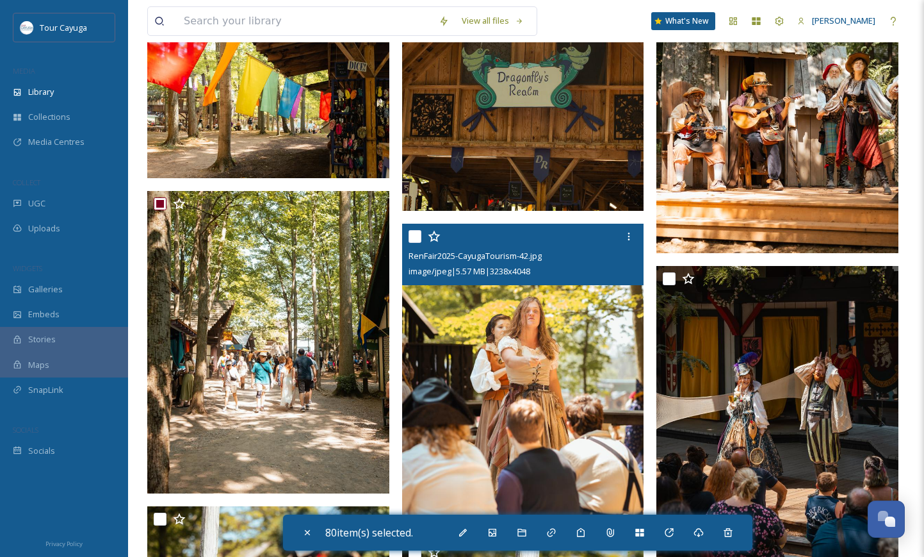
click at [418, 236] on input "checkbox" at bounding box center [415, 236] width 13 height 13
checkbox input "true"
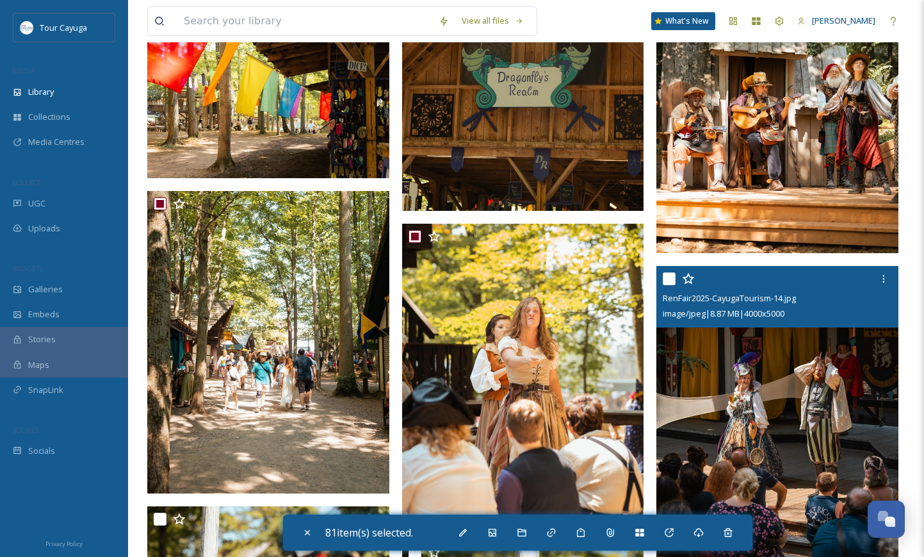
click at [673, 279] on input "checkbox" at bounding box center [669, 278] width 13 height 13
checkbox input "true"
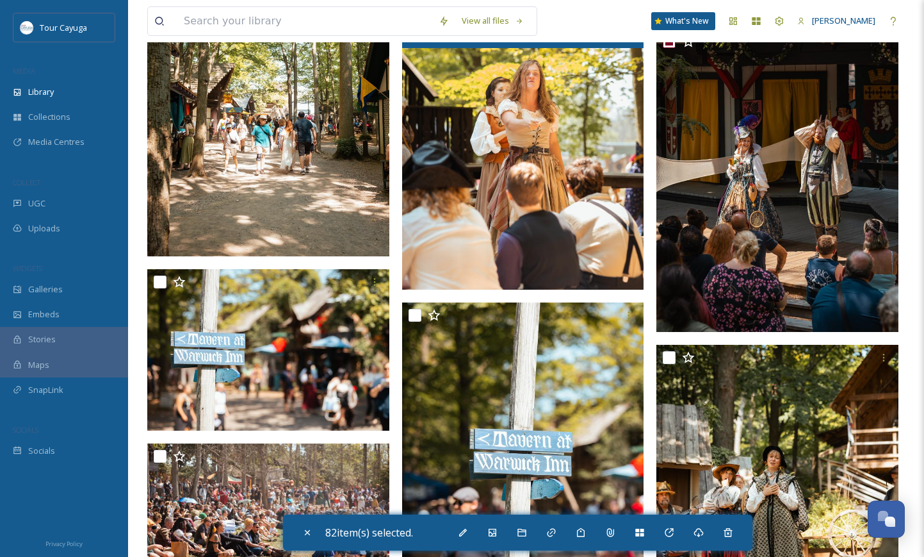
scroll to position [7473, 0]
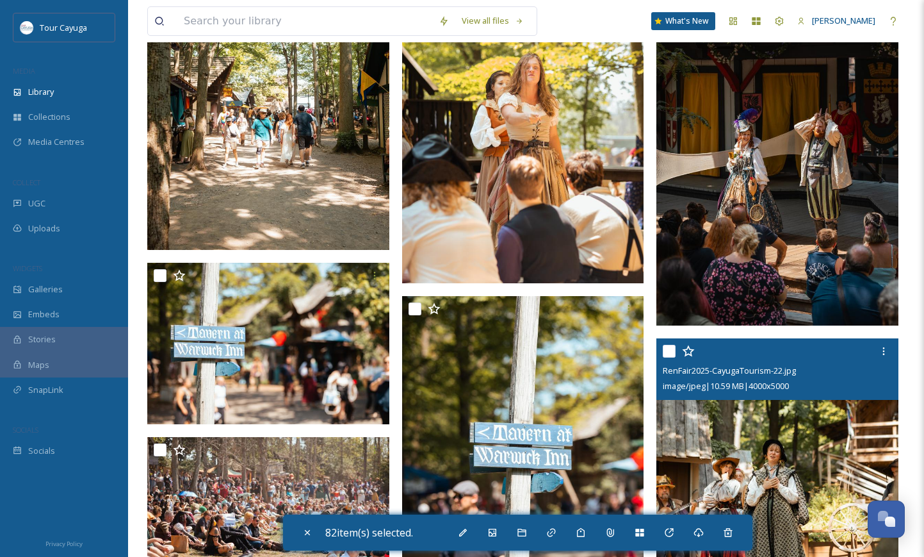
click at [672, 350] on input "checkbox" at bounding box center [669, 351] width 13 height 13
checkbox input "true"
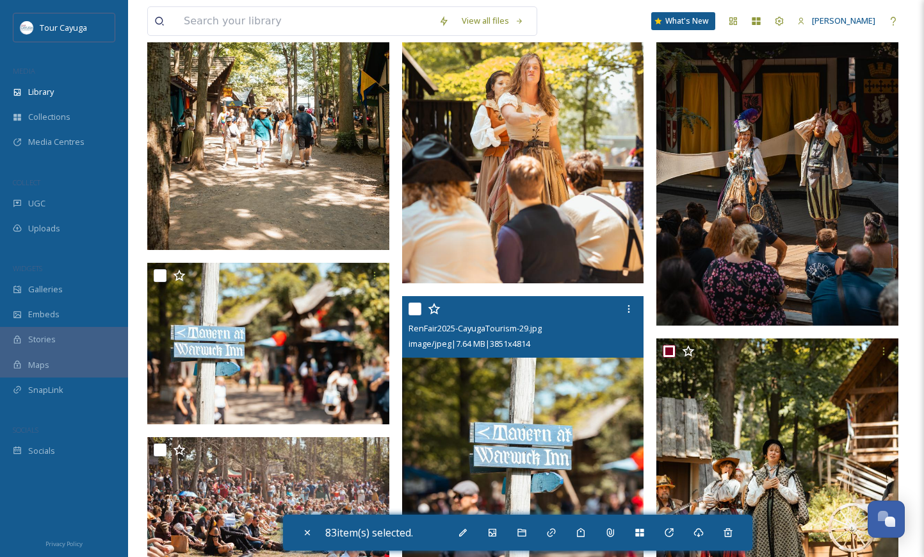
click at [420, 306] on input "checkbox" at bounding box center [415, 308] width 13 height 13
checkbox input "true"
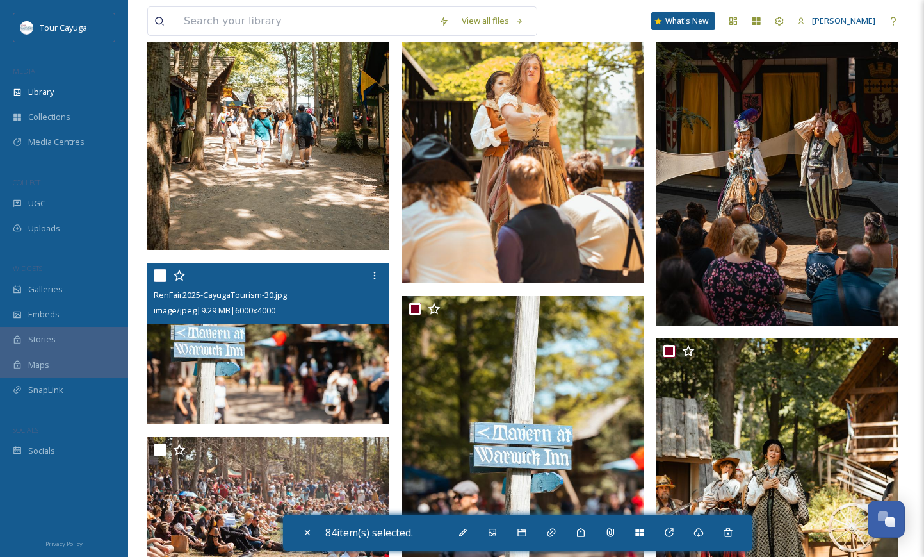
click at [157, 276] on input "checkbox" at bounding box center [160, 275] width 13 height 13
checkbox input "true"
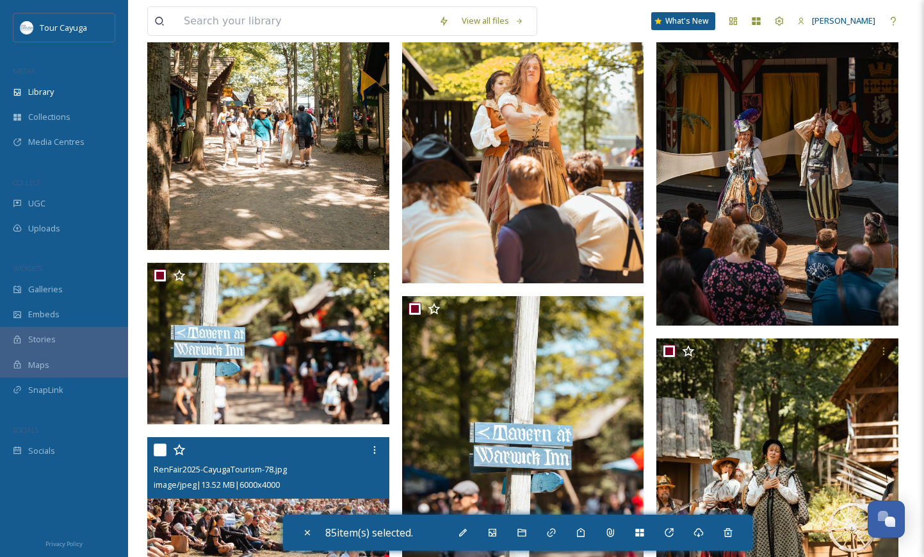
click at [159, 450] on input "checkbox" at bounding box center [160, 449] width 13 height 13
checkbox input "true"
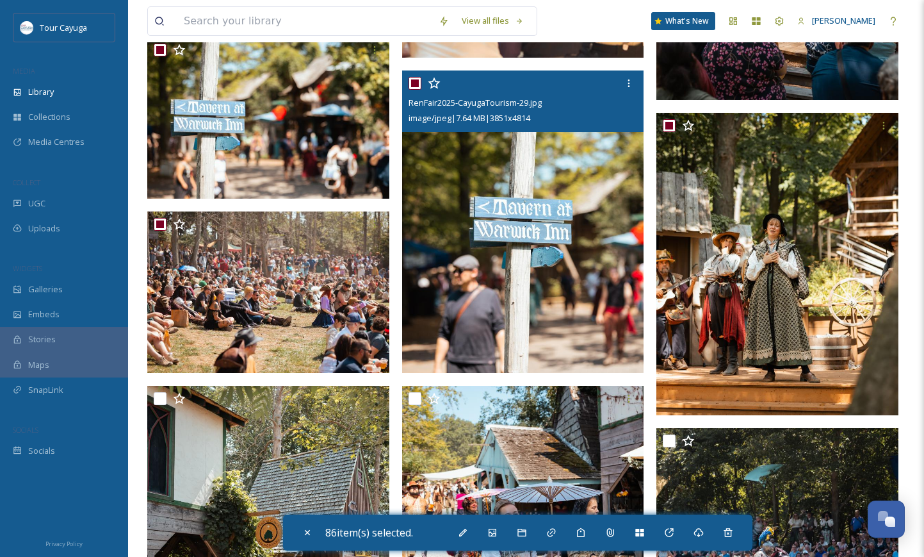
scroll to position [7733, 0]
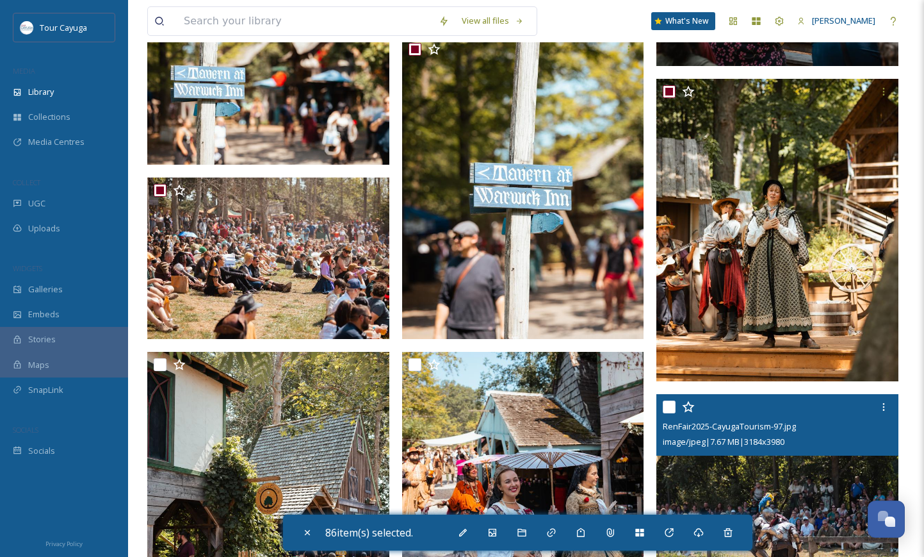
click at [670, 408] on input "checkbox" at bounding box center [669, 406] width 13 height 13
checkbox input "true"
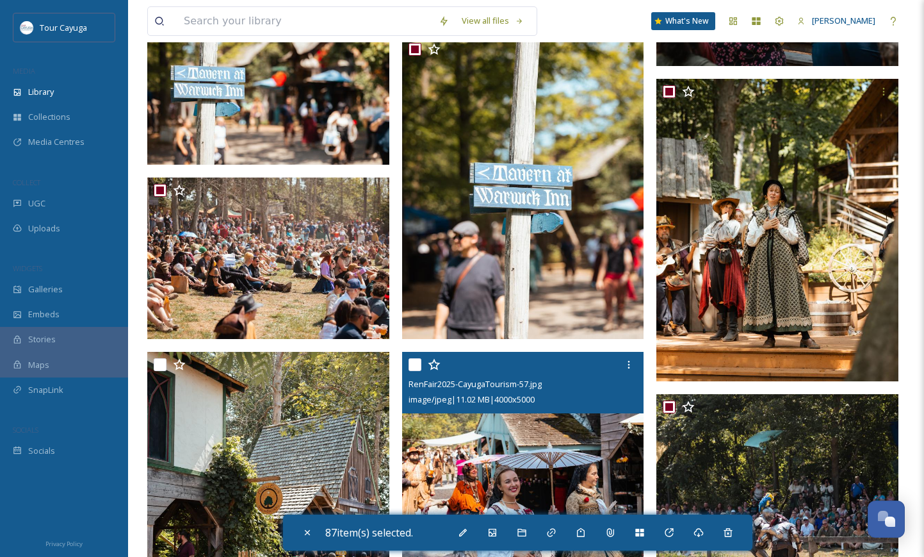
click at [417, 363] on input "checkbox" at bounding box center [415, 364] width 13 height 13
checkbox input "true"
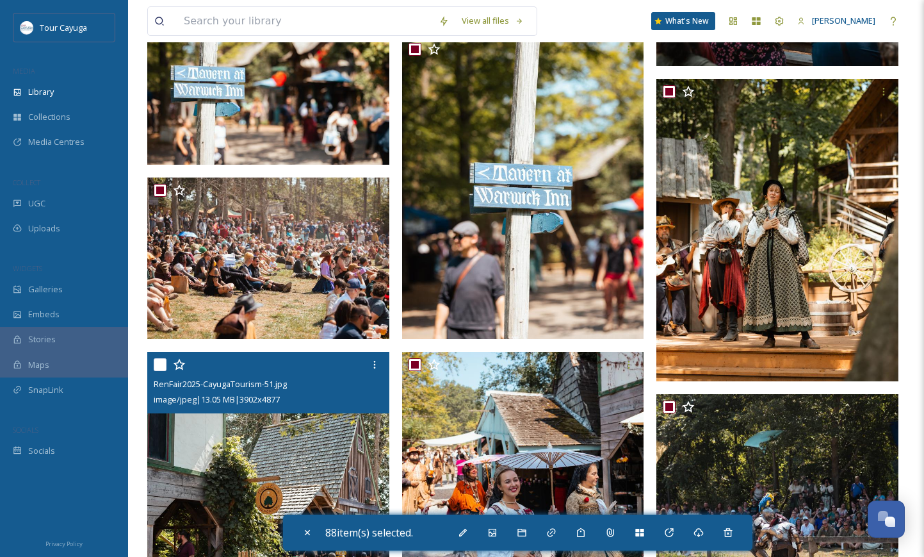
click at [163, 362] on input "checkbox" at bounding box center [160, 364] width 13 height 13
checkbox input "true"
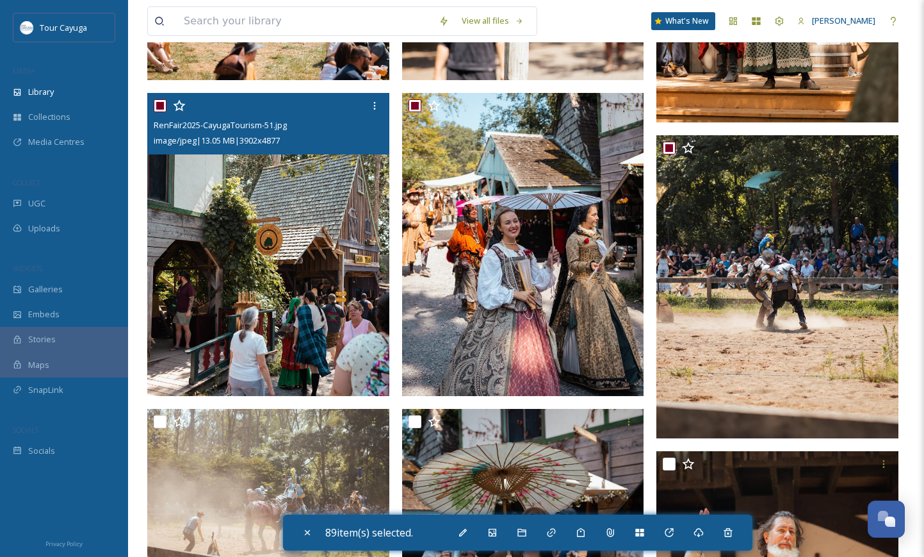
scroll to position [7997, 0]
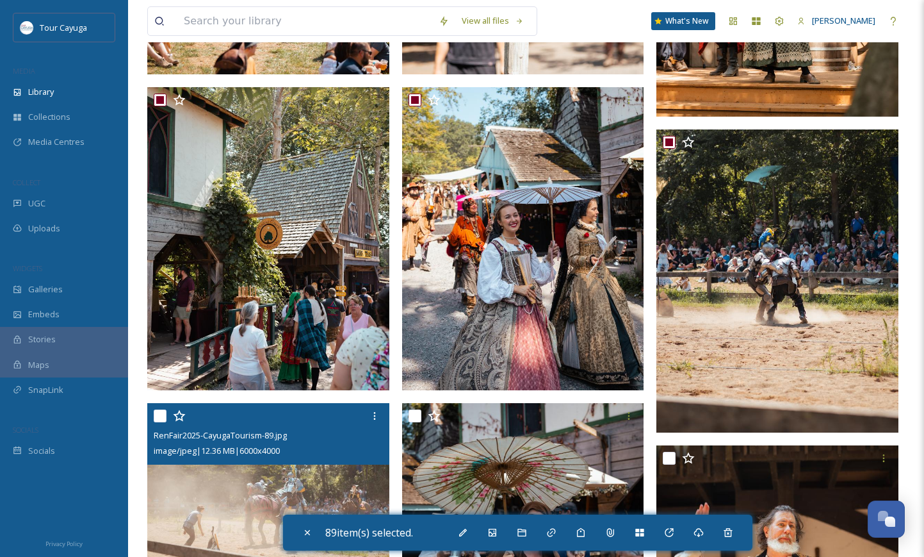
click at [162, 415] on input "checkbox" at bounding box center [160, 415] width 13 height 13
checkbox input "true"
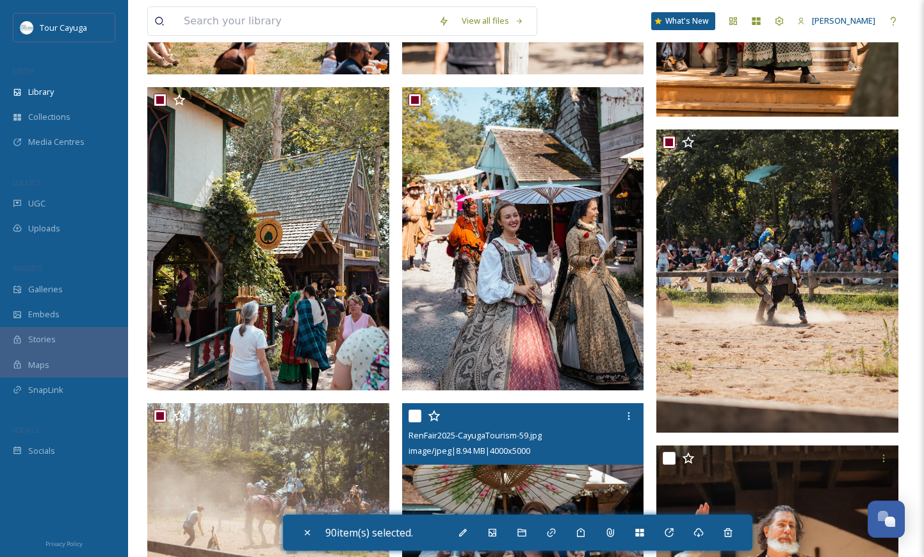
click at [414, 416] on input "checkbox" at bounding box center [415, 415] width 13 height 13
checkbox input "true"
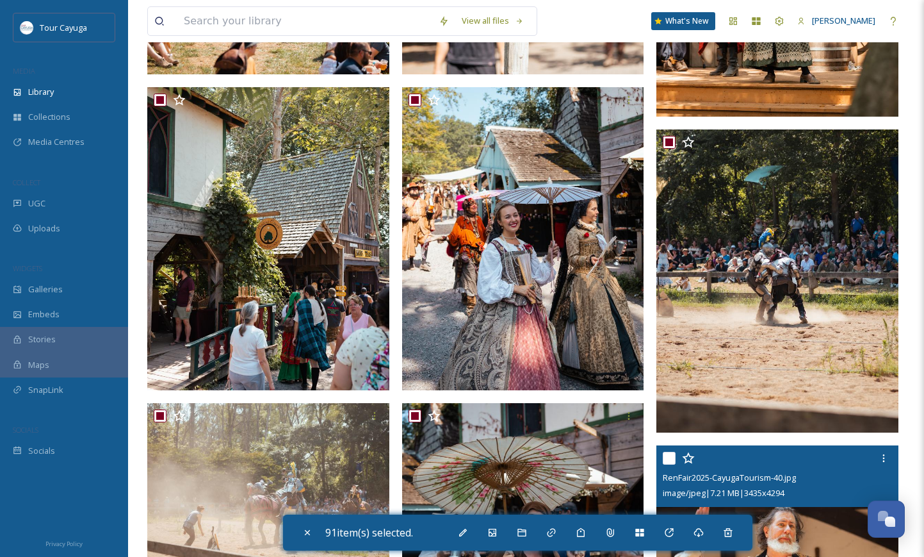
click at [669, 455] on input "checkbox" at bounding box center [669, 458] width 13 height 13
checkbox input "true"
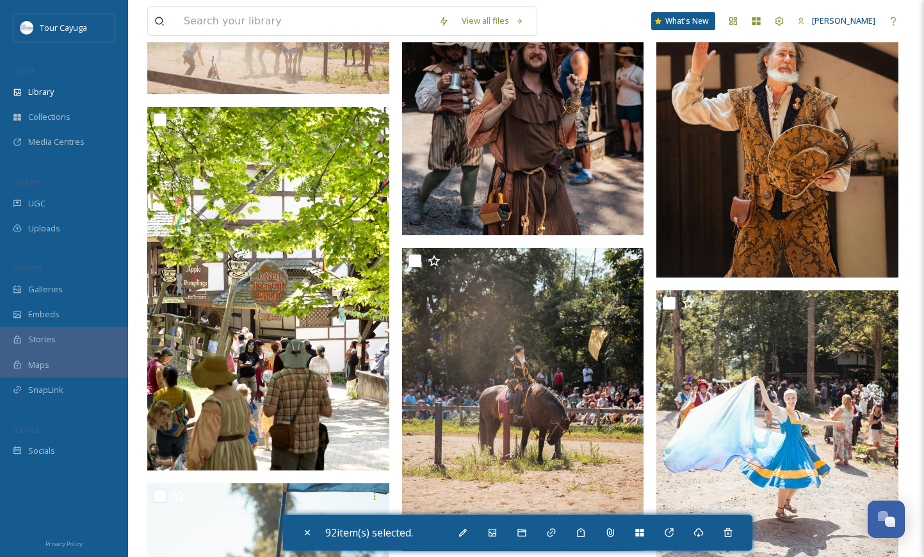
scroll to position [8501, 0]
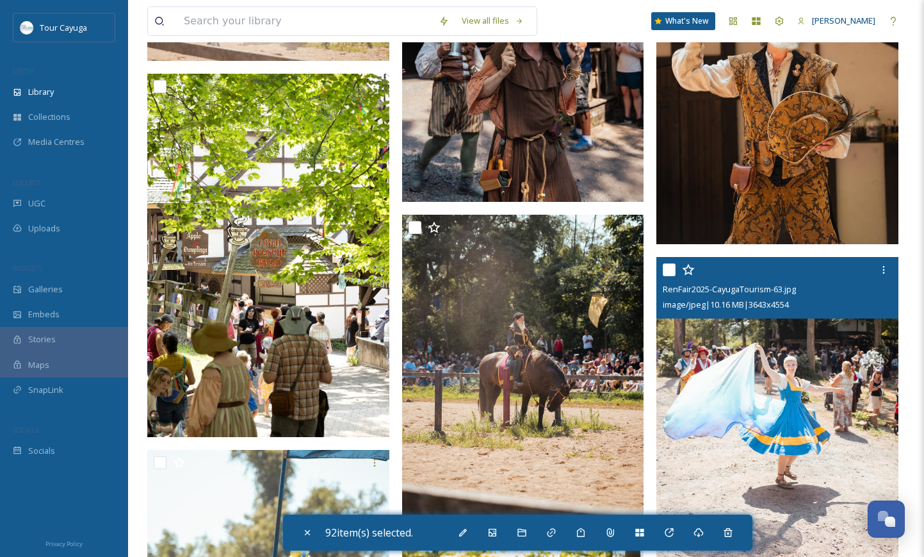
click at [673, 266] on input "checkbox" at bounding box center [669, 269] width 13 height 13
checkbox input "true"
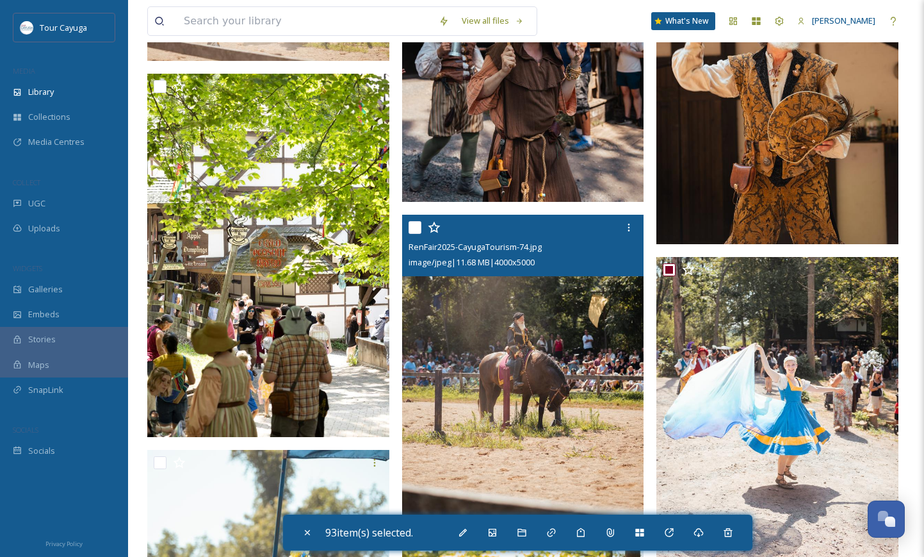
click at [418, 228] on input "checkbox" at bounding box center [415, 227] width 13 height 13
checkbox input "true"
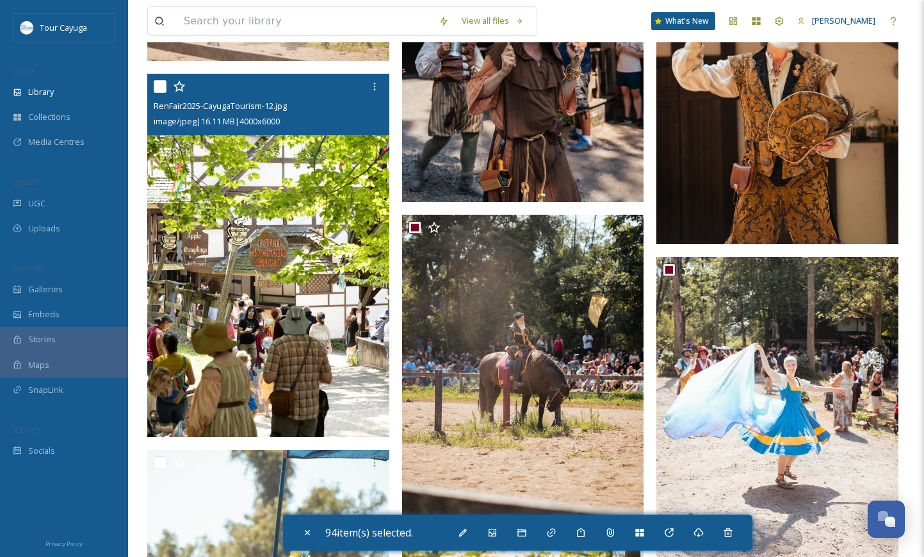
click at [160, 88] on input "checkbox" at bounding box center [160, 86] width 13 height 13
checkbox input "true"
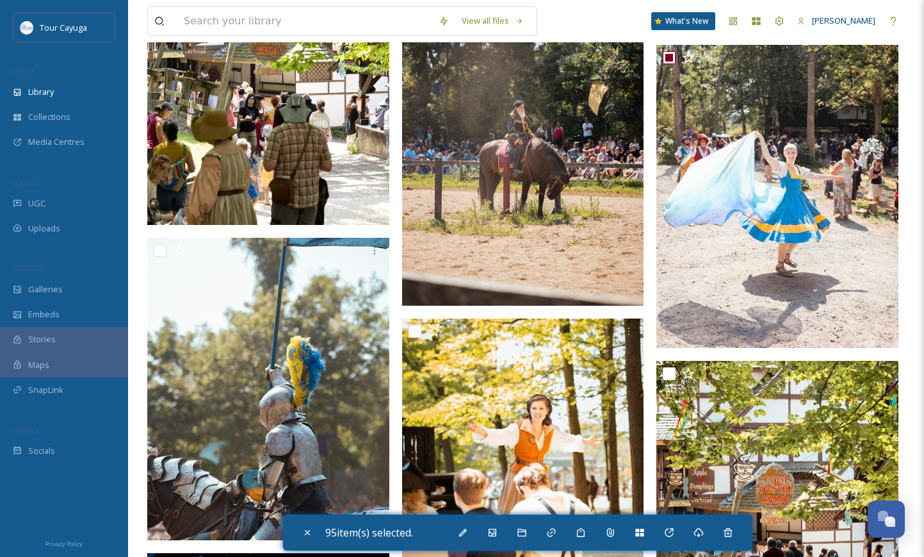
scroll to position [8722, 0]
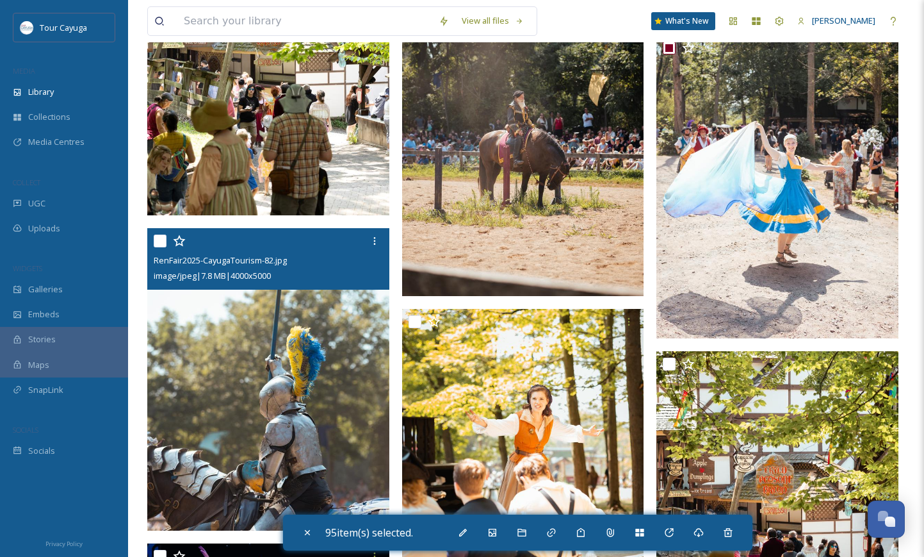
click at [161, 242] on input "checkbox" at bounding box center [160, 240] width 13 height 13
checkbox input "true"
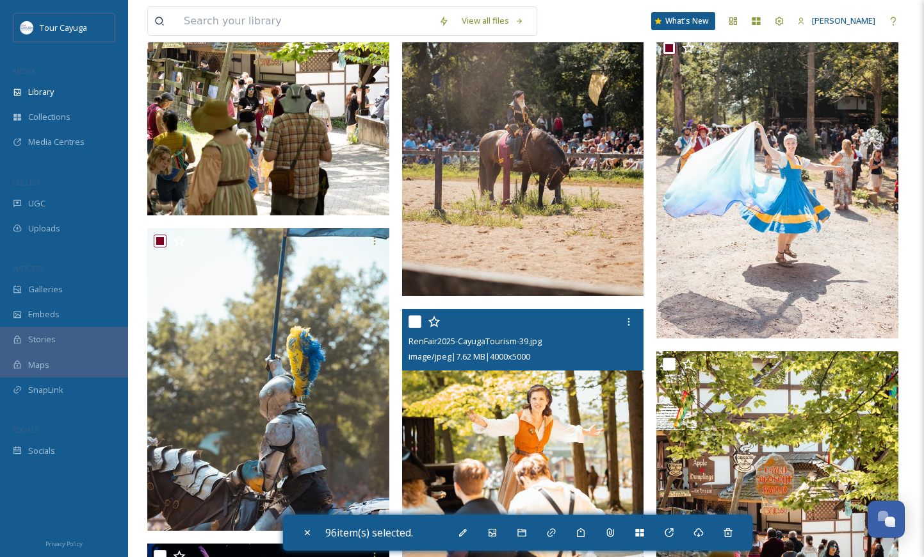
click at [420, 325] on input "checkbox" at bounding box center [415, 321] width 13 height 13
checkbox input "true"
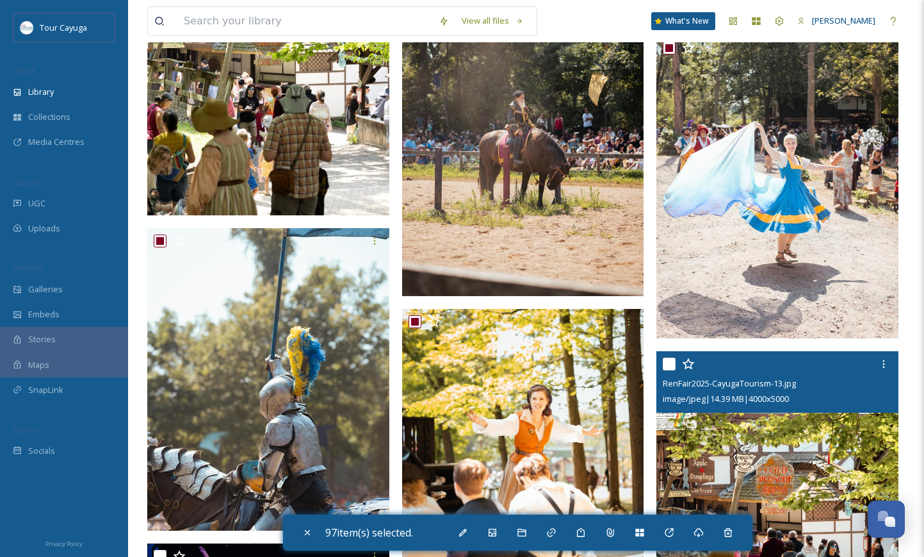
click at [675, 365] on input "checkbox" at bounding box center [669, 363] width 13 height 13
checkbox input "true"
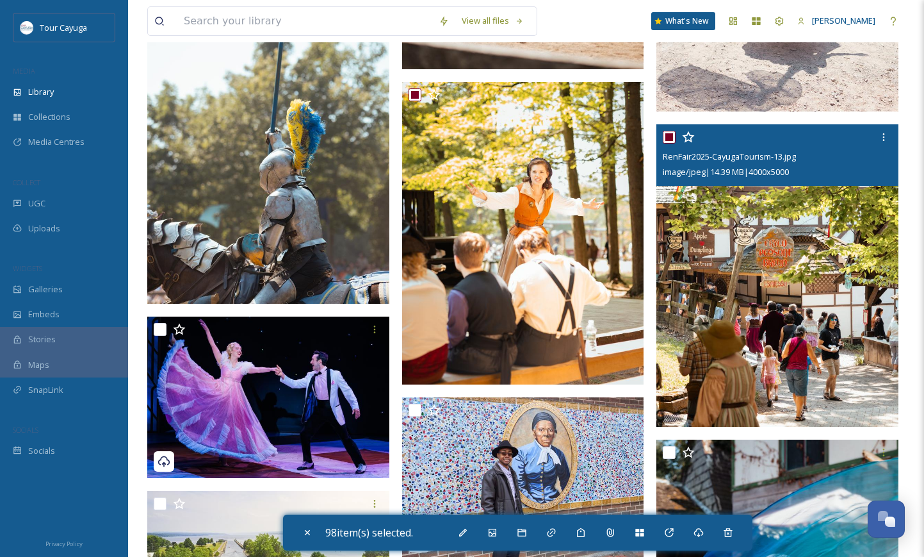
scroll to position [8957, 0]
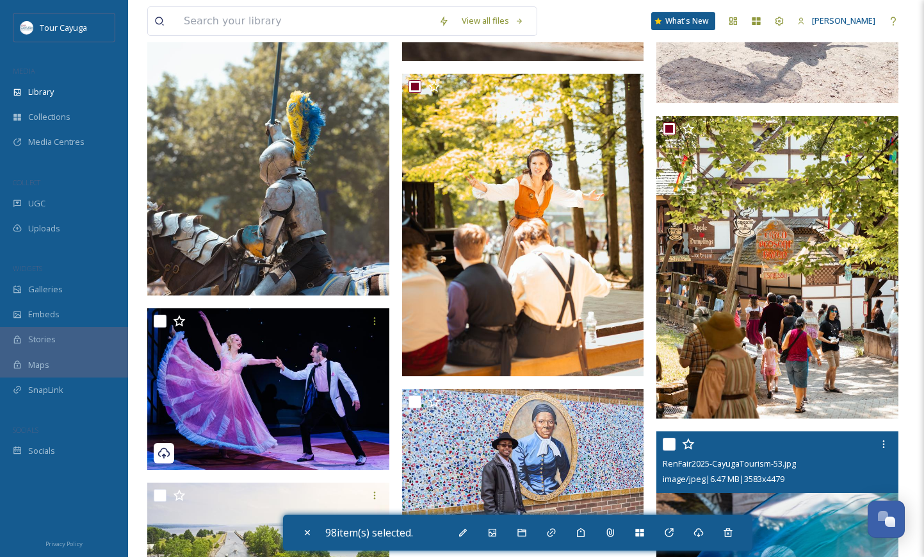
click at [671, 446] on input "checkbox" at bounding box center [669, 443] width 13 height 13
checkbox input "true"
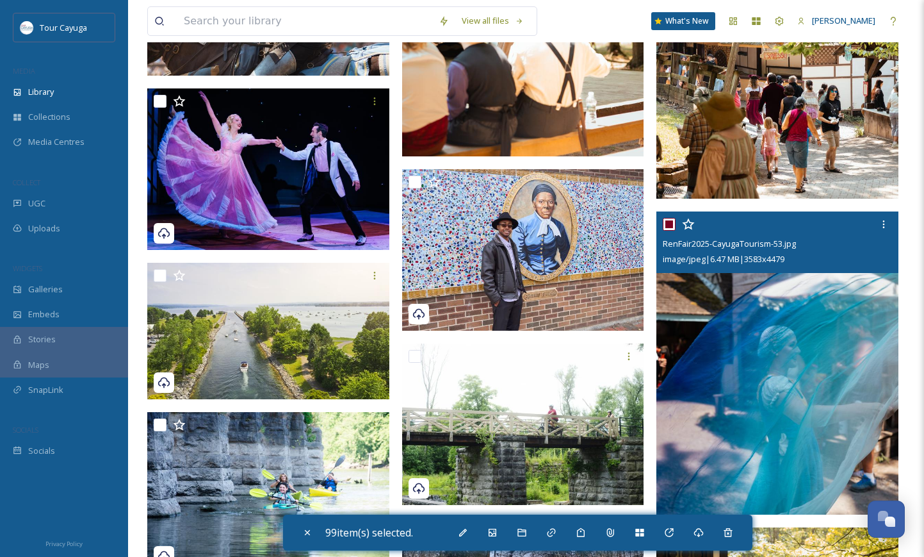
scroll to position [9178, 0]
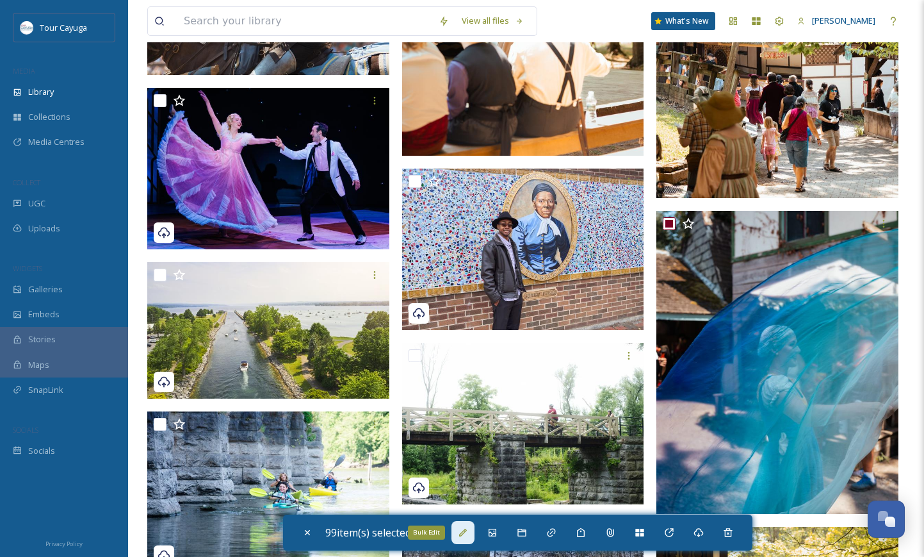
click at [465, 534] on icon at bounding box center [463, 532] width 10 height 10
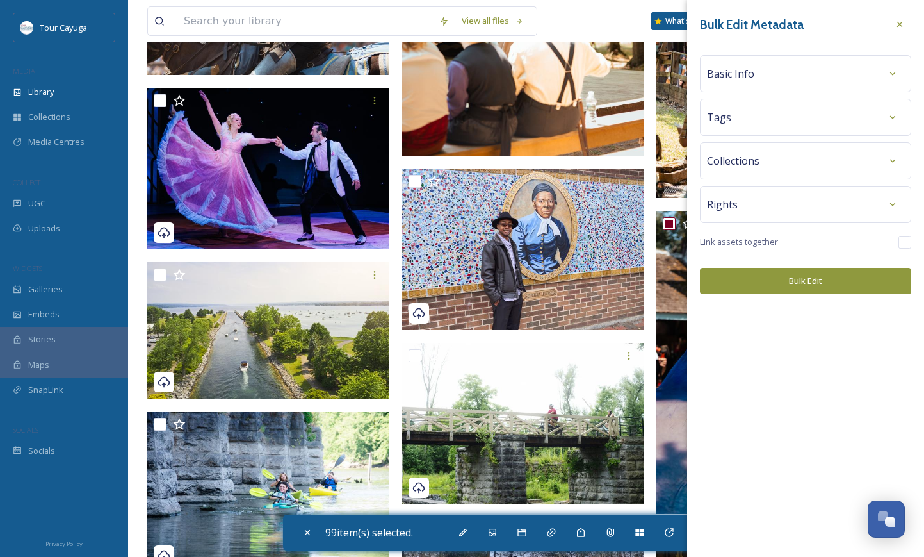
click at [776, 69] on div "Basic Info" at bounding box center [805, 73] width 197 height 23
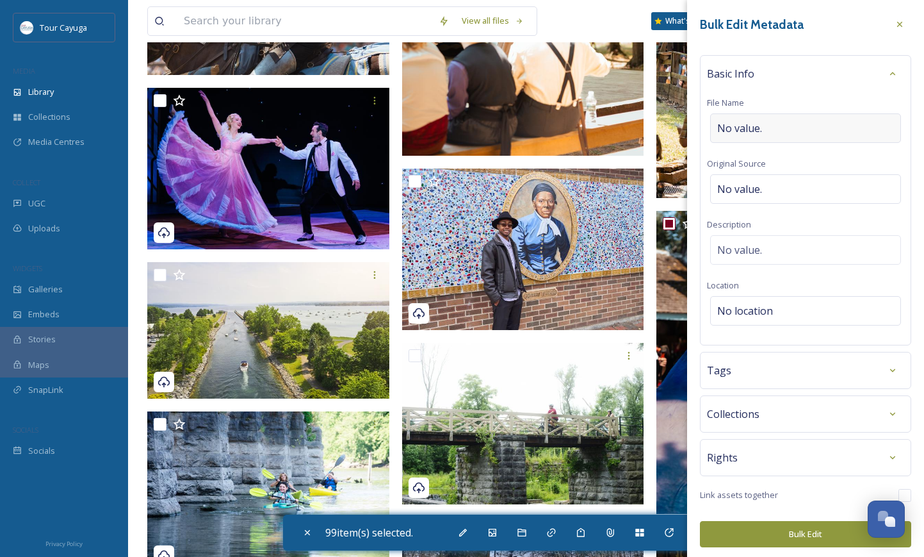
click at [790, 124] on div "No value." at bounding box center [805, 127] width 191 height 29
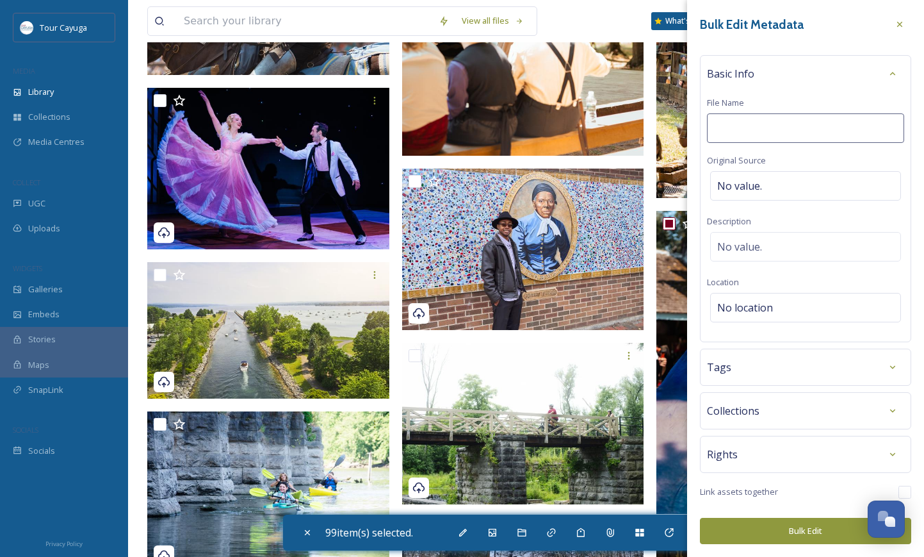
click at [790, 124] on input at bounding box center [805, 127] width 197 height 29
click at [785, 299] on div "No location" at bounding box center [805, 307] width 191 height 29
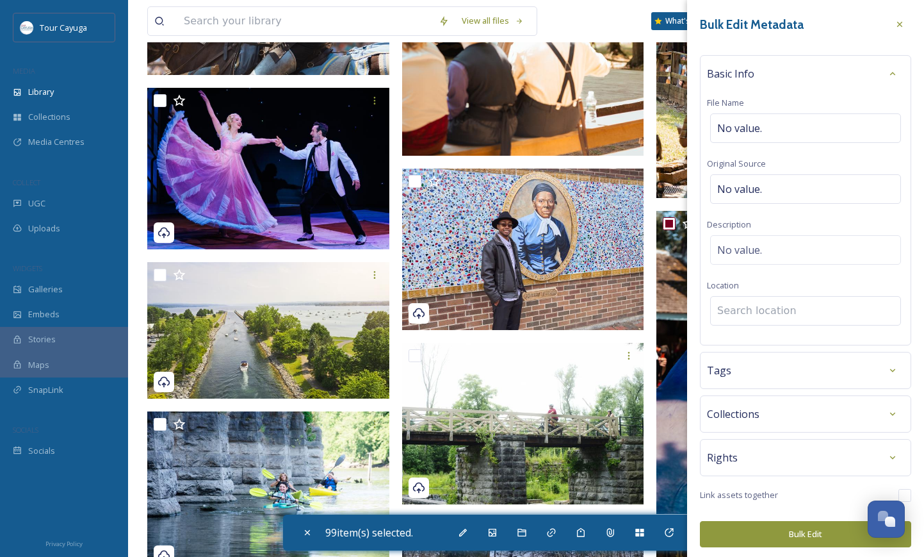
click at [785, 306] on input at bounding box center [806, 311] width 190 height 28
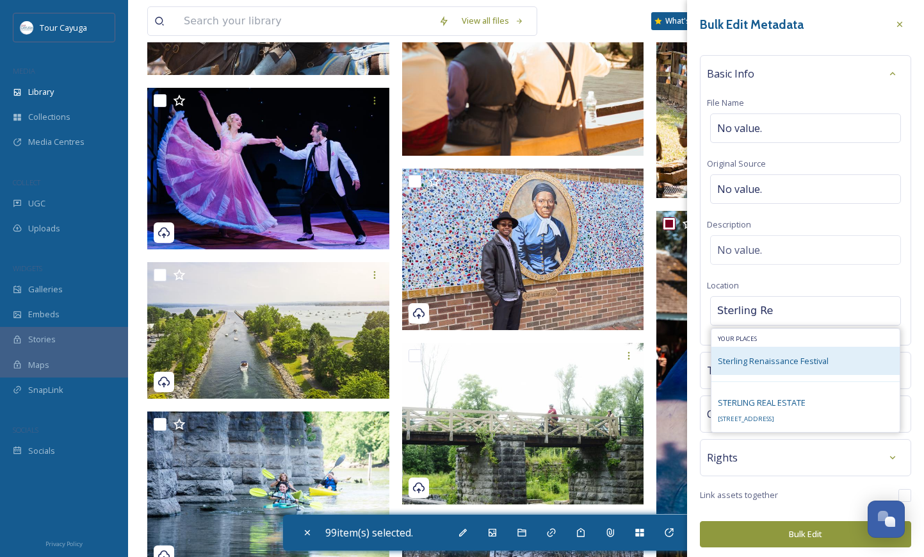
type input "Sterling Re"
click at [776, 361] on span "Sterling Renaissance Festival" at bounding box center [773, 361] width 111 height 12
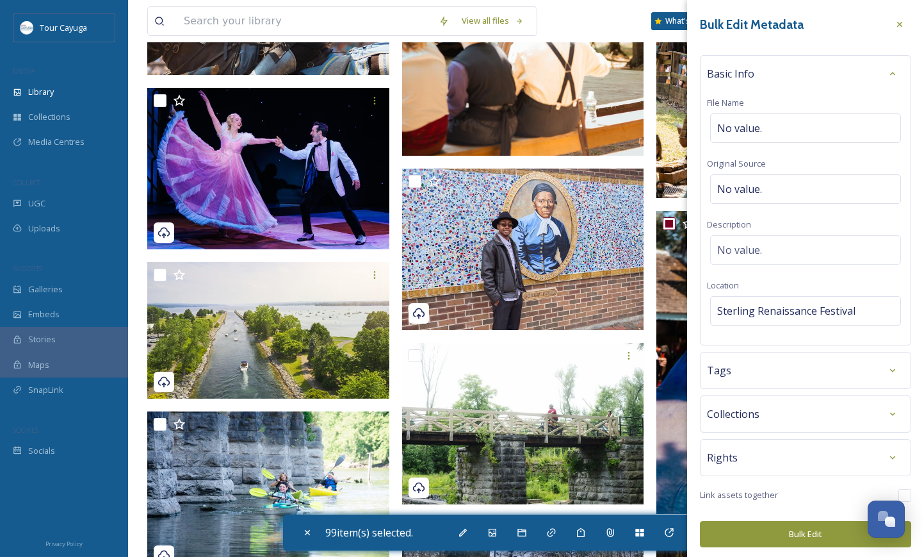
click at [778, 366] on div "Tags" at bounding box center [805, 370] width 197 height 23
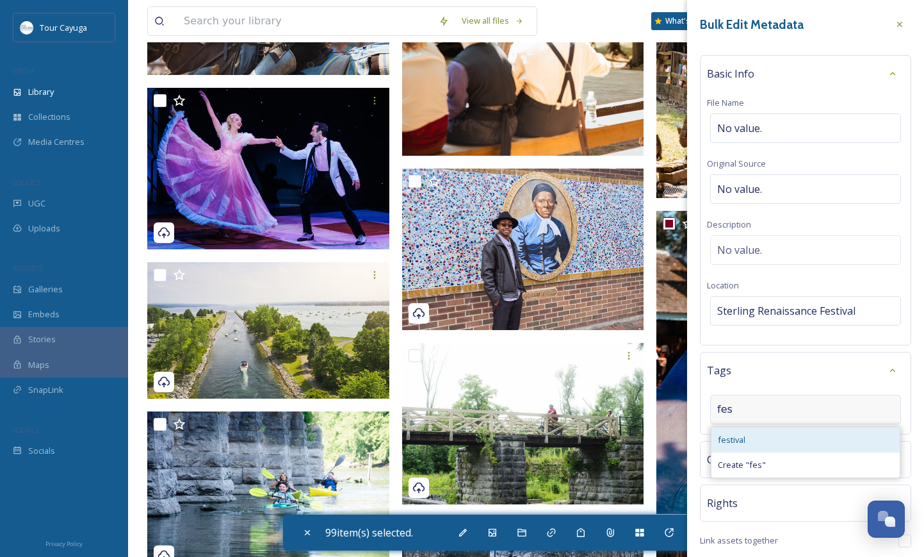
type input "fes"
click at [737, 441] on span "festival" at bounding box center [732, 440] width 28 height 12
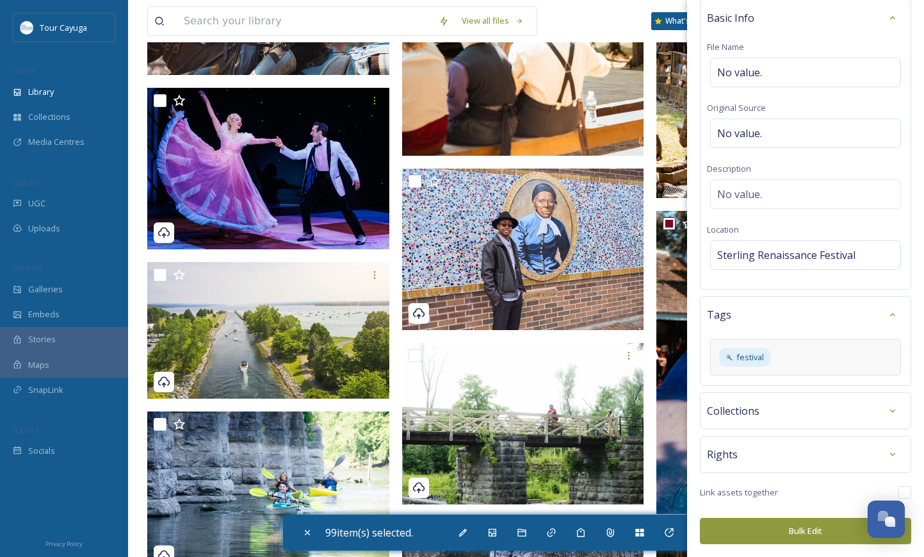
scroll to position [55, 0]
click at [810, 412] on div "Collections" at bounding box center [805, 411] width 197 height 23
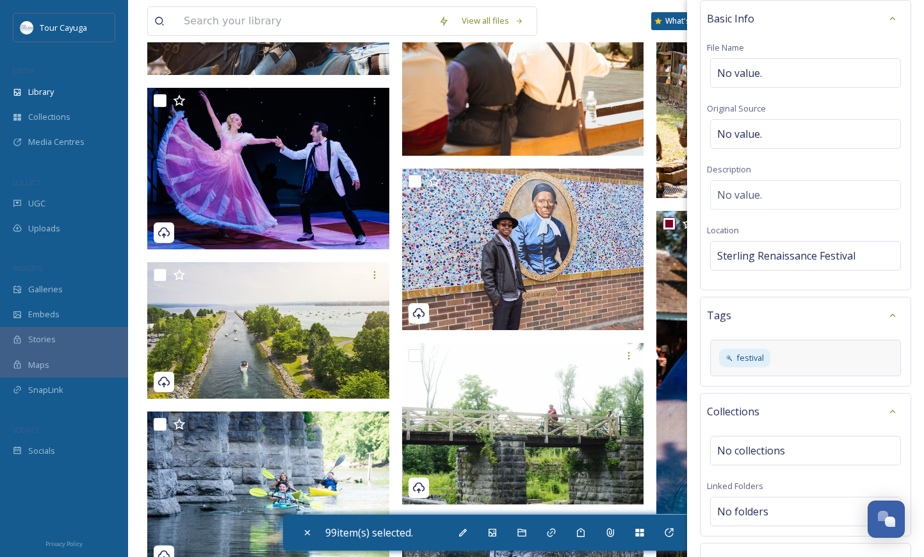
click at [810, 412] on div "Collections" at bounding box center [805, 411] width 197 height 23
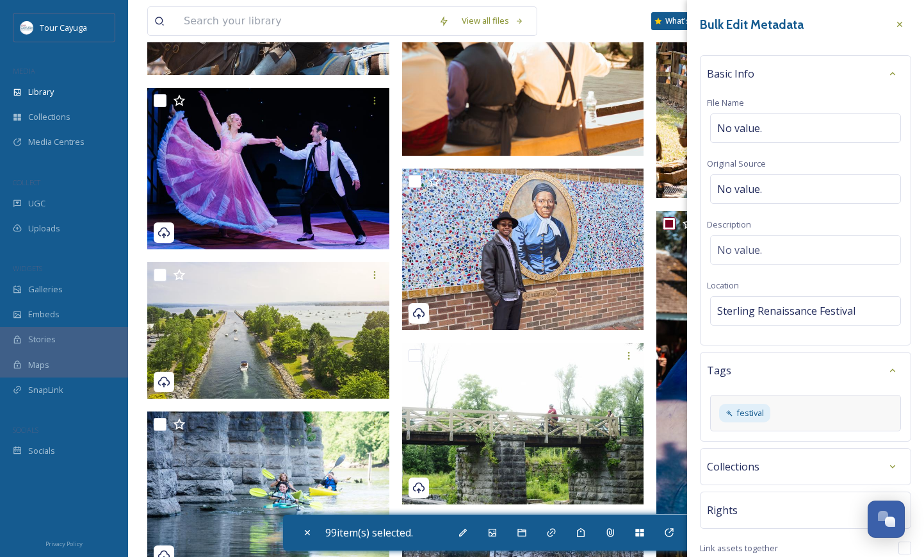
scroll to position [0, 0]
click at [757, 253] on span "No value." at bounding box center [739, 249] width 45 height 15
click at [870, 410] on div "Bulk Edit Metadata Basic Info File Name No value. Original Source No value. Des…" at bounding box center [805, 306] width 237 height 612
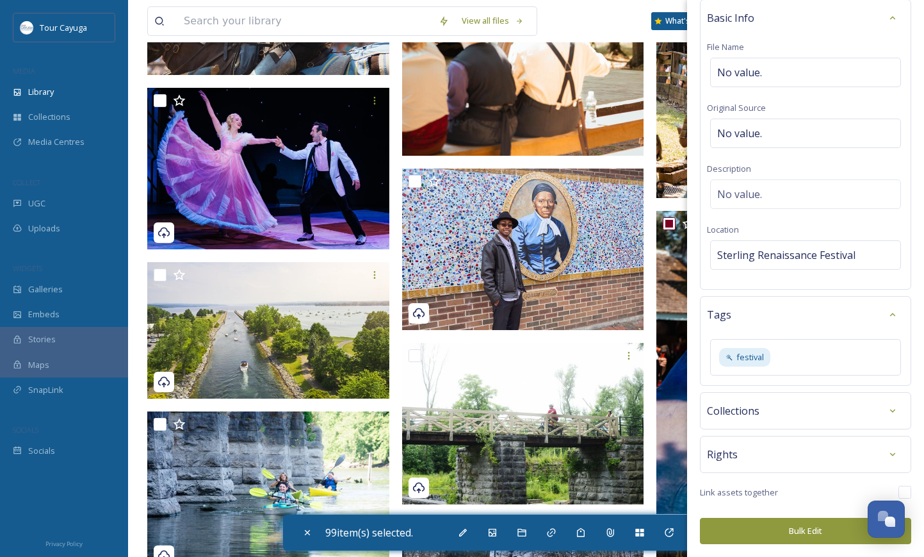
scroll to position [55, 0]
click at [783, 534] on button "Bulk Edit" at bounding box center [805, 531] width 211 height 26
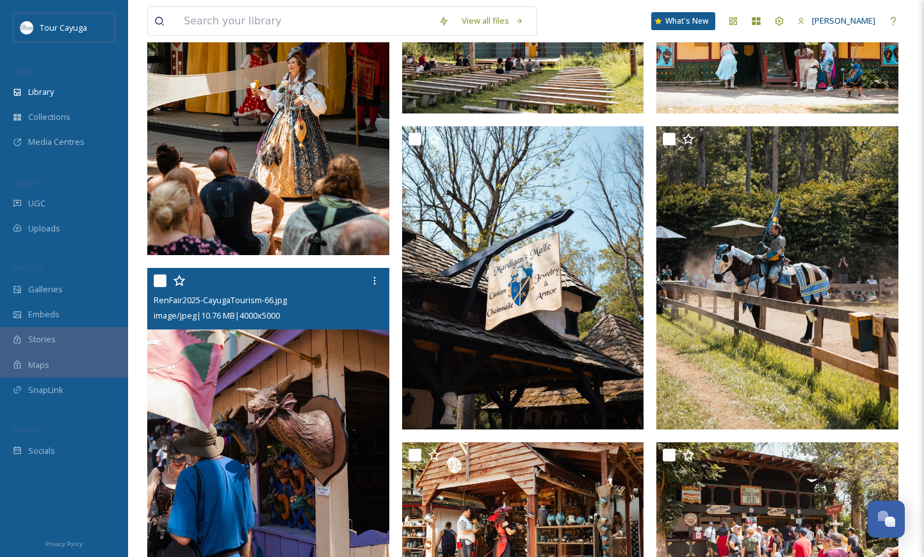
scroll to position [361, 0]
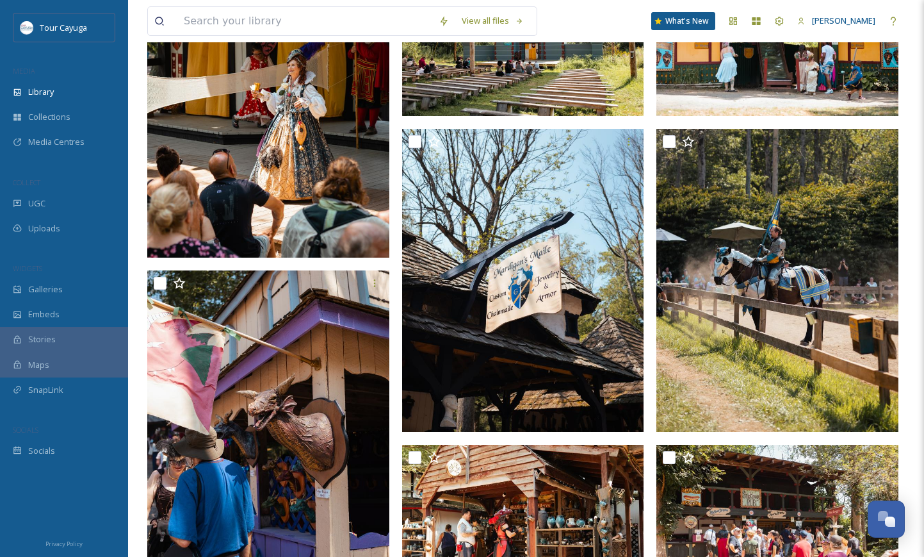
click at [275, 204] on img at bounding box center [268, 106] width 242 height 303
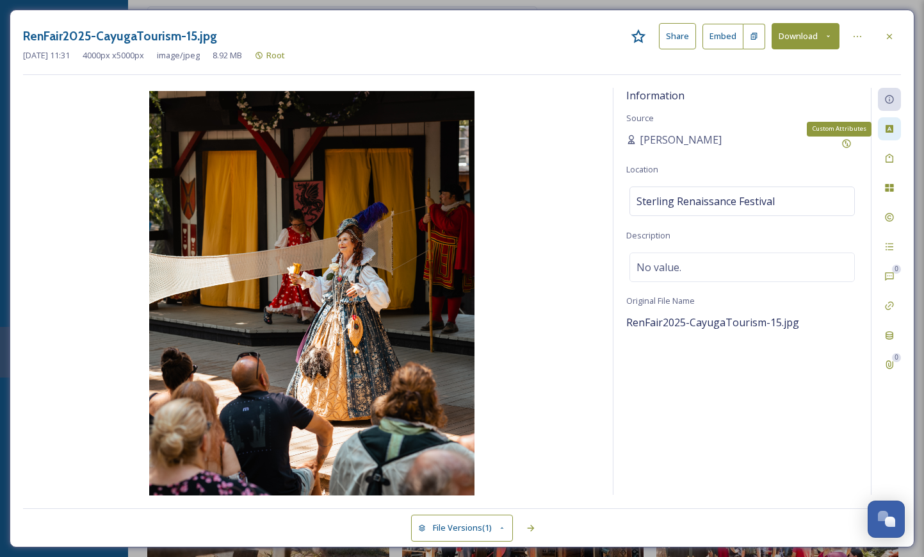
click at [890, 125] on icon at bounding box center [890, 129] width 8 height 8
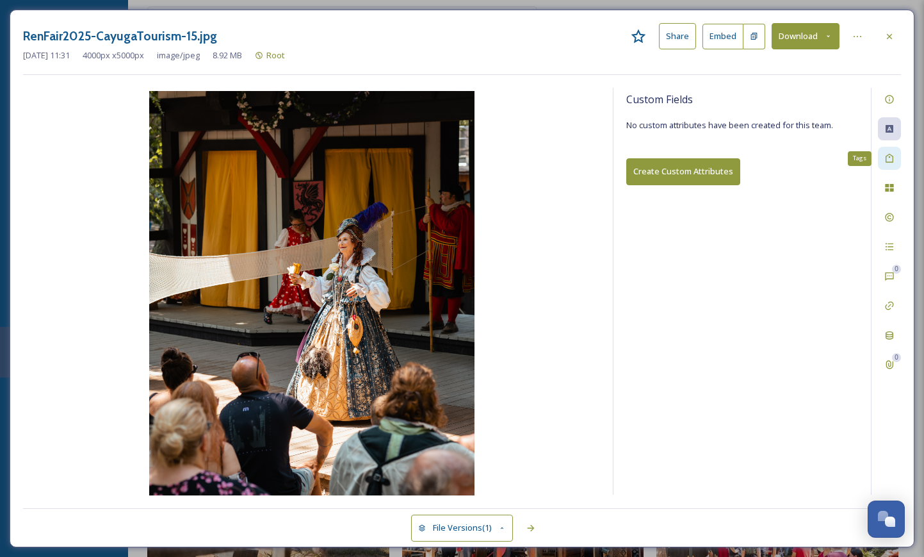
click at [890, 156] on icon at bounding box center [890, 158] width 8 height 9
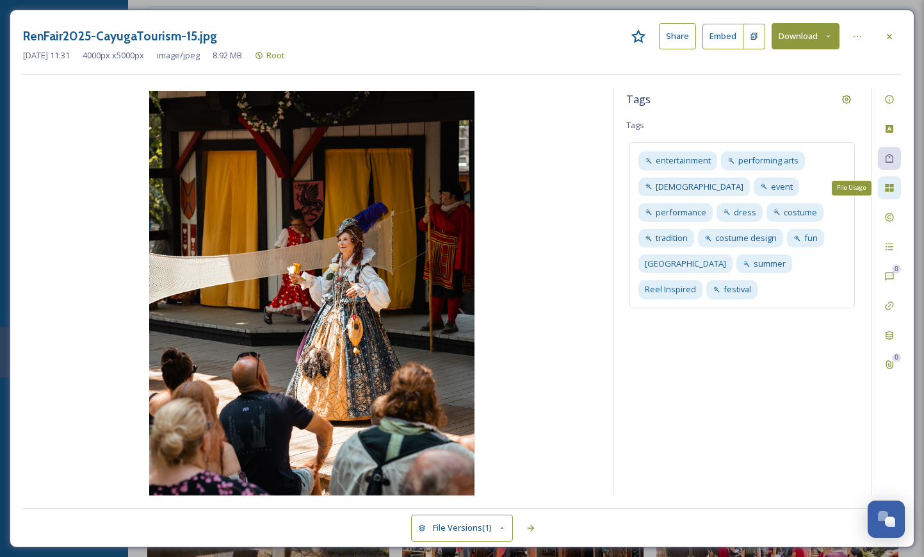
click at [890, 188] on icon at bounding box center [890, 188] width 10 height 10
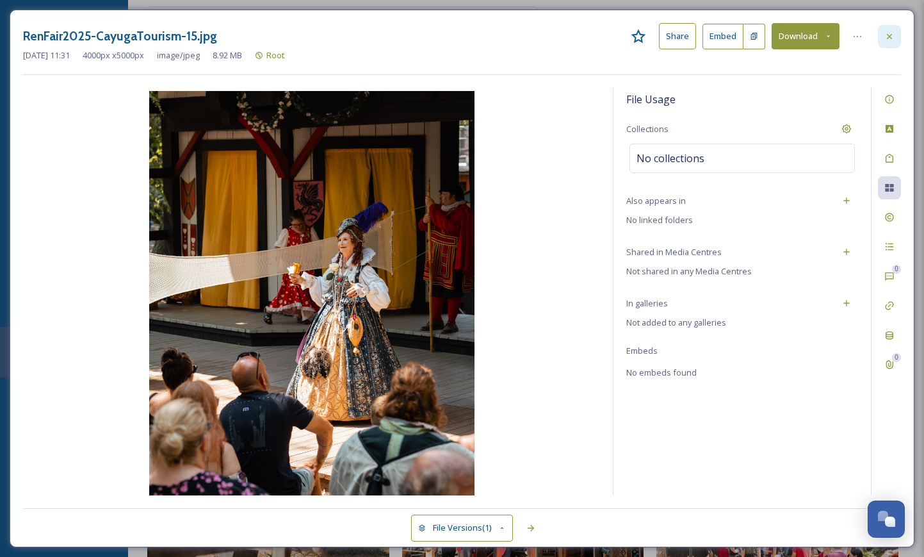
click at [889, 33] on icon at bounding box center [890, 36] width 10 height 10
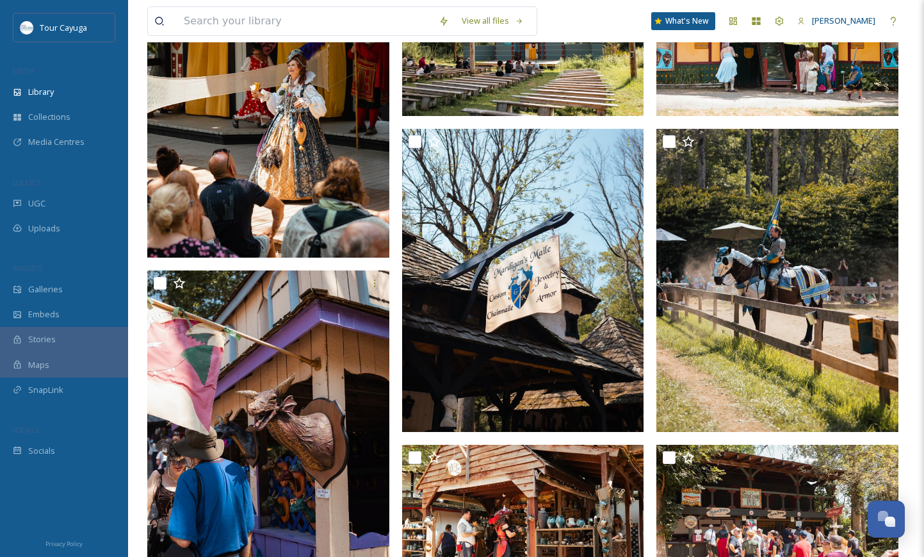
click at [308, 153] on img at bounding box center [268, 106] width 242 height 303
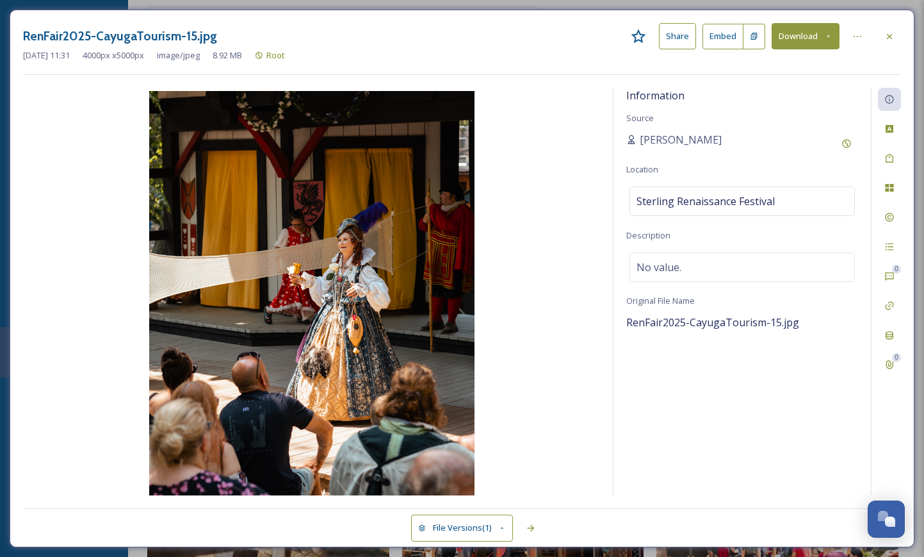
click at [831, 34] on icon at bounding box center [828, 36] width 8 height 8
click at [893, 35] on icon at bounding box center [890, 36] width 10 height 10
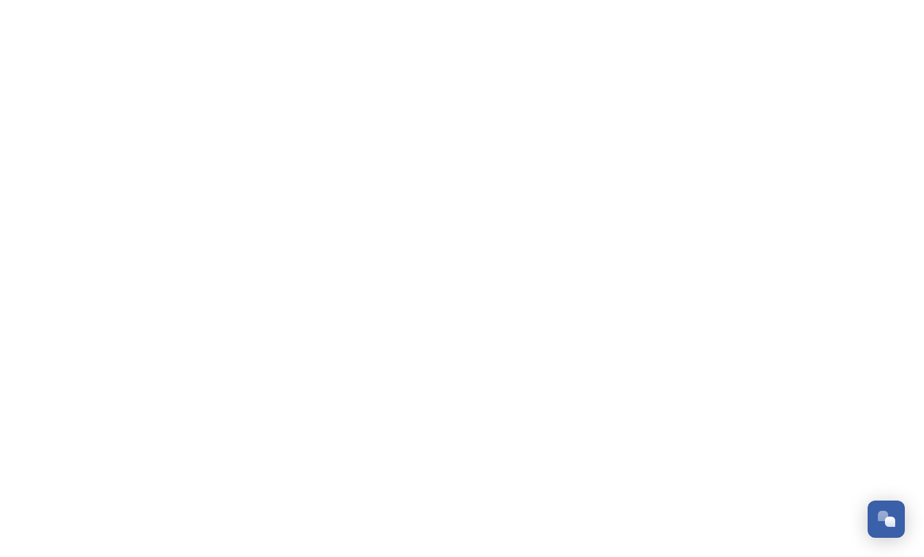
scroll to position [405, 0]
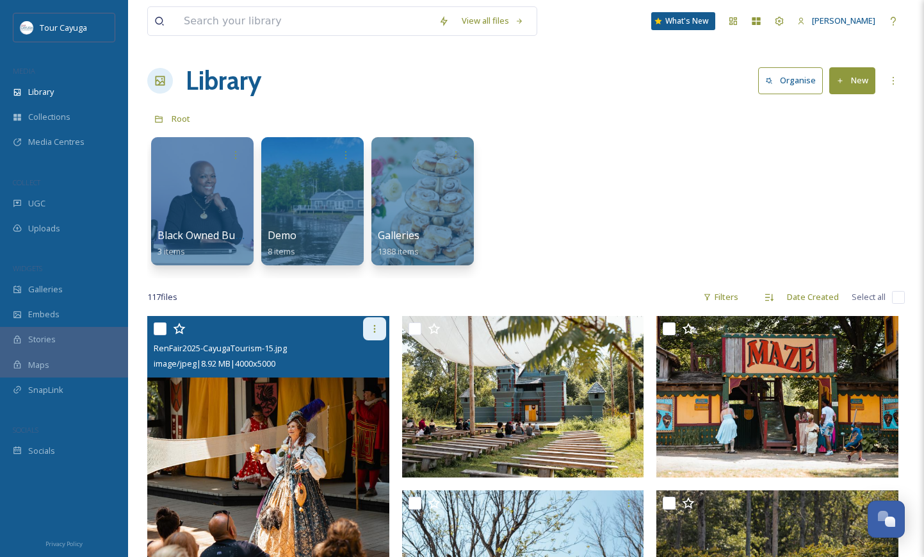
click at [374, 329] on icon at bounding box center [374, 329] width 2 height 8
